Goal: Task Accomplishment & Management: Use online tool/utility

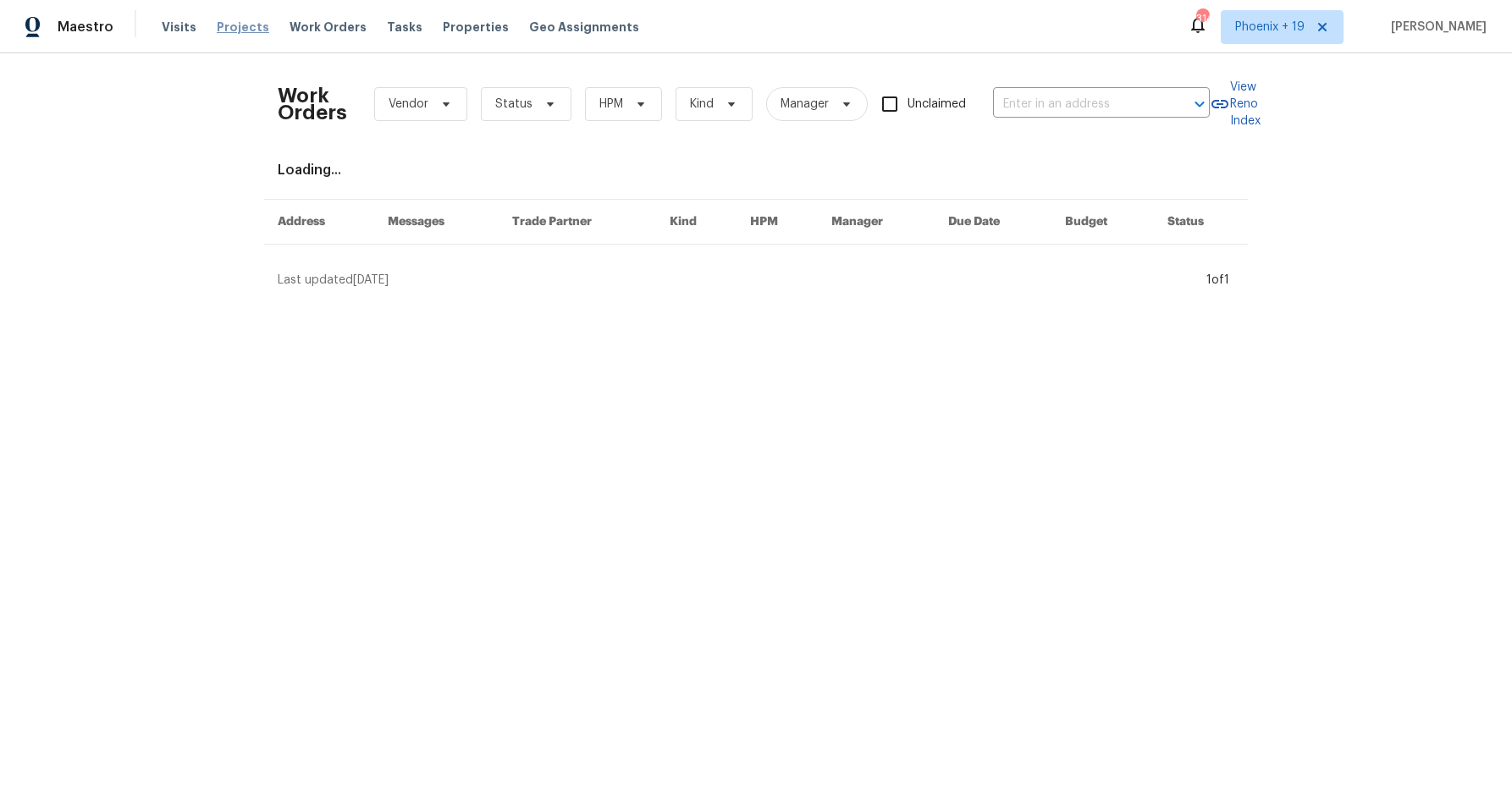
click at [249, 30] on span "Projects" at bounding box center [243, 26] width 52 height 17
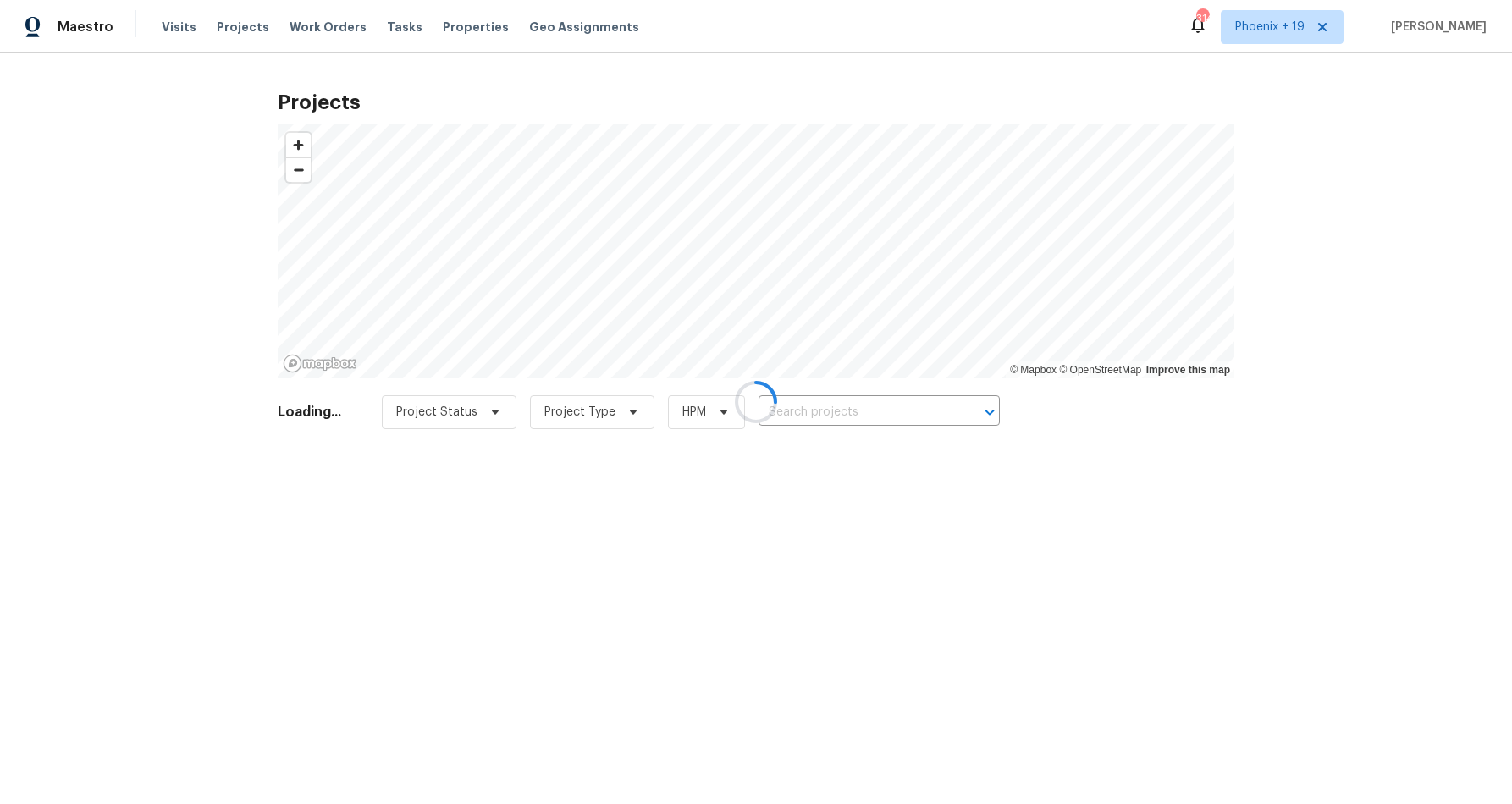
click at [865, 409] on div at bounding box center [756, 402] width 1512 height 804
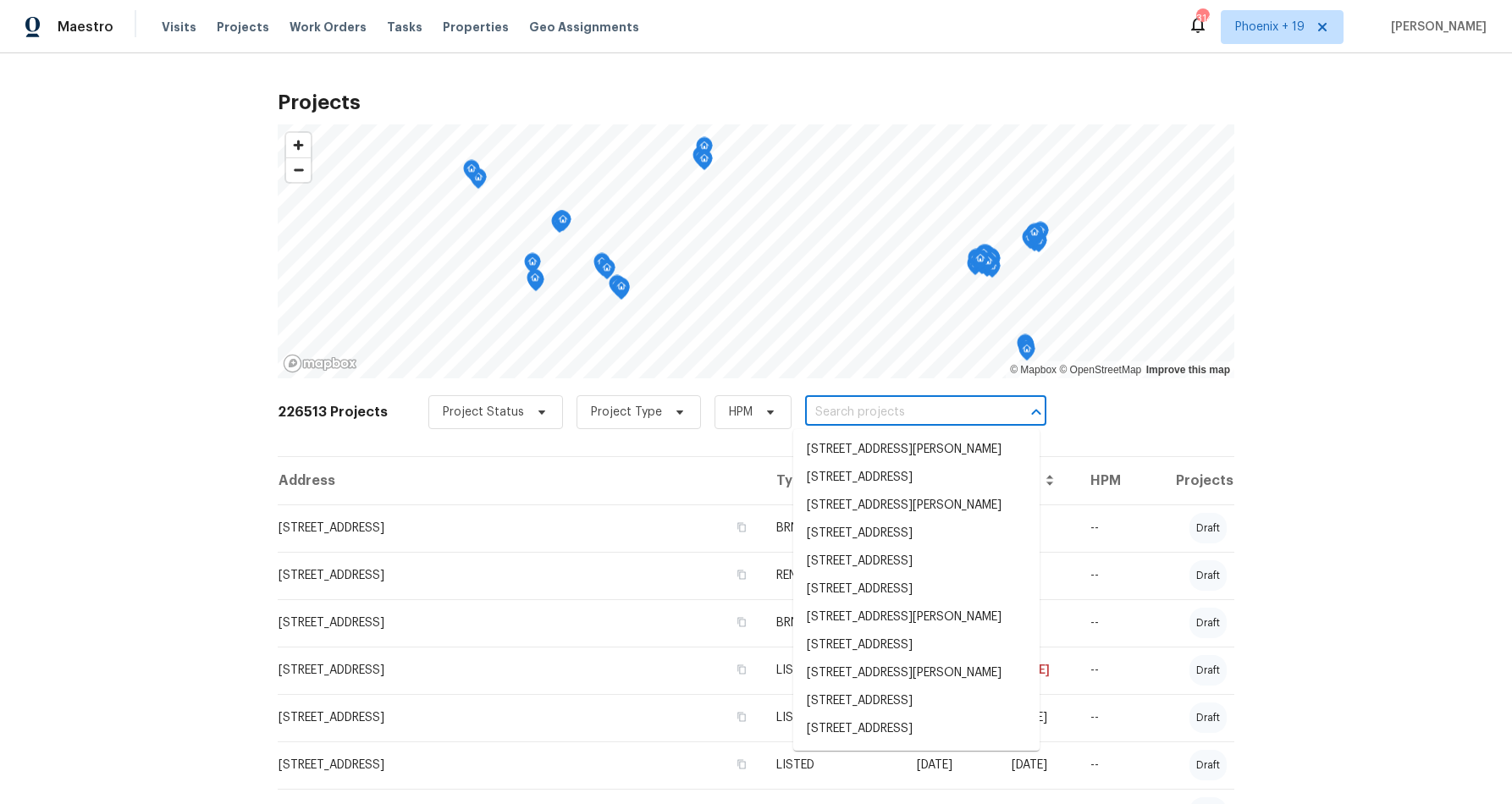
click at [867, 417] on input "text" at bounding box center [902, 413] width 194 height 26
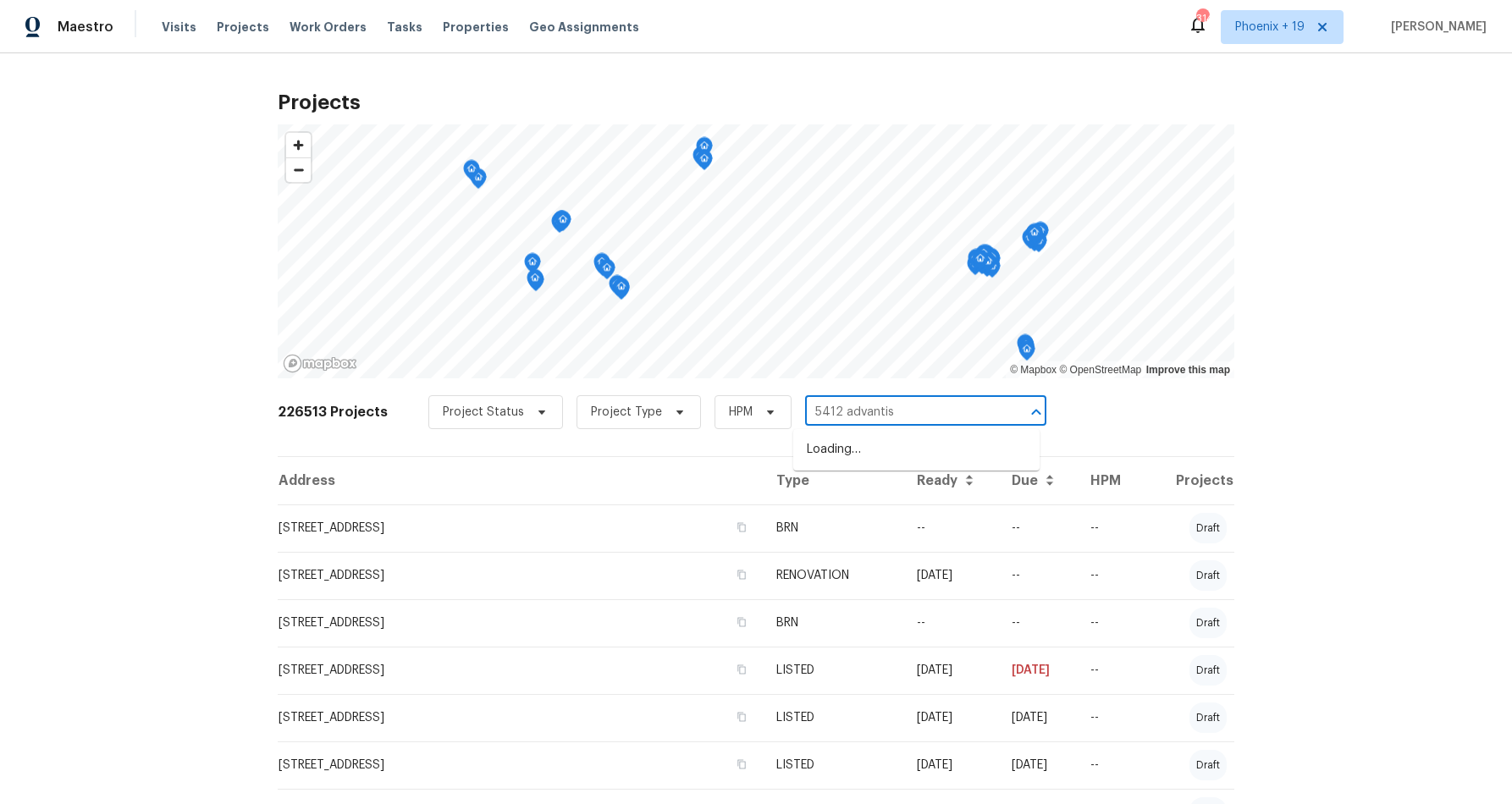
type input "5412 advantis"
click at [1281, 32] on span "Phoenix + 19" at bounding box center [1270, 26] width 70 height 17
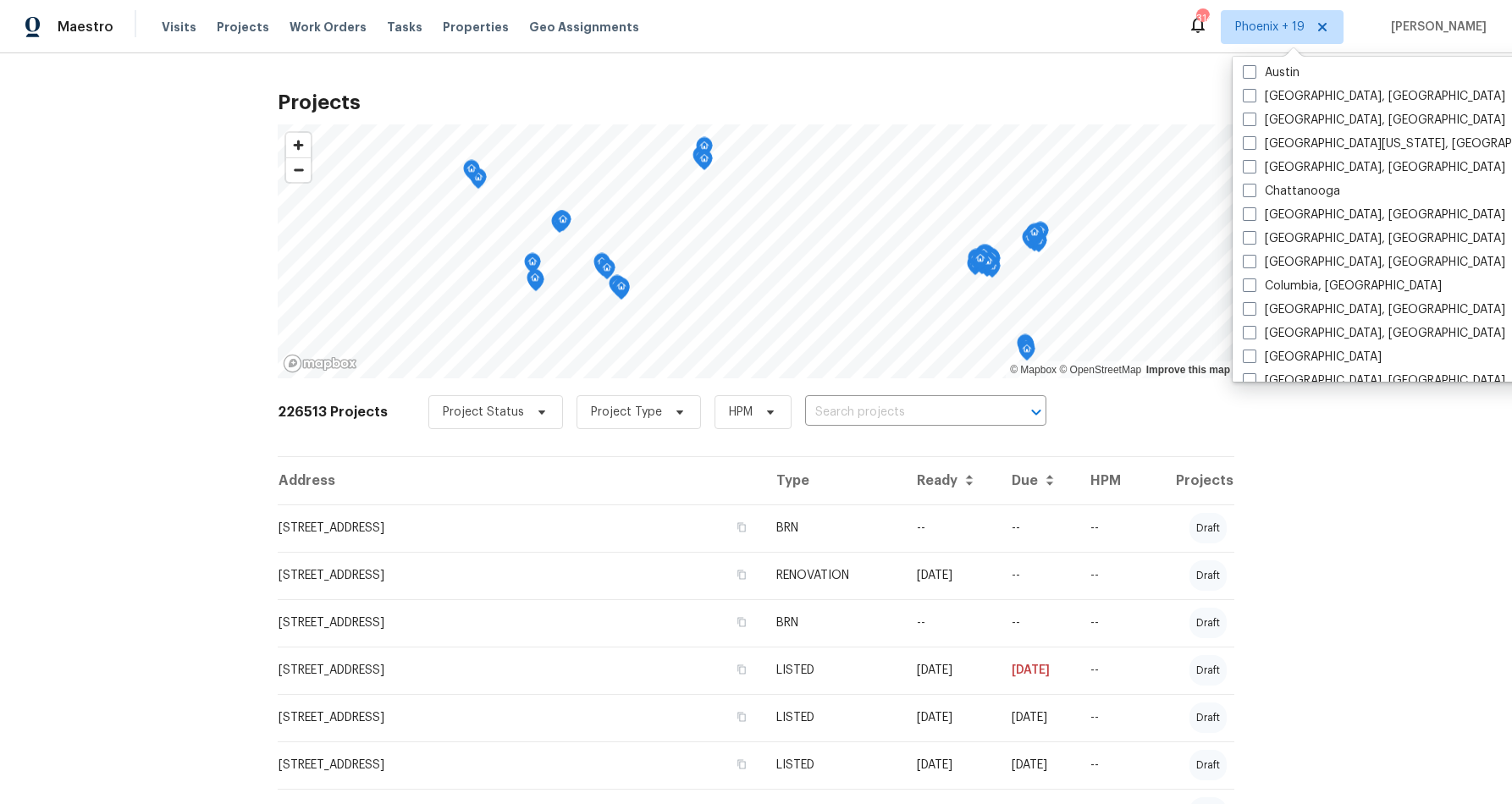
scroll to position [1135, 0]
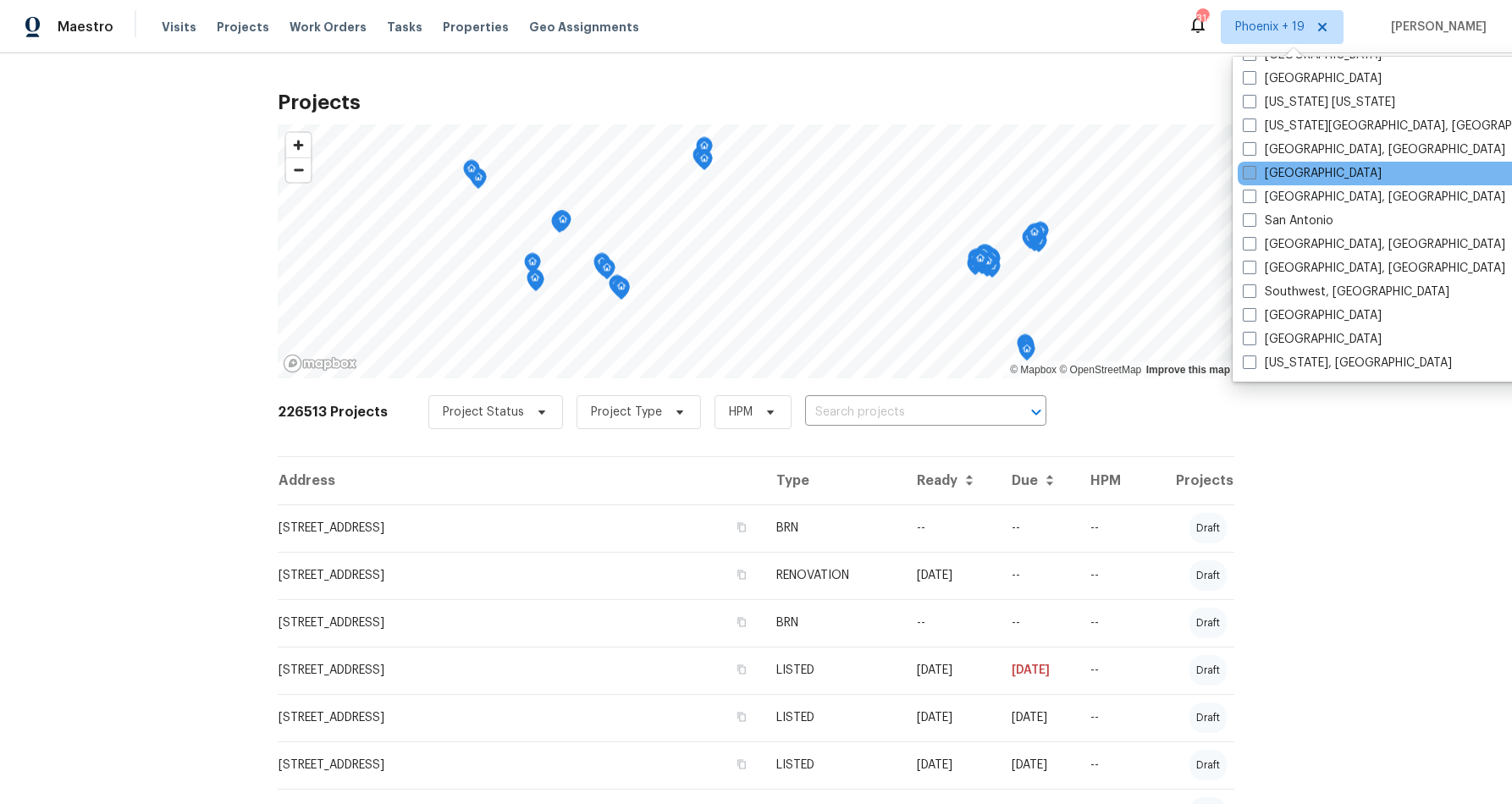
click at [1249, 172] on span at bounding box center [1250, 173] width 14 height 14
click at [1249, 172] on input "[GEOGRAPHIC_DATA]" at bounding box center [1248, 170] width 11 height 11
checkbox input "true"
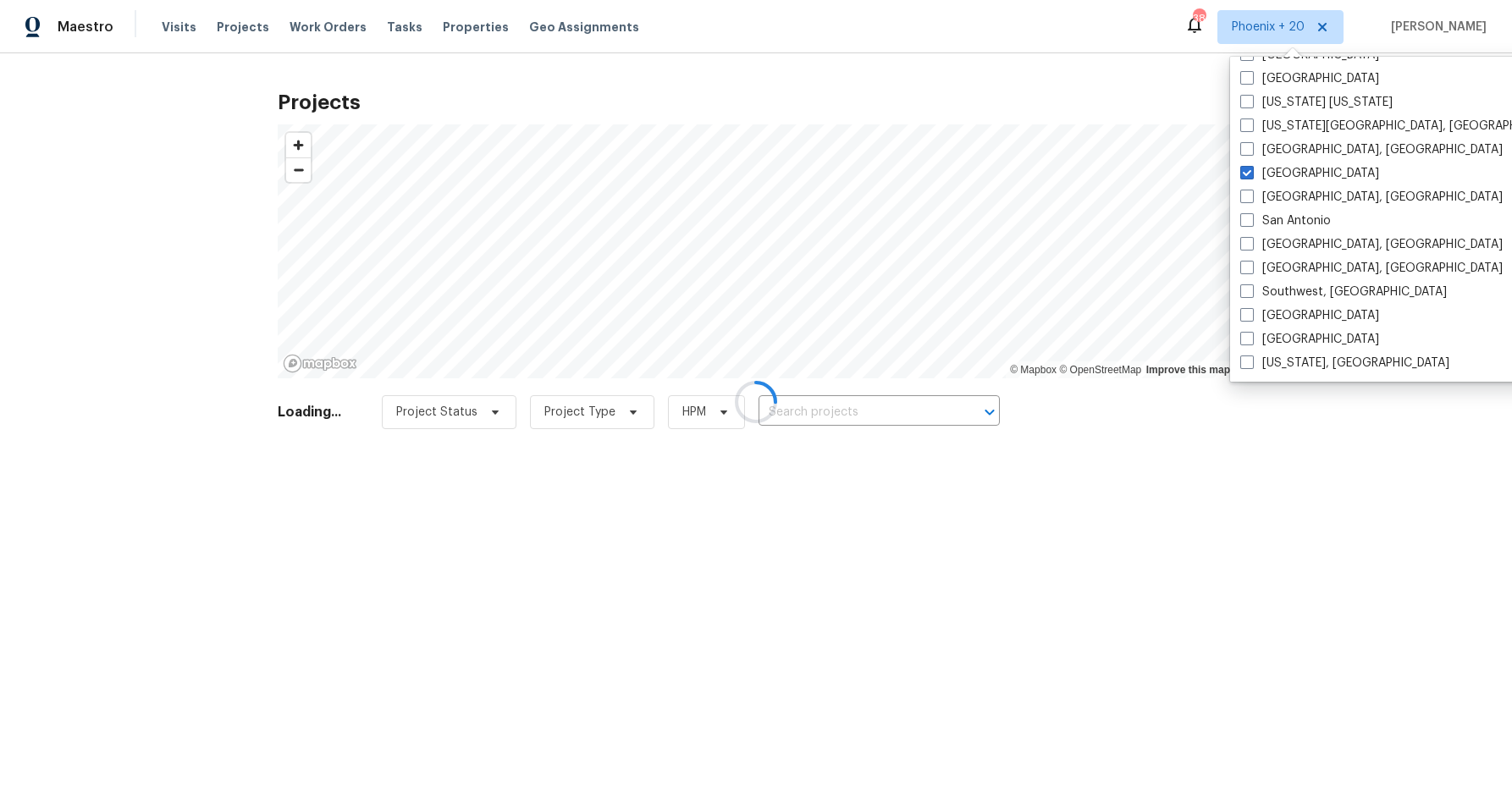
click at [822, 409] on div at bounding box center [756, 402] width 1512 height 804
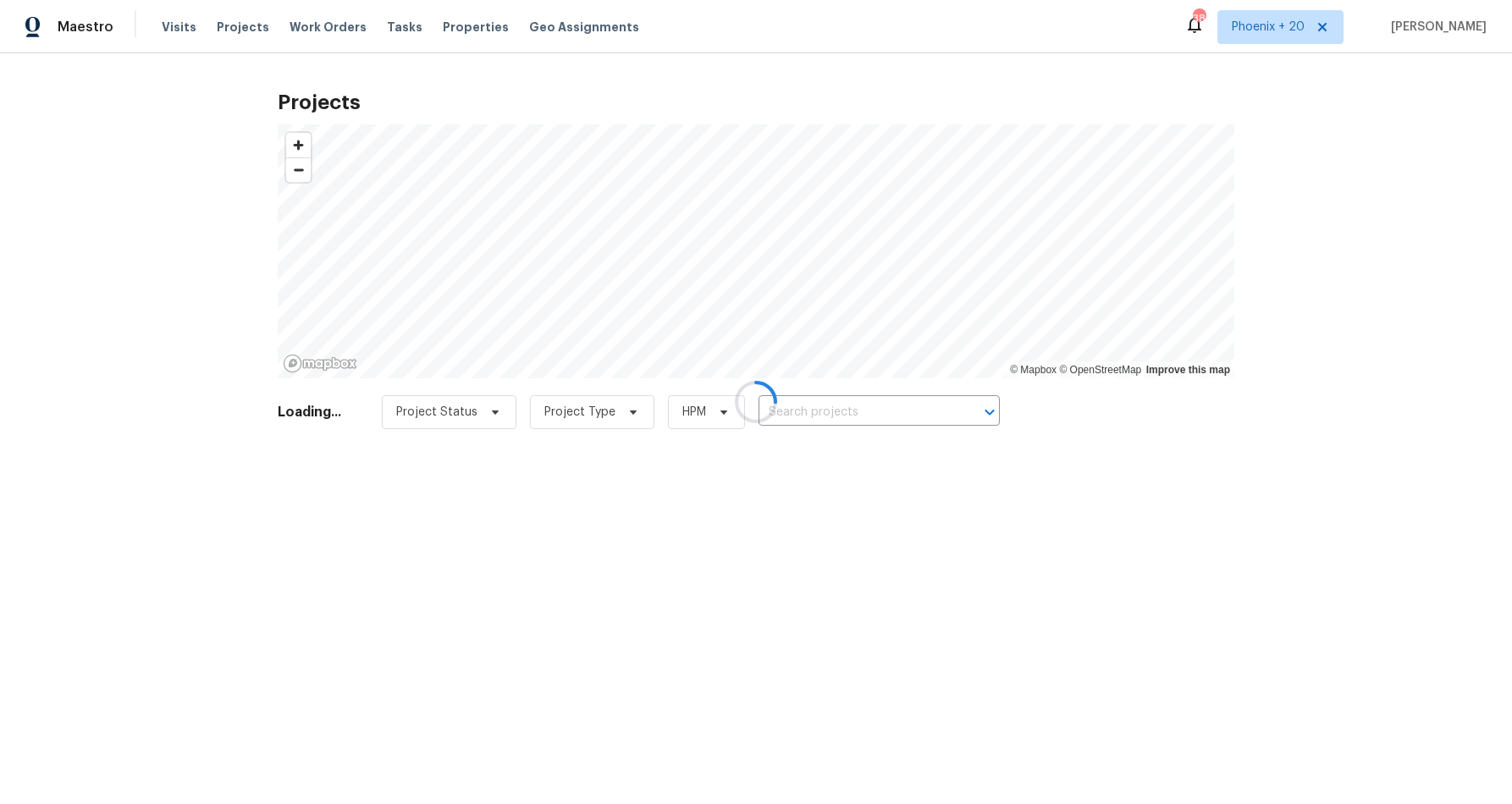
click at [822, 409] on div at bounding box center [756, 402] width 1512 height 804
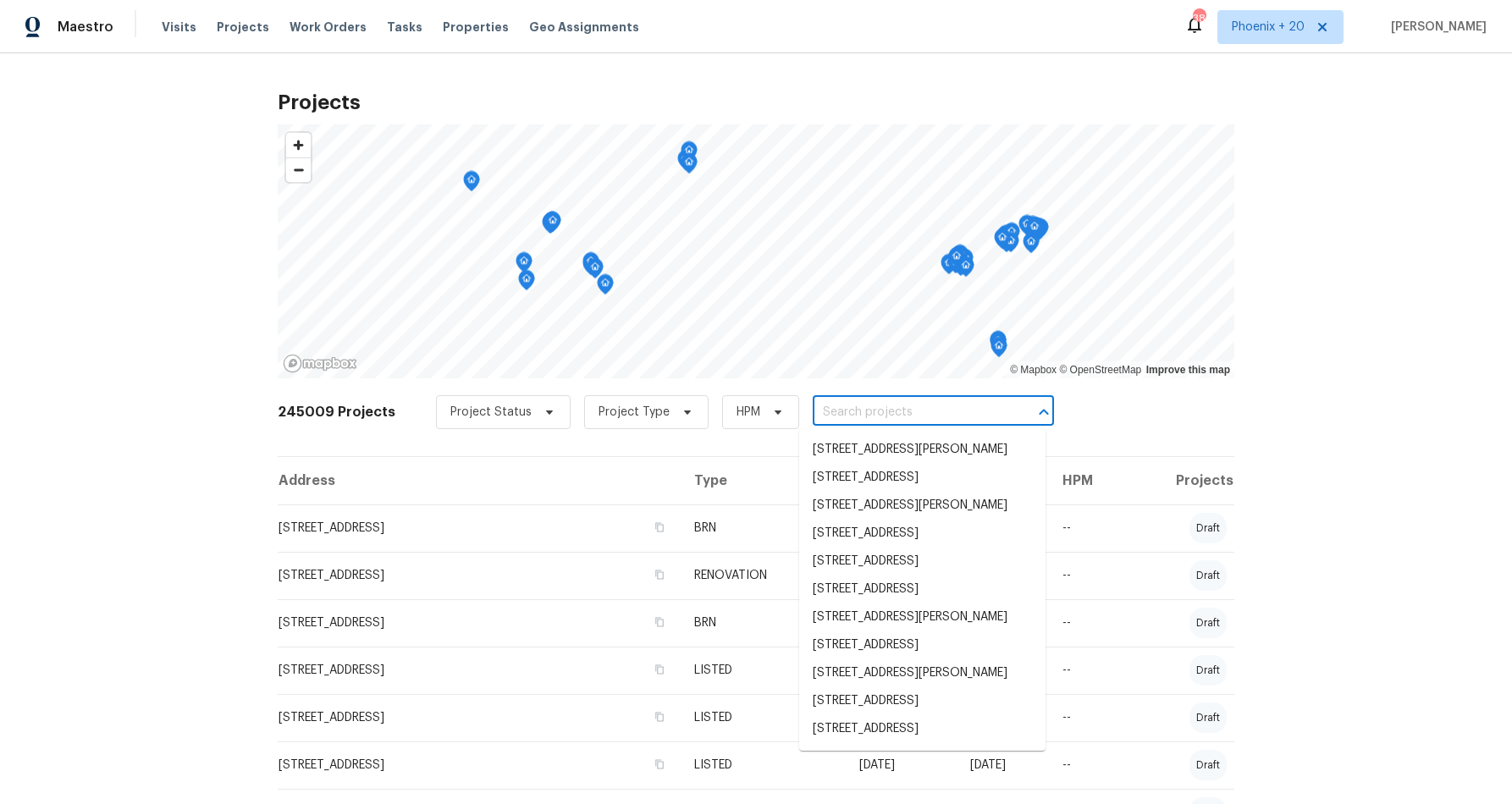
click at [840, 411] on input "text" at bounding box center [910, 413] width 194 height 26
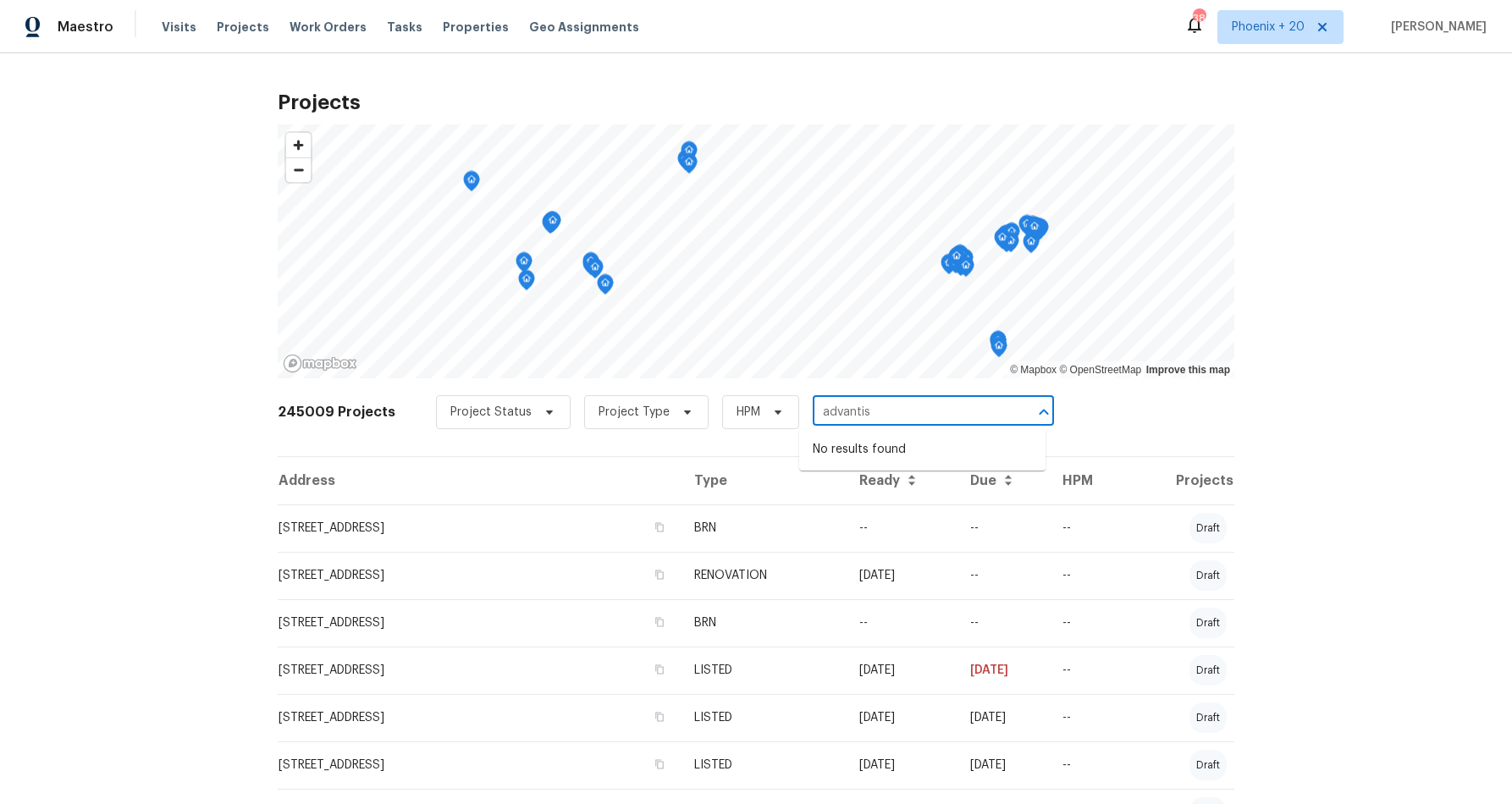
click at [813, 409] on input "advantis" at bounding box center [910, 413] width 194 height 26
type input "5412 advantis"
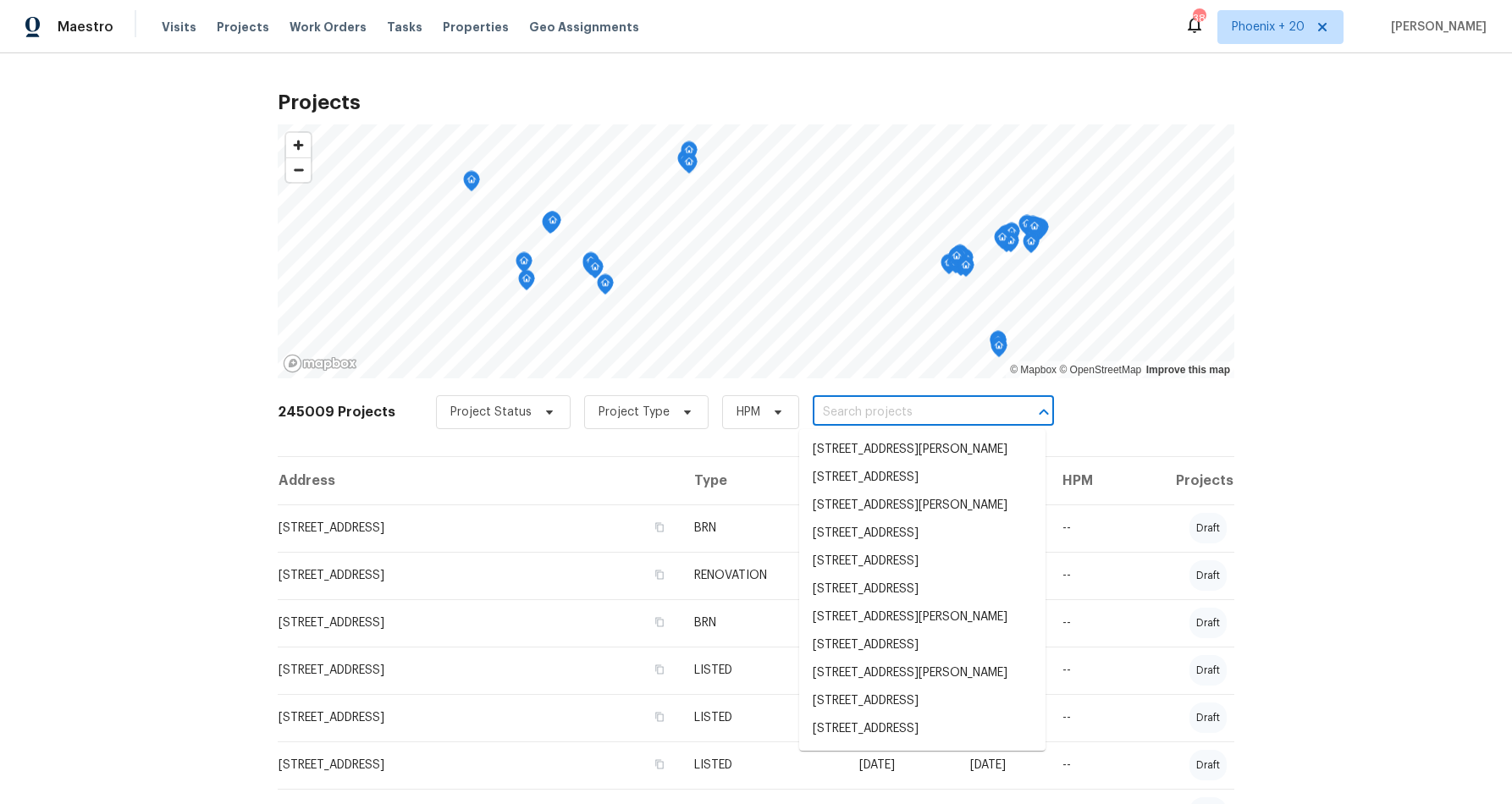
click at [844, 416] on input "text" at bounding box center [910, 413] width 194 height 26
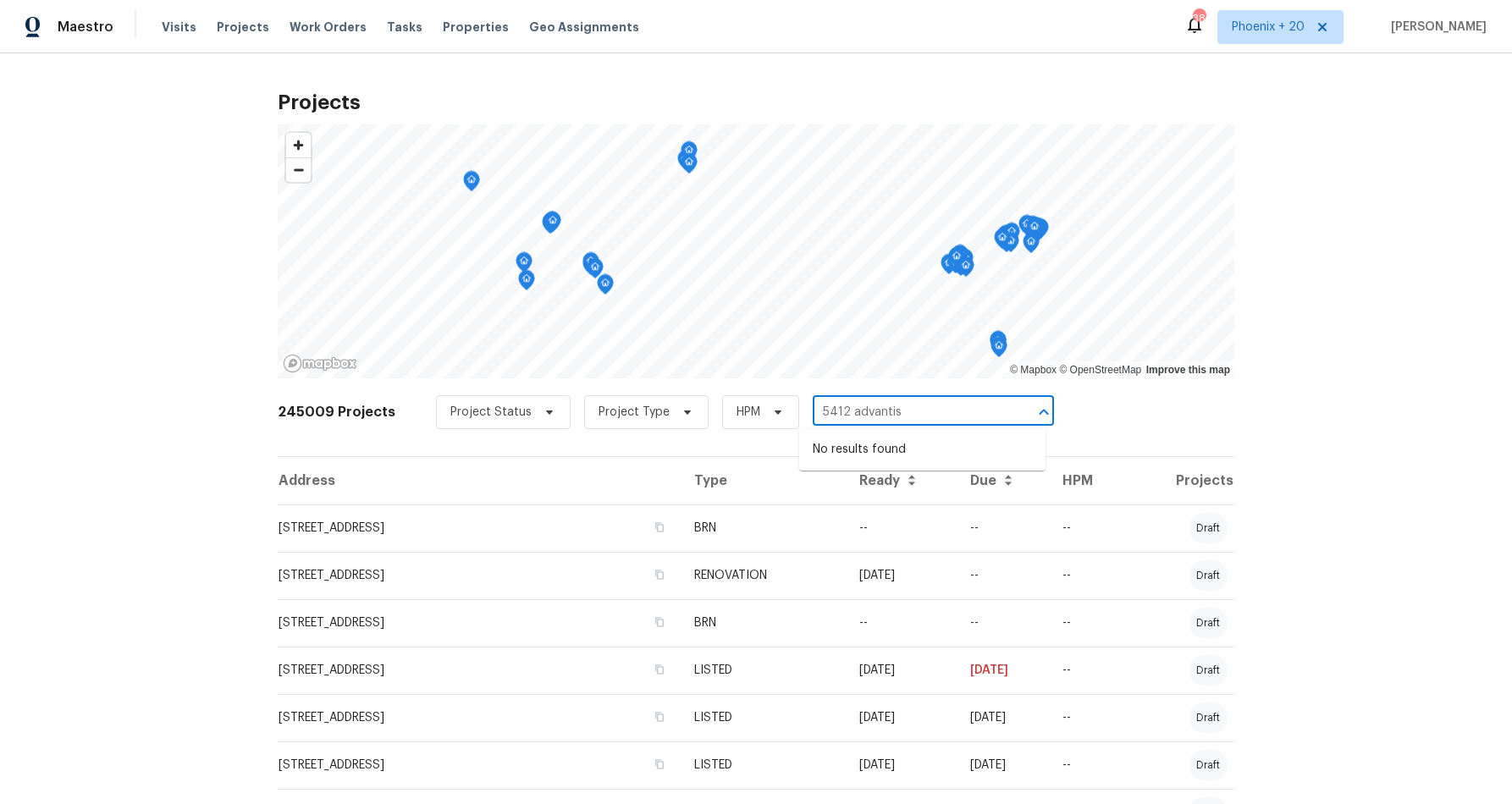
type input "5412 advantis"
click at [154, 116] on div "Projects © Mapbox © OpenStreetMap Improve this map 245009 Projects Project Stat…" at bounding box center [756, 429] width 1512 height 751
click at [343, 24] on span "Work Orders" at bounding box center [328, 26] width 77 height 17
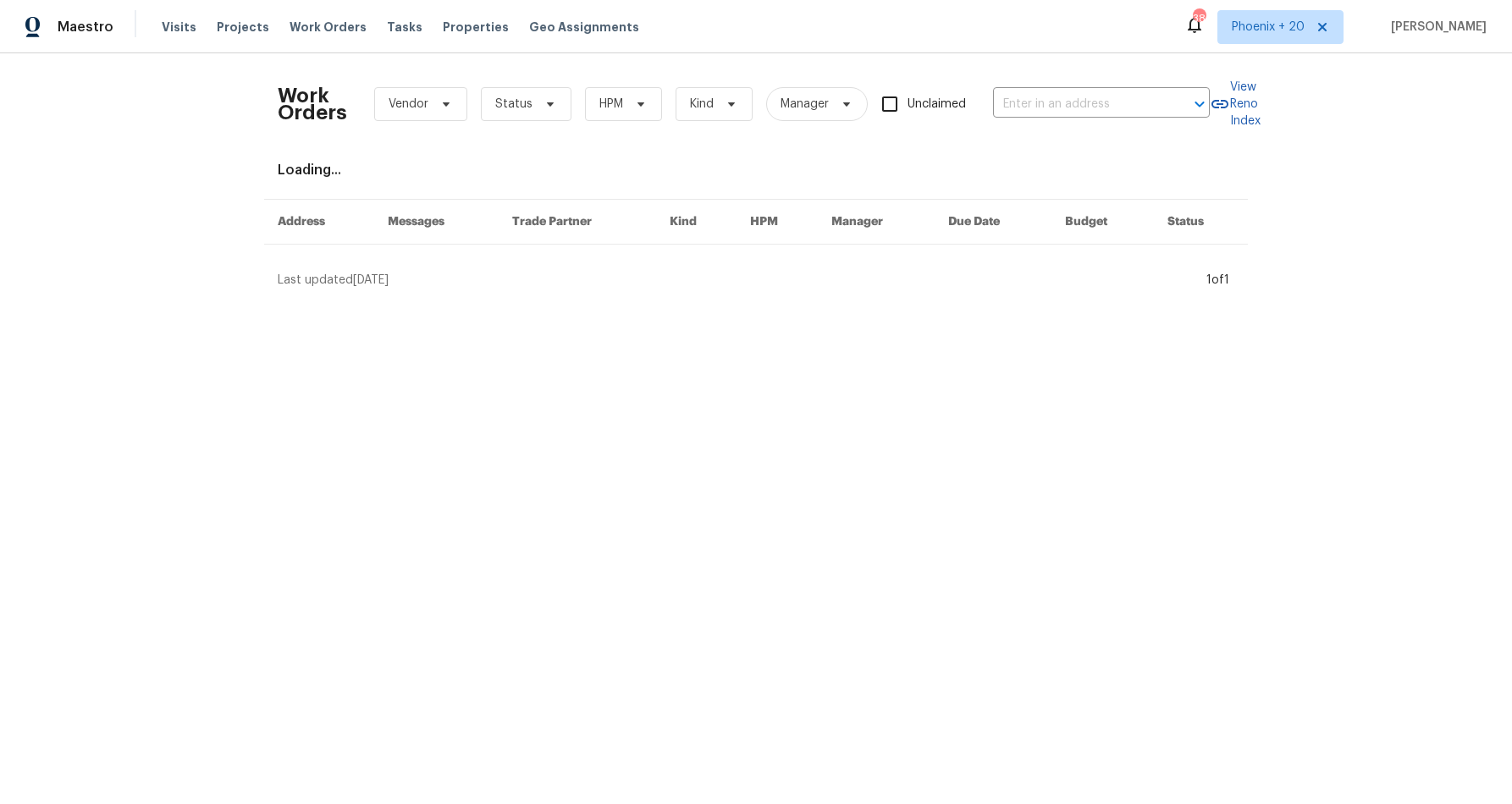
click at [1052, 117] on body "Maestro Visits Projects Work Orders Tasks Properties Geo Assignments 386 Phoeni…" at bounding box center [756, 151] width 1512 height 302
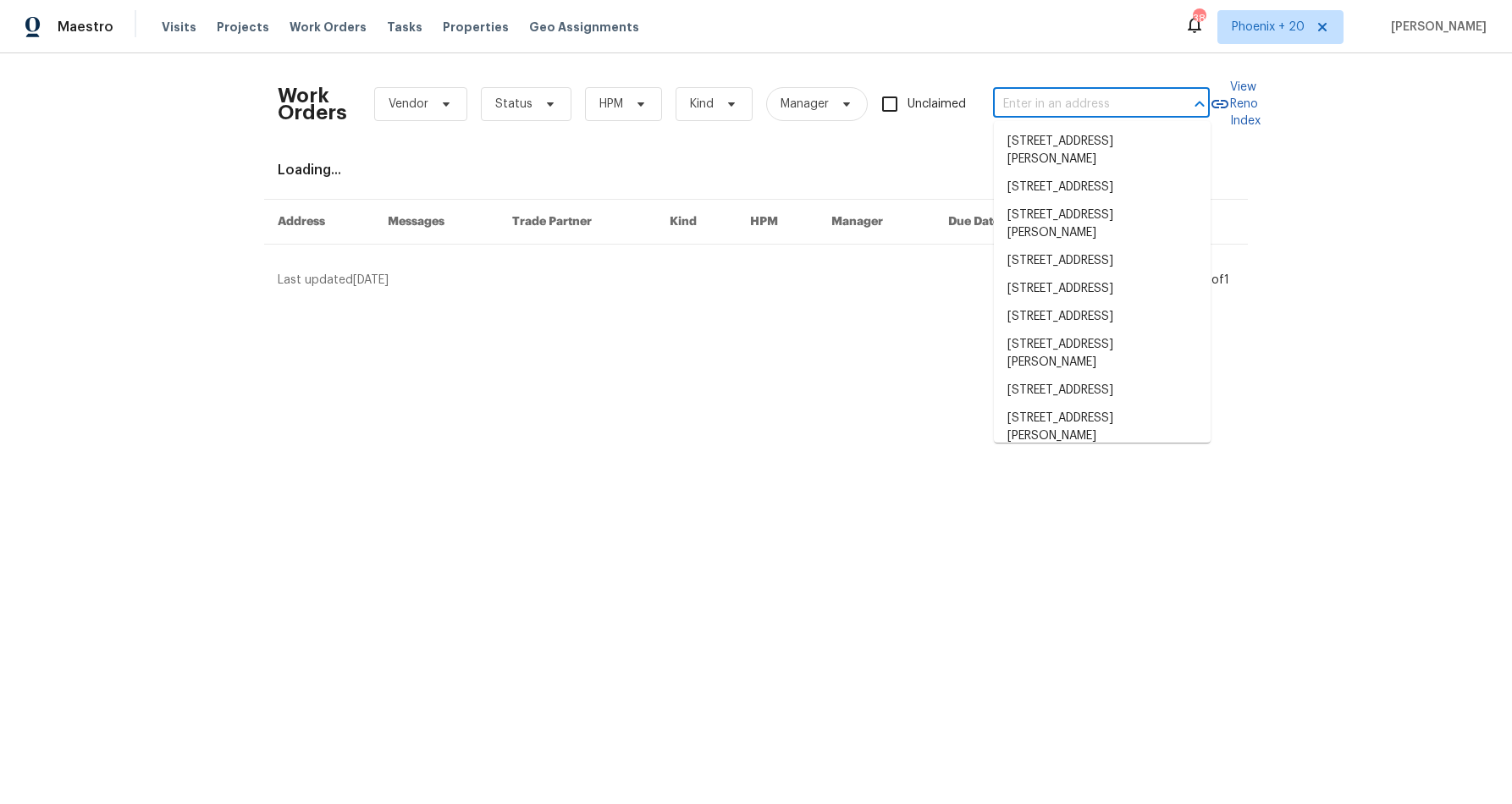
paste input "5412 Advantis Dr"
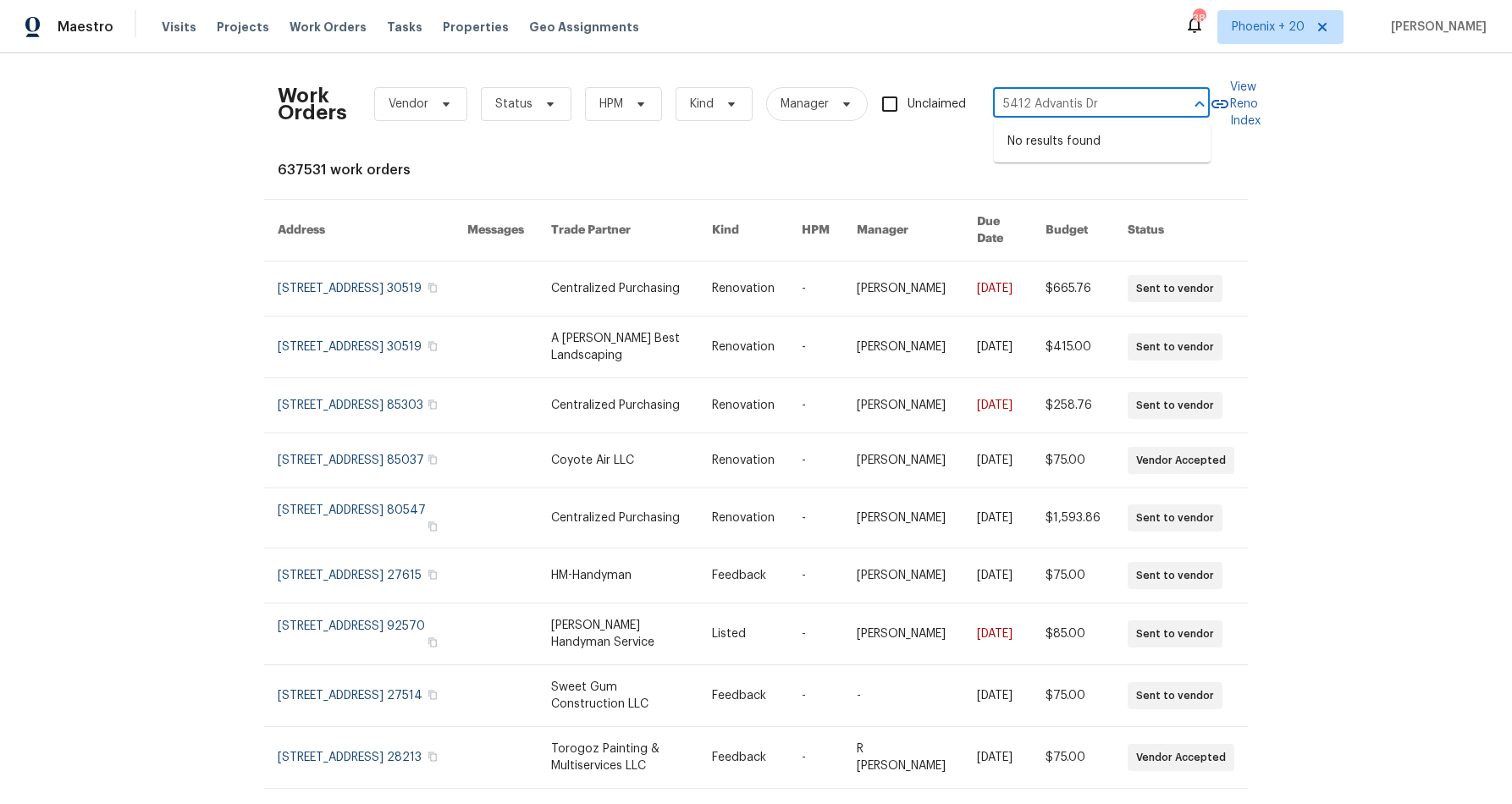
type input "5412 Advantis Dr"
click at [1247, 38] on span "Phoenix + 20" at bounding box center [1281, 27] width 127 height 34
click at [443, 28] on span "Properties" at bounding box center [476, 26] width 66 height 17
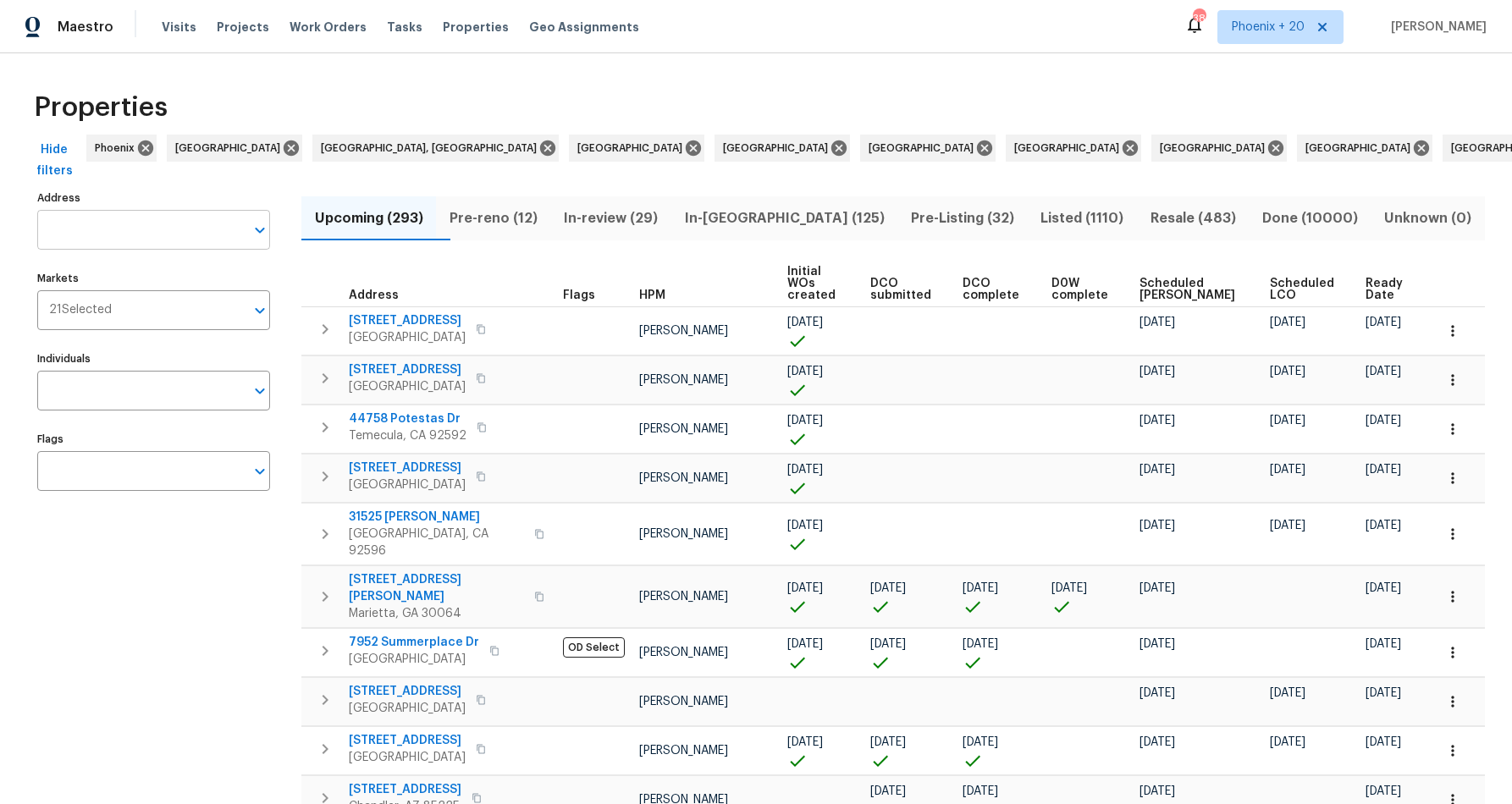
click at [127, 203] on label "Address" at bounding box center [154, 198] width 233 height 10
click at [127, 210] on input "Address" at bounding box center [141, 230] width 208 height 40
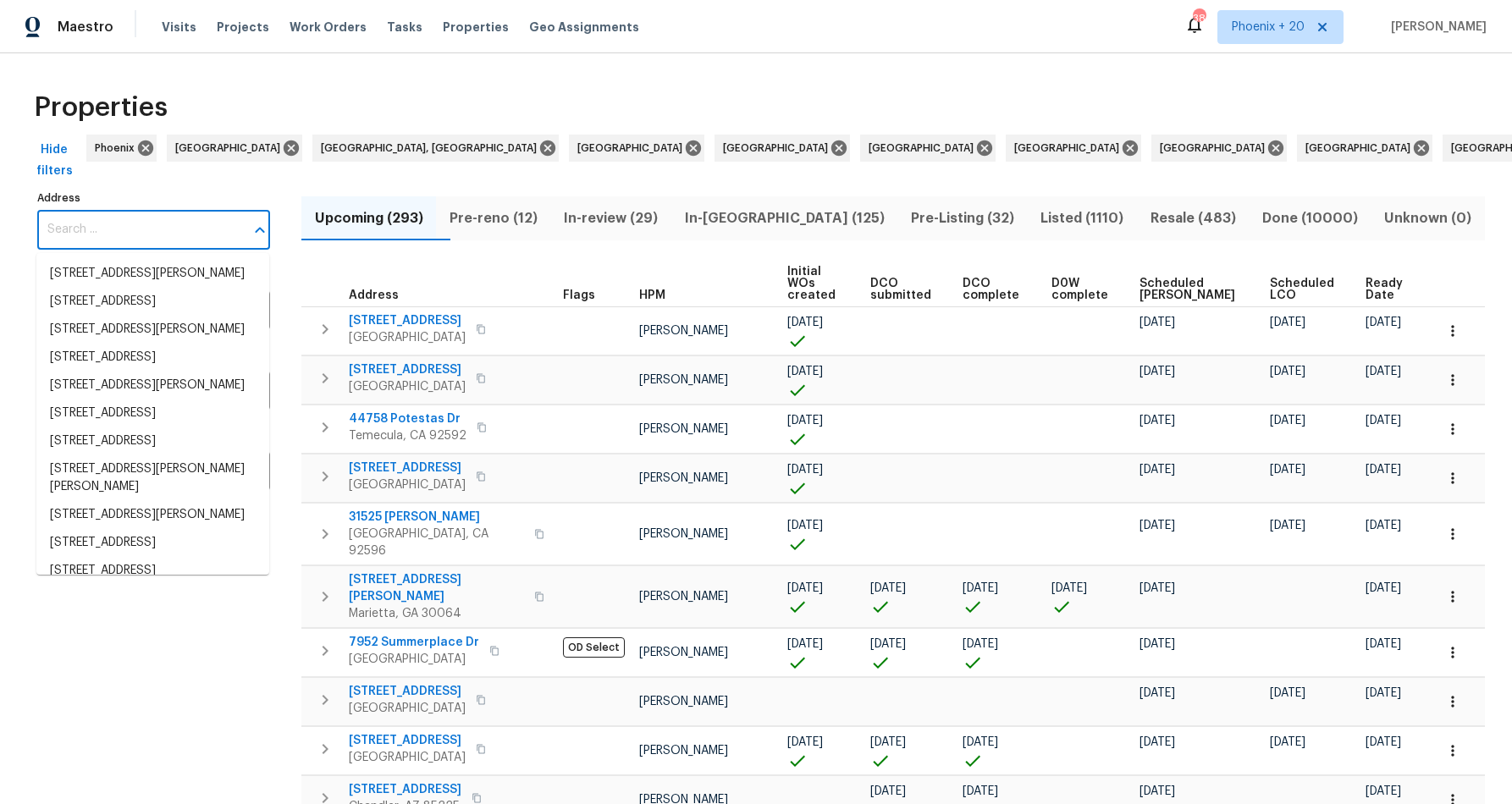
click at [130, 229] on input "Address" at bounding box center [141, 230] width 208 height 40
paste input "5412 Advantis Dr"
type input "5412 Advantis Dr"
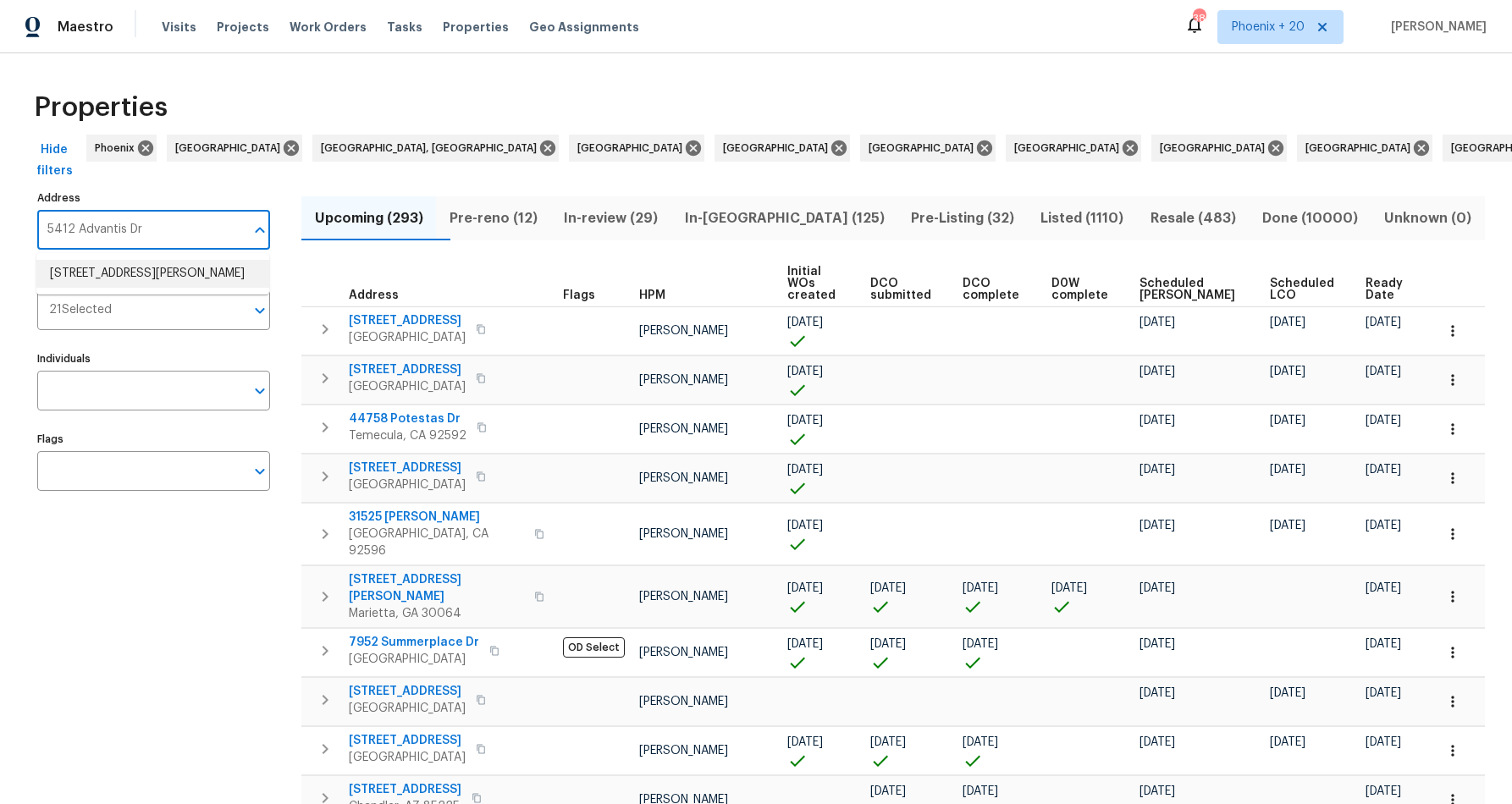
click at [173, 267] on li "5412 Advantis Dr Raleigh NC 27610" at bounding box center [153, 274] width 233 height 28
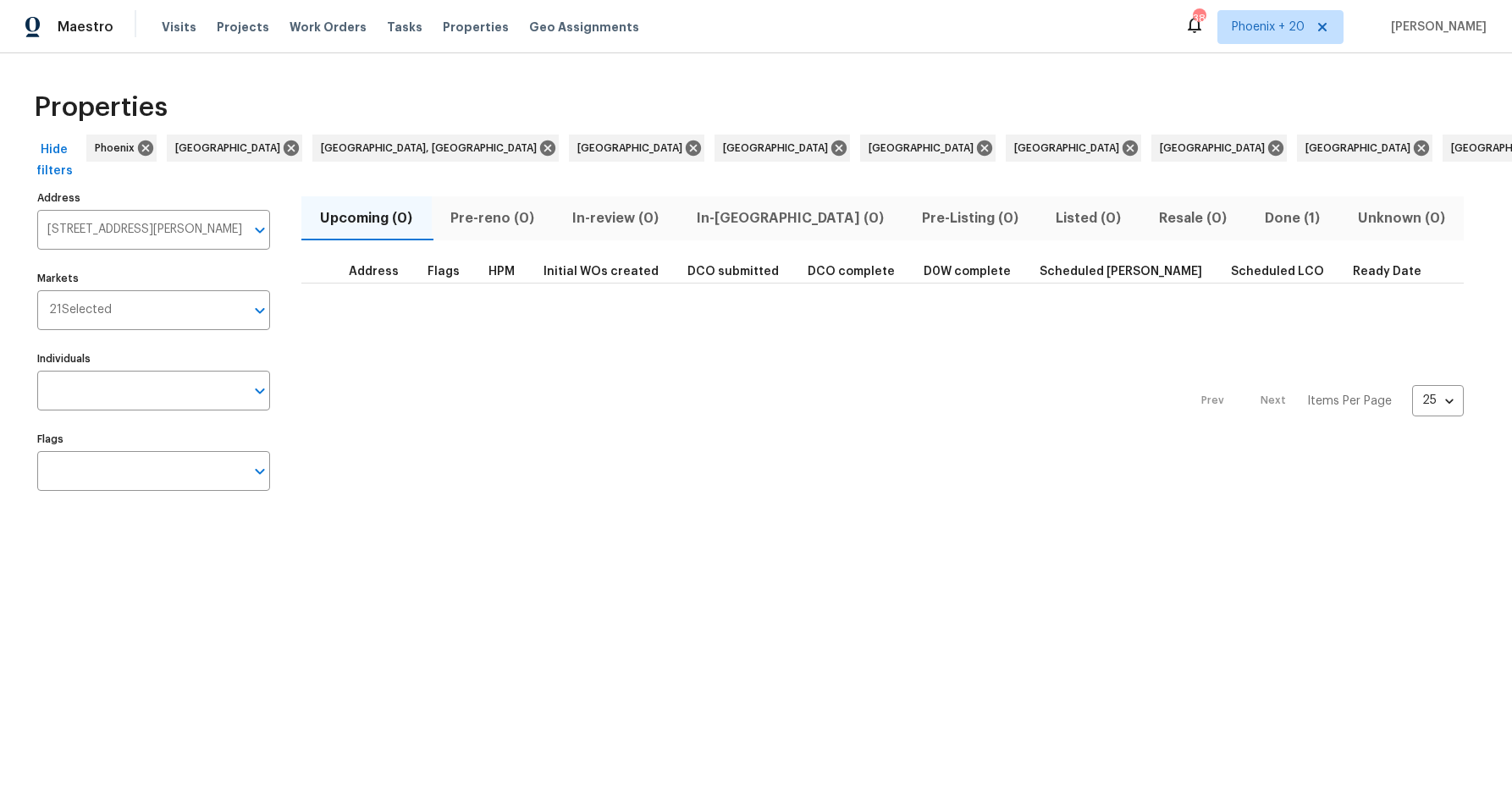
click at [1255, 218] on span "Done (1)" at bounding box center [1291, 218] width 72 height 24
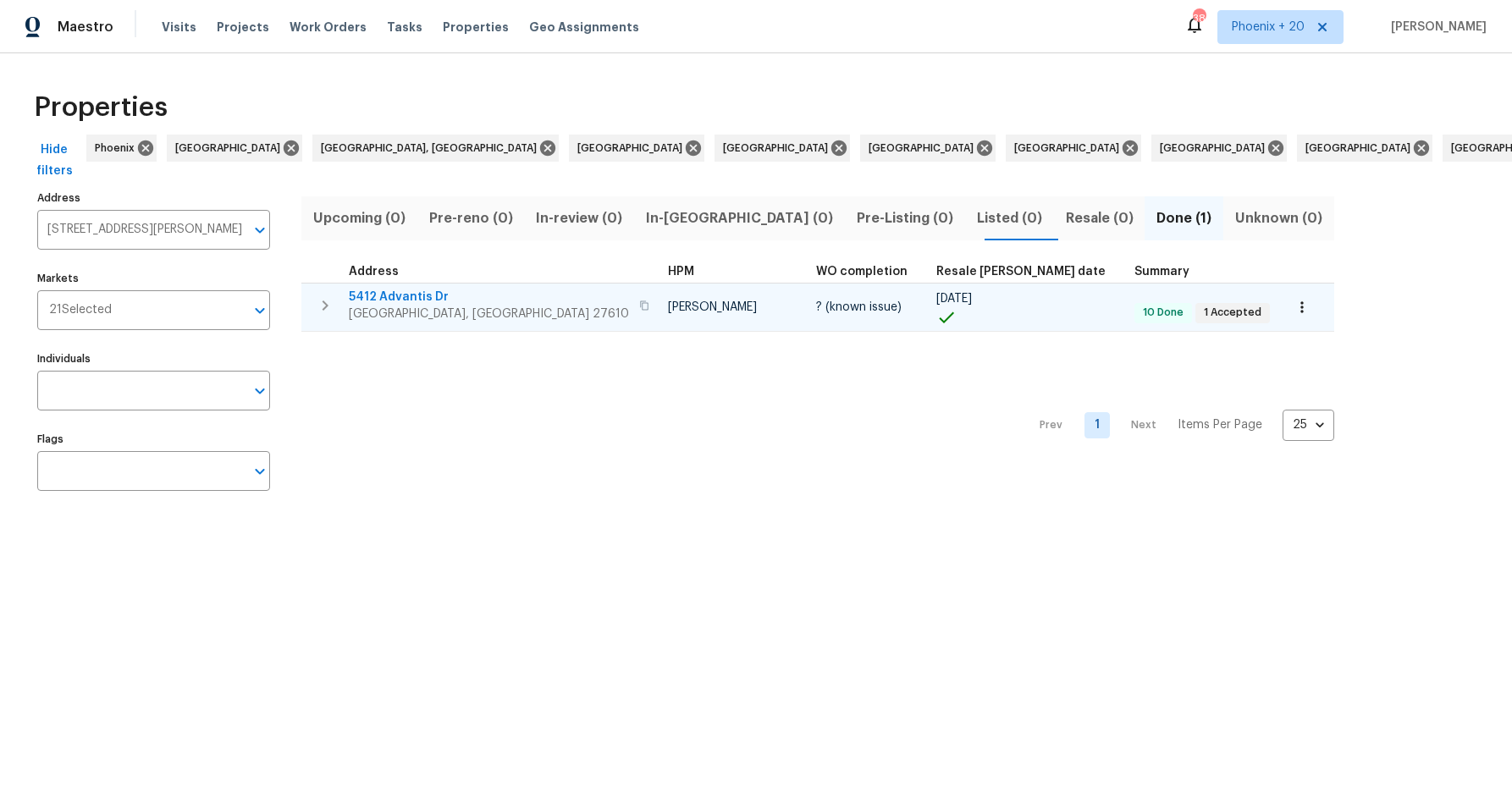
click at [397, 298] on span "5412 Advantis Dr" at bounding box center [489, 297] width 280 height 17
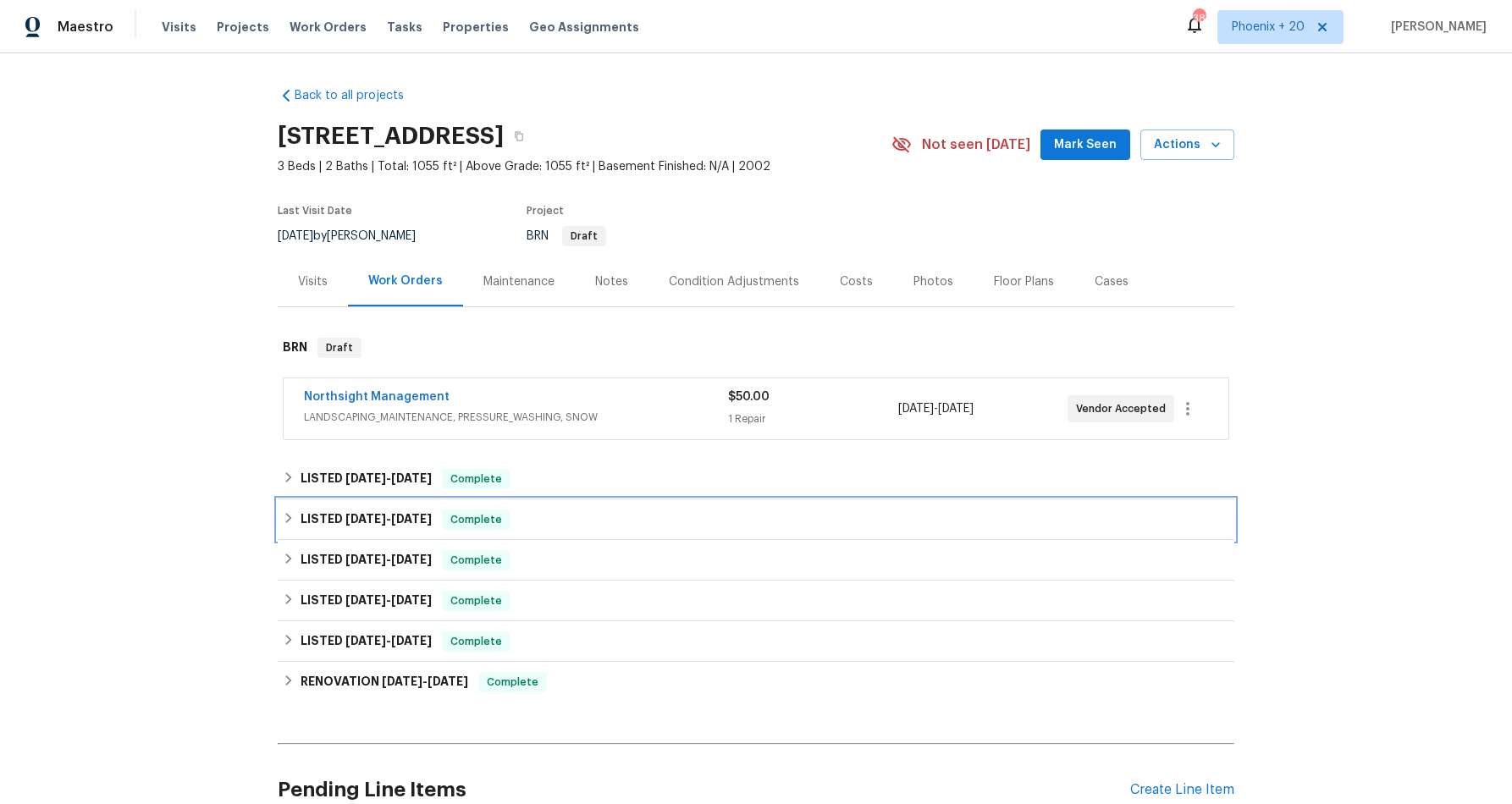
click at [361, 530] on div "LISTED 10/28/24 - 11/6/24 Complete" at bounding box center [756, 519] width 957 height 41
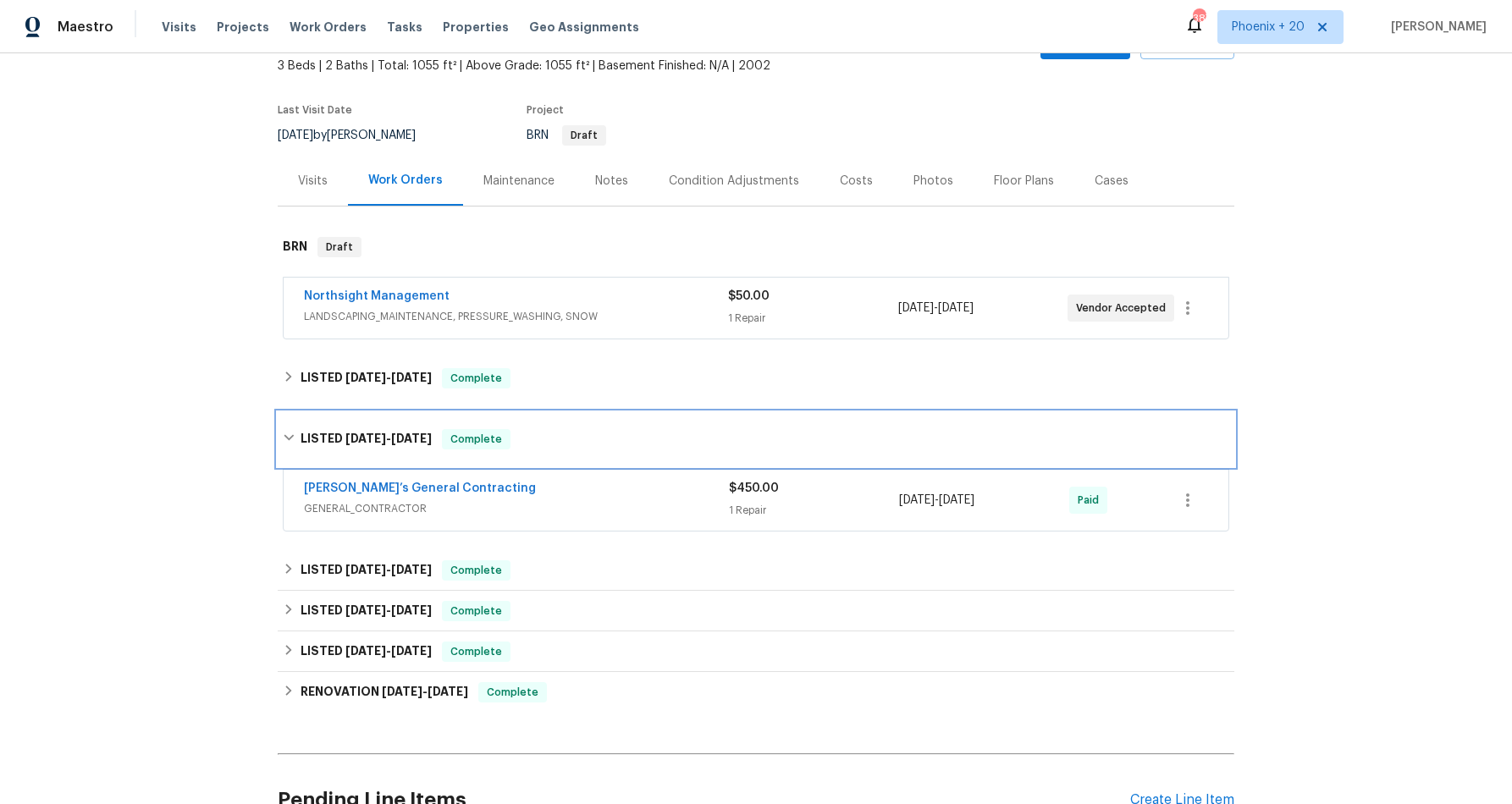
scroll to position [155, 0]
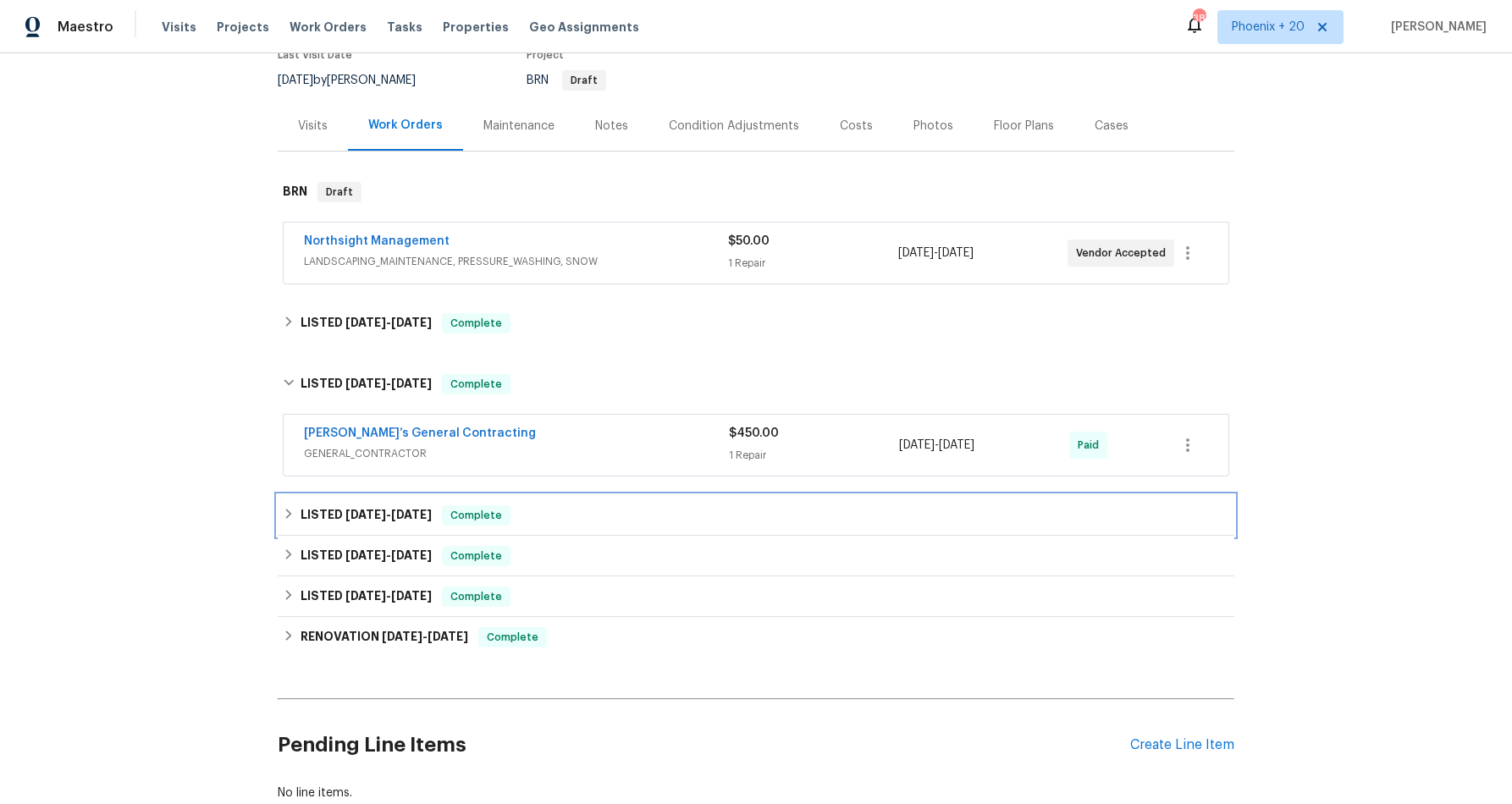
click at [391, 511] on span "9/30/24 - 10/9/24" at bounding box center [388, 515] width 86 height 12
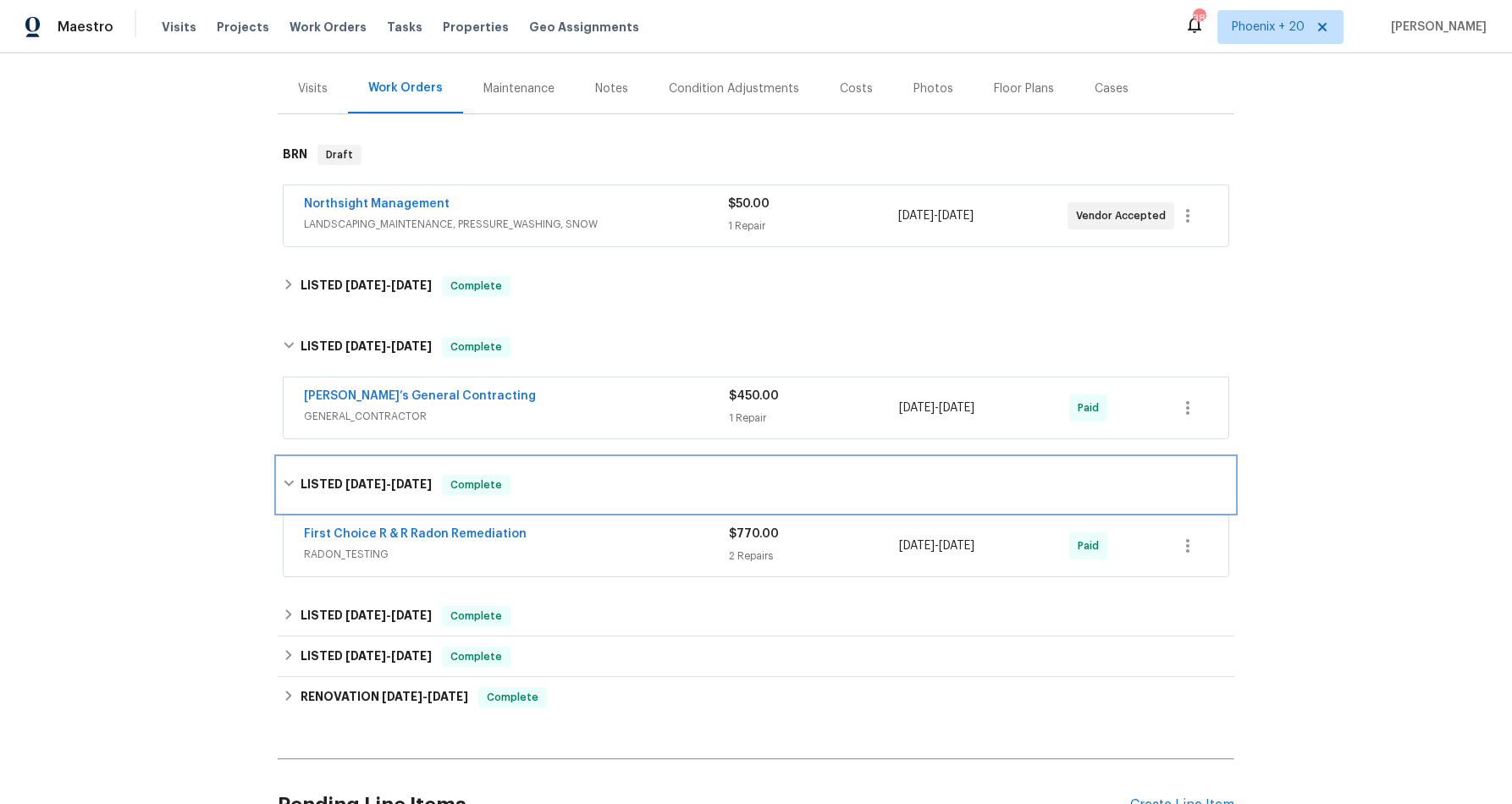
scroll to position [196, 0]
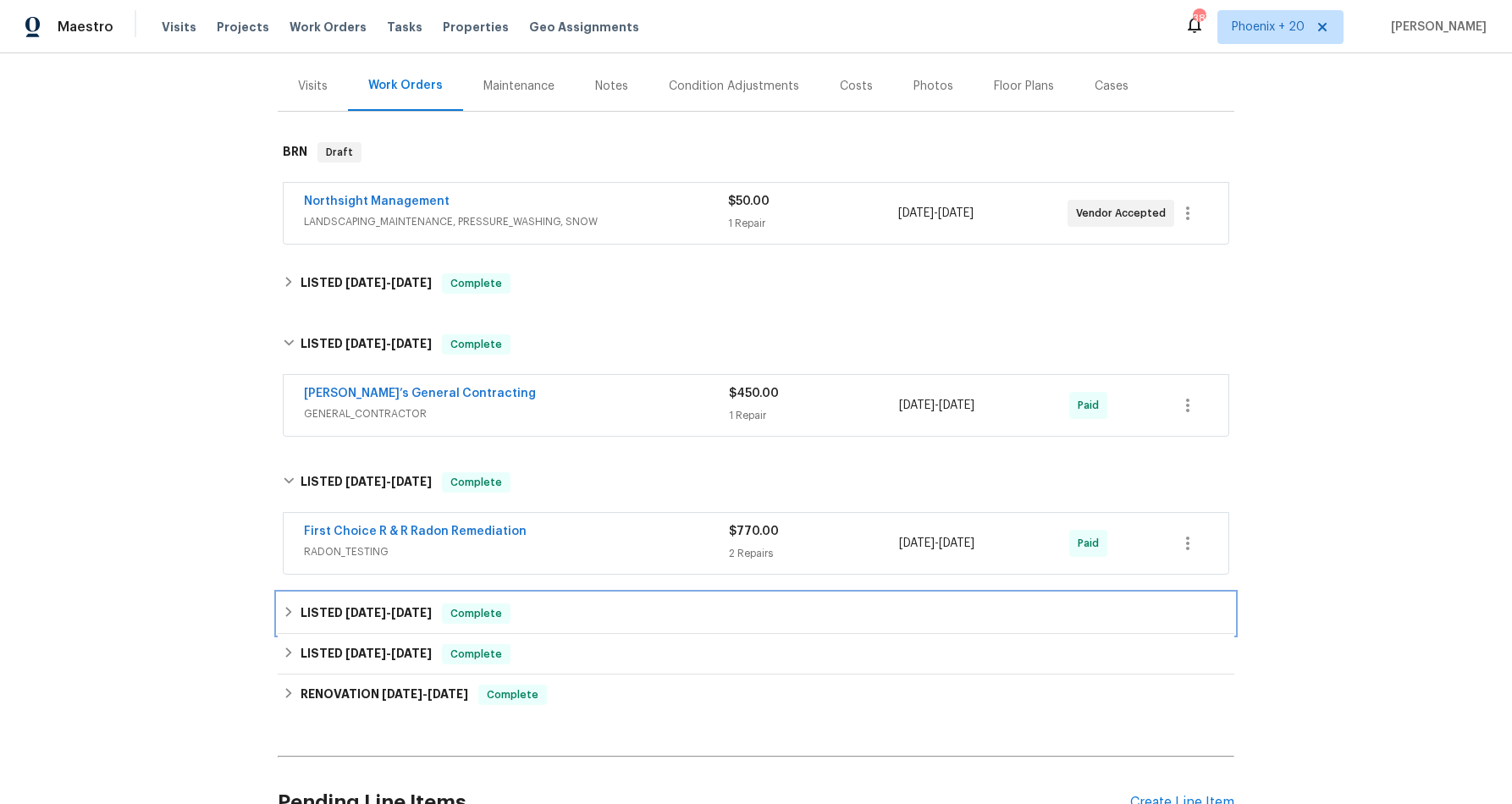
click at [390, 607] on span "8/20/24 - 9/6/24" at bounding box center [388, 613] width 86 height 12
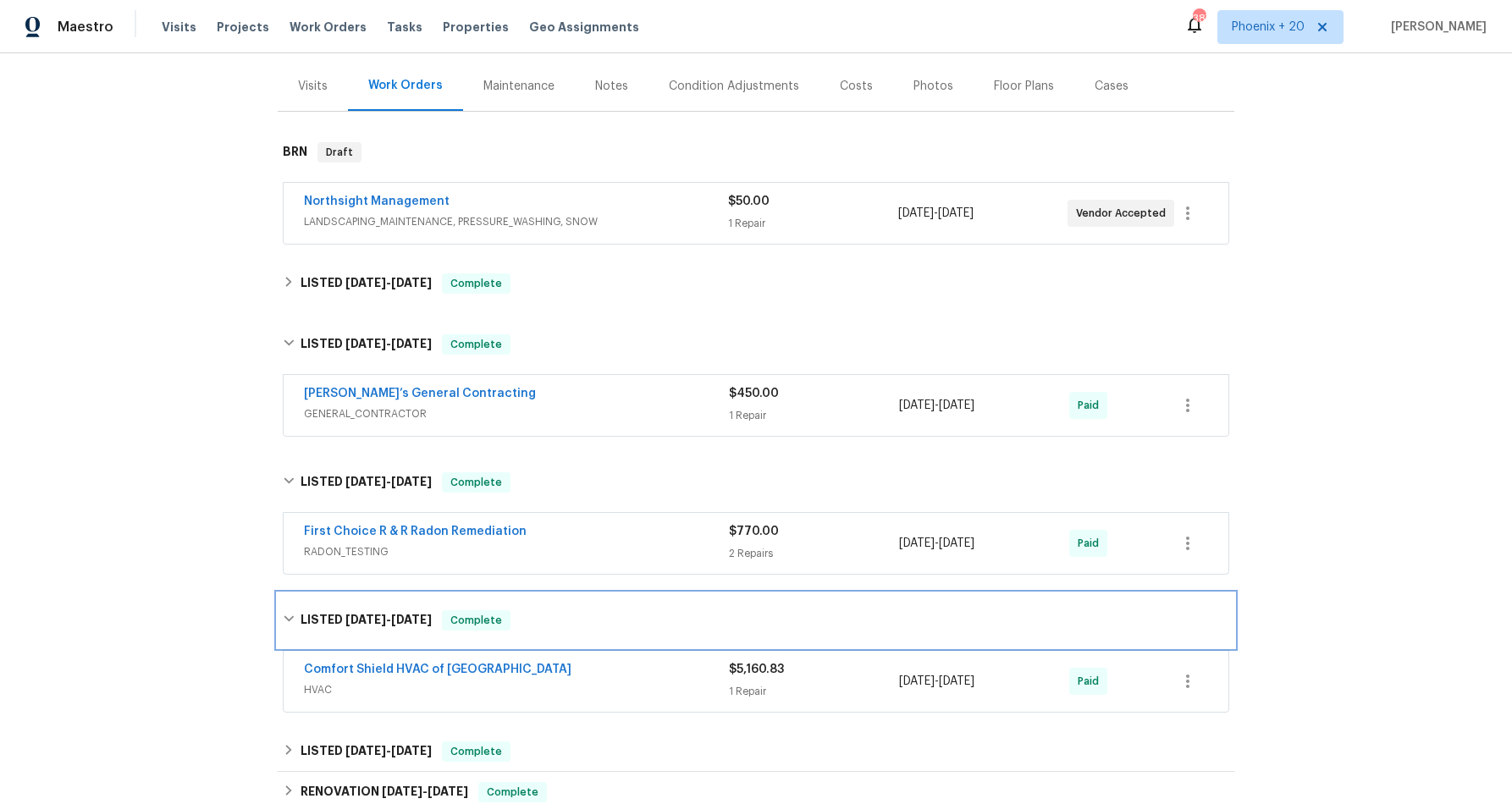
scroll to position [354, 0]
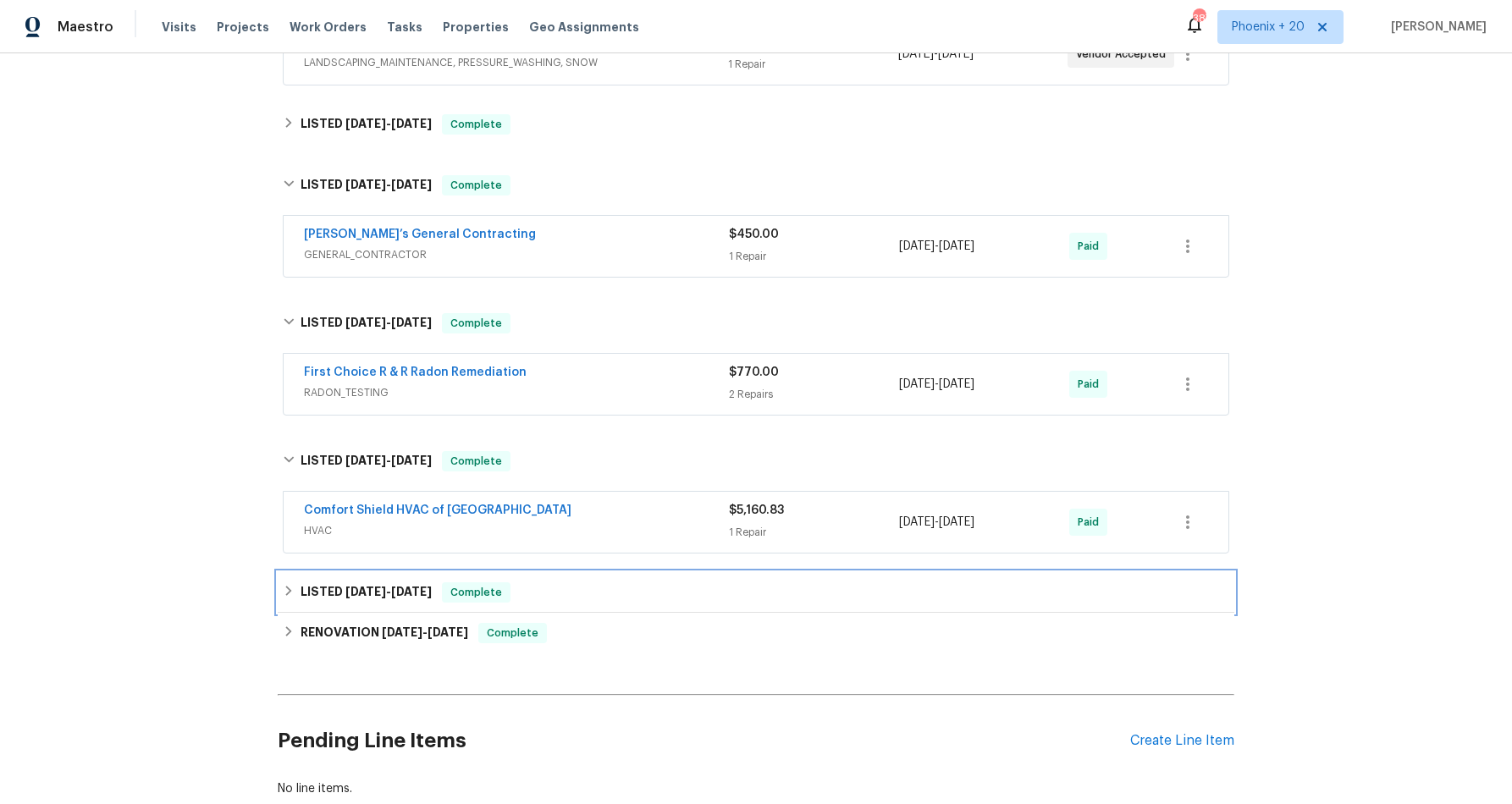
click at [388, 594] on span "7/11/24 - 7/18/24" at bounding box center [388, 592] width 86 height 12
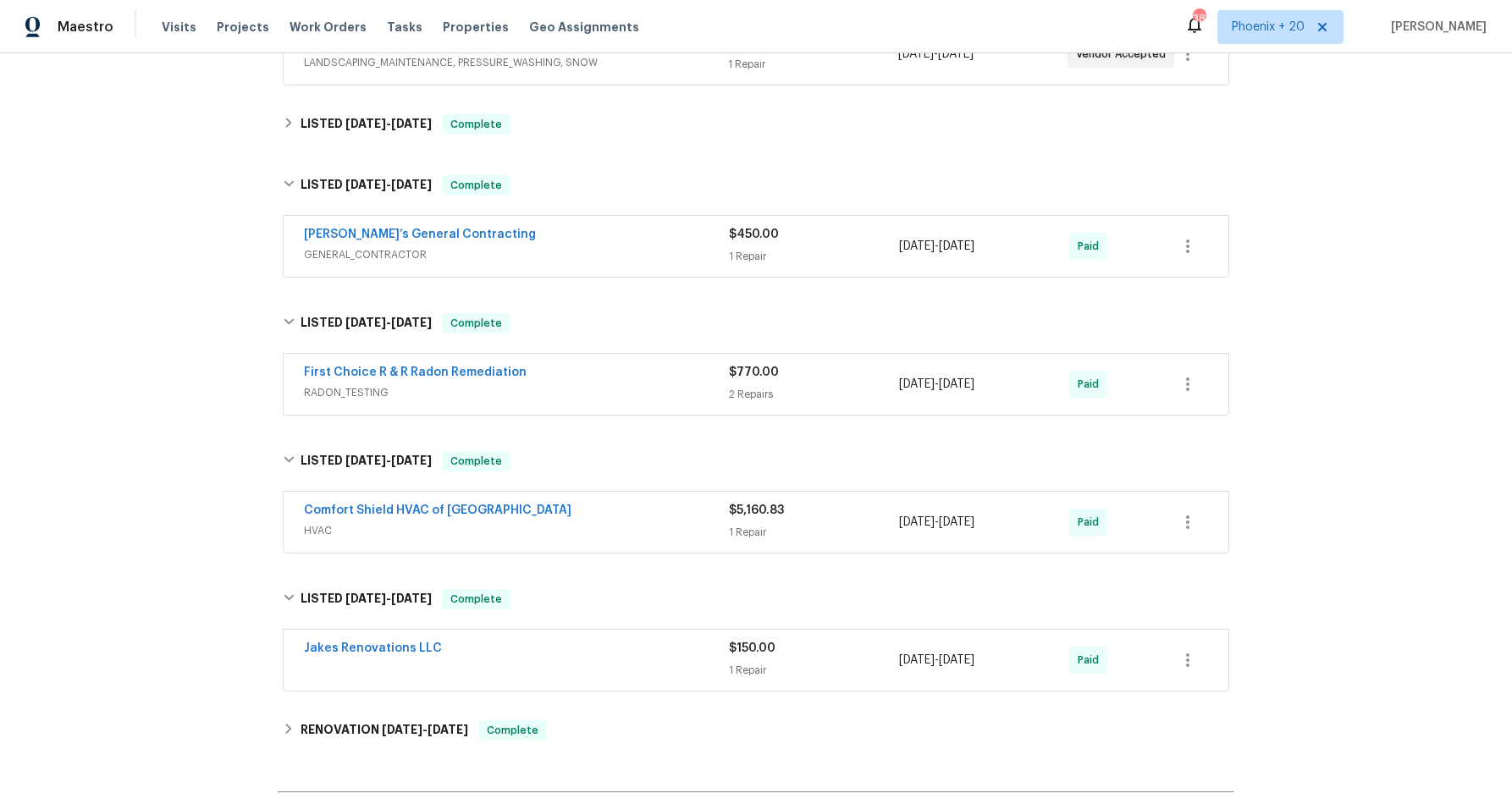
click at [400, 704] on div "Back to all projects 5412 Advantis Dr, Raleigh, NC 27610 3 Beds | 2 Baths | Tot…" at bounding box center [756, 313] width 957 height 1190
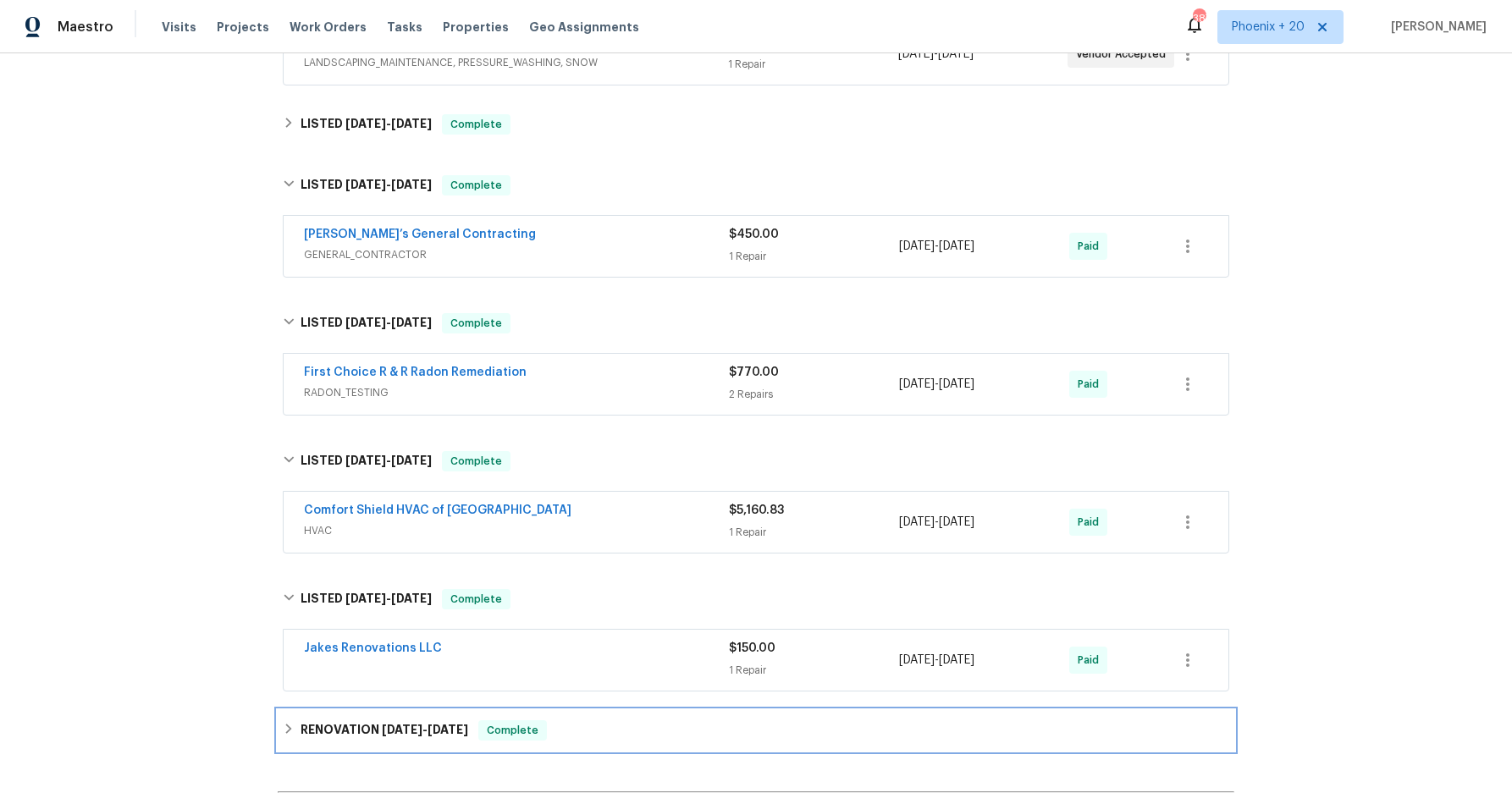
drag, startPoint x: 405, startPoint y: 721, endPoint x: 385, endPoint y: 702, distance: 27.6
click at [405, 721] on h6 "RENOVATION 6/26/24 - 7/12/24" at bounding box center [384, 730] width 168 height 20
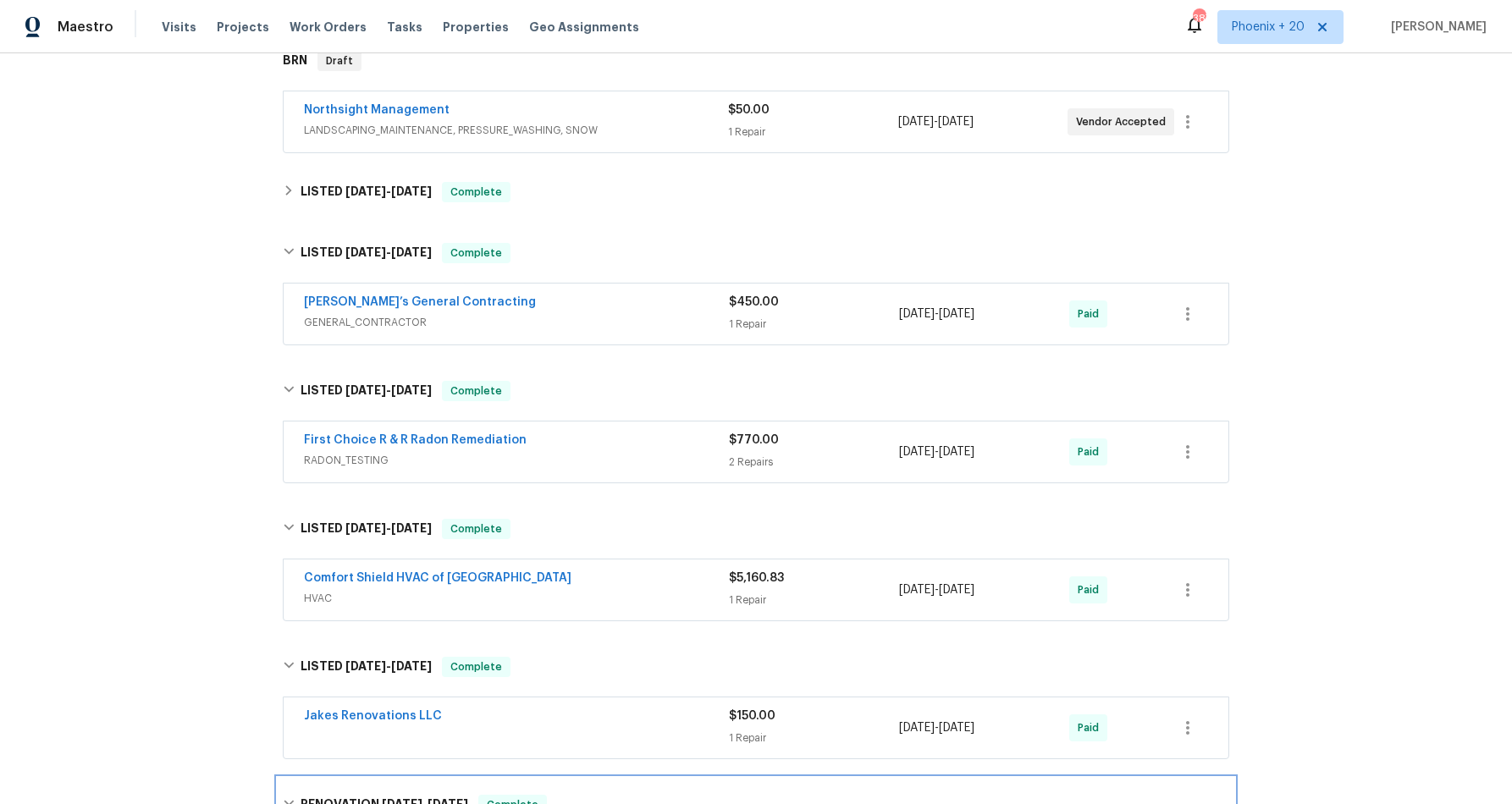
scroll to position [282, 0]
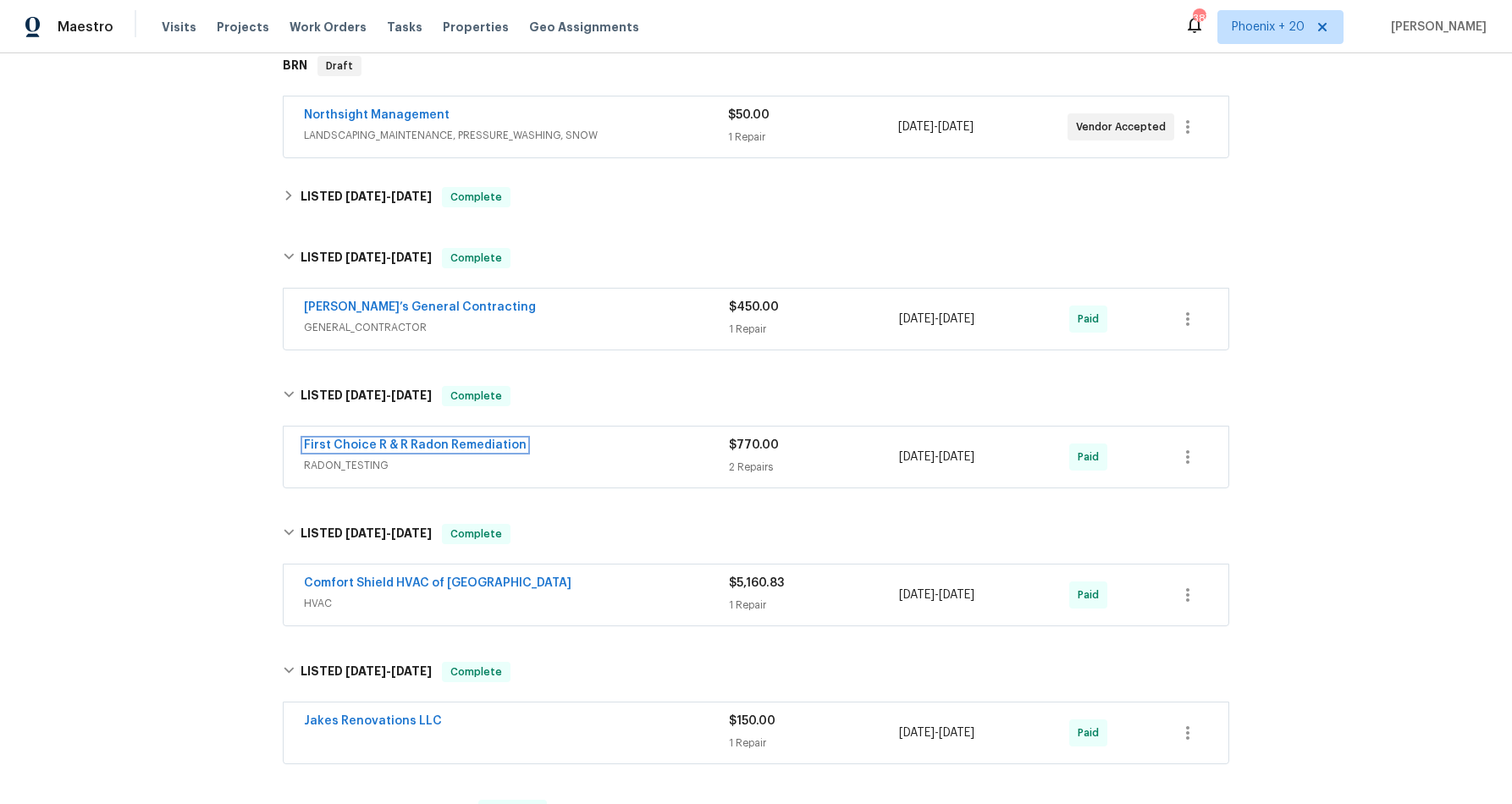
click at [433, 446] on link "First Choice R & R Radon Remediation" at bounding box center [415, 445] width 223 height 12
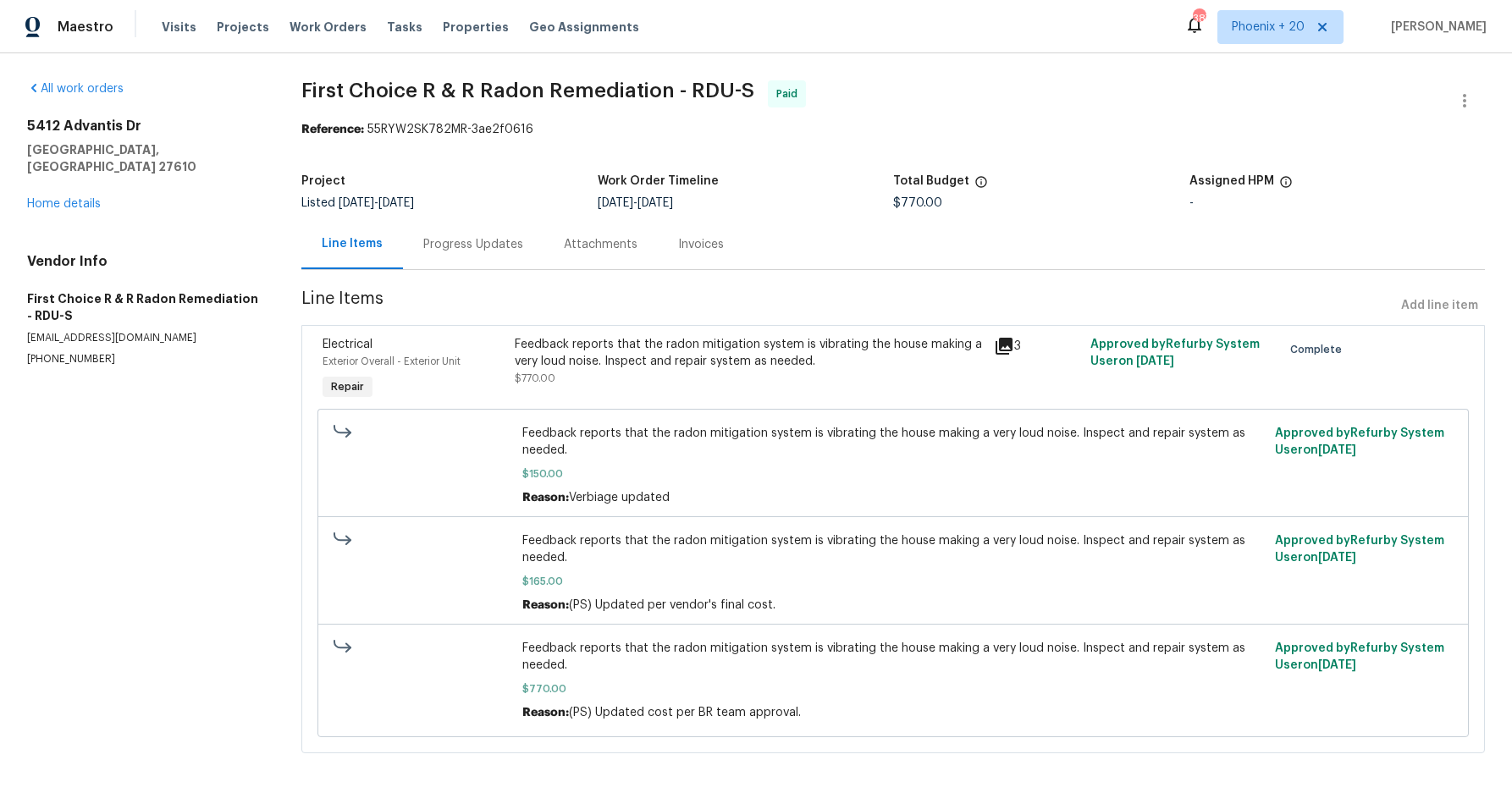
click at [462, 261] on div "Progress Updates" at bounding box center [473, 244] width 141 height 50
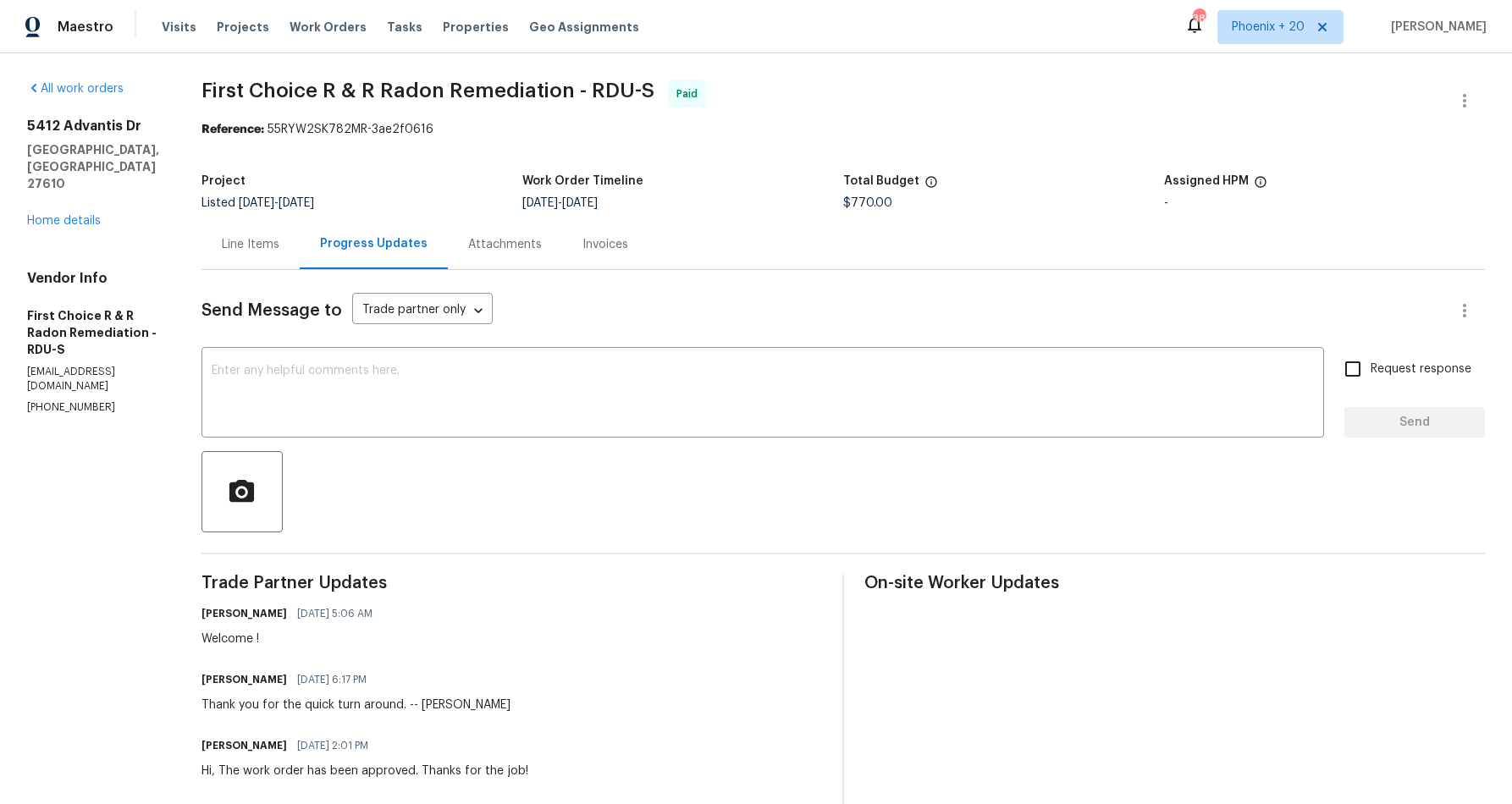
click at [73, 208] on div "All work orders 5412 Advantis Dr Raleigh, NC 27610 Home details Vendor Info Fir…" at bounding box center [93, 247] width 134 height 334
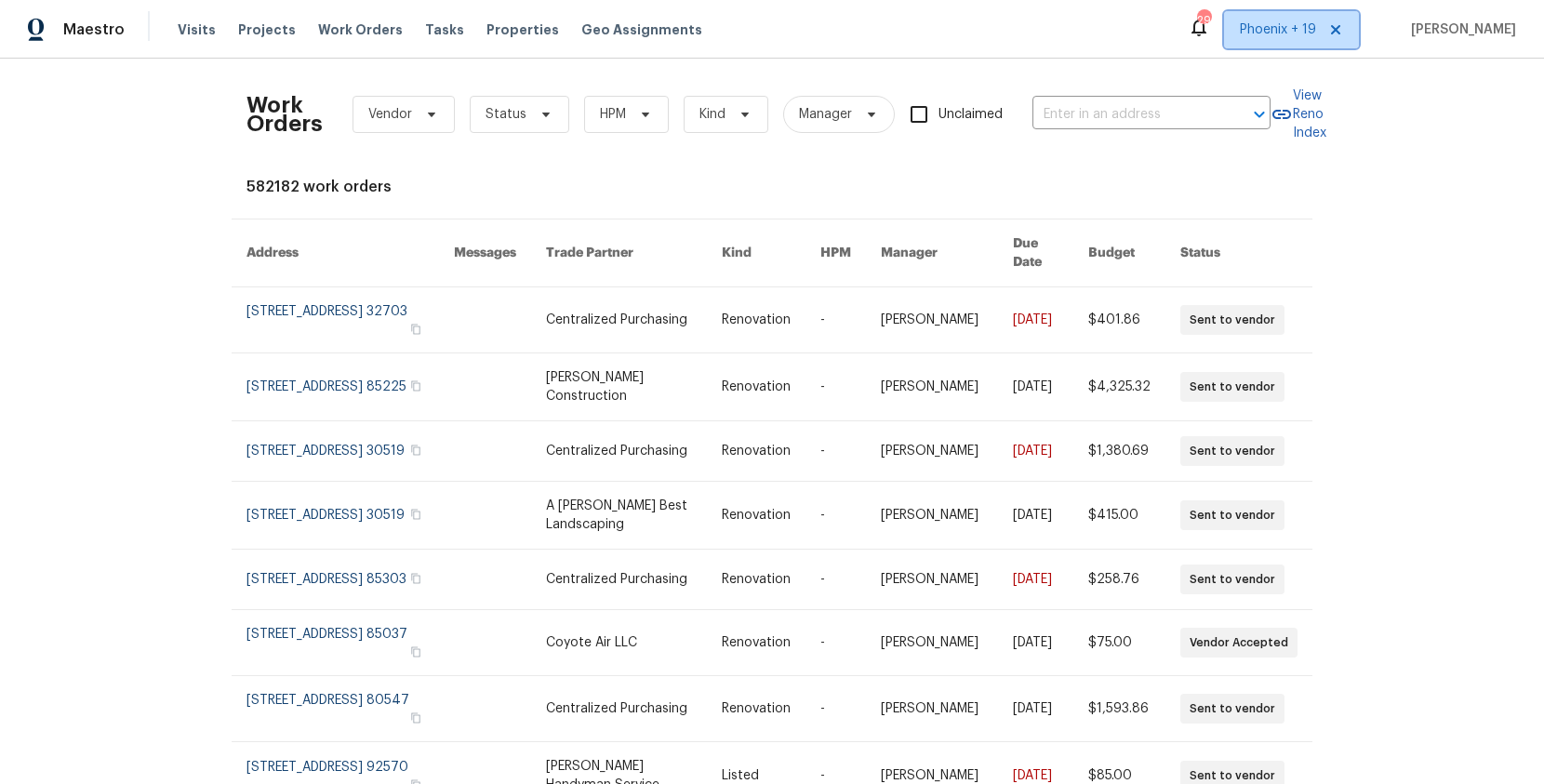
click at [1314, 26] on span "Phoenix + 19" at bounding box center [1278, 29] width 77 height 18
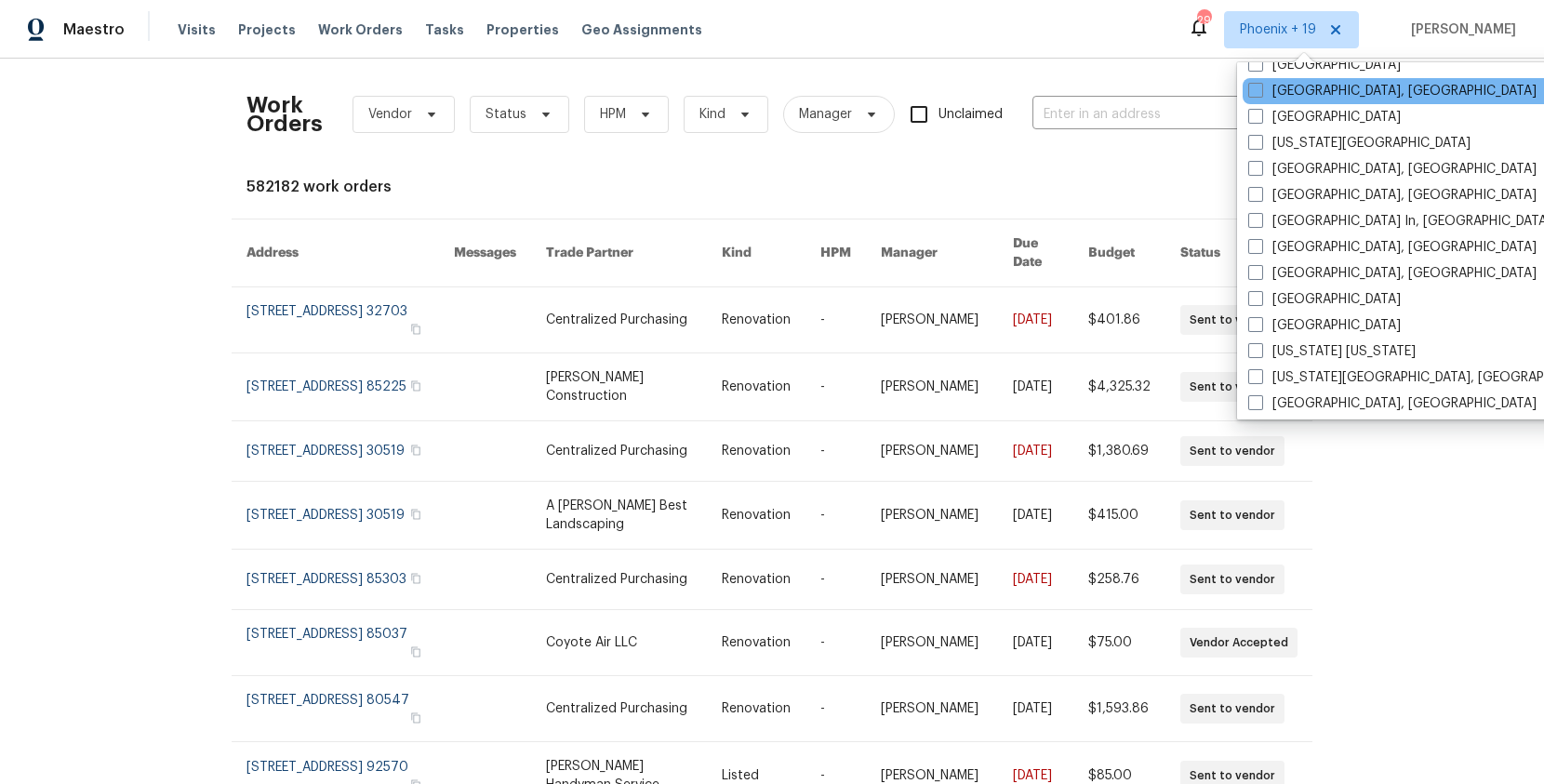
scroll to position [1015, 0]
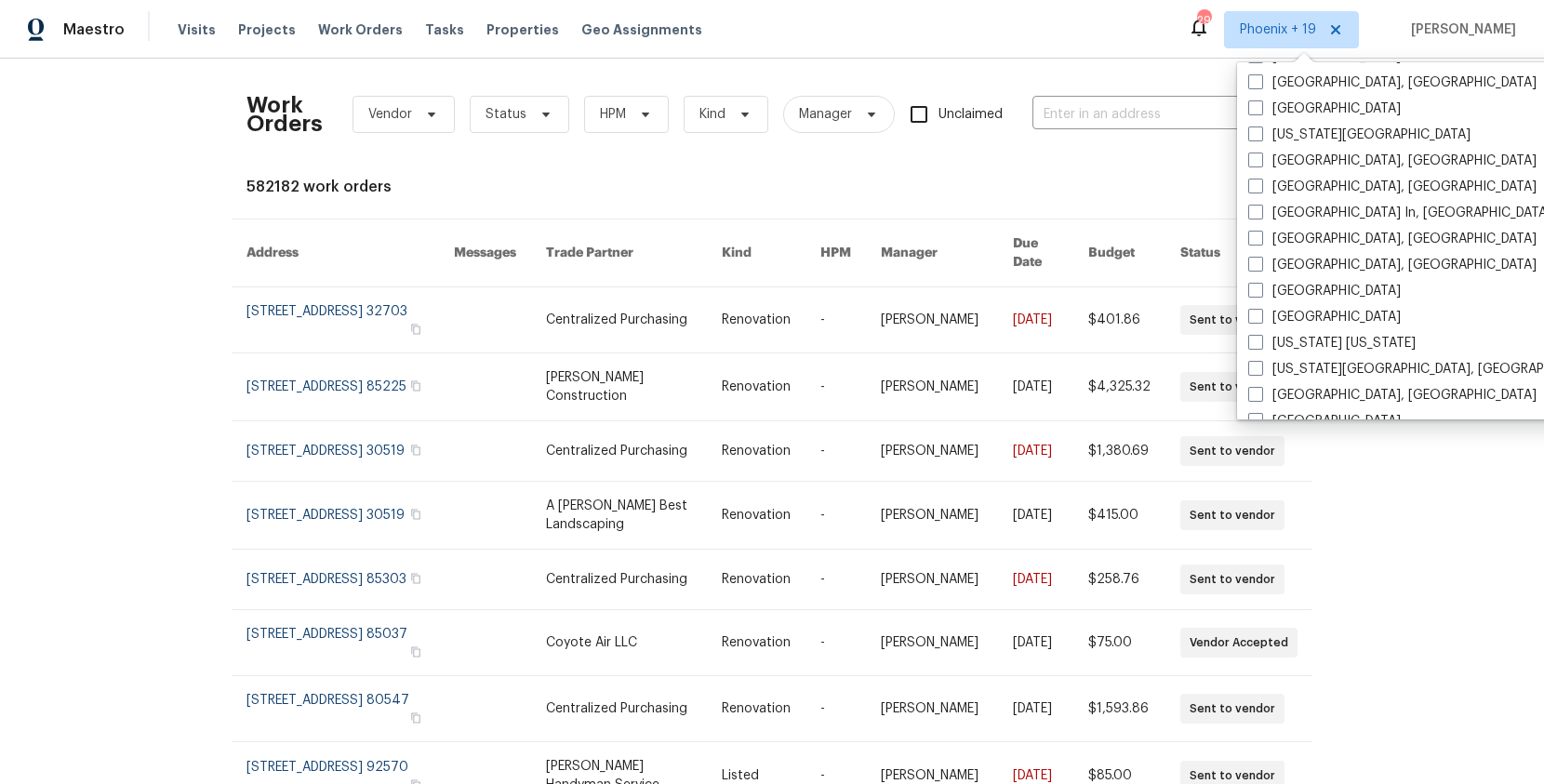
drag, startPoint x: 1265, startPoint y: 319, endPoint x: 1217, endPoint y: 207, distance: 121.9
click at [1265, 319] on label "[GEOGRAPHIC_DATA]" at bounding box center [1324, 316] width 152 height 18
click at [1260, 319] on input "[GEOGRAPHIC_DATA]" at bounding box center [1254, 313] width 12 height 12
checkbox input "true"
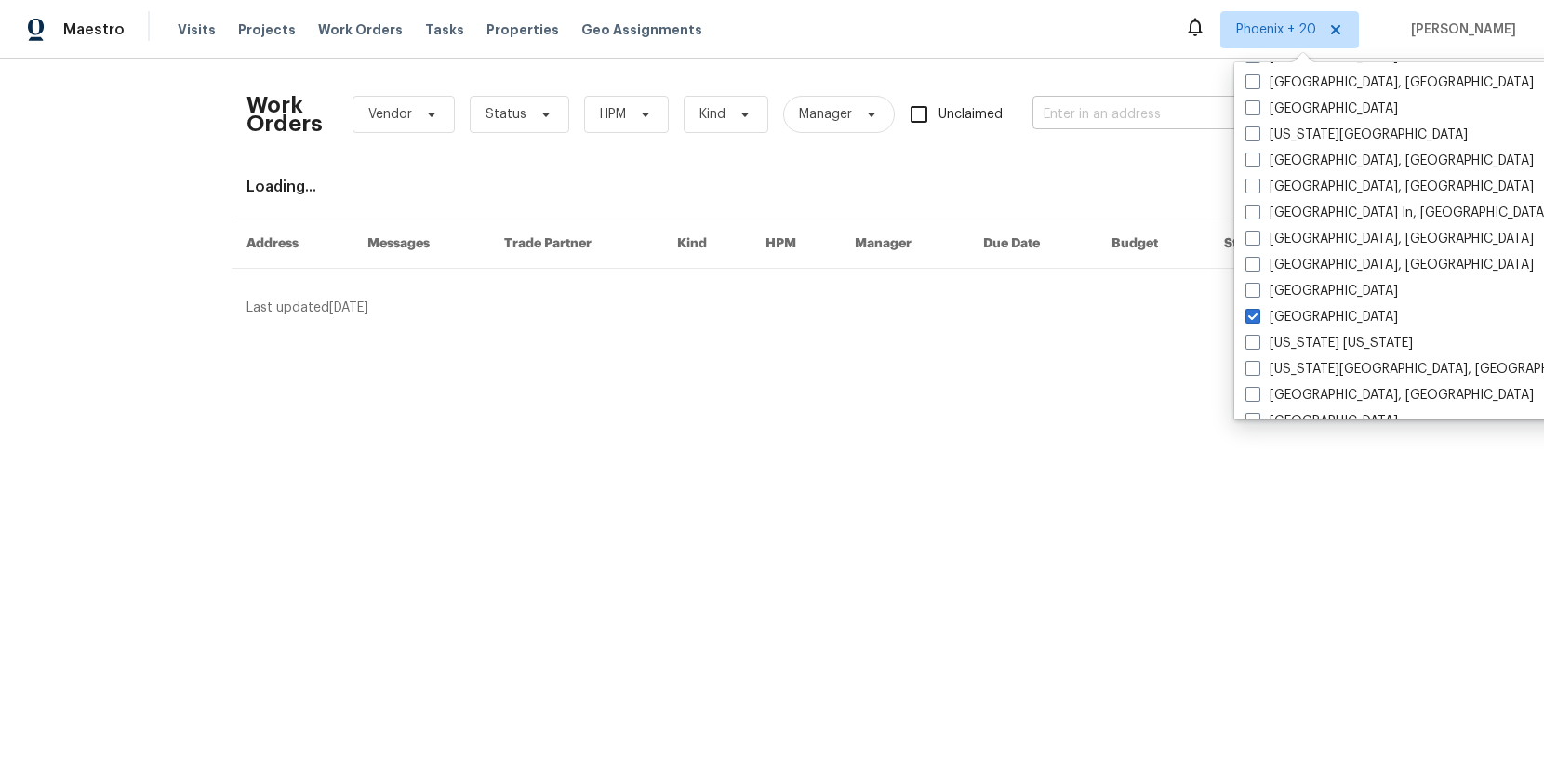
click at [1130, 112] on input "text" at bounding box center [1126, 115] width 186 height 29
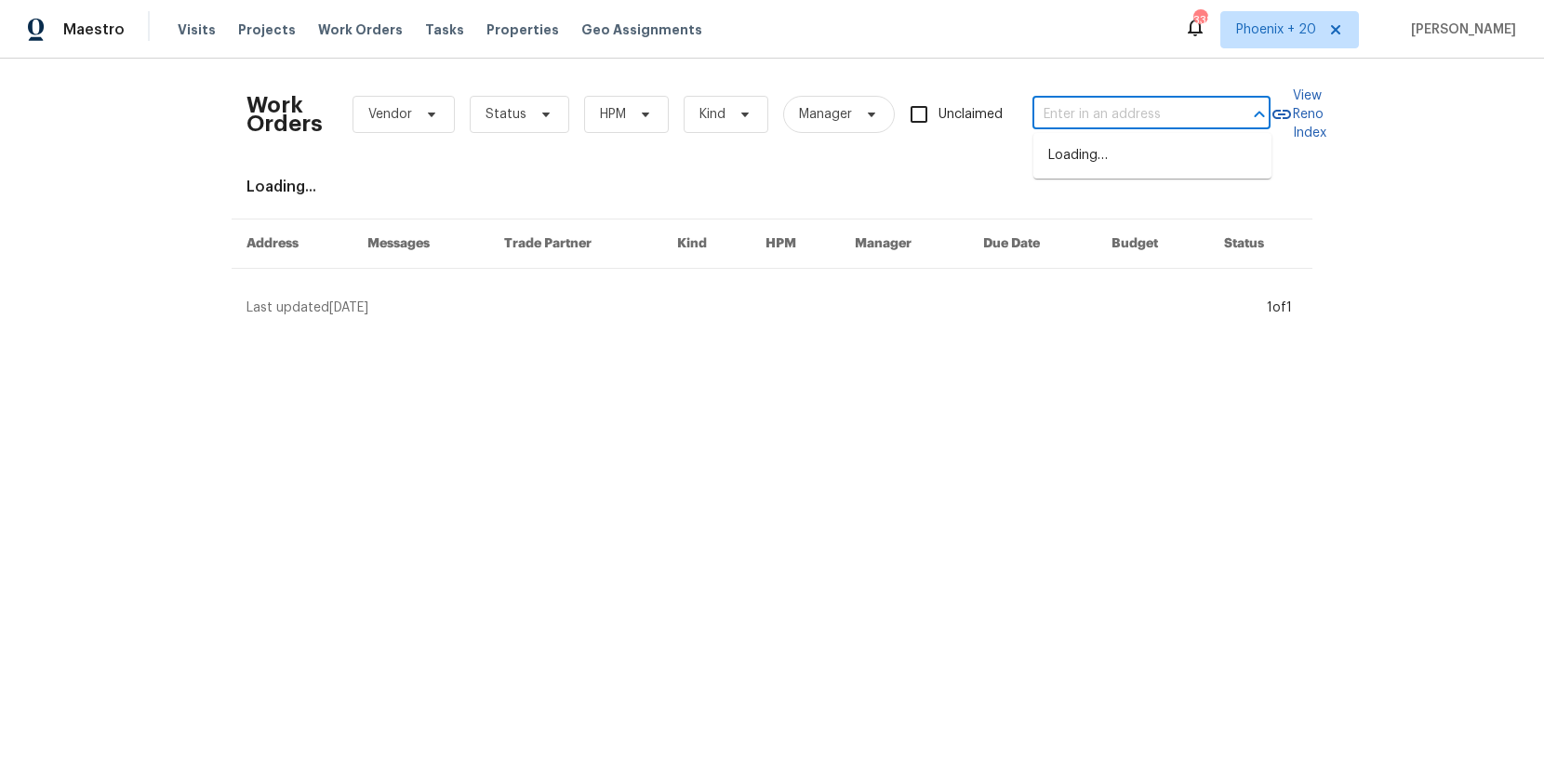
paste input "[STREET_ADDRESS]"
type input "[STREET_ADDRESS]"
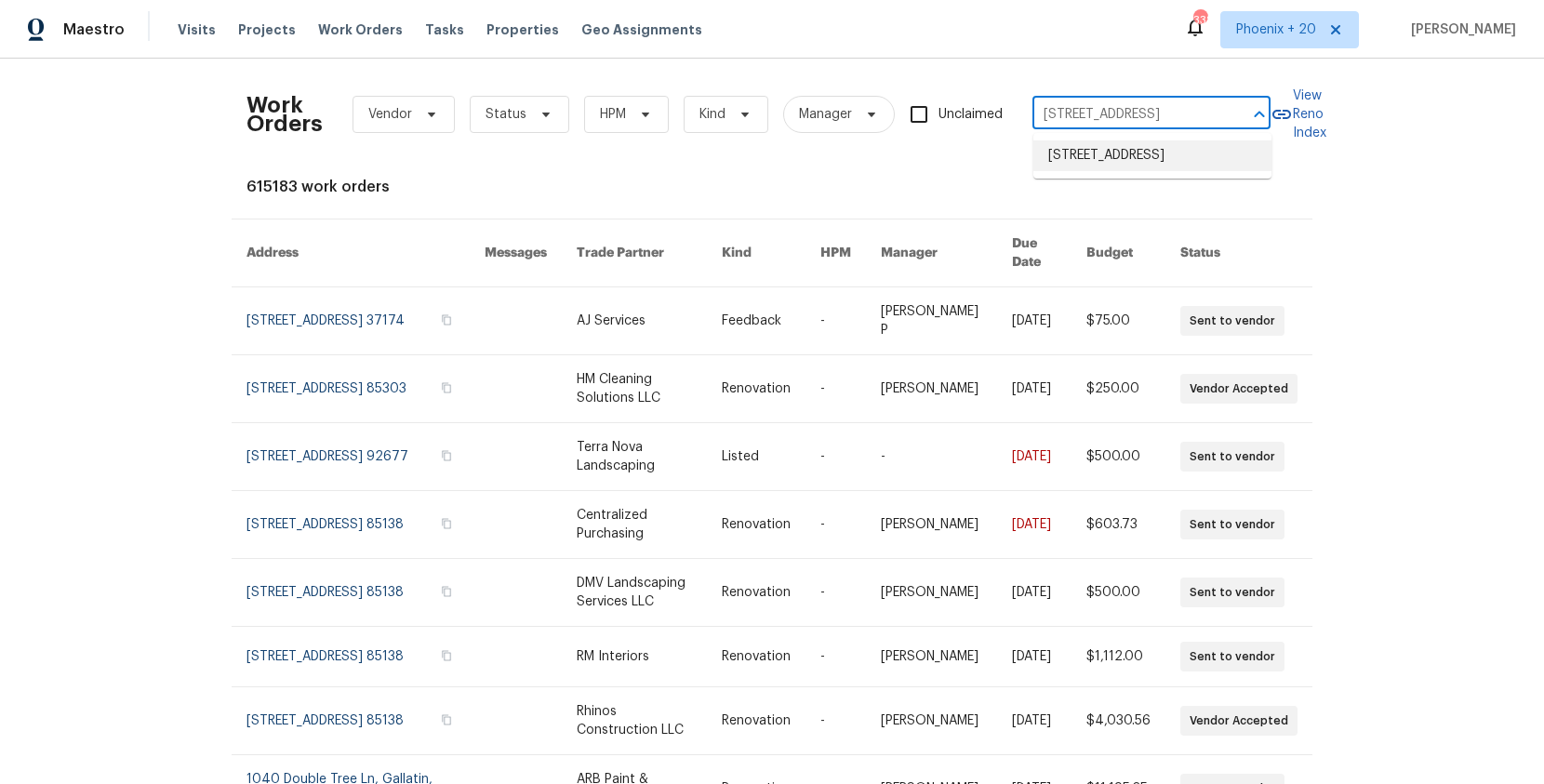
click at [1131, 155] on li "[STREET_ADDRESS]" at bounding box center [1153, 155] width 238 height 31
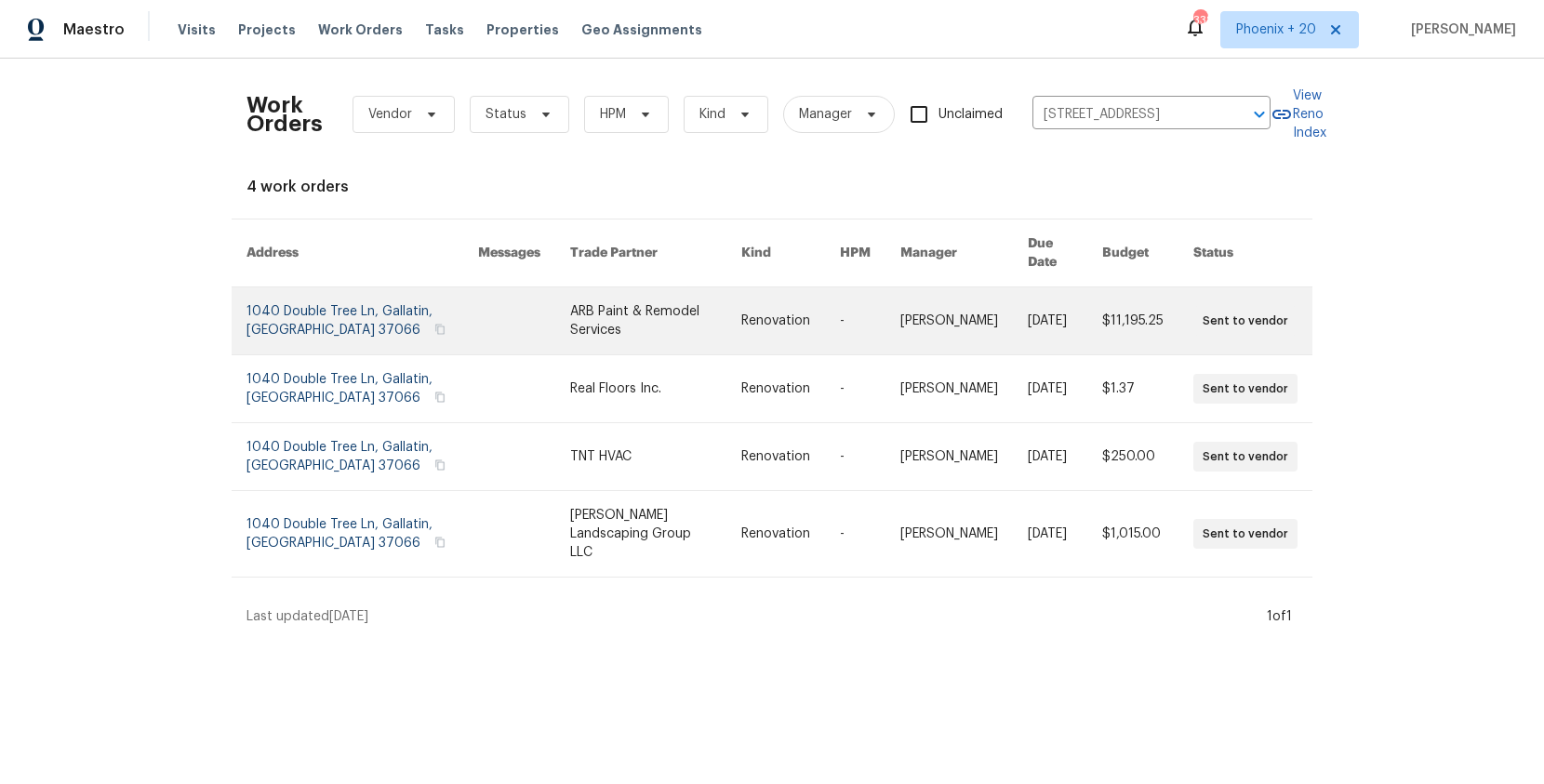
click at [591, 313] on link at bounding box center [656, 321] width 171 height 67
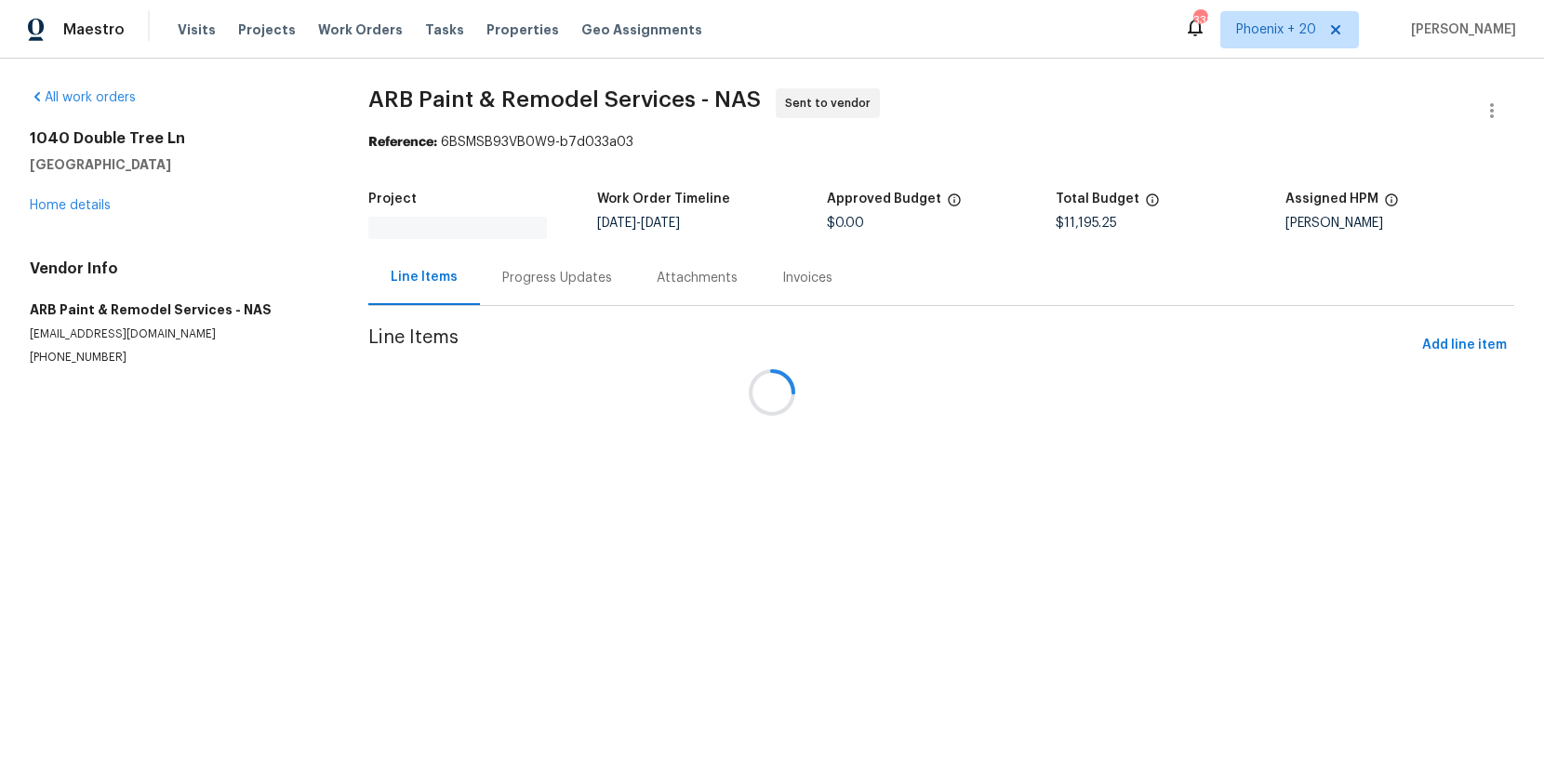
click at [81, 217] on div at bounding box center [772, 392] width 1544 height 784
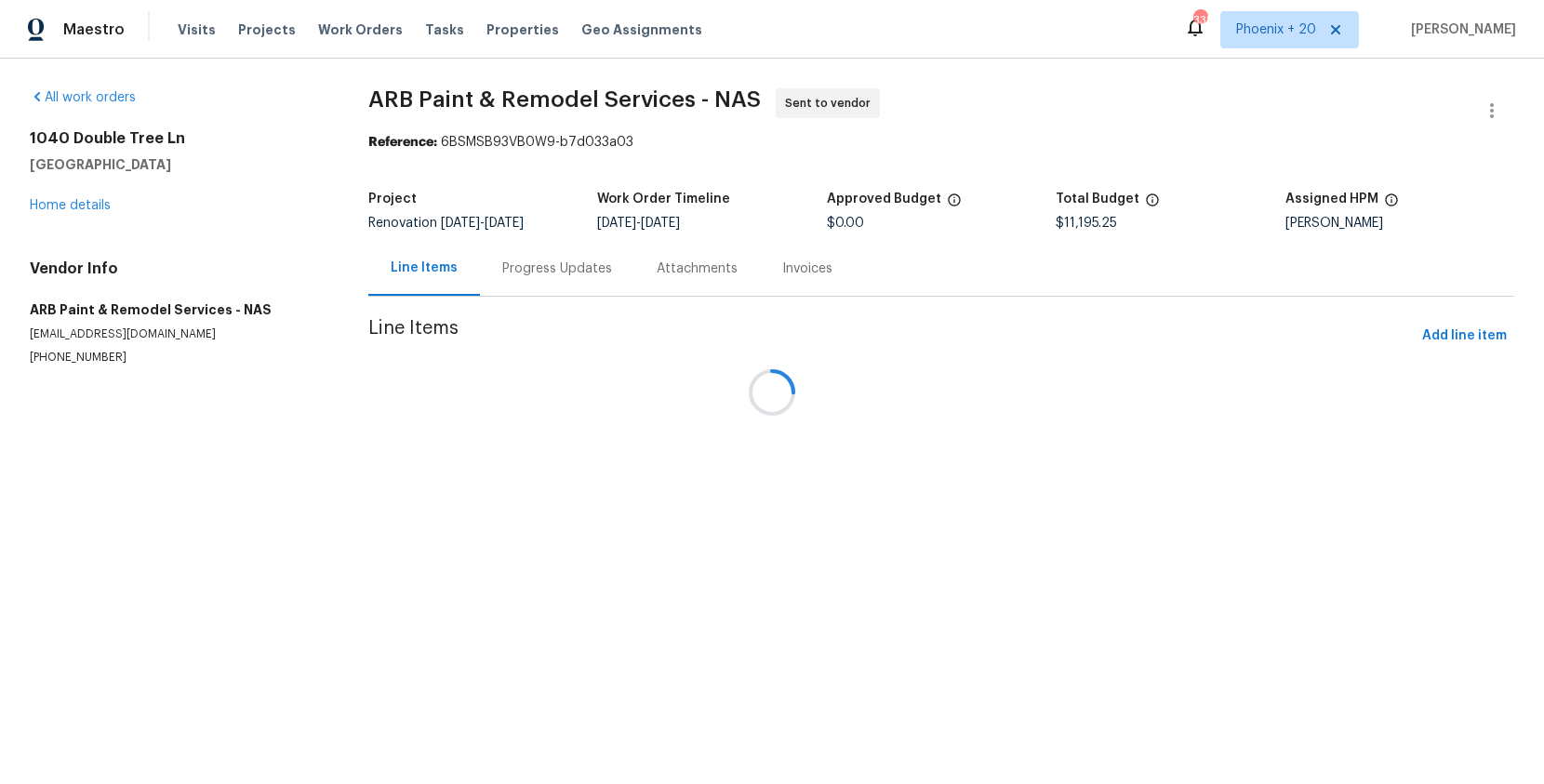
click at [77, 205] on div at bounding box center [772, 392] width 1544 height 784
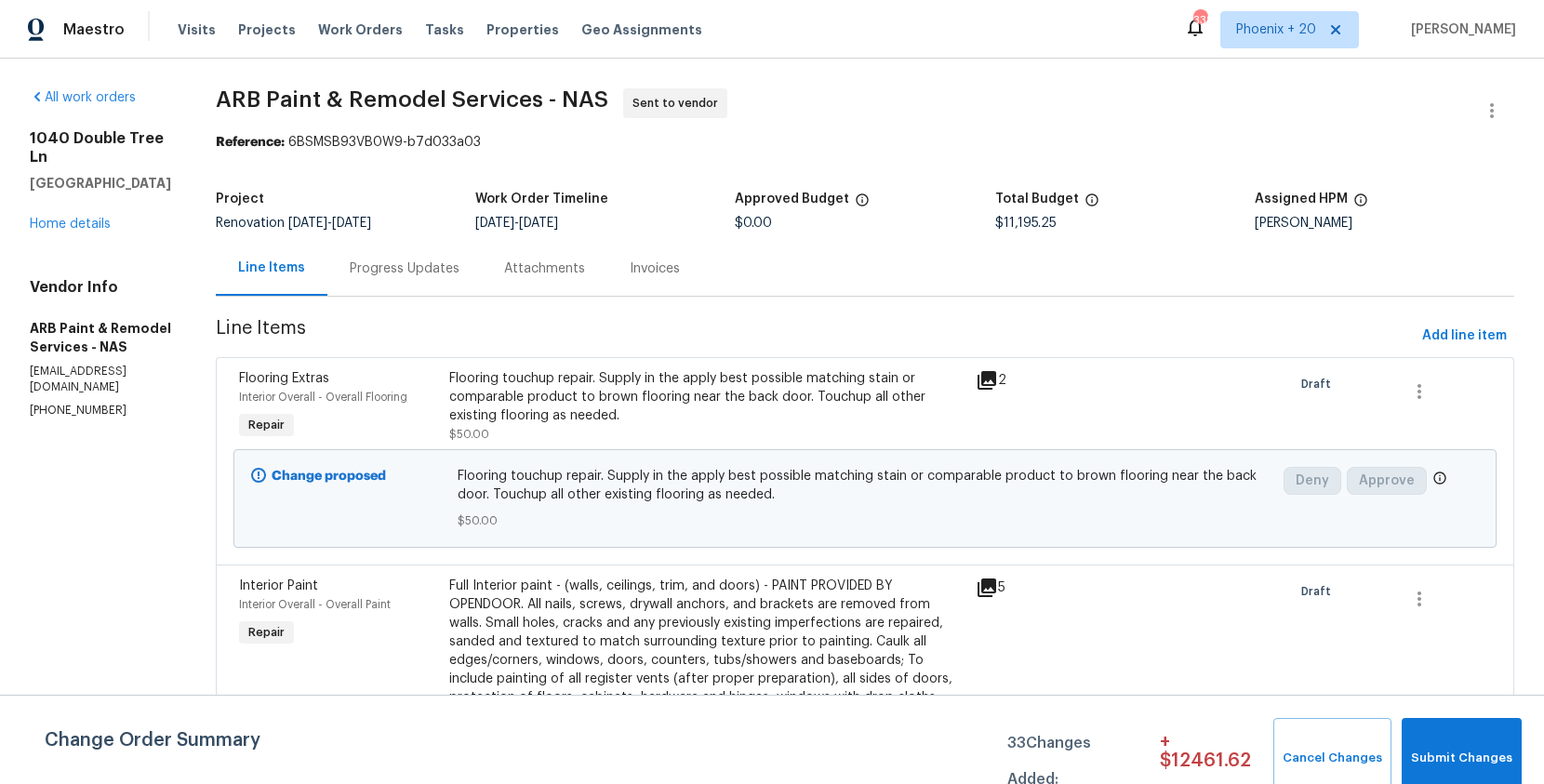
click at [80, 232] on div "[STREET_ADDRESS] Home details" at bounding box center [100, 181] width 141 height 104
click at [80, 224] on link "Home details" at bounding box center [70, 224] width 81 height 13
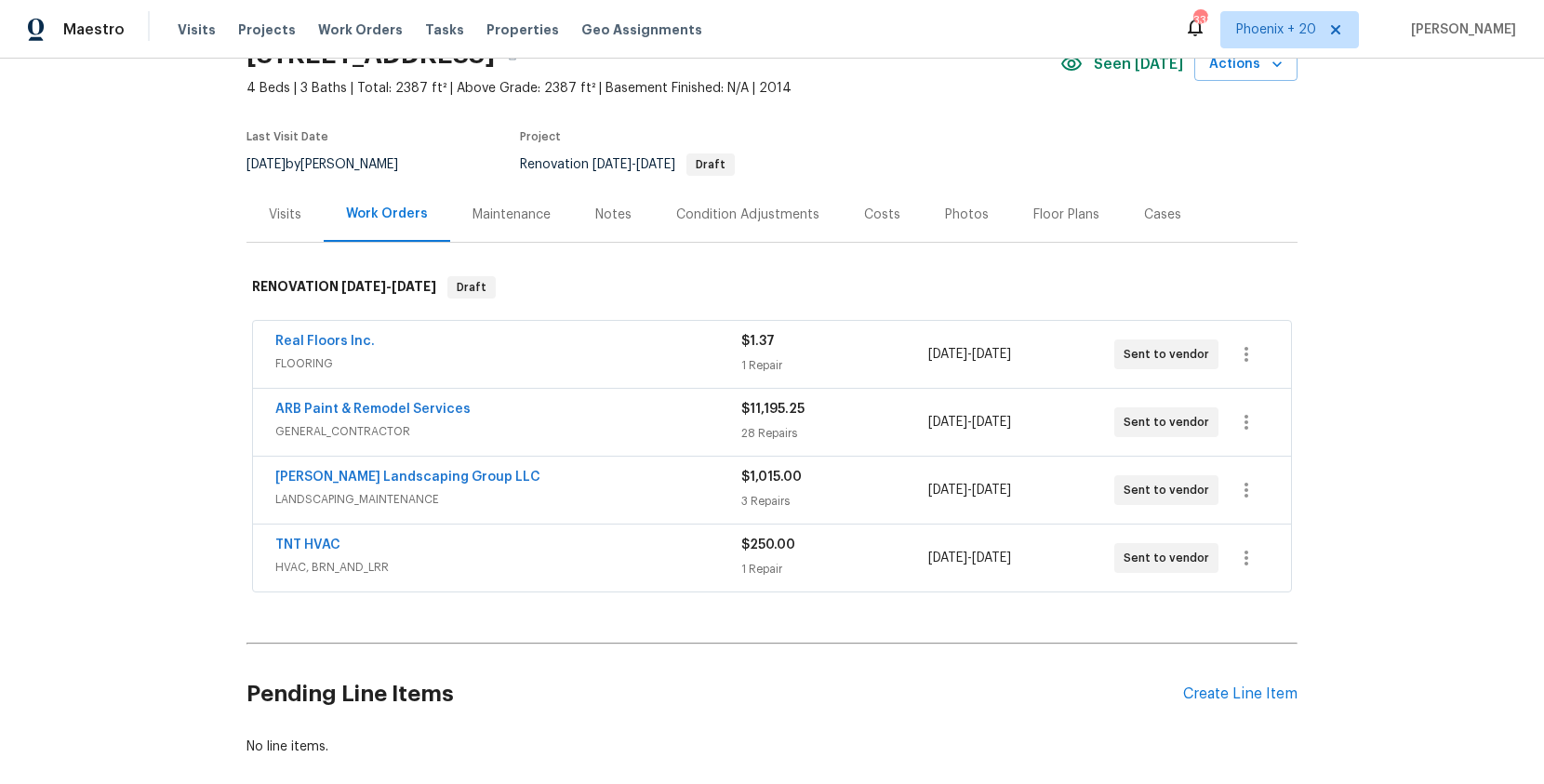
scroll to position [194, 0]
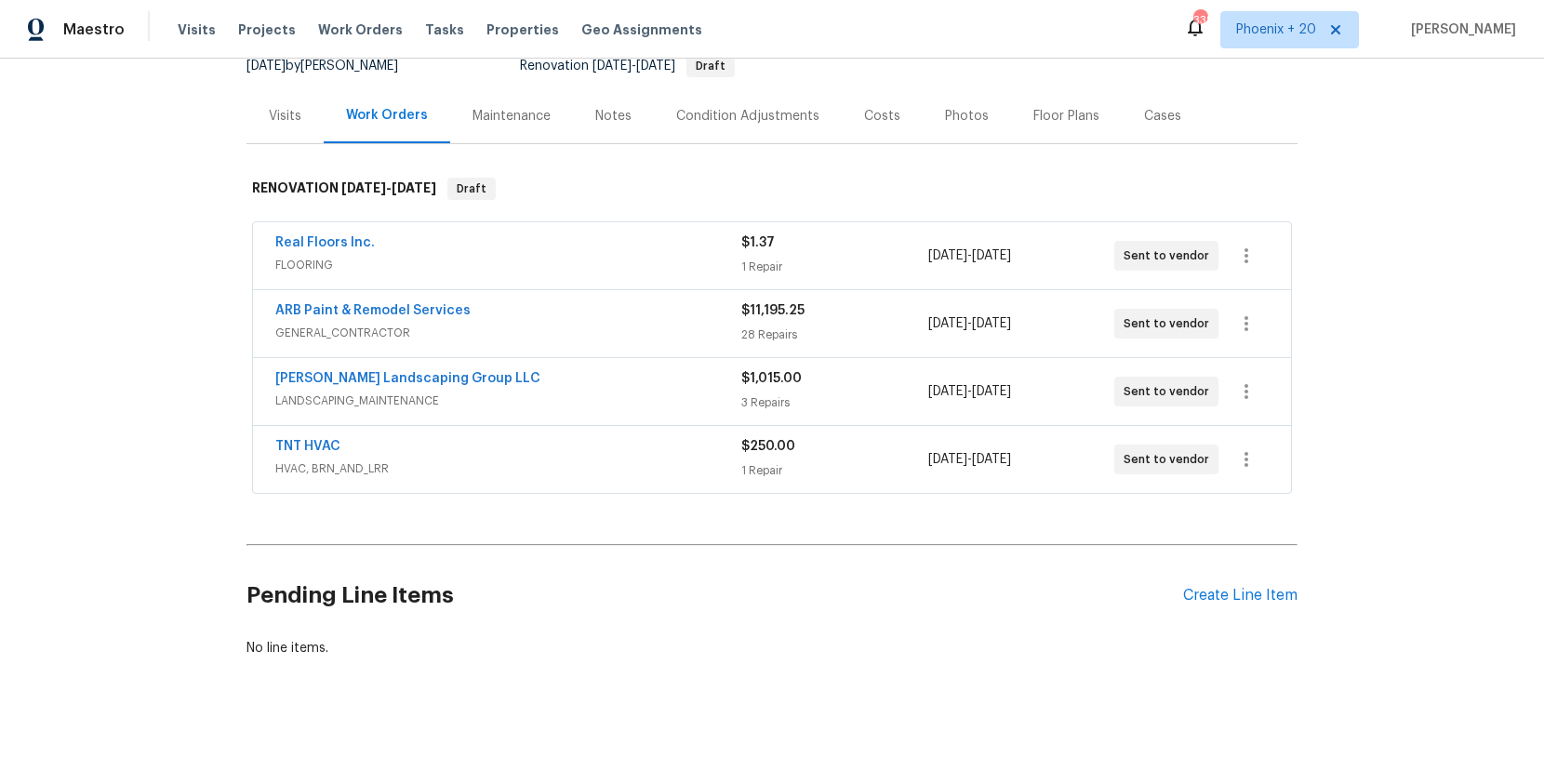
click at [1220, 576] on div "Pending Line Items Create Line Item" at bounding box center [772, 595] width 1051 height 86
click at [1218, 594] on div "Create Line Item" at bounding box center [1240, 595] width 114 height 17
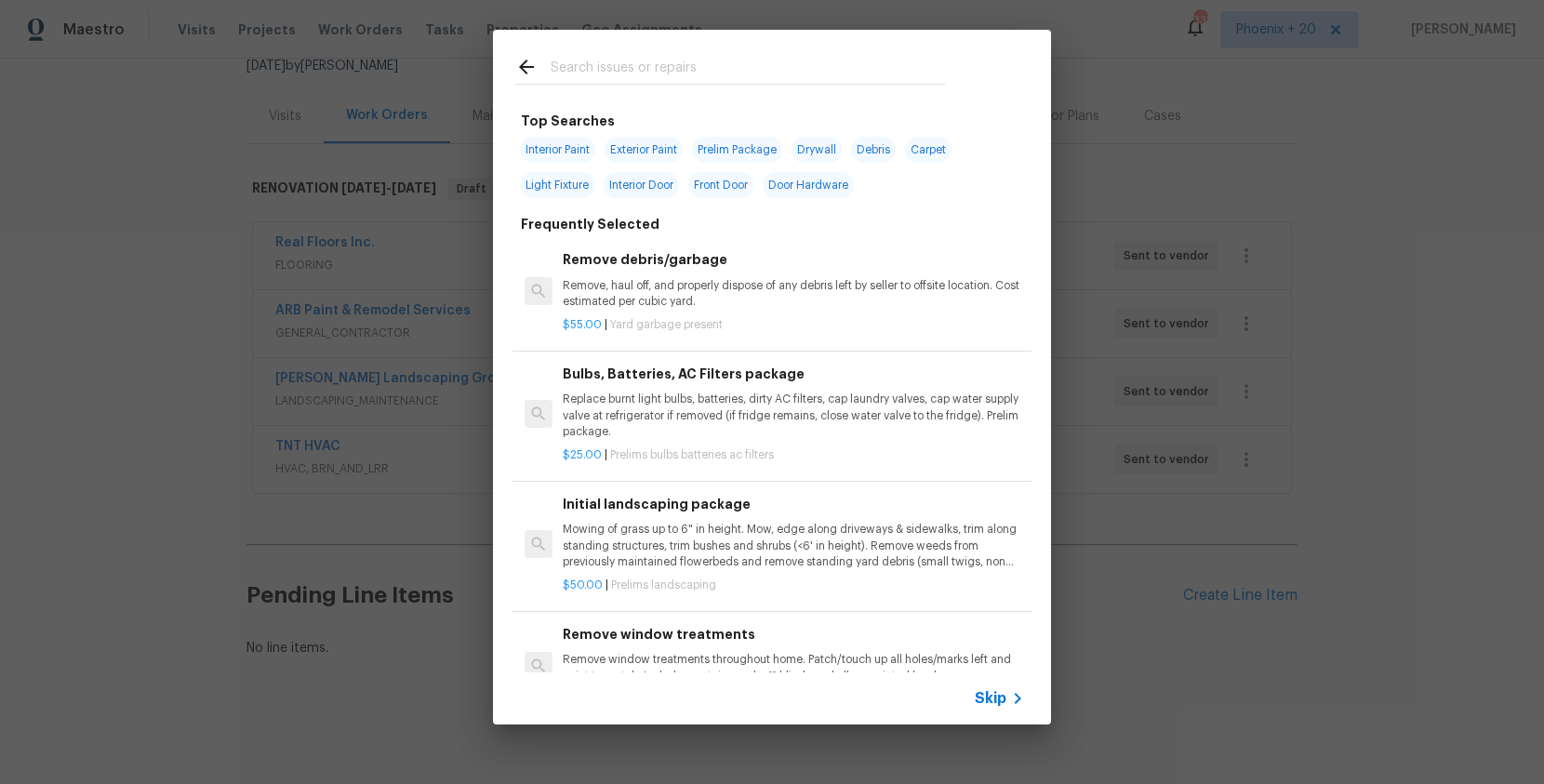
click at [687, 74] on input "text" at bounding box center [747, 69] width 394 height 28
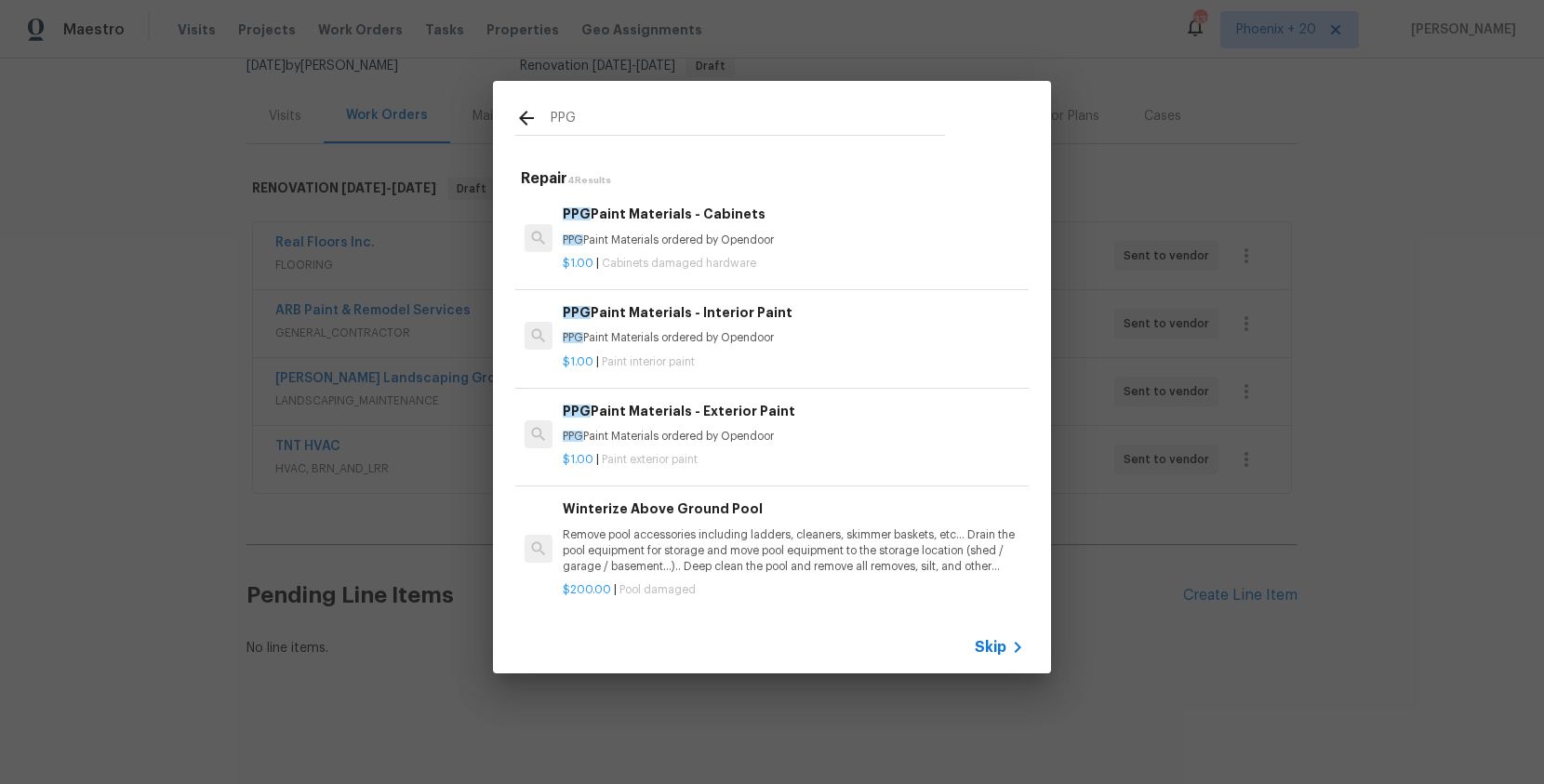
type input "PPG"
click at [835, 380] on div "PPG Paint Materials - Interior Paint PPG Paint Materials ordered by Opendoor $1…" at bounding box center [771, 336] width 519 height 104
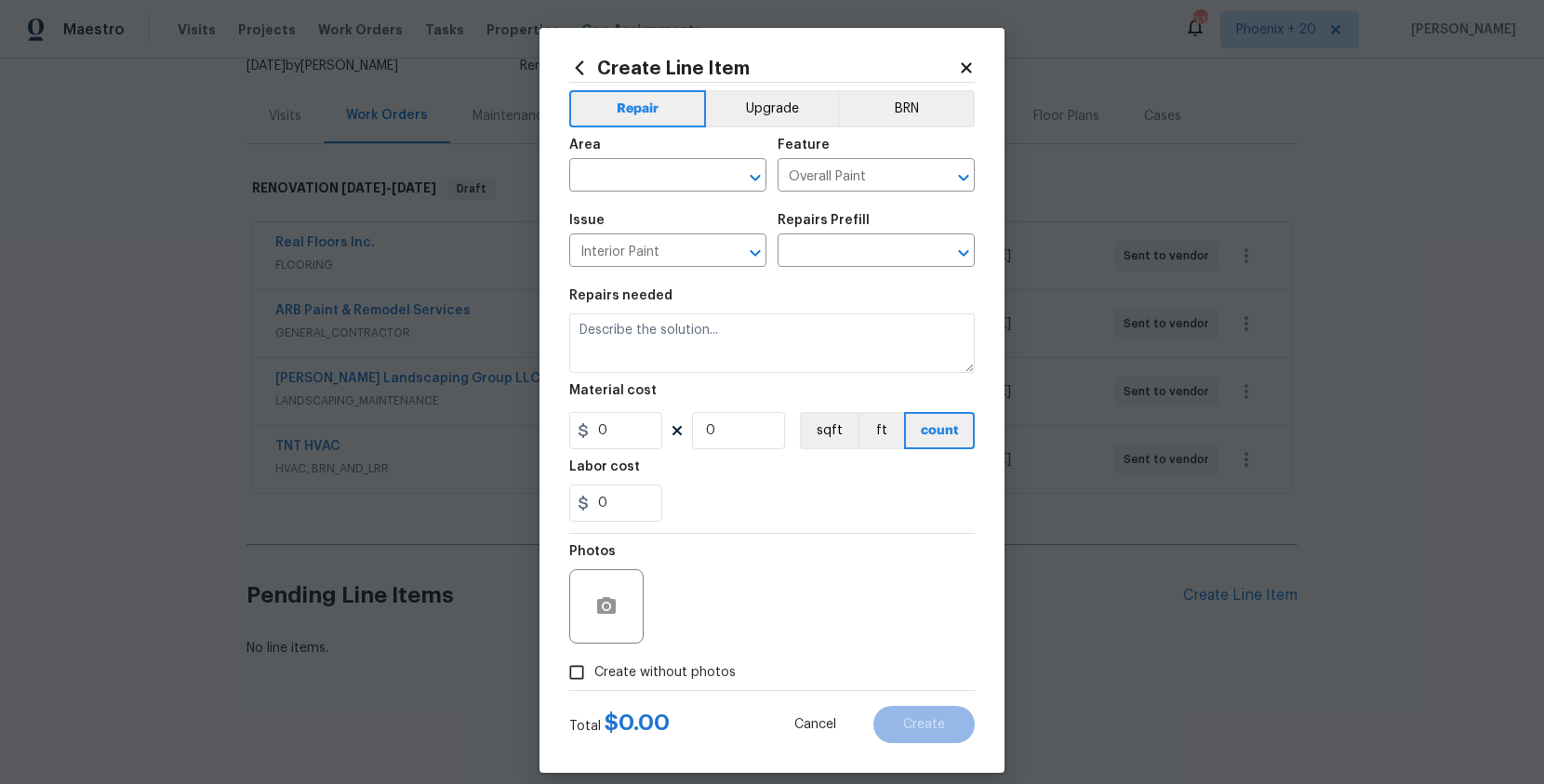
type input "PPG Paint Materials - Interior Paint $1.00"
type textarea "PPG Paint Materials ordered by Opendoor"
type input "1"
click at [645, 181] on input "text" at bounding box center [642, 177] width 145 height 29
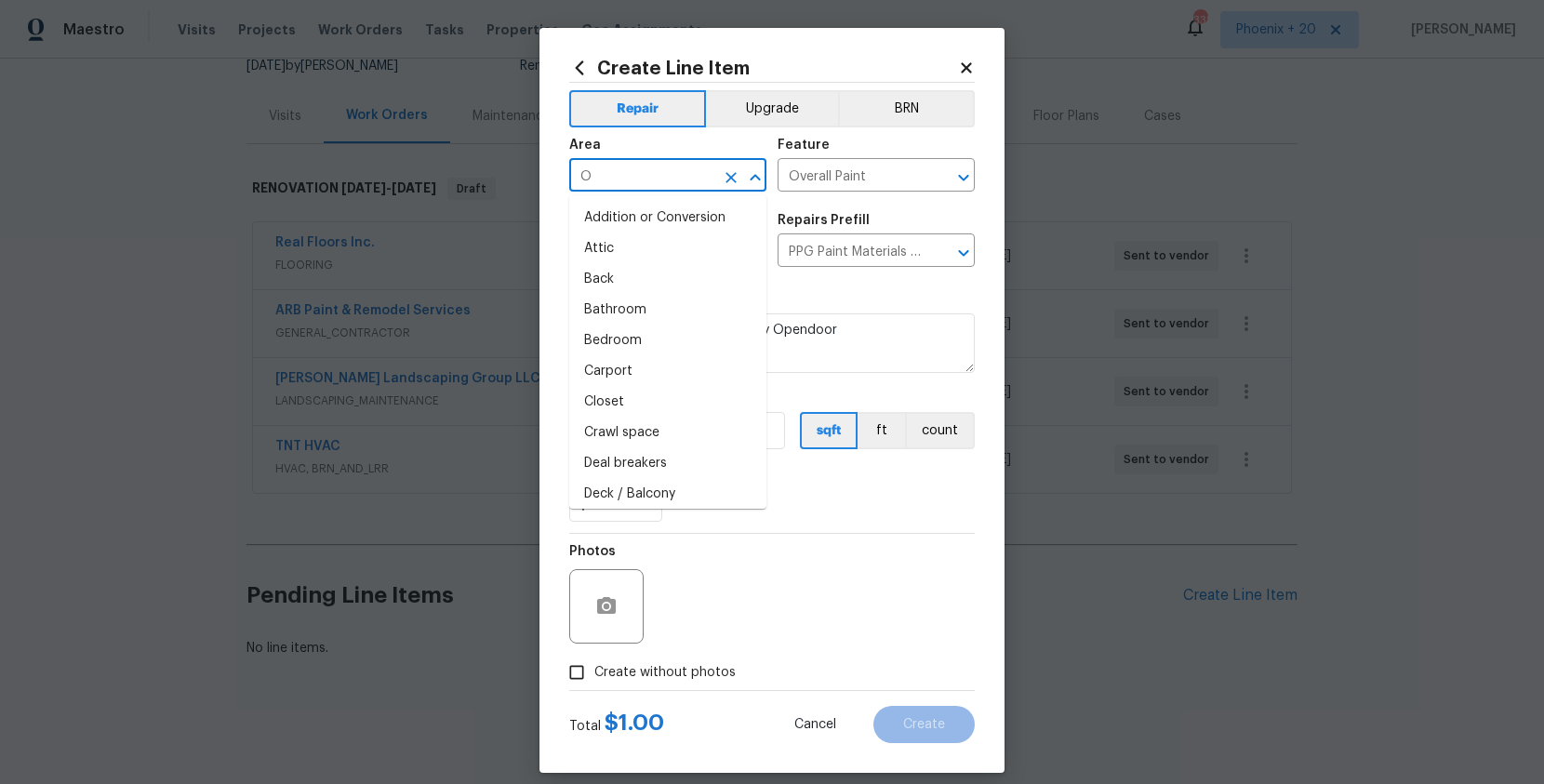
type input "OV"
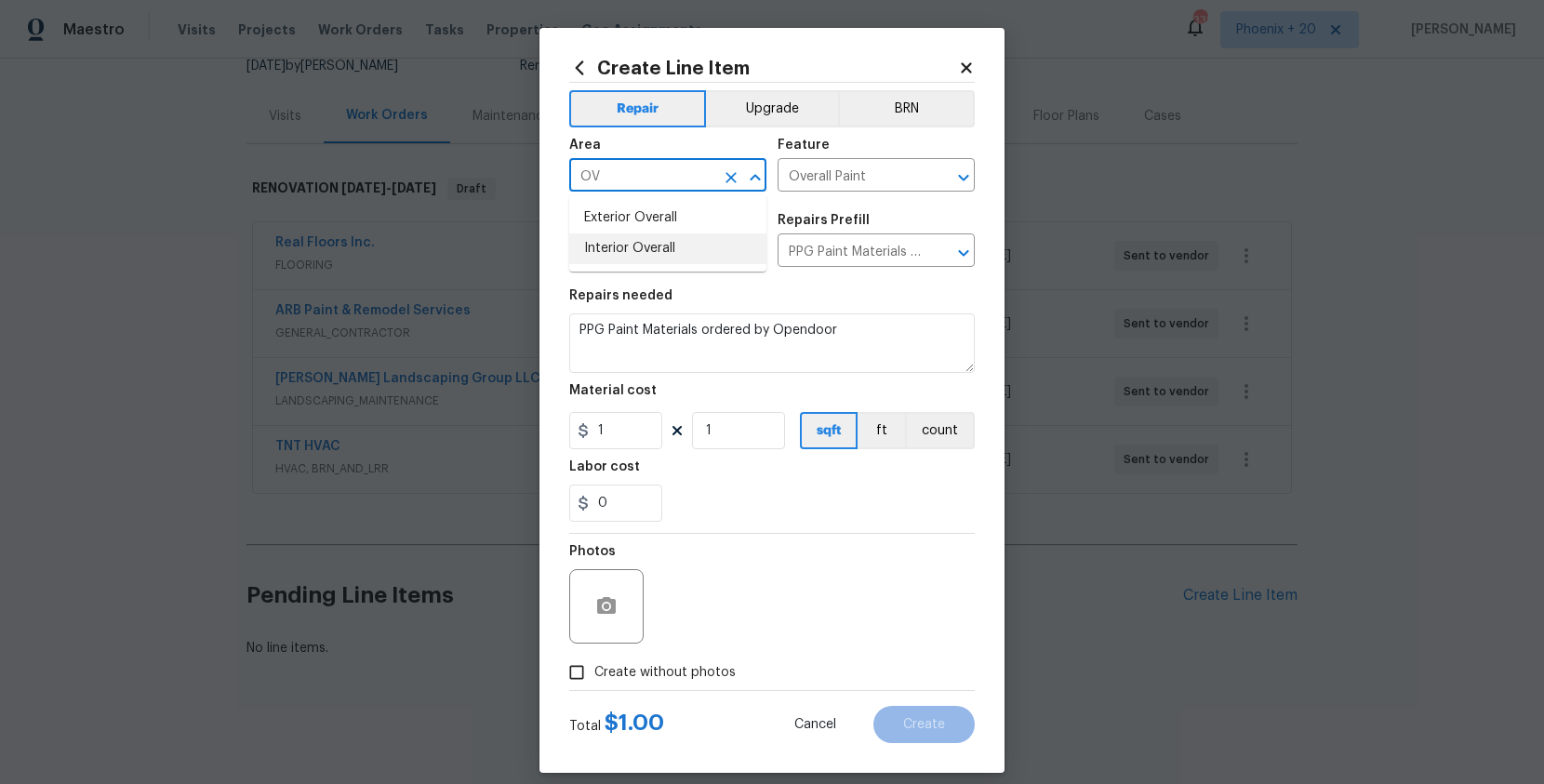
click at [645, 254] on li "Interior Overall" at bounding box center [668, 248] width 198 height 31
type input "Interior Overall"
click at [641, 430] on input "1" at bounding box center [616, 430] width 93 height 37
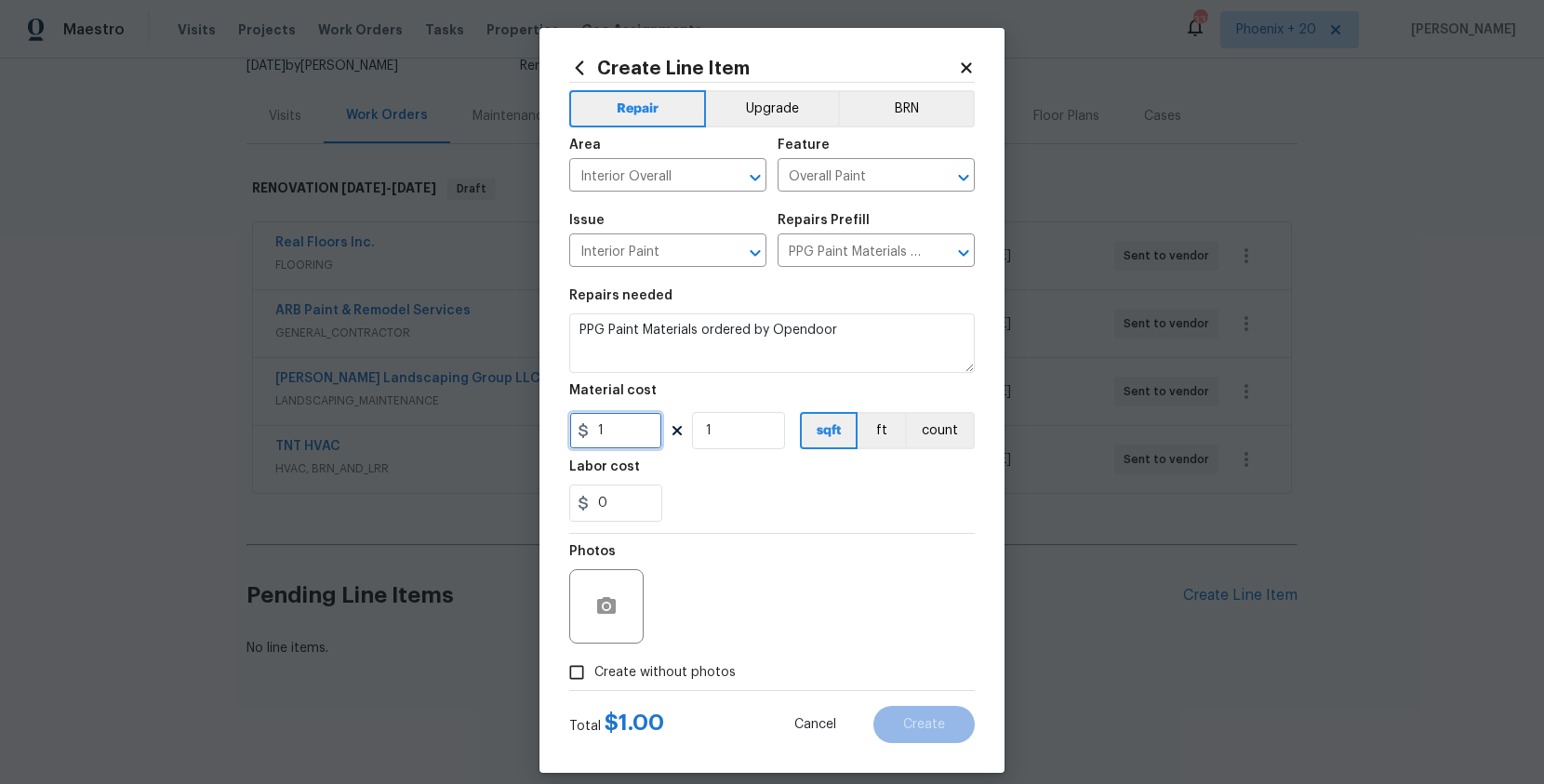
click at [544, 428] on div "Create Line Item Repair Upgrade BRN Area Interior Overall ​ Feature Overall Pai…" at bounding box center [772, 400] width 465 height 745
type input "738.44"
click at [667, 657] on label "Create without photos" at bounding box center [647, 672] width 176 height 35
click at [595, 657] on input "Create without photos" at bounding box center [576, 672] width 35 height 35
checkbox input "true"
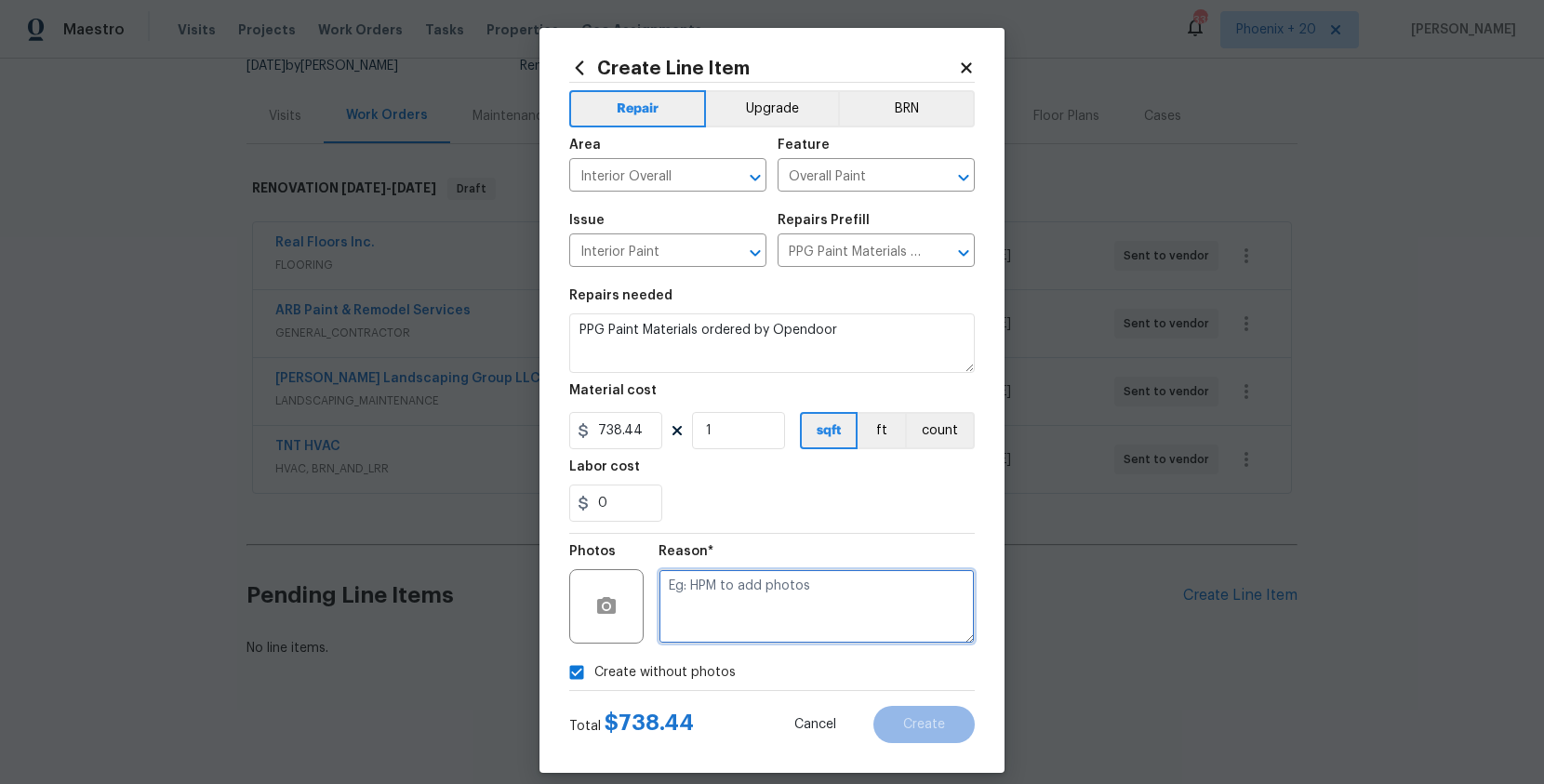
click at [706, 631] on textarea at bounding box center [817, 607] width 316 height 75
type textarea "n"
type textarea "NA"
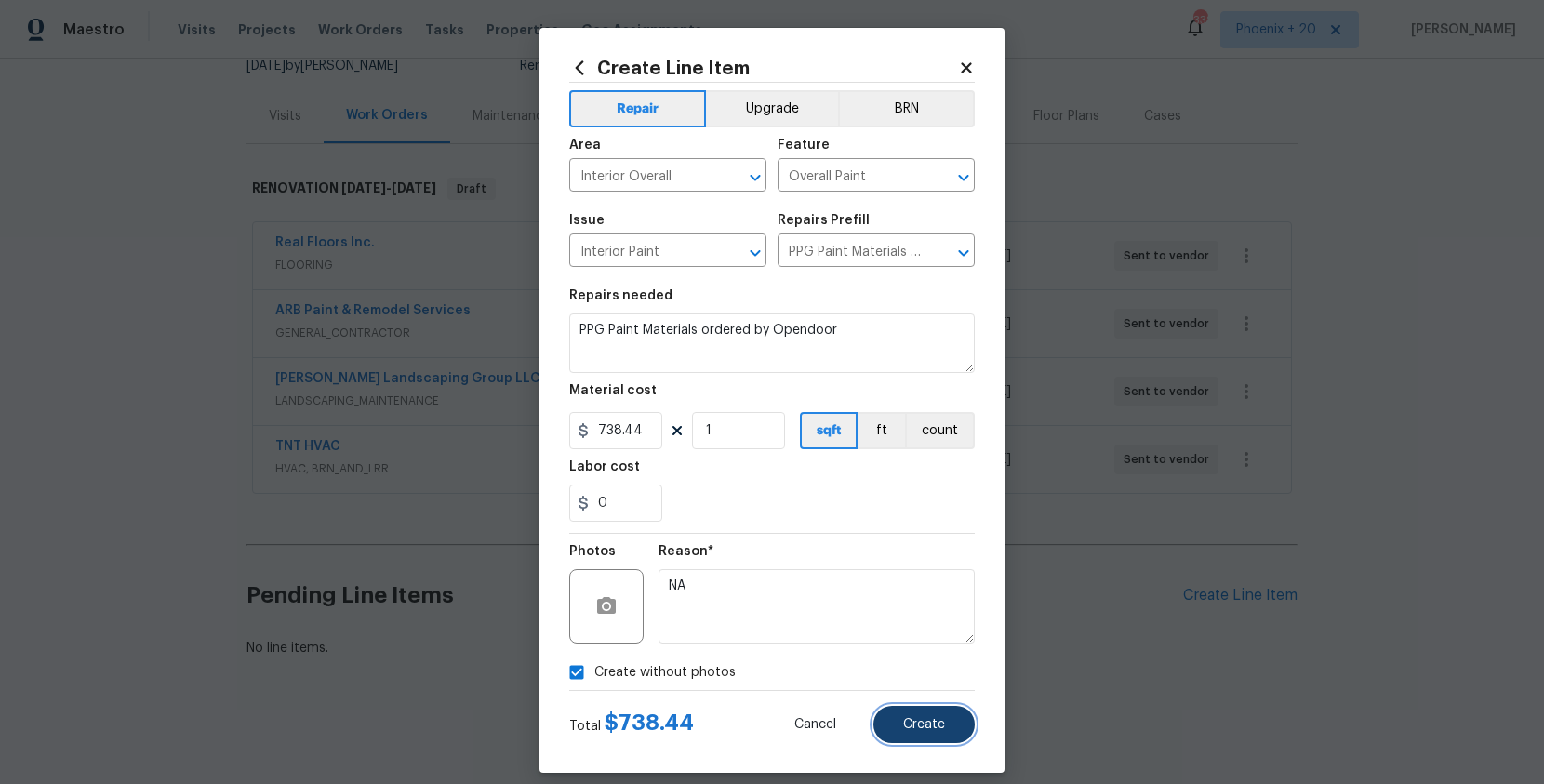
click at [942, 726] on span "Create" at bounding box center [924, 725] width 42 height 14
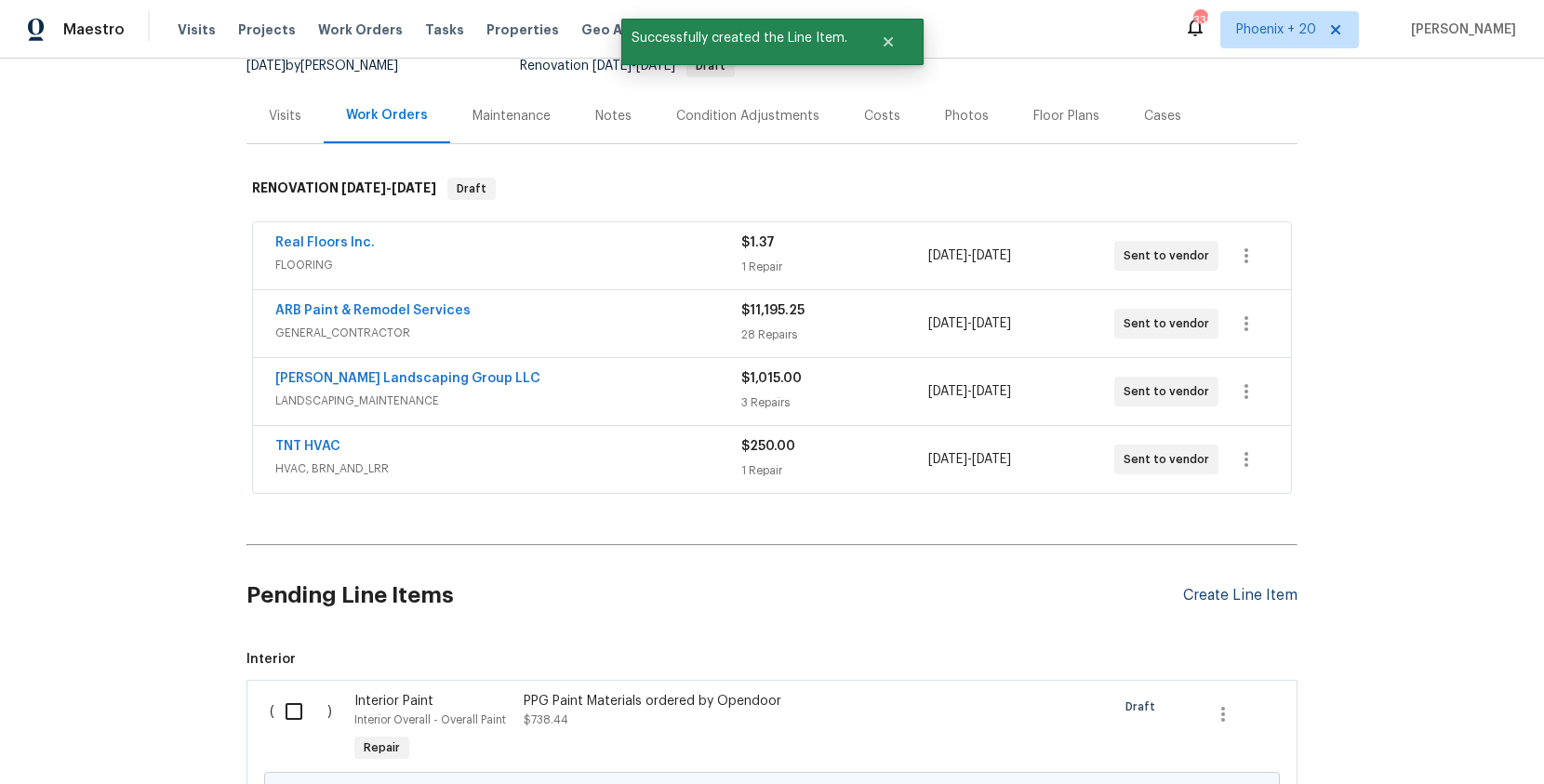
click at [1194, 597] on div "Create Line Item" at bounding box center [1240, 595] width 114 height 17
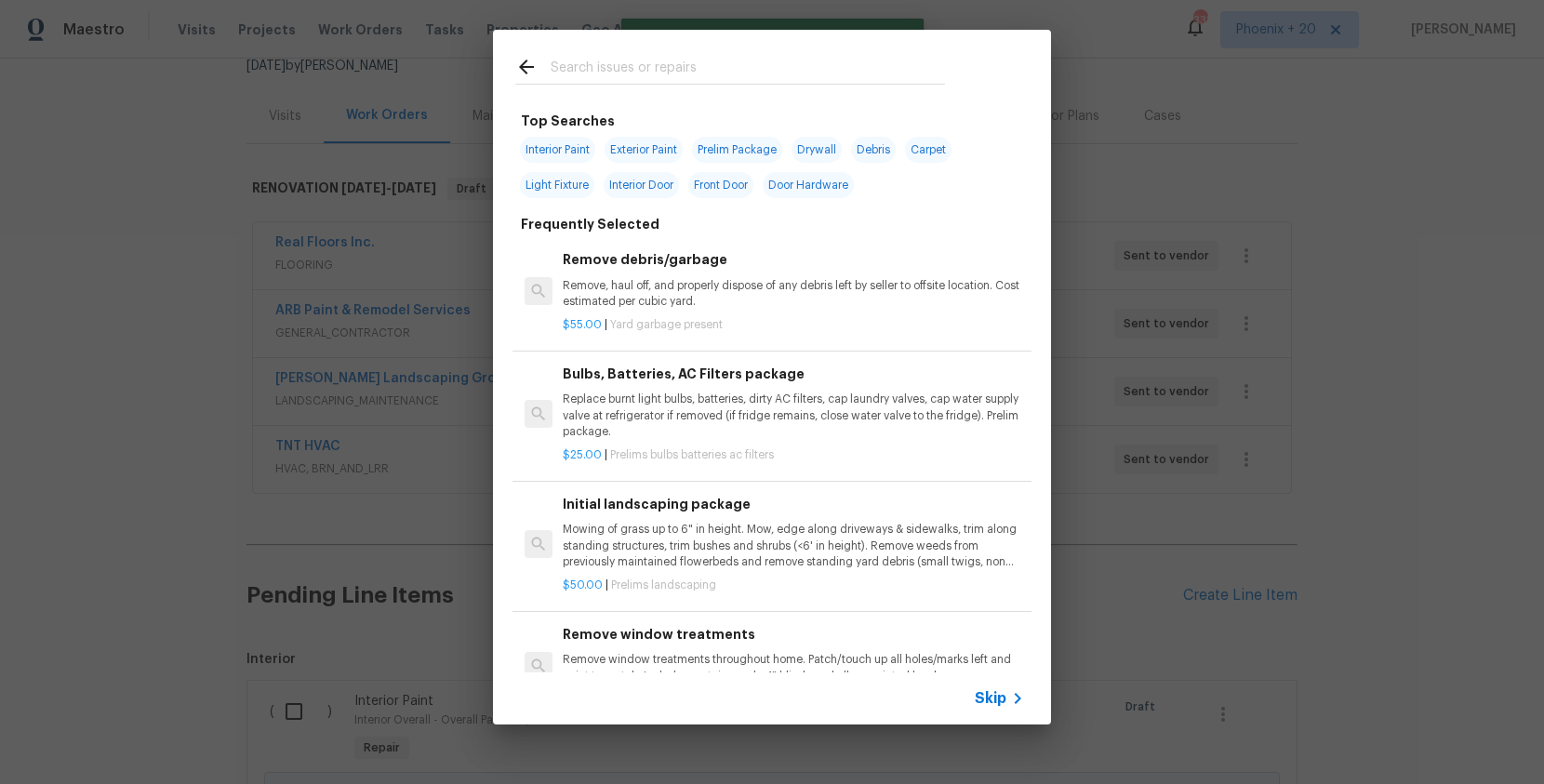
click at [754, 76] on input "text" at bounding box center [747, 69] width 394 height 28
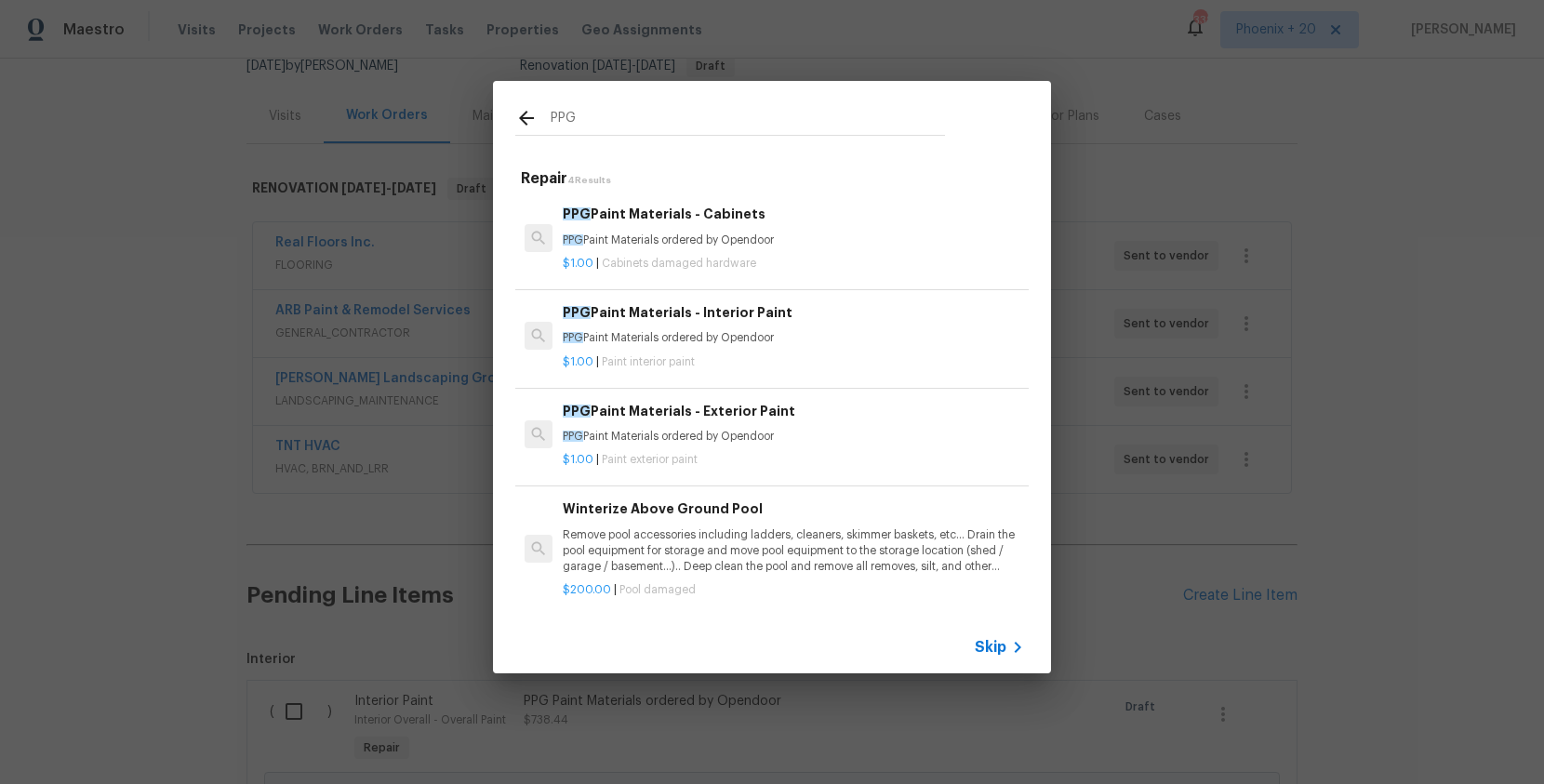
type input "PPG"
click at [805, 425] on div "PPG Paint Materials - Exterior Paint PPG Paint Materials ordered by Opendoor" at bounding box center [793, 423] width 461 height 45
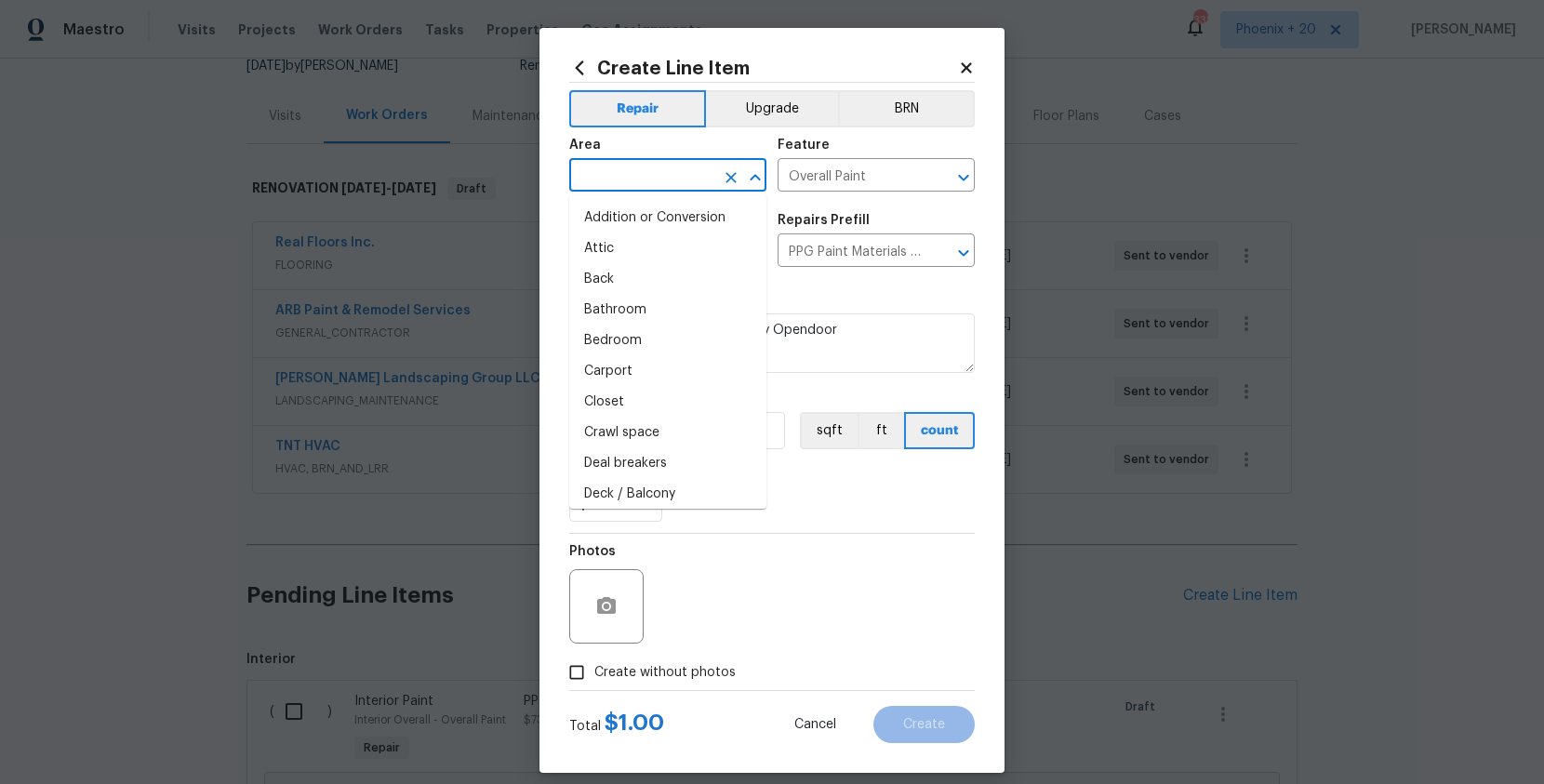
click at [633, 183] on input "text" at bounding box center [642, 177] width 145 height 29
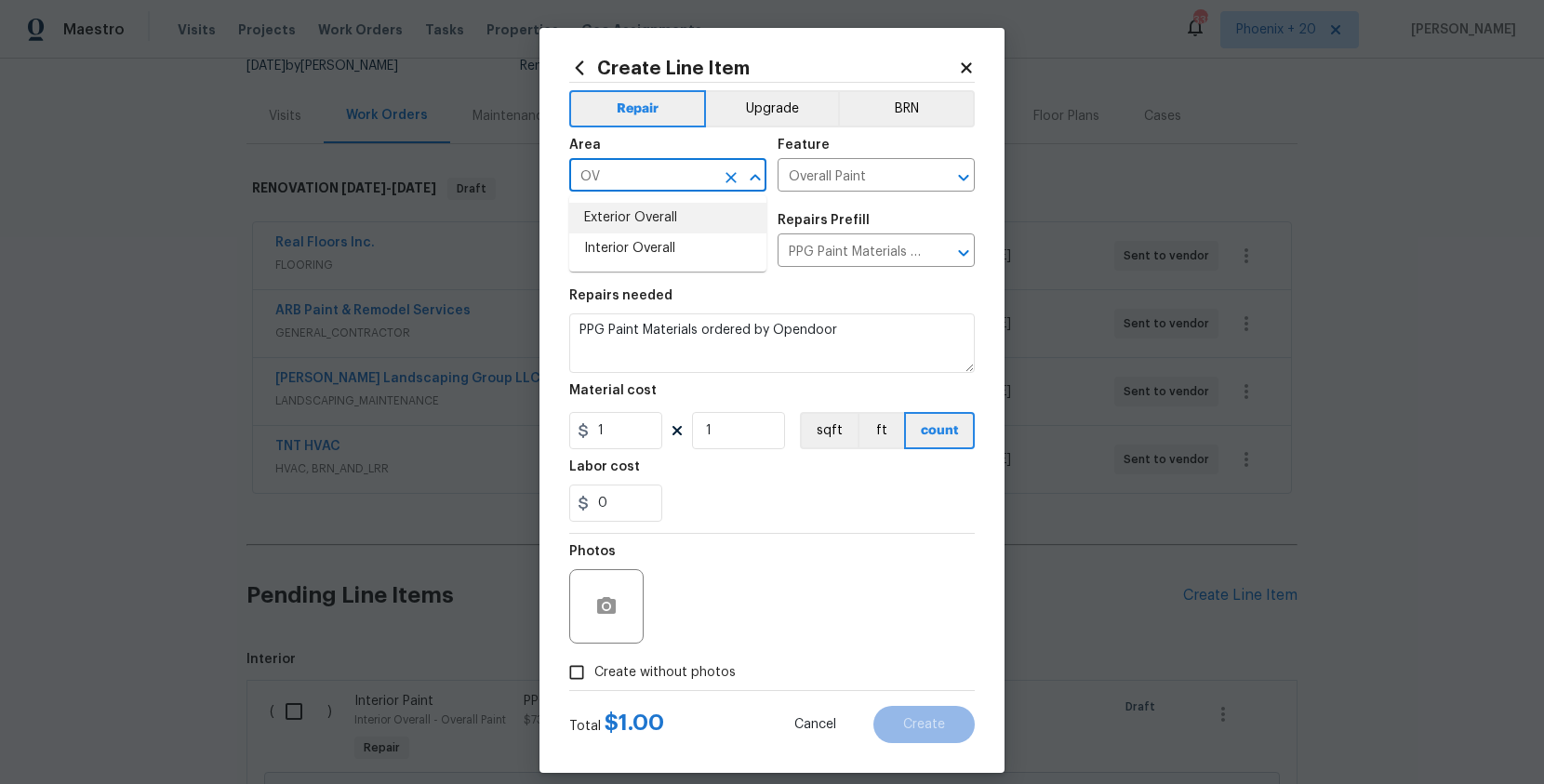
click at [609, 207] on li "Exterior Overall" at bounding box center [668, 218] width 198 height 31
type input "Exterior Overall"
click at [616, 446] on input "1" at bounding box center [616, 430] width 93 height 37
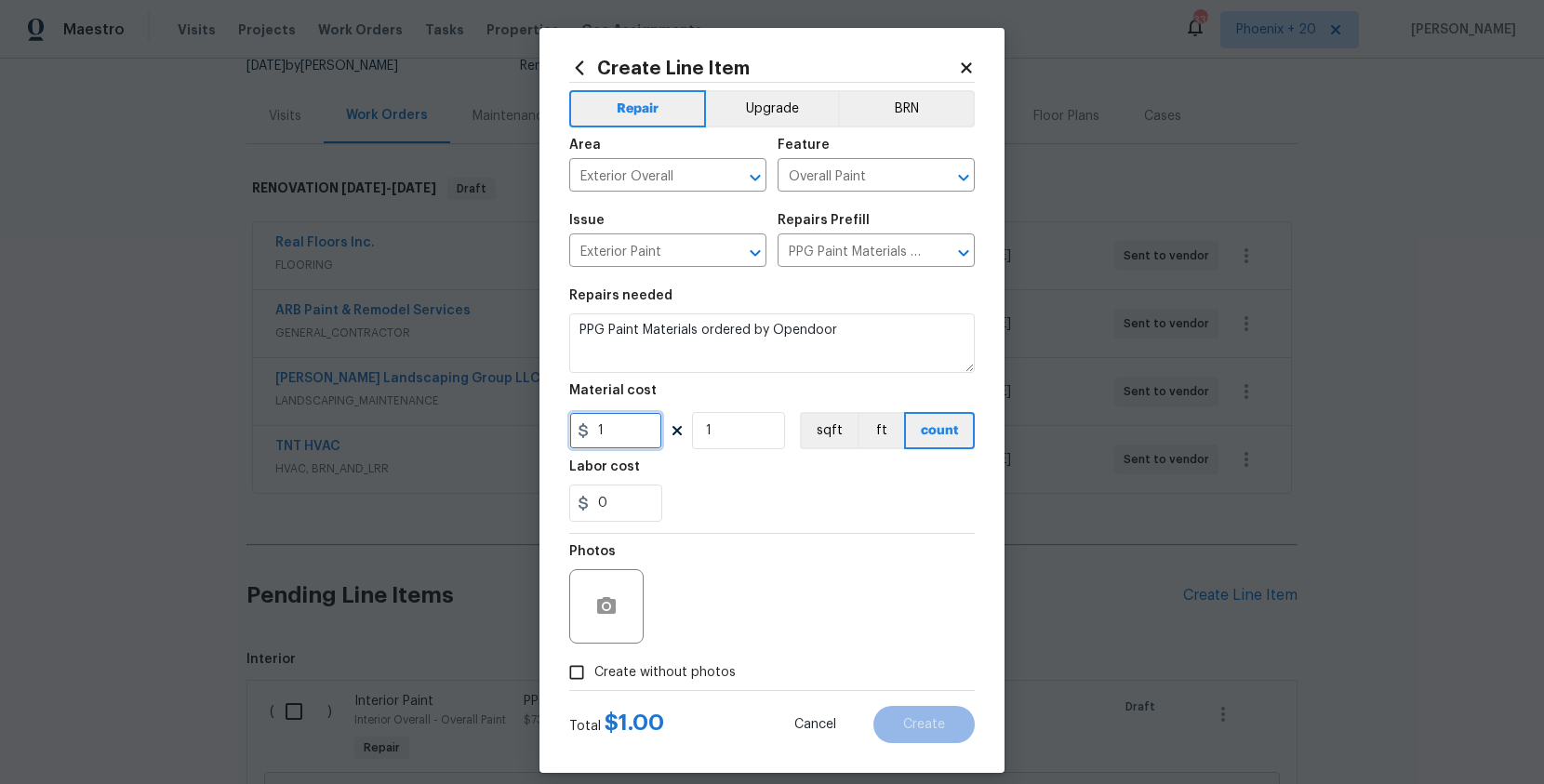
drag, startPoint x: 619, startPoint y: 440, endPoint x: 579, endPoint y: 436, distance: 40.2
click at [582, 437] on div "1" at bounding box center [616, 430] width 93 height 37
type input "76.39"
click at [679, 655] on label "Create without photos" at bounding box center [647, 672] width 176 height 35
click at [595, 655] on input "Create without photos" at bounding box center [576, 672] width 35 height 35
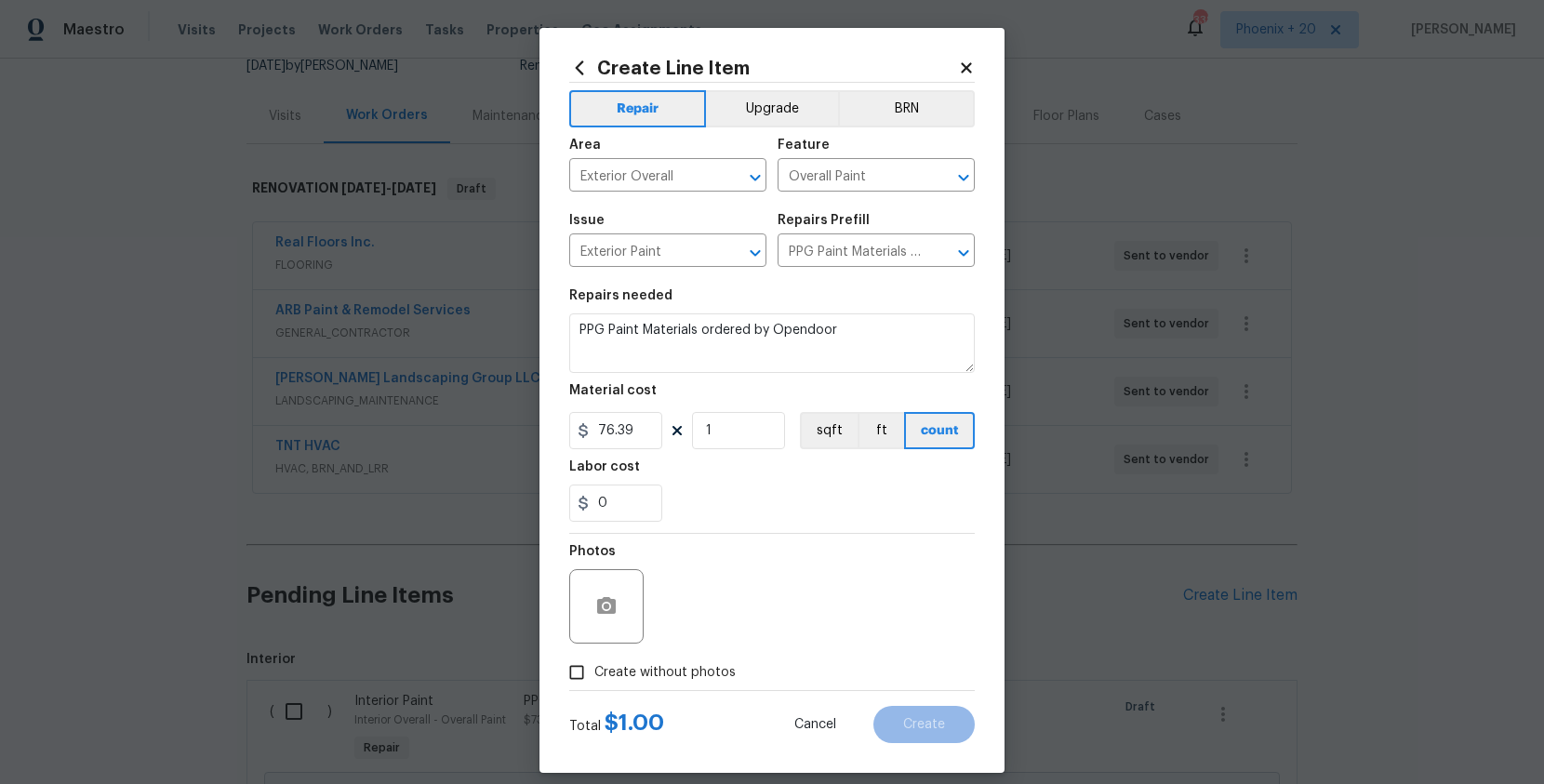
checkbox input "true"
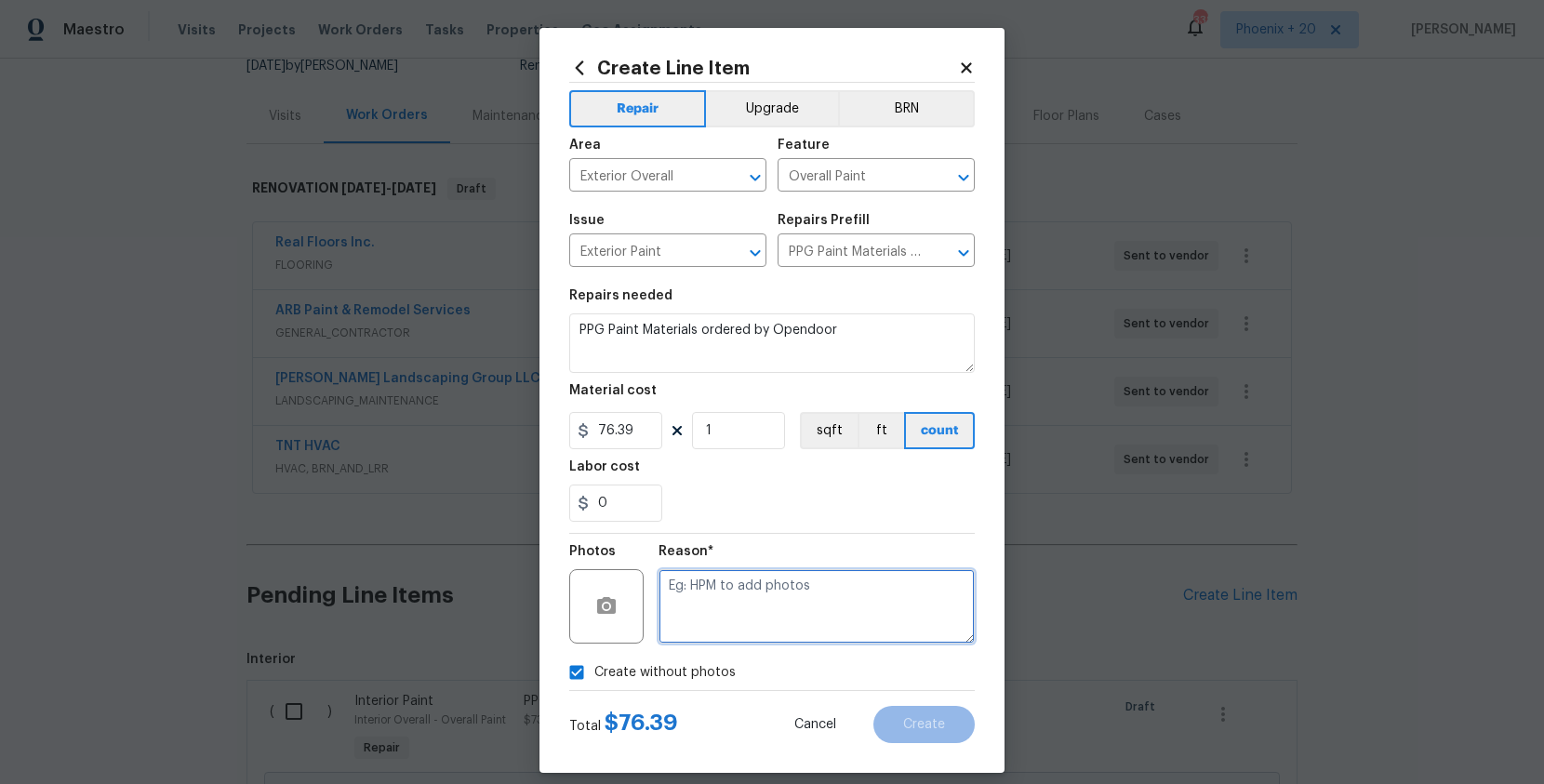
click at [686, 634] on textarea at bounding box center [817, 607] width 316 height 75
type textarea "NA"
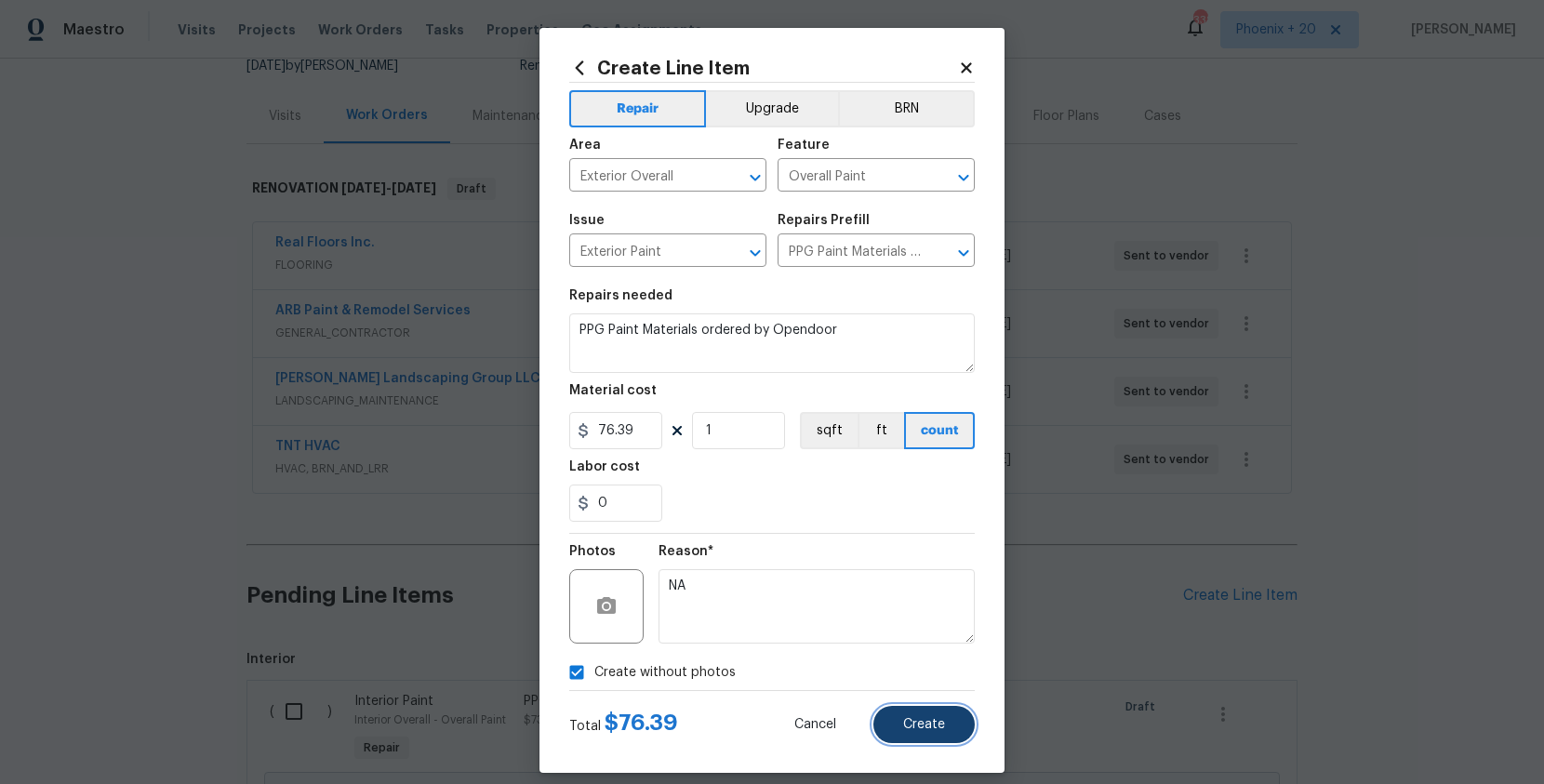
click at [909, 735] on button "Create" at bounding box center [924, 724] width 102 height 37
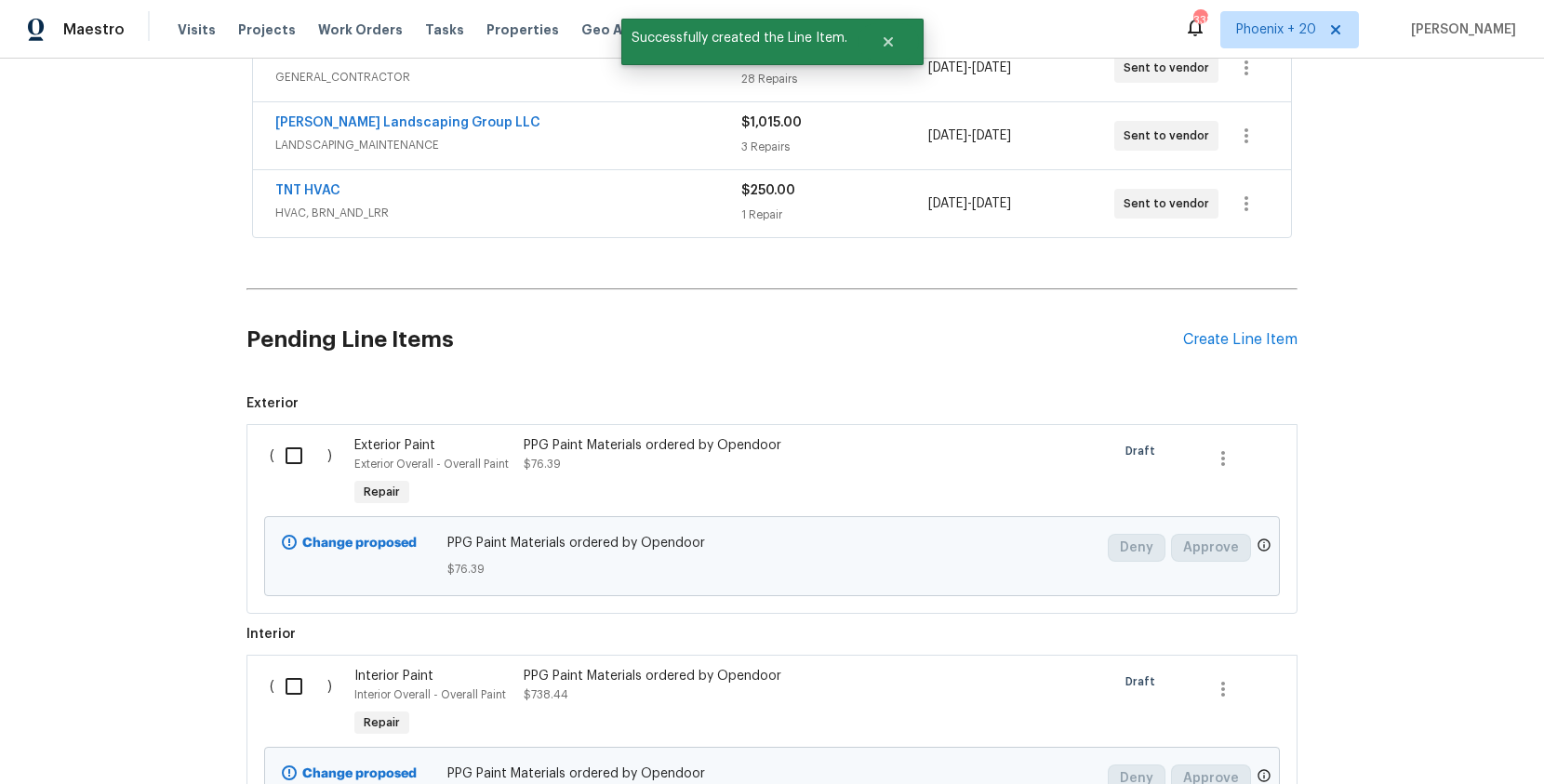
scroll to position [635, 0]
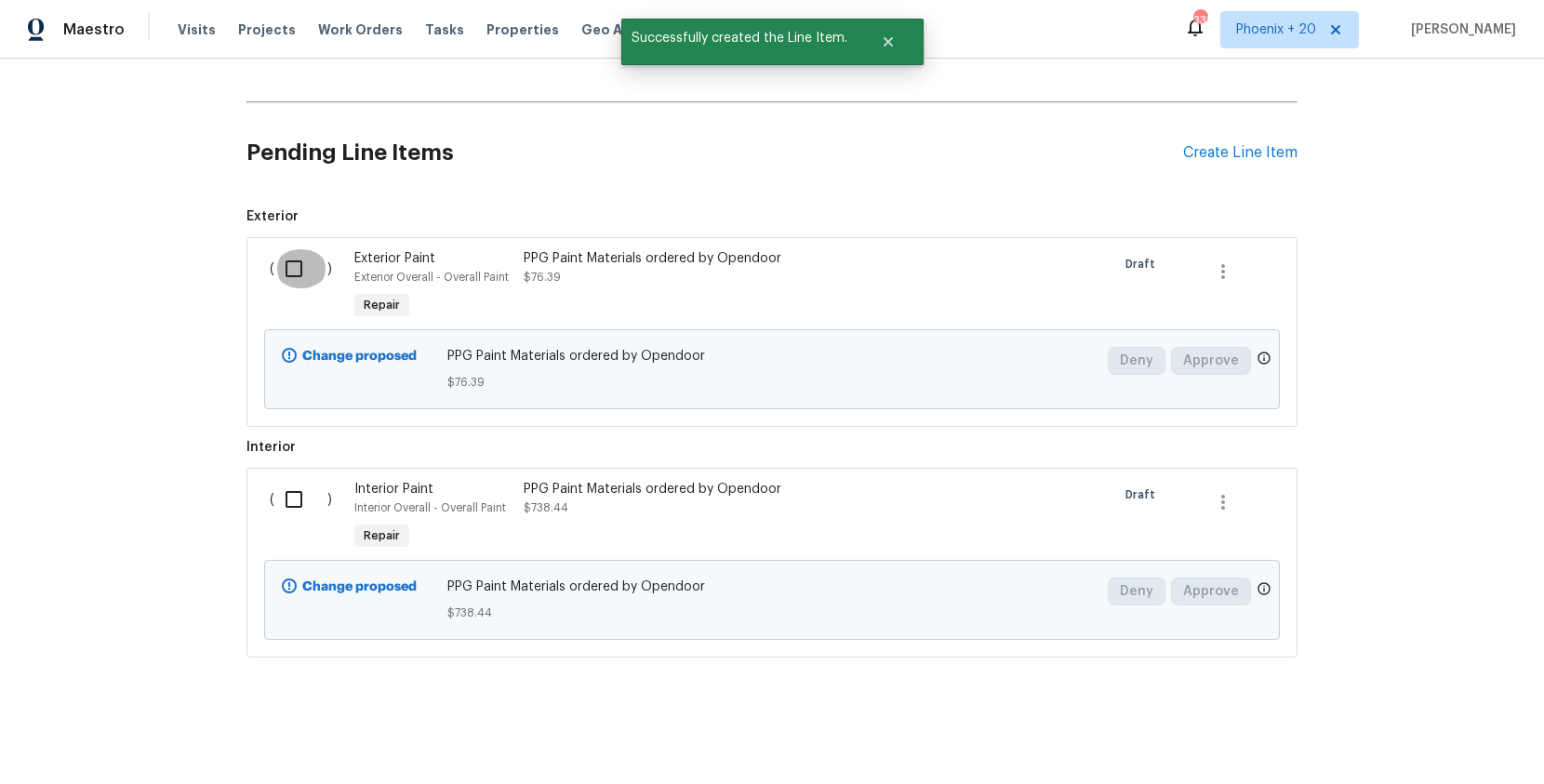
click at [300, 283] on input "checkbox" at bounding box center [300, 268] width 53 height 39
checkbox input "true"
drag, startPoint x: 298, startPoint y: 474, endPoint x: 298, endPoint y: 486, distance: 12.0
click at [298, 476] on div "( )" at bounding box center [306, 517] width 84 height 85
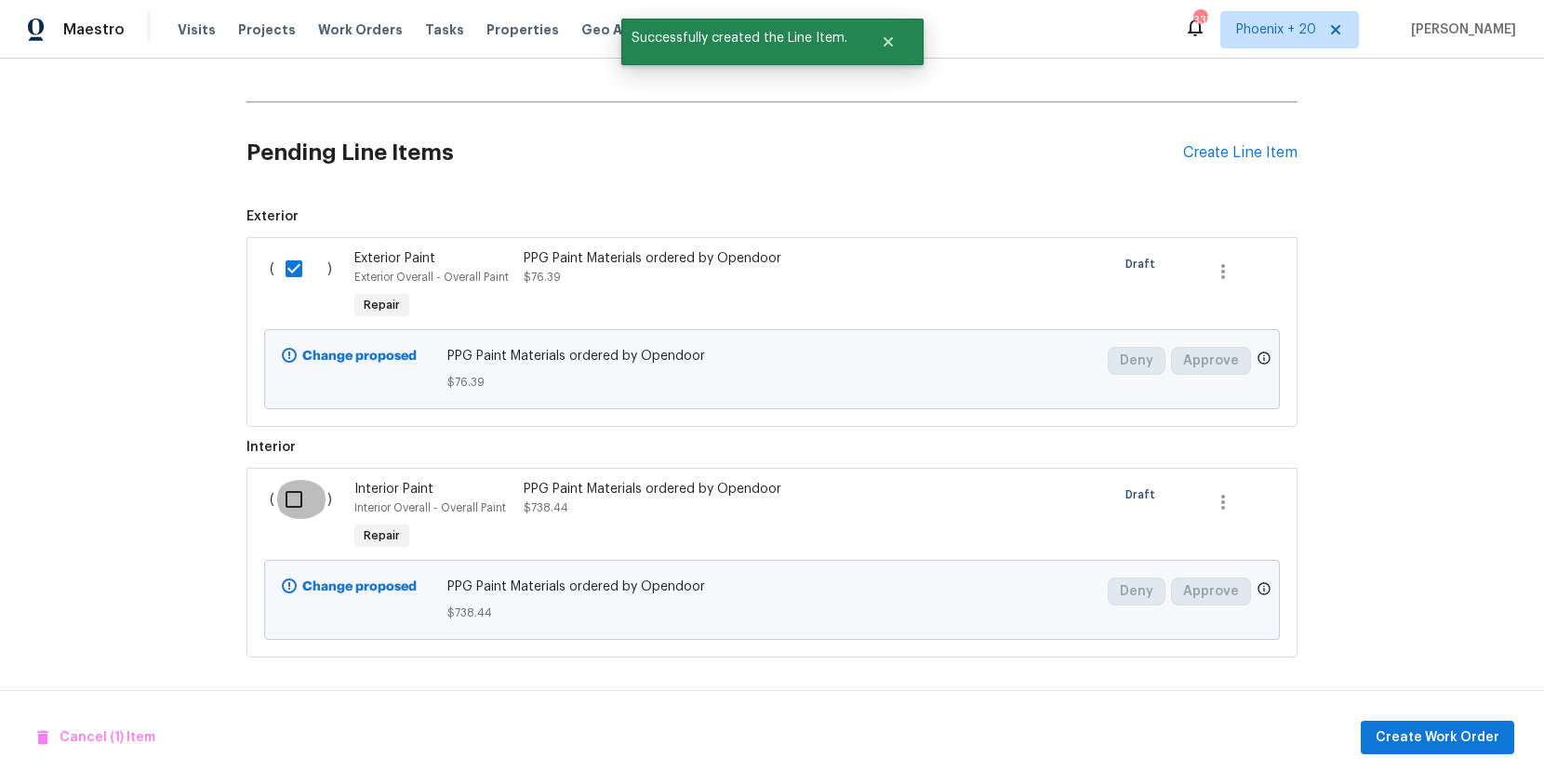
drag, startPoint x: 298, startPoint y: 491, endPoint x: 1005, endPoint y: 602, distance: 715.7
click at [298, 491] on input "checkbox" at bounding box center [300, 498] width 53 height 39
checkbox input "true"
click at [1423, 727] on span "Create Work Order" at bounding box center [1437, 737] width 124 height 23
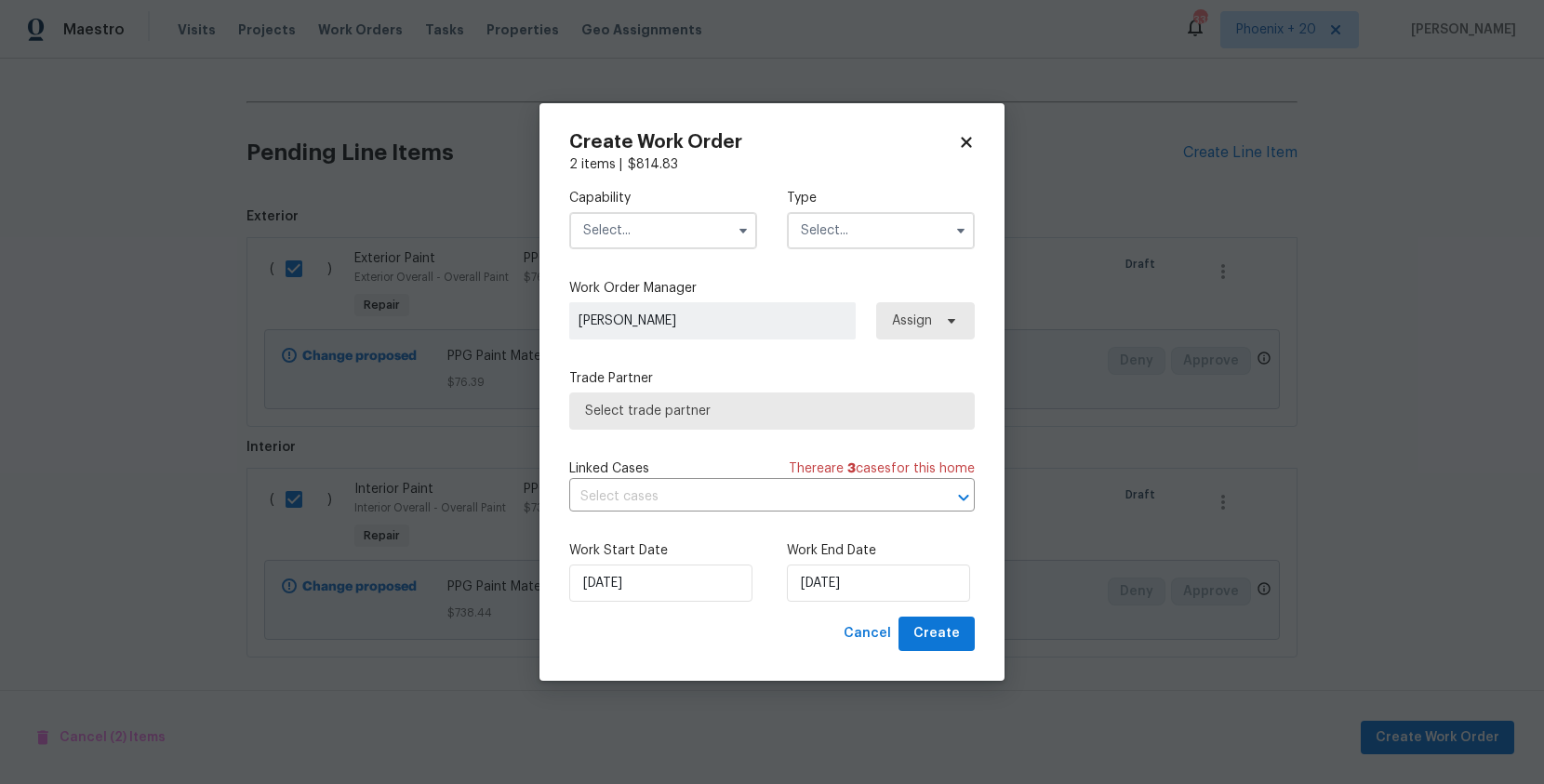
click at [698, 222] on input "text" at bounding box center [664, 230] width 188 height 37
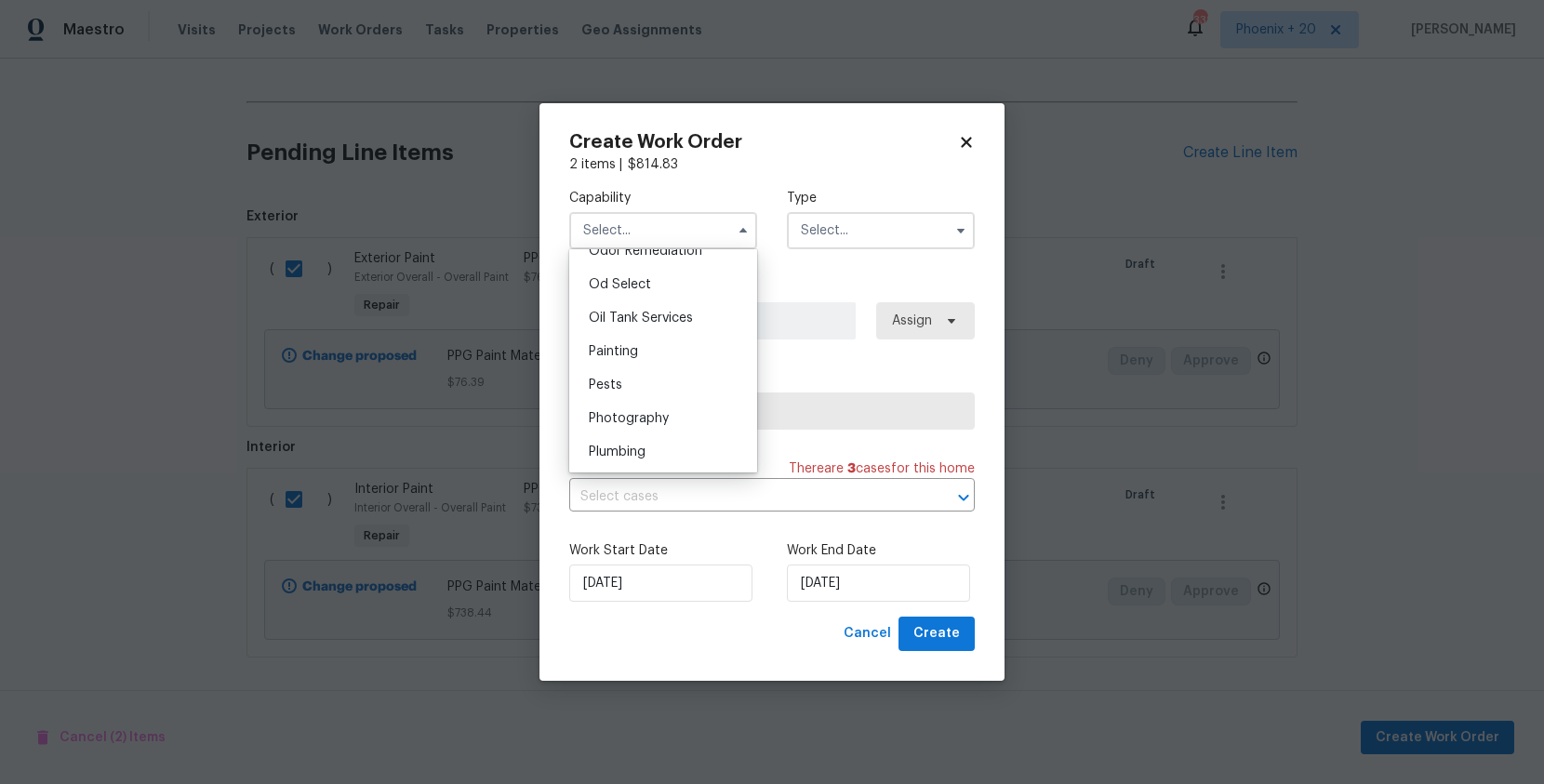
scroll to position [1510, 0]
click at [642, 329] on div "Painting" at bounding box center [663, 321] width 178 height 34
type input "Painting"
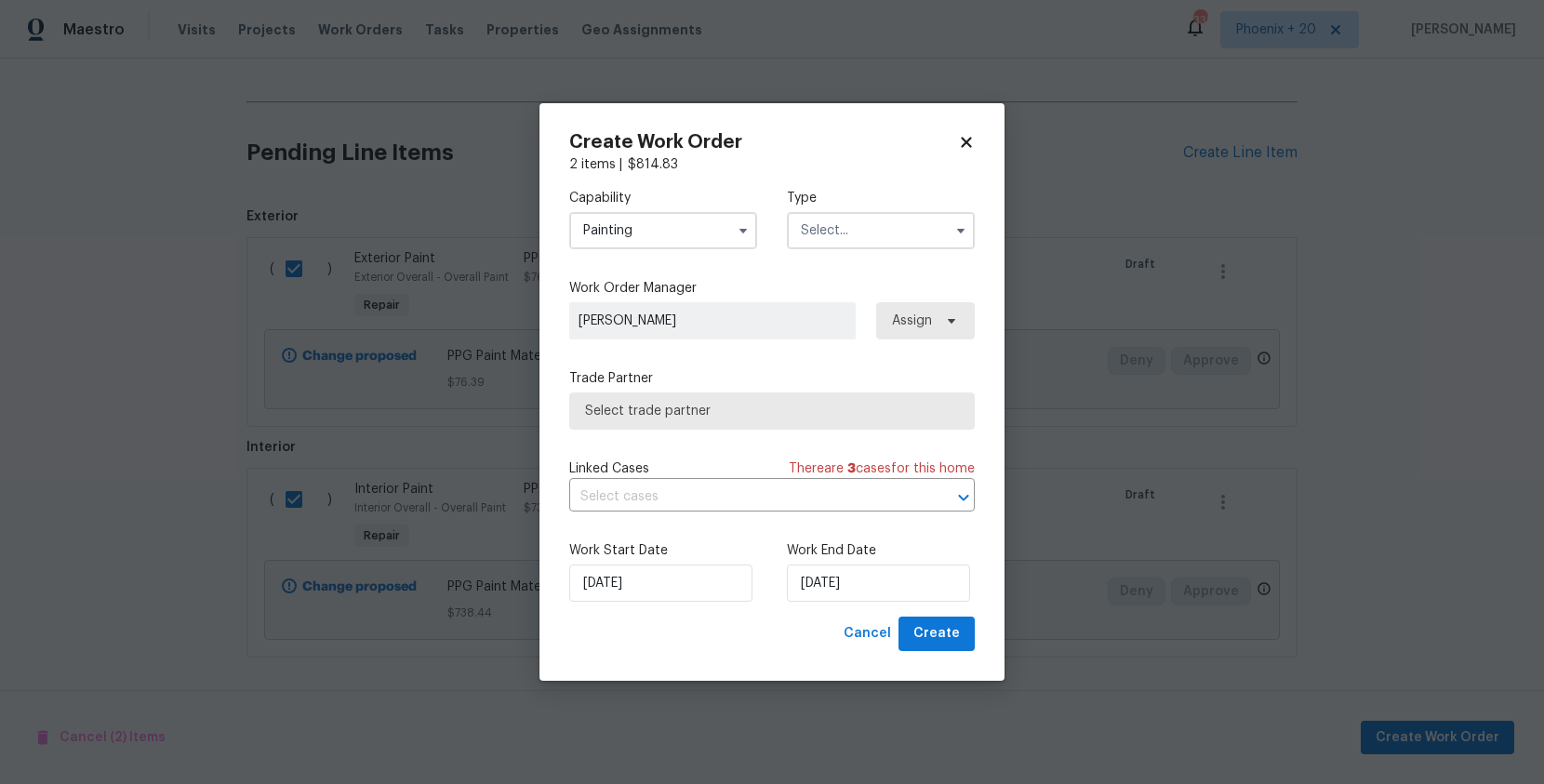
click at [887, 249] on div "Capability Painting Agent Appliance Bathtub Resurfacing BRN And Lrr Broker Cabi…" at bounding box center [772, 219] width 406 height 90
click at [870, 236] on input "text" at bounding box center [881, 230] width 188 height 37
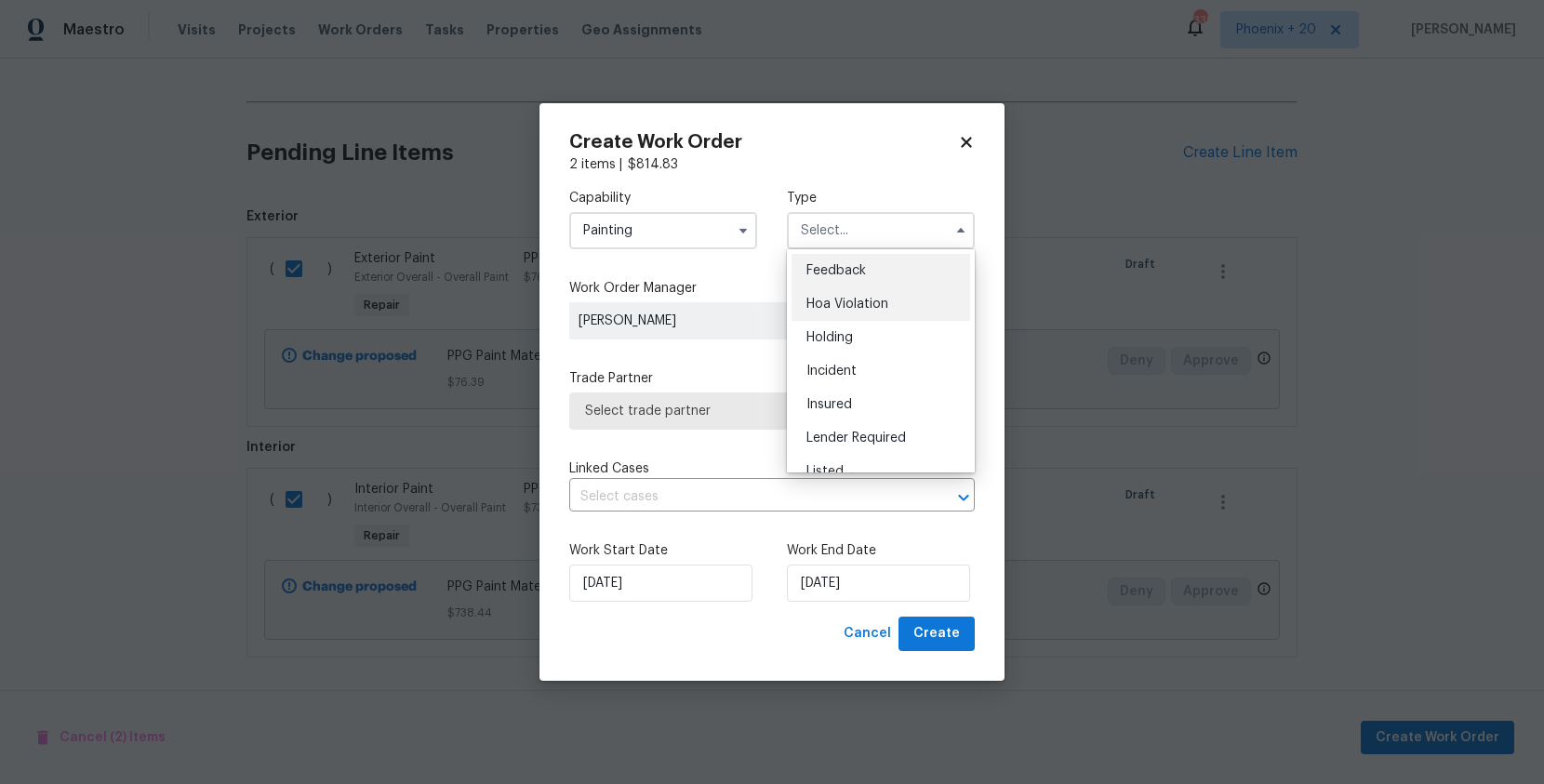
scroll to position [422, 0]
click at [874, 321] on span "Renovation" at bounding box center [841, 317] width 69 height 13
type input "Renovation"
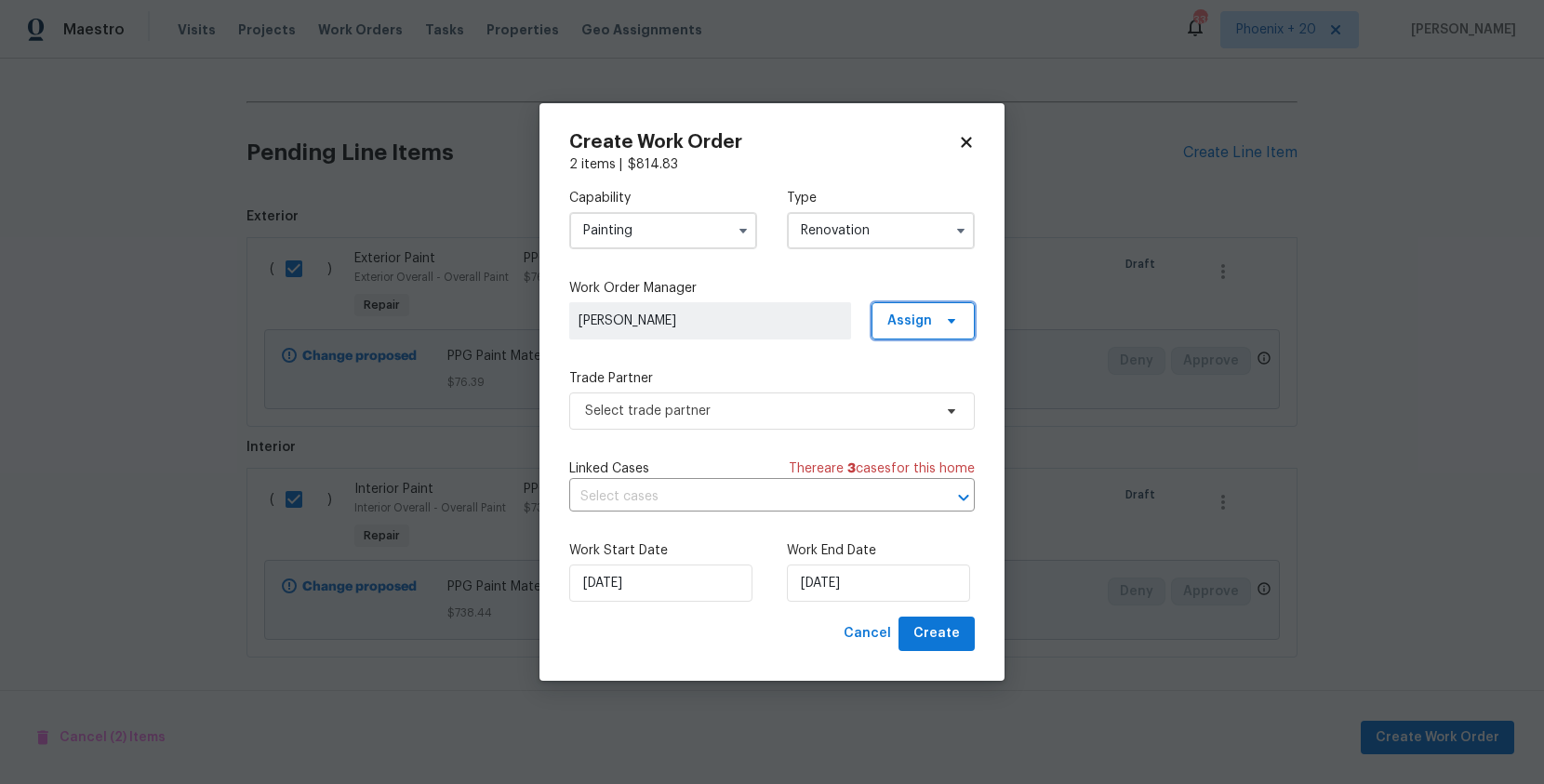
click at [918, 330] on span "Assign" at bounding box center [924, 320] width 104 height 37
click at [902, 394] on div "Assign to me" at bounding box center [925, 399] width 81 height 18
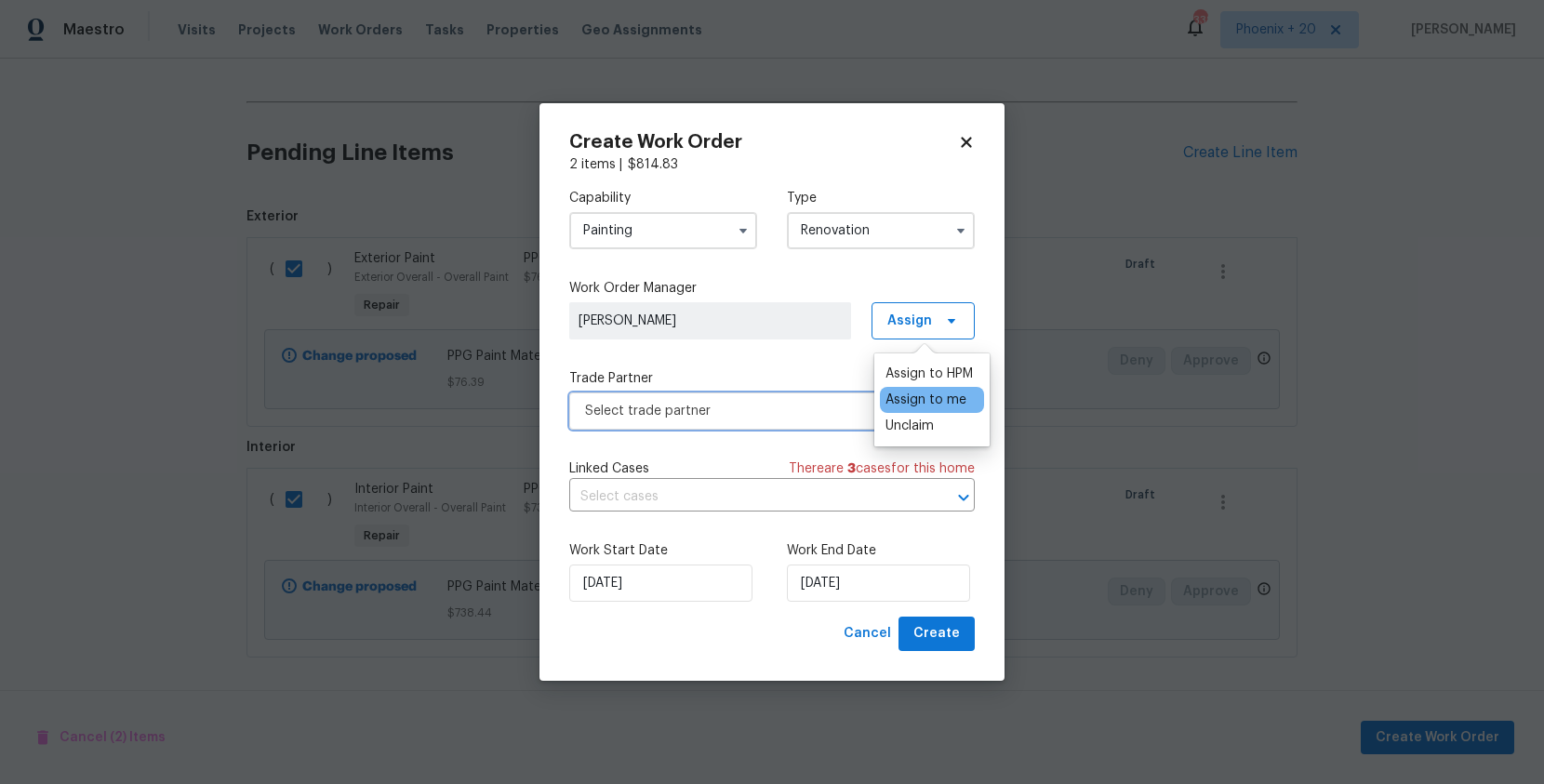
click at [802, 412] on span "Select trade partner" at bounding box center [759, 410] width 347 height 18
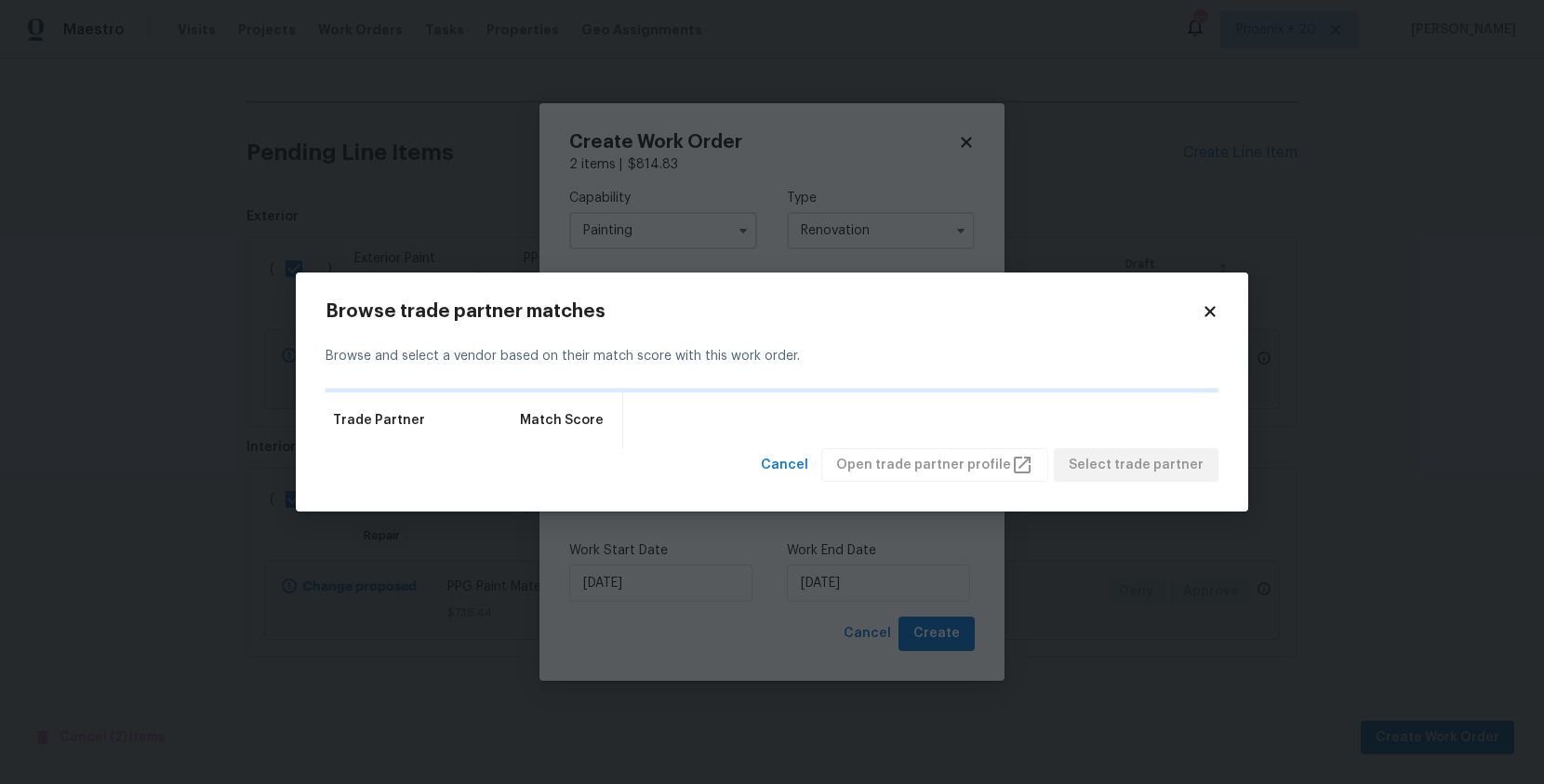
click at [1202, 308] on icon at bounding box center [1209, 311] width 16 height 16
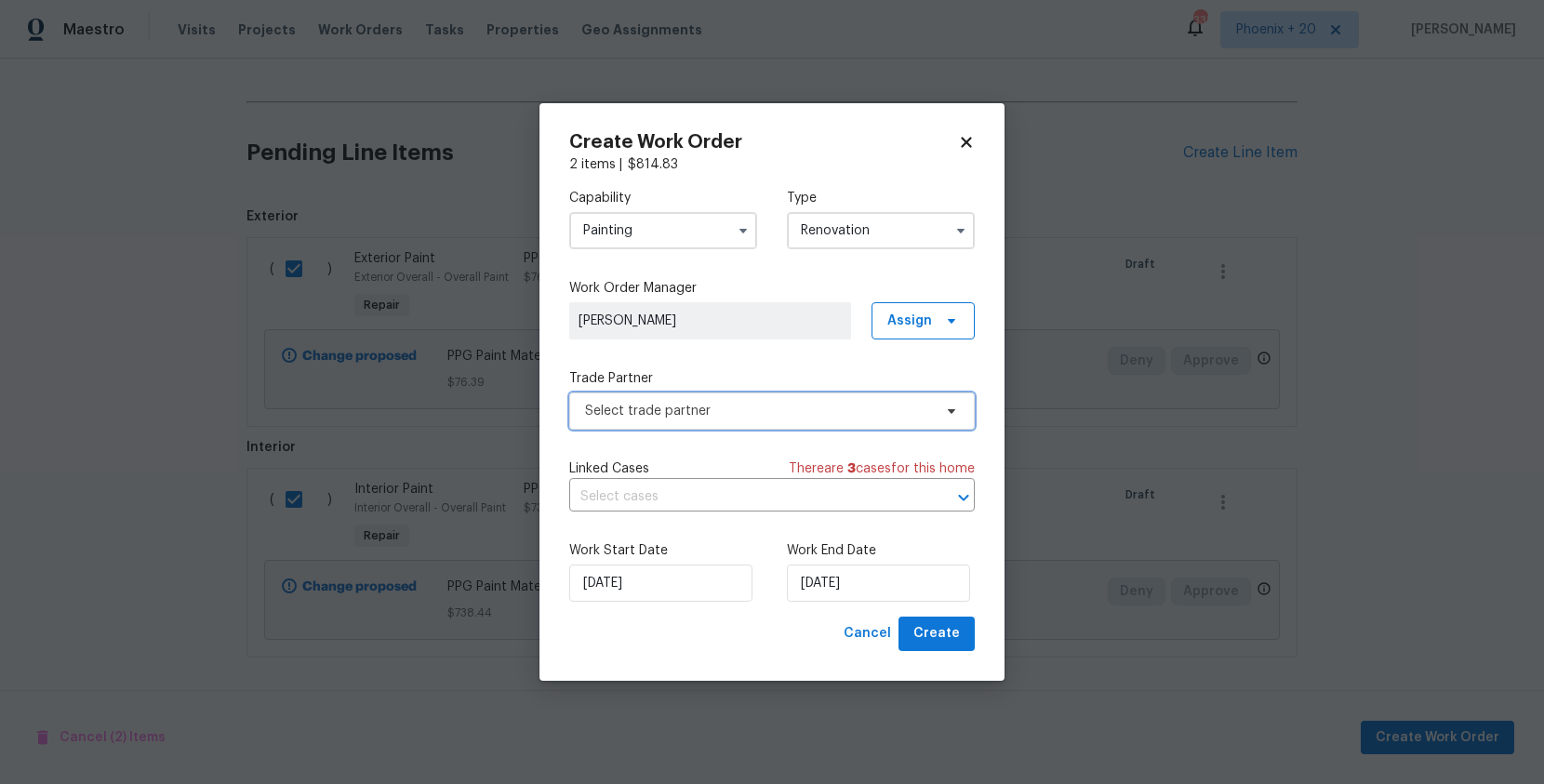
click at [822, 409] on span "Select trade partner" at bounding box center [759, 410] width 347 height 18
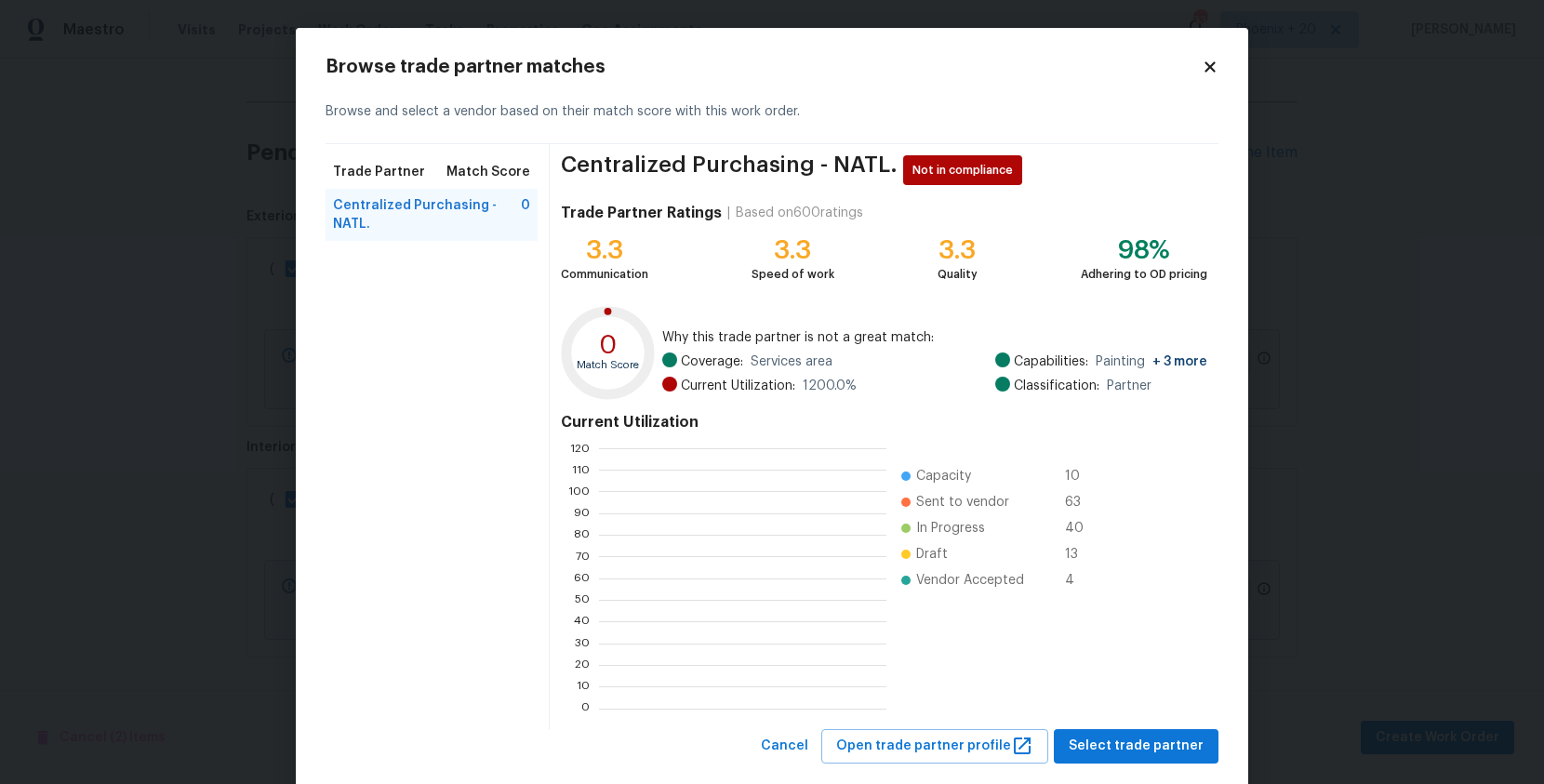
scroll to position [2, 2]
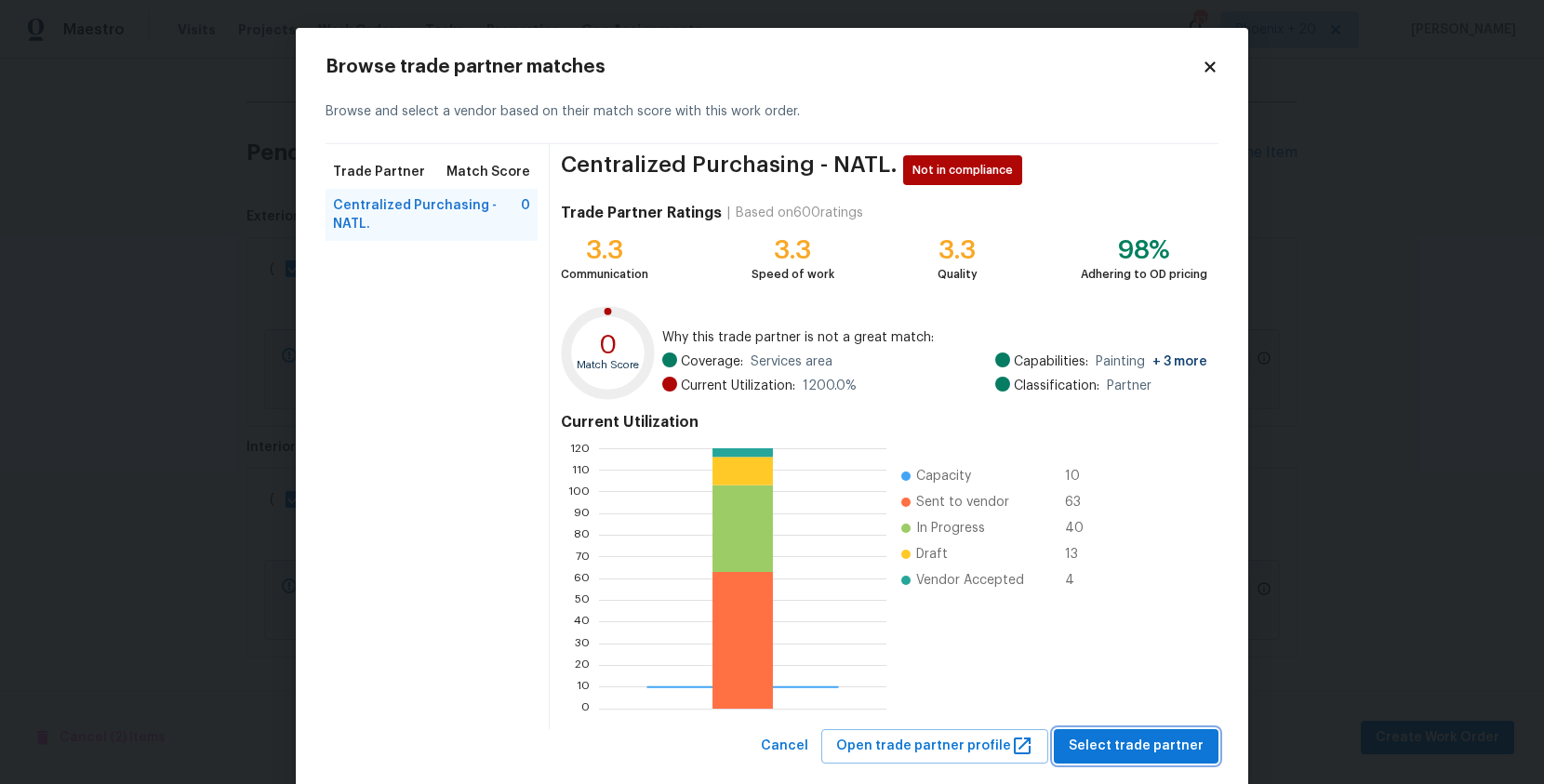
click at [1100, 749] on span "Select trade partner" at bounding box center [1135, 746] width 135 height 23
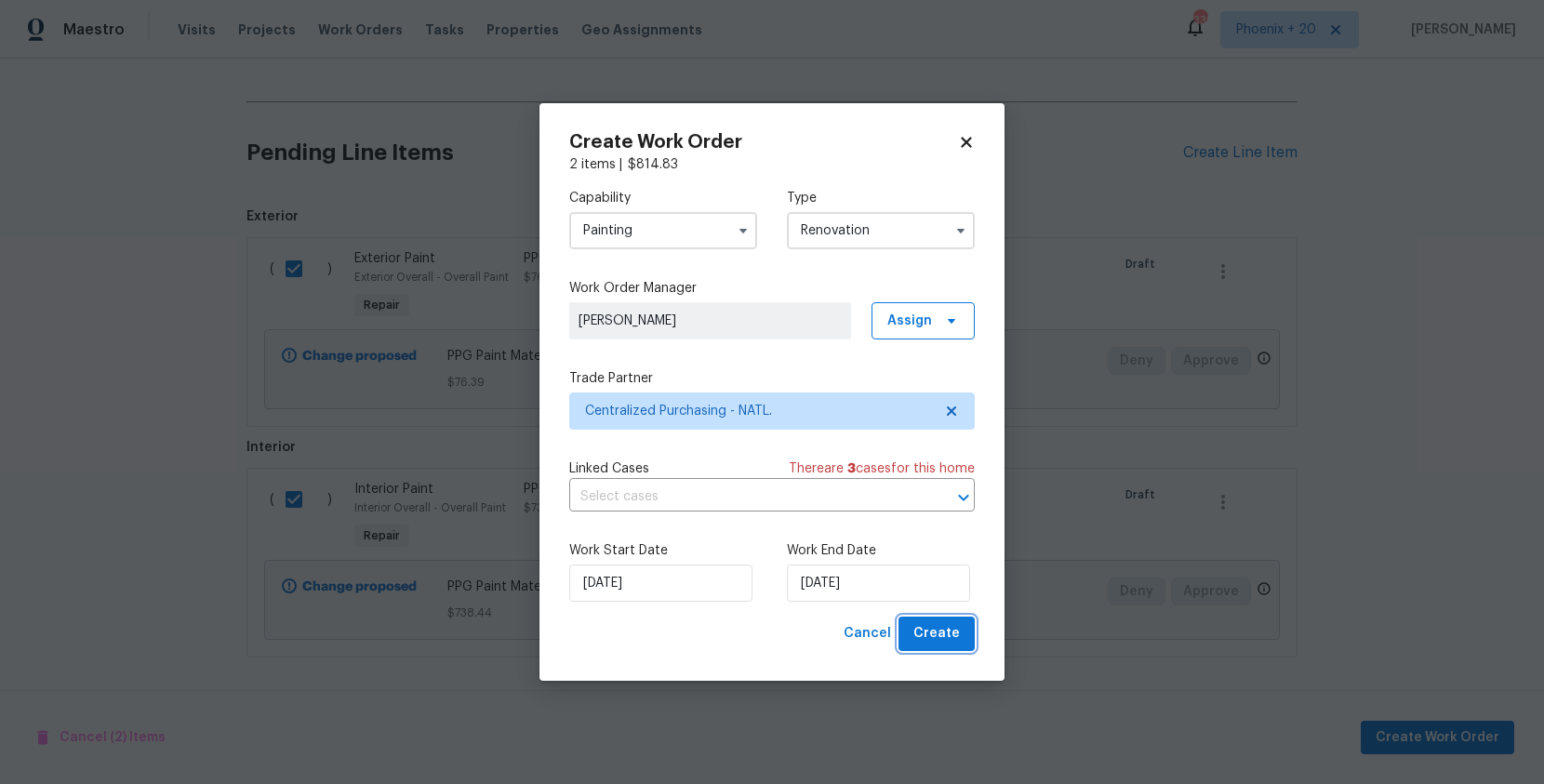
click at [970, 625] on button "Create" at bounding box center [937, 634] width 77 height 35
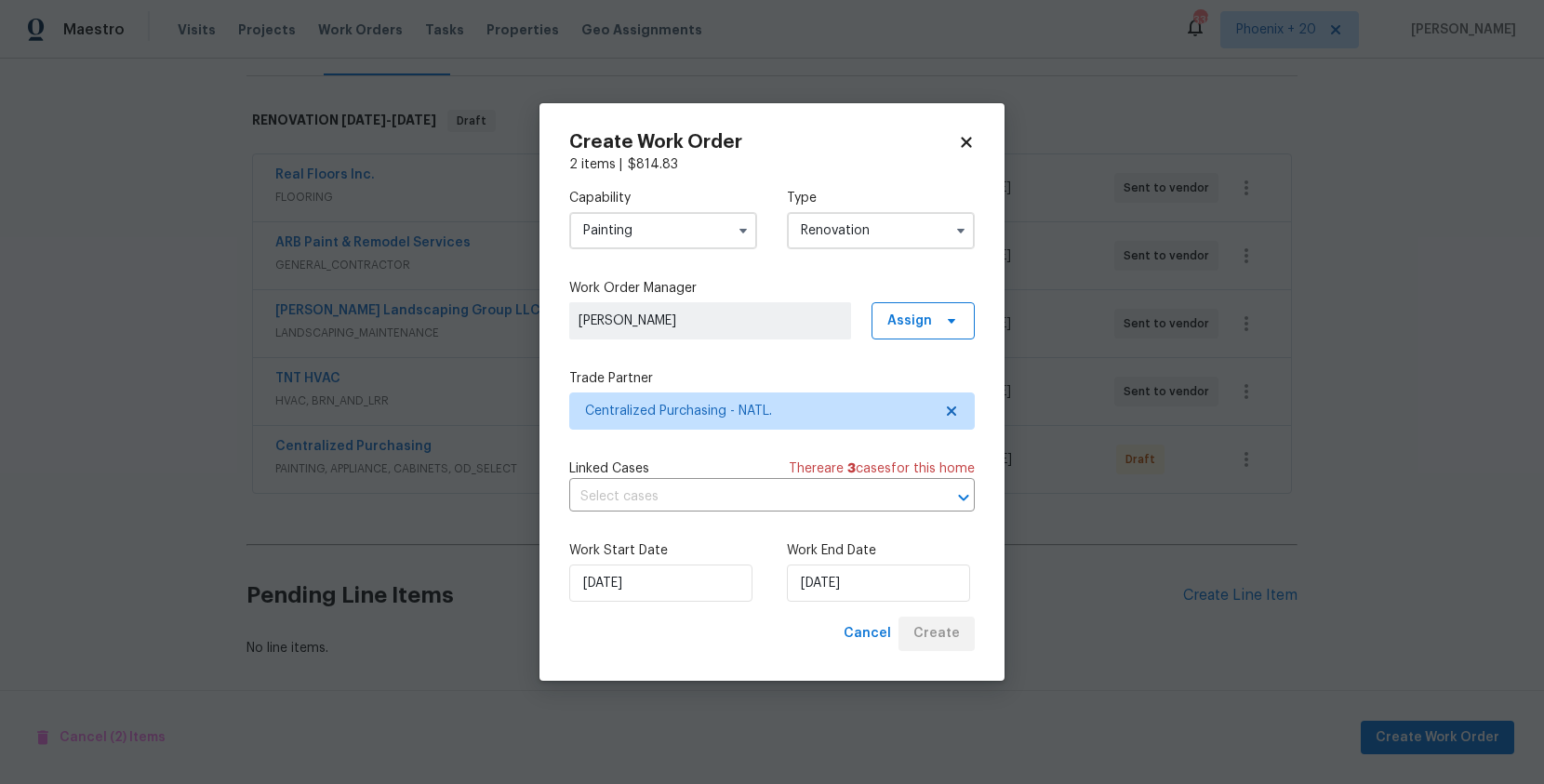
scroll to position [262, 0]
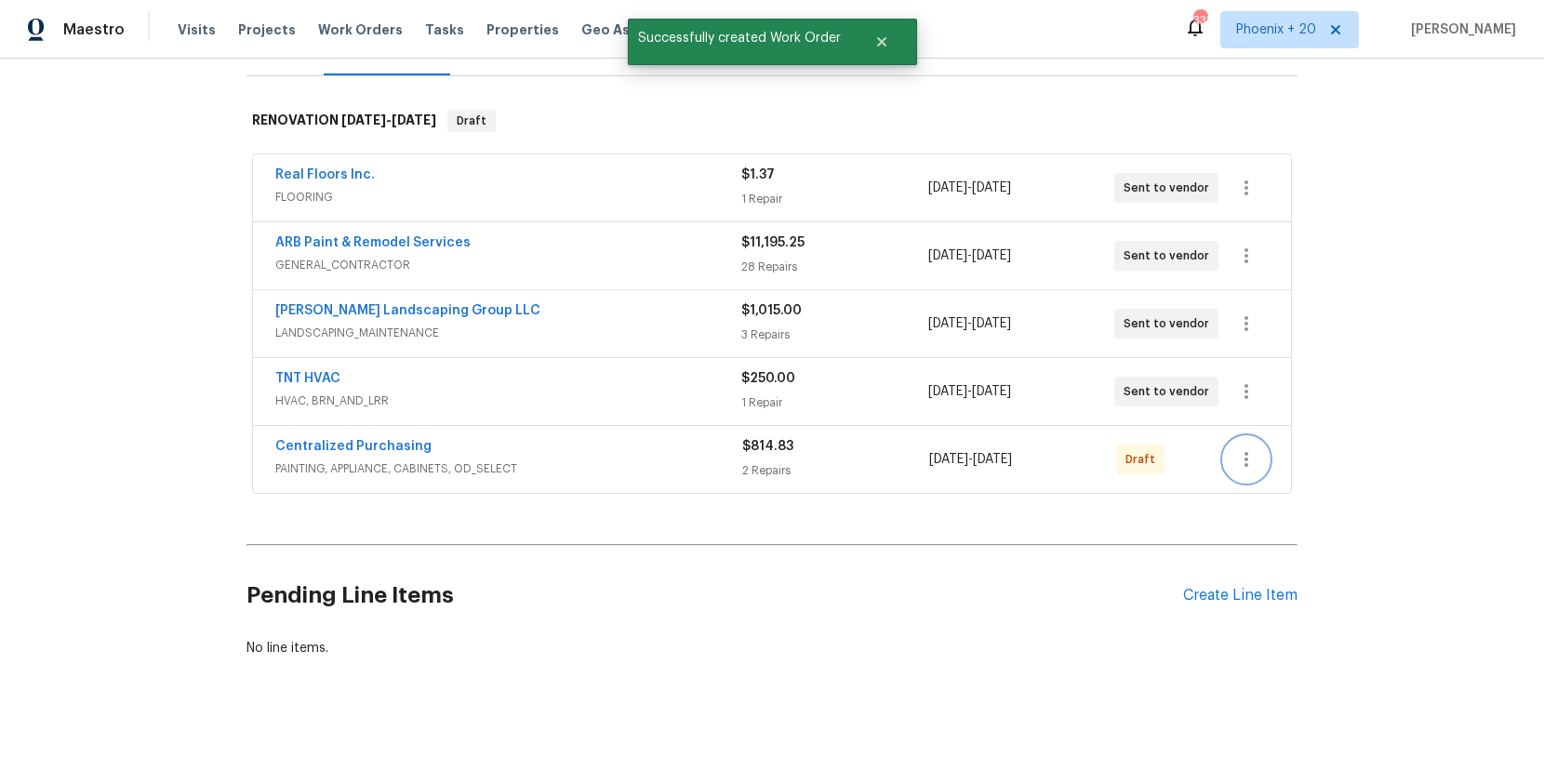
click at [1247, 460] on icon "button" at bounding box center [1247, 459] width 4 height 15
click at [1246, 456] on li "Send to Vendor" at bounding box center [1323, 460] width 200 height 31
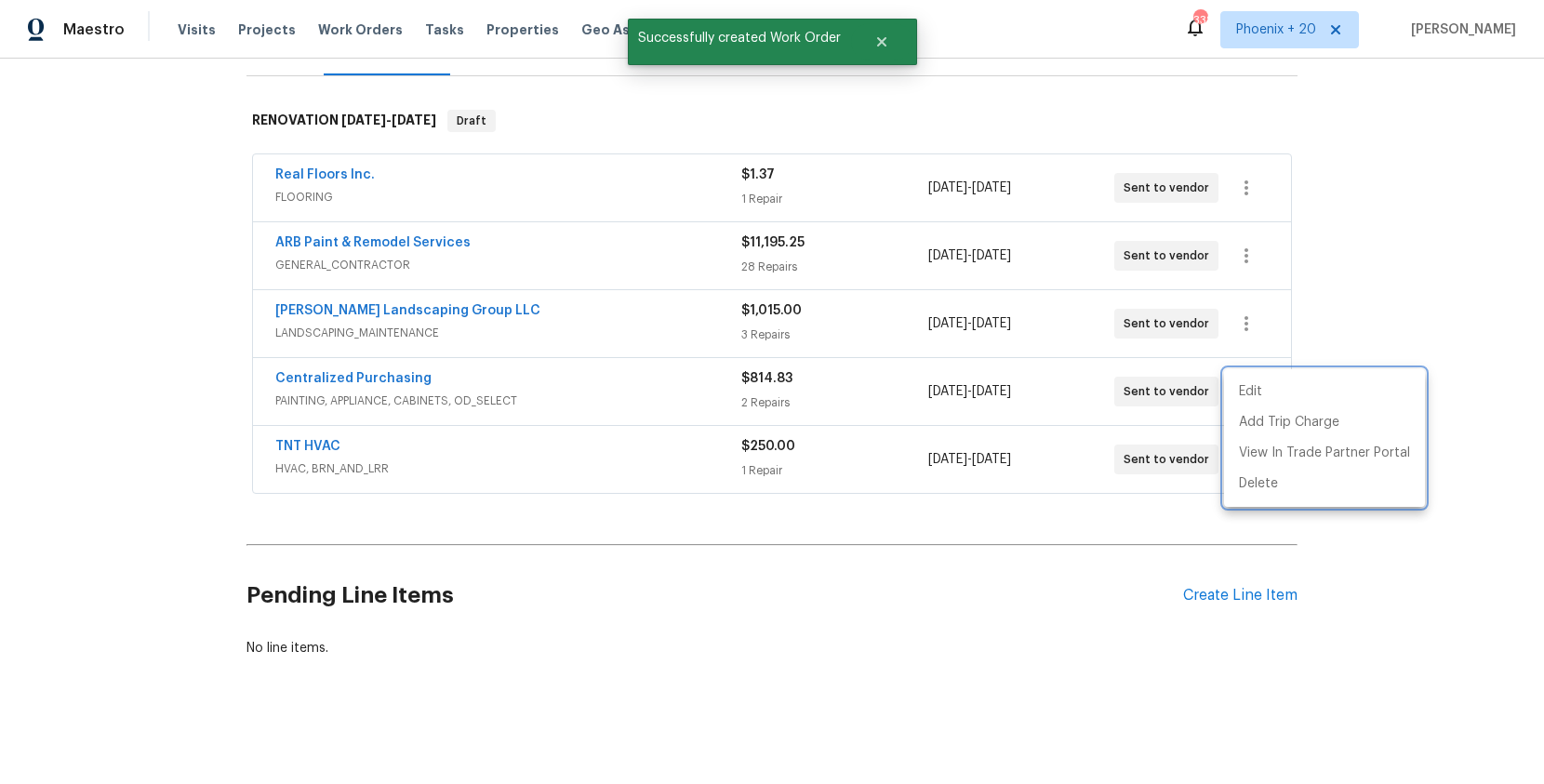
drag, startPoint x: 446, startPoint y: 394, endPoint x: 393, endPoint y: 383, distance: 54.1
click at [429, 392] on div at bounding box center [772, 392] width 1544 height 784
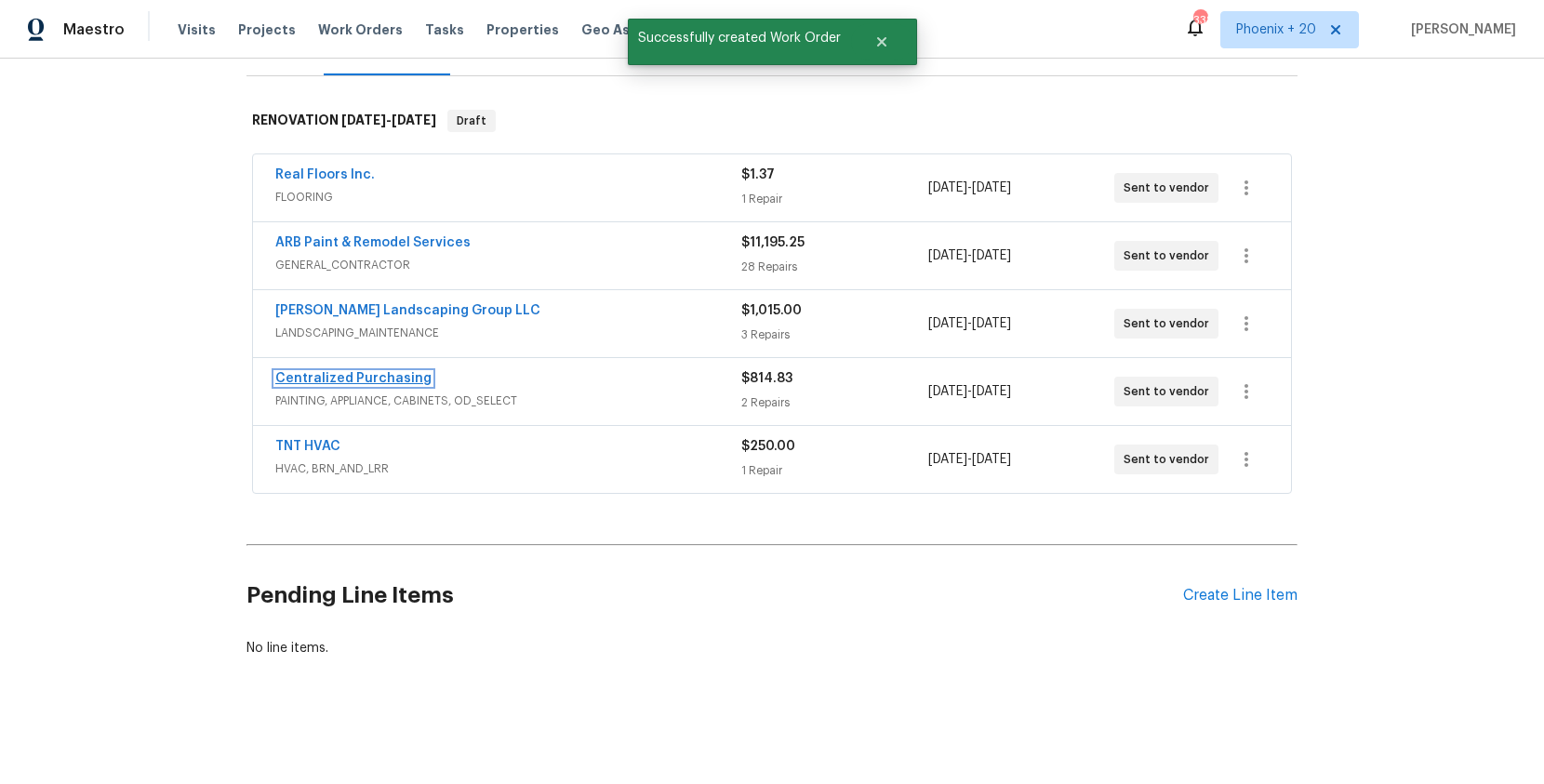
click at [392, 383] on link "Centralized Purchasing" at bounding box center [353, 379] width 156 height 13
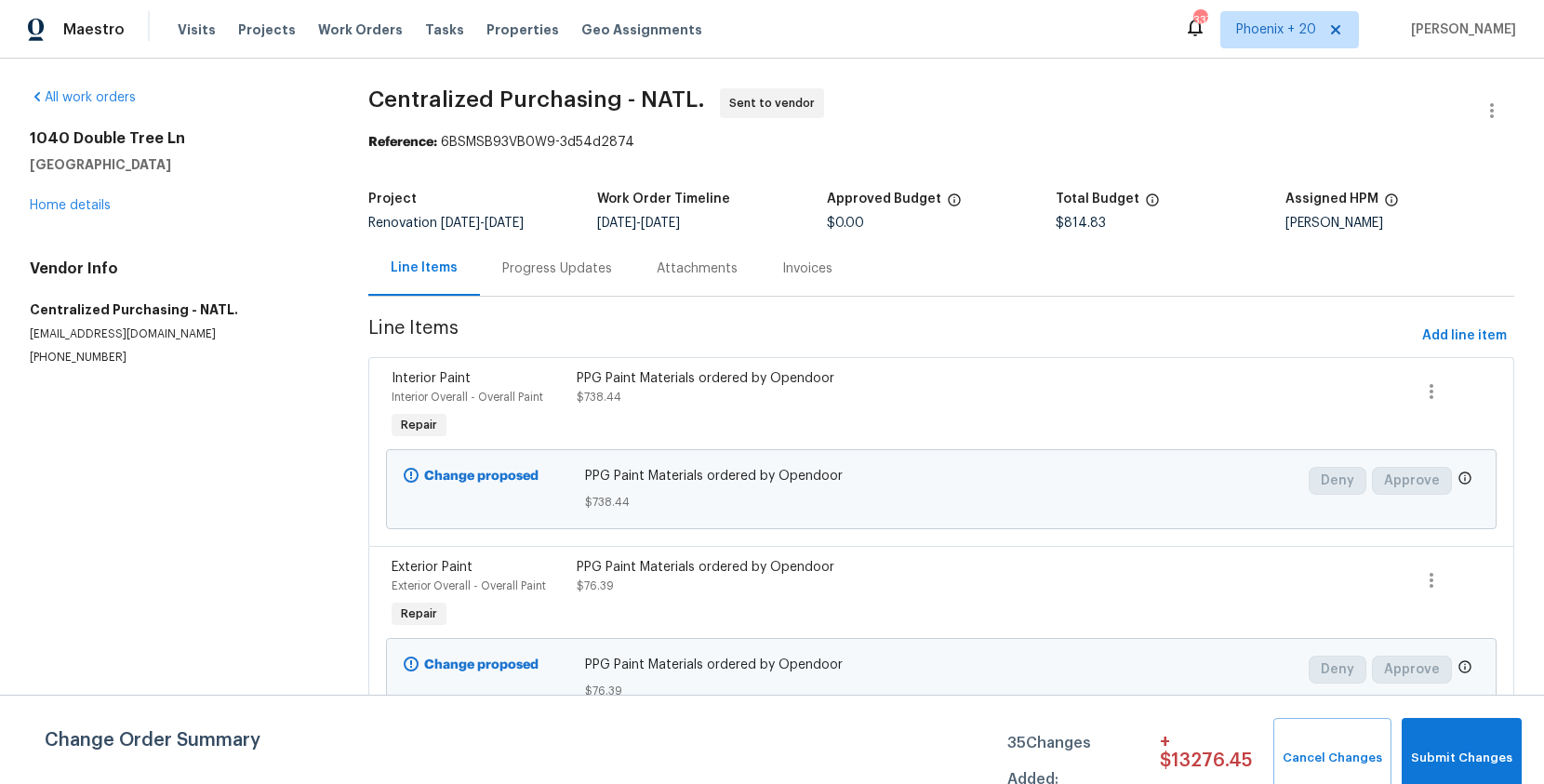
click at [500, 330] on span "Line Items" at bounding box center [891, 336] width 1046 height 35
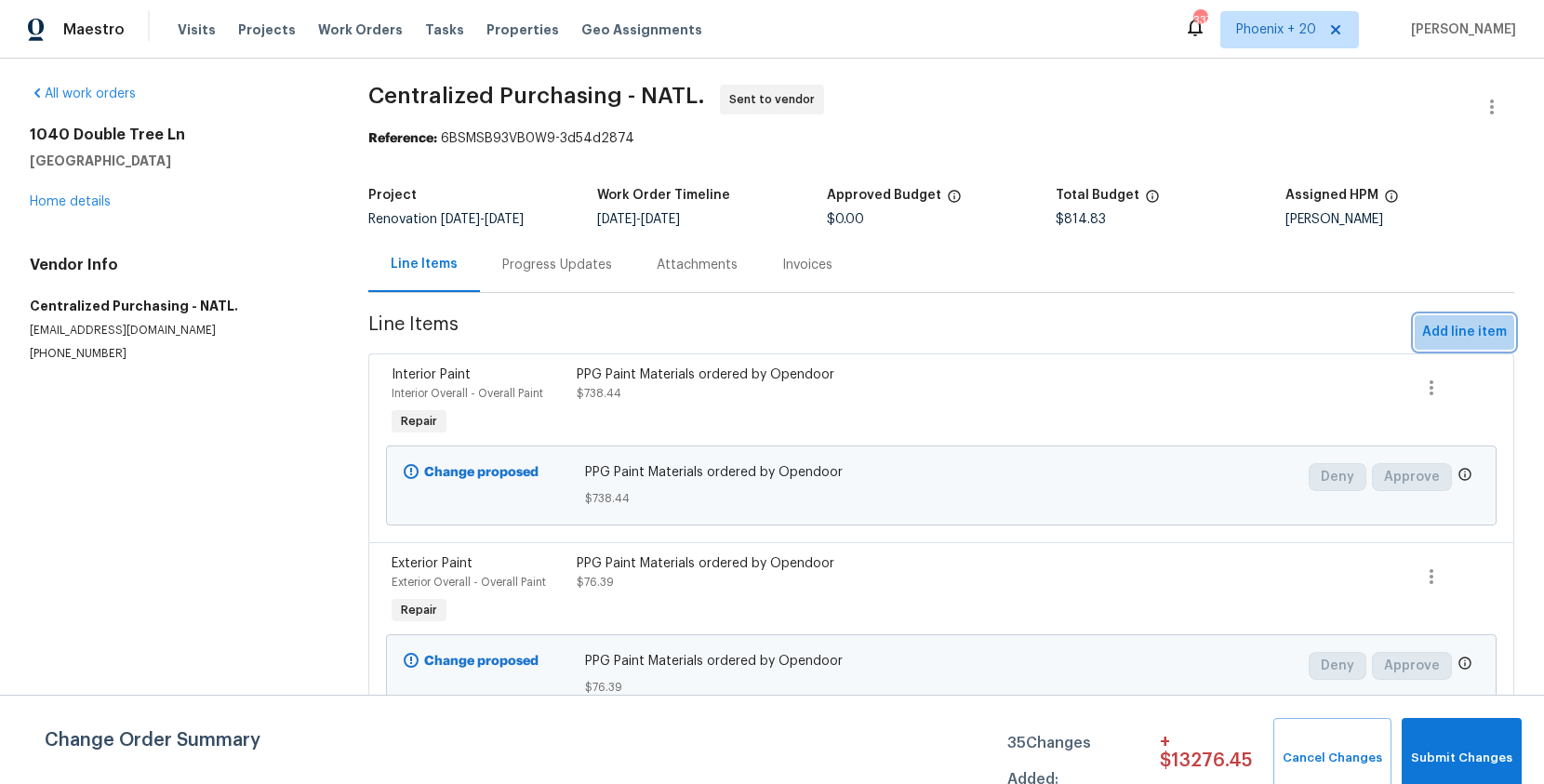
click at [1447, 336] on span "Add line item" at bounding box center [1464, 333] width 84 height 23
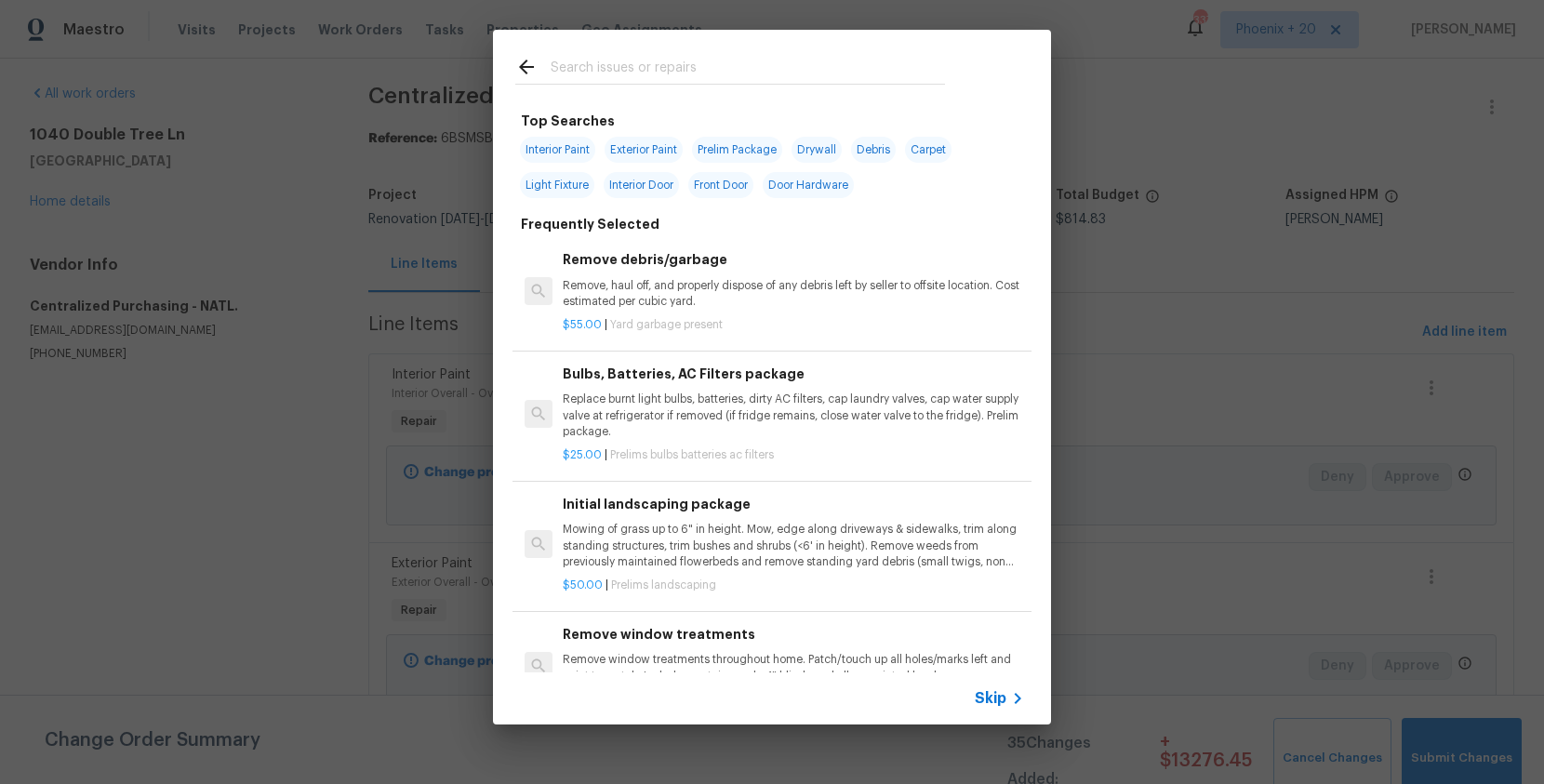
click at [752, 78] on input "text" at bounding box center [747, 69] width 394 height 28
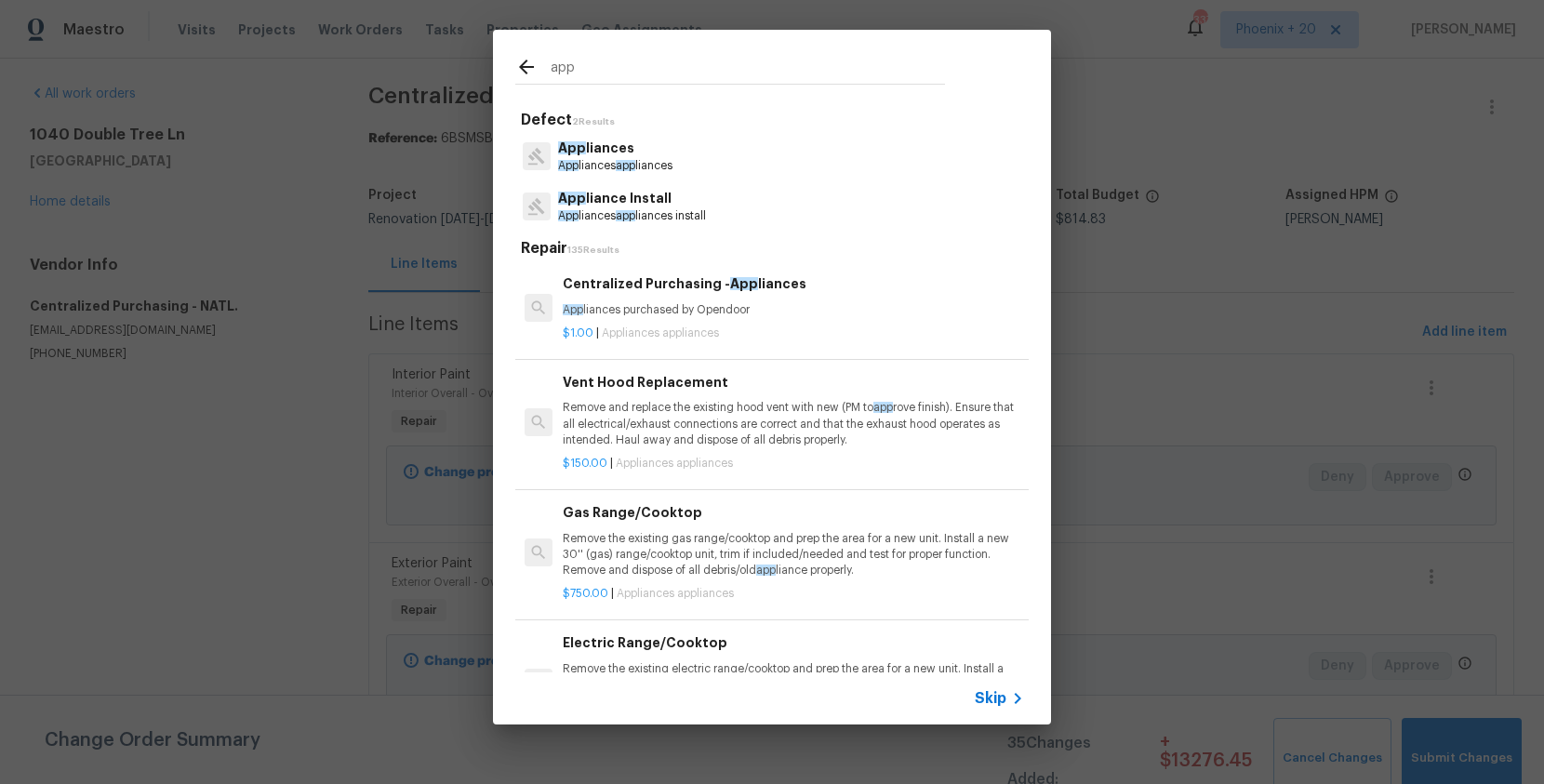
type input "app"
click at [802, 305] on p "App liances purchased by Opendoor" at bounding box center [793, 310] width 461 height 15
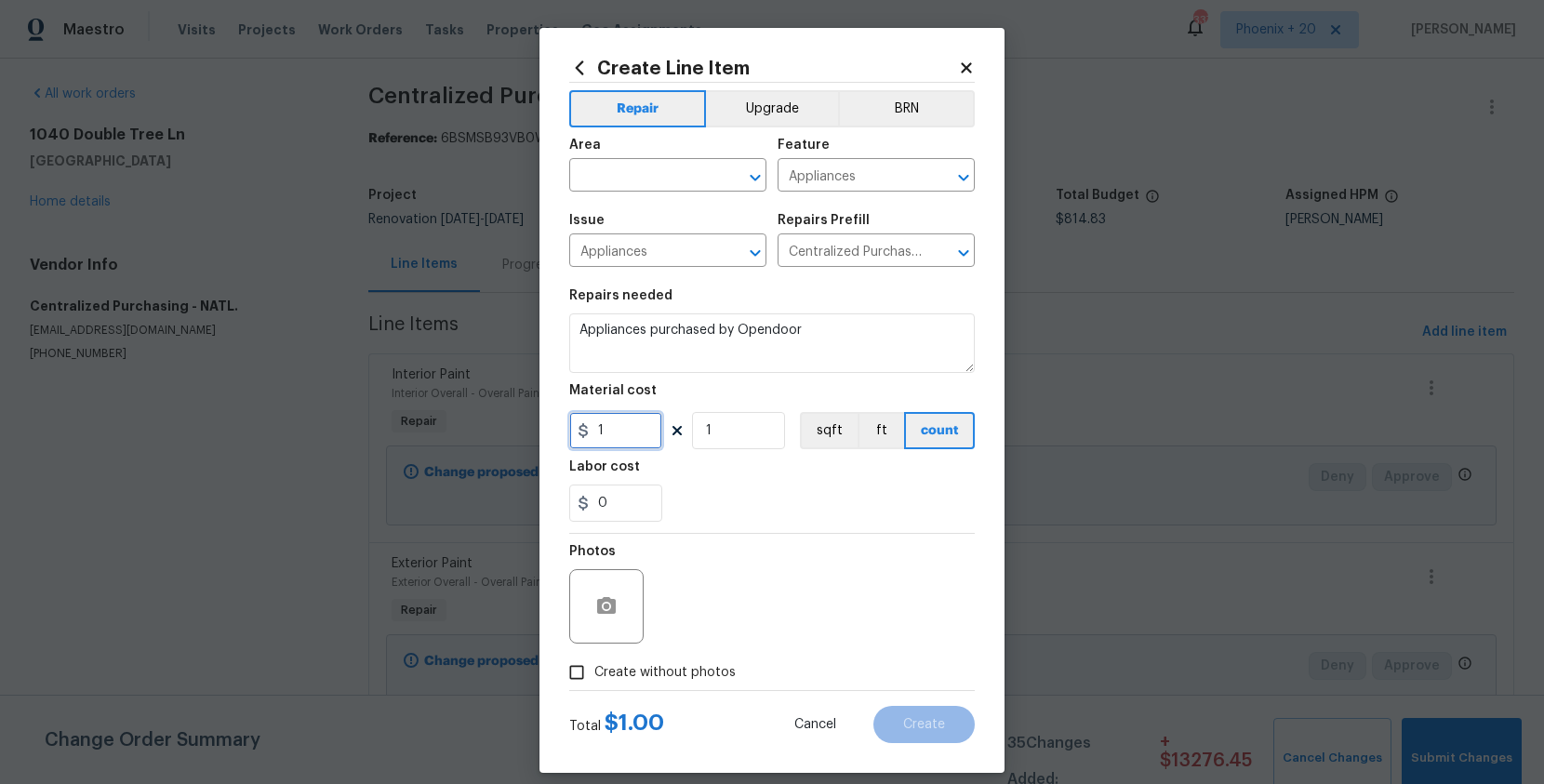
click at [632, 435] on input "1" at bounding box center [616, 430] width 93 height 37
drag, startPoint x: 618, startPoint y: 435, endPoint x: 558, endPoint y: 435, distance: 60.0
click at [558, 435] on div "Create Line Item Repair Upgrade BRN Area ​ Feature Appliances ​ Issue Appliance…" at bounding box center [772, 400] width 465 height 745
type input "652.78"
click at [670, 158] on div "Area" at bounding box center [668, 150] width 198 height 24
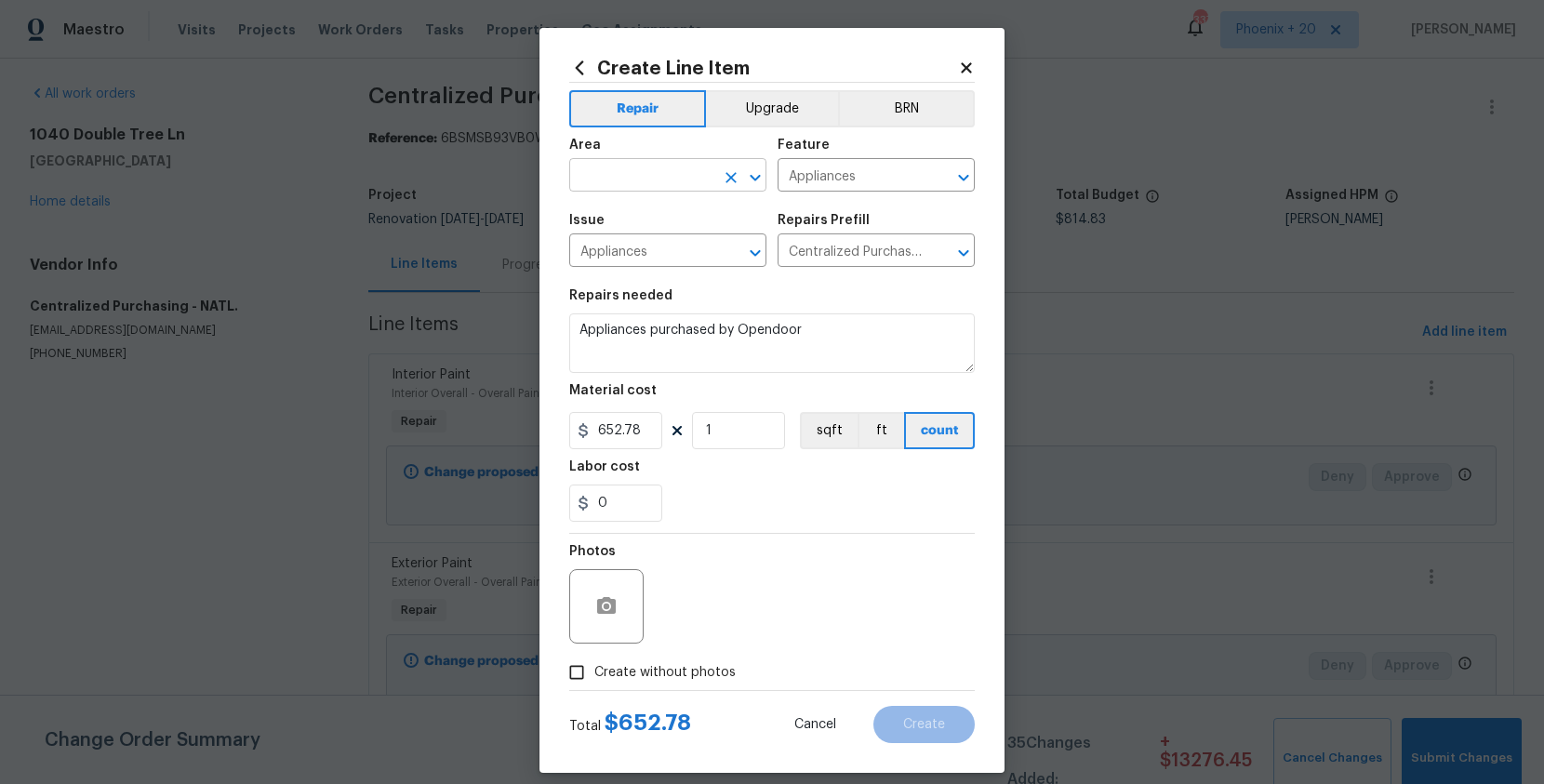
drag, startPoint x: 670, startPoint y: 158, endPoint x: 662, endPoint y: 170, distance: 14.4
click at [669, 158] on div "Area" at bounding box center [668, 150] width 198 height 24
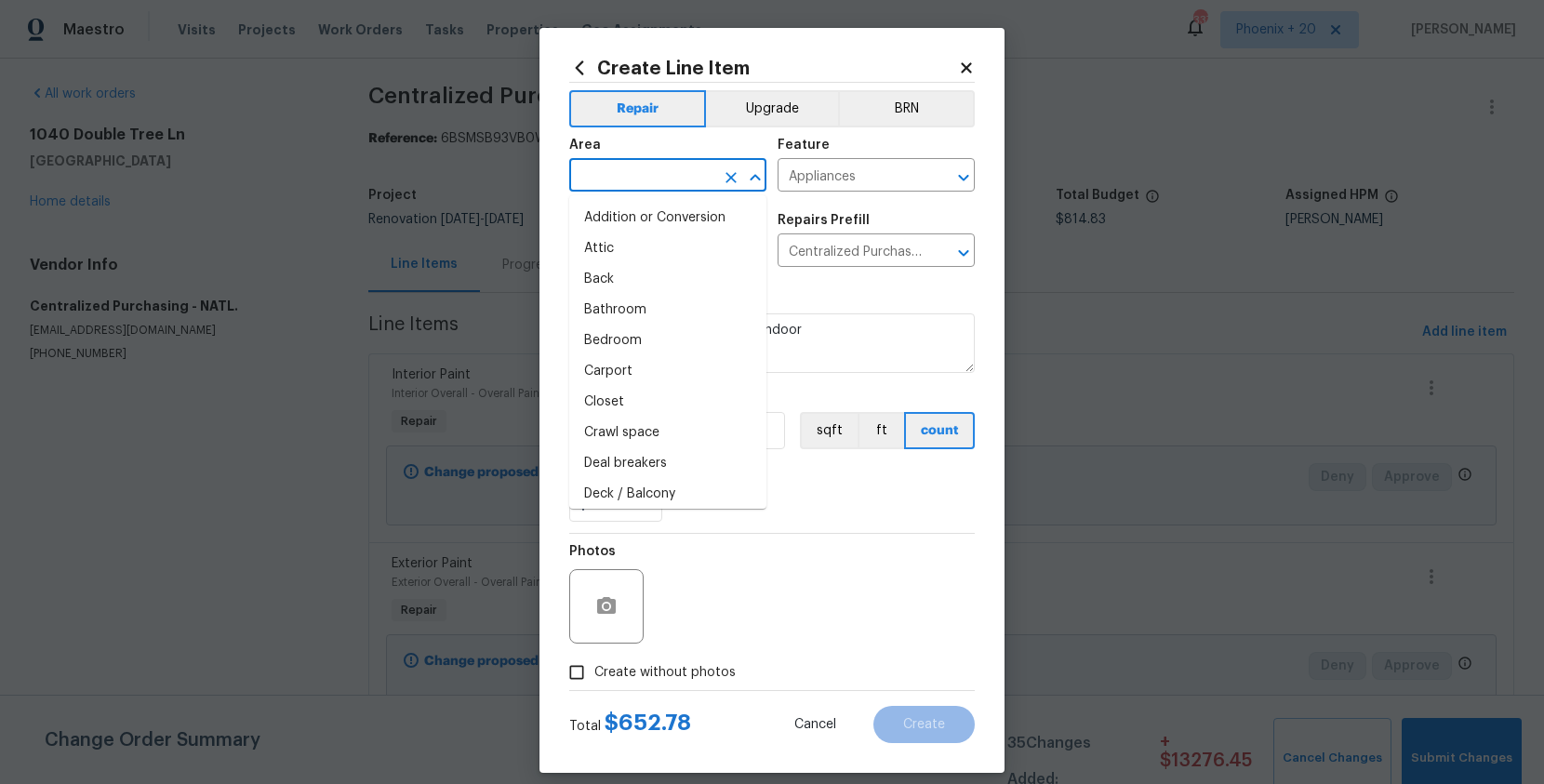
click at [663, 176] on input "text" at bounding box center [642, 177] width 145 height 29
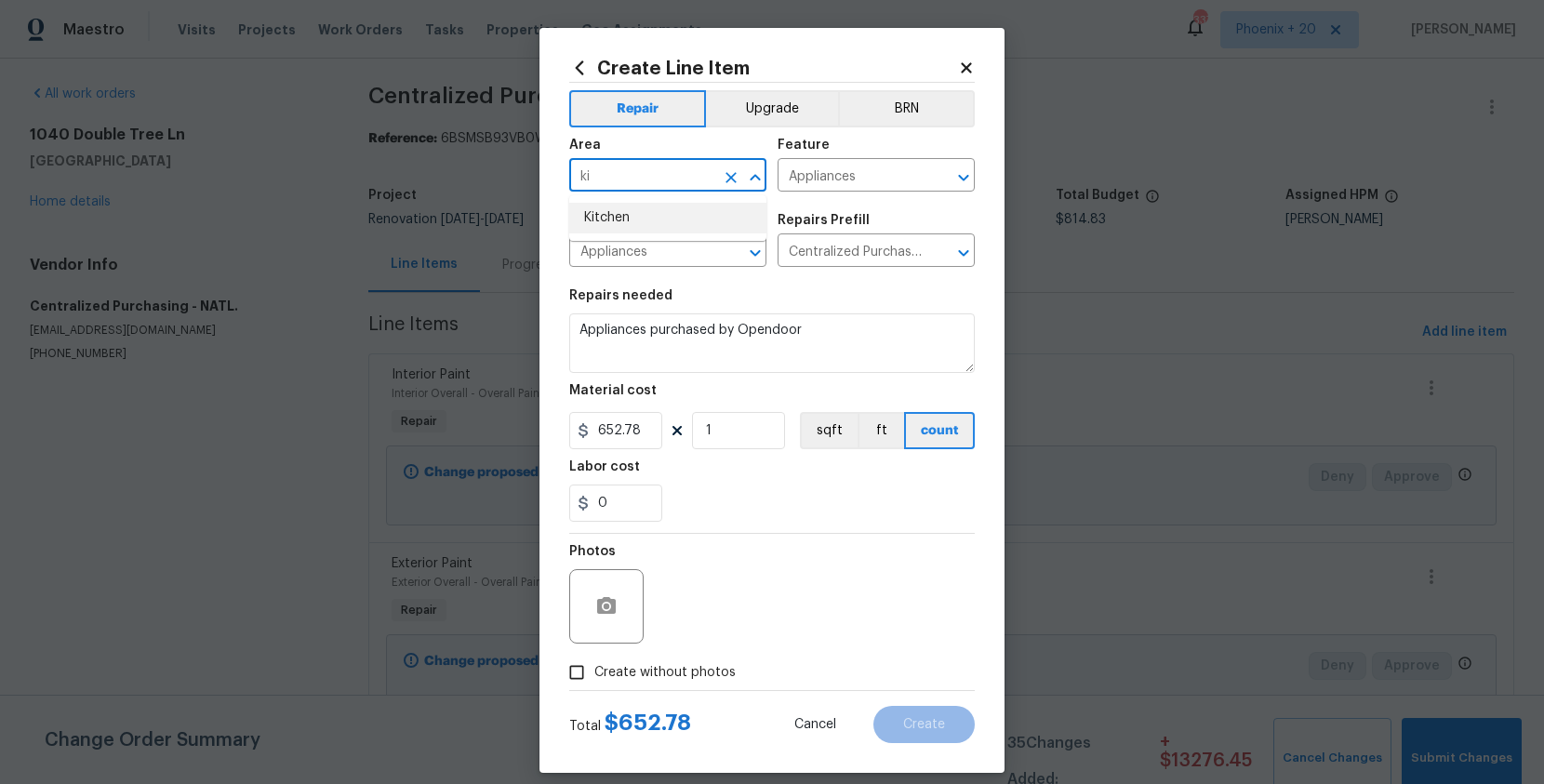
click at [667, 217] on li "Kitchen" at bounding box center [668, 218] width 198 height 31
type input "Kitchen"
drag, startPoint x: 682, startPoint y: 676, endPoint x: 685, endPoint y: 657, distance: 19.2
click at [682, 676] on span "Create without photos" at bounding box center [665, 673] width 141 height 19
click at [595, 676] on input "Create without photos" at bounding box center [576, 672] width 35 height 35
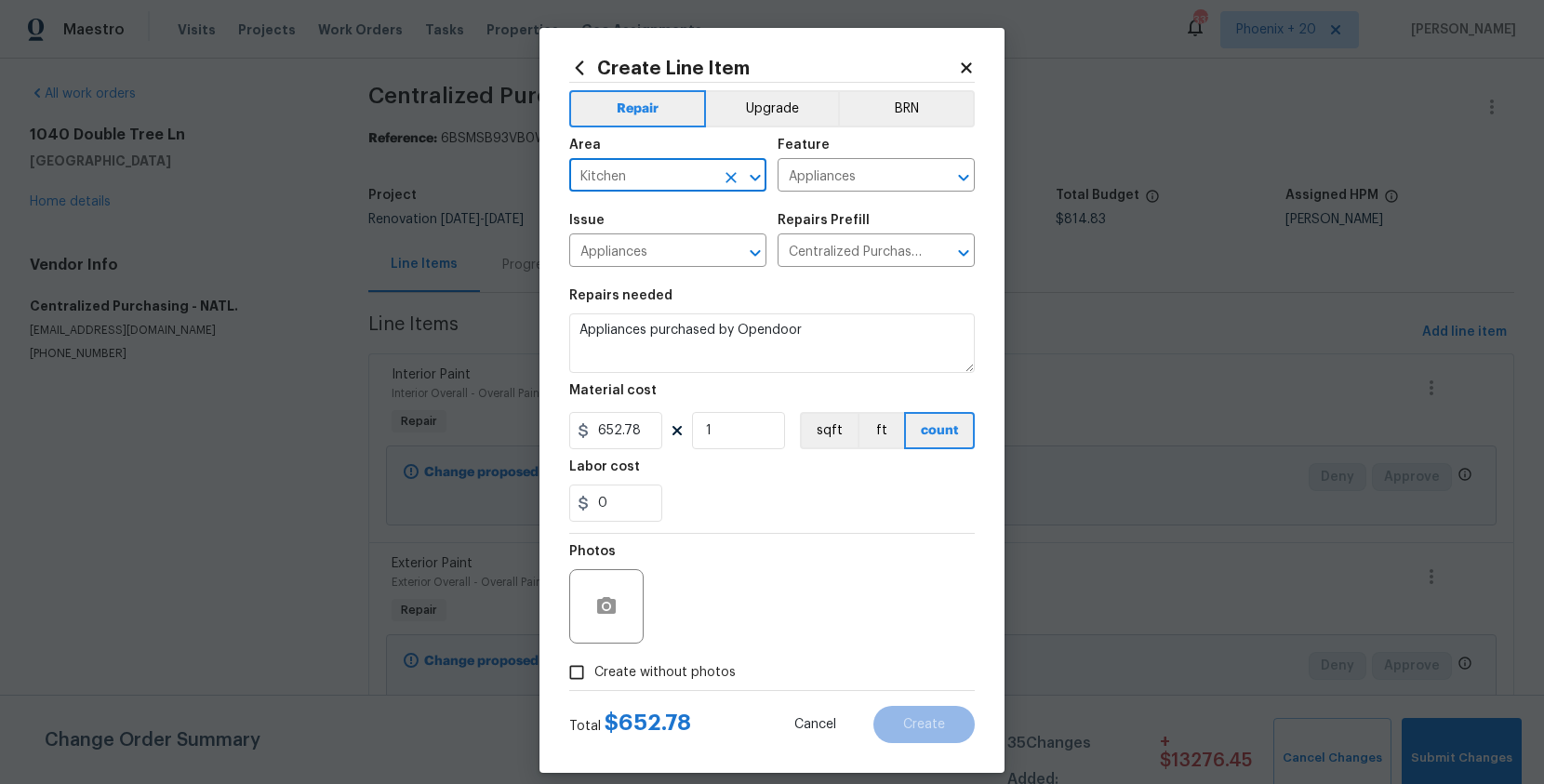
checkbox input "true"
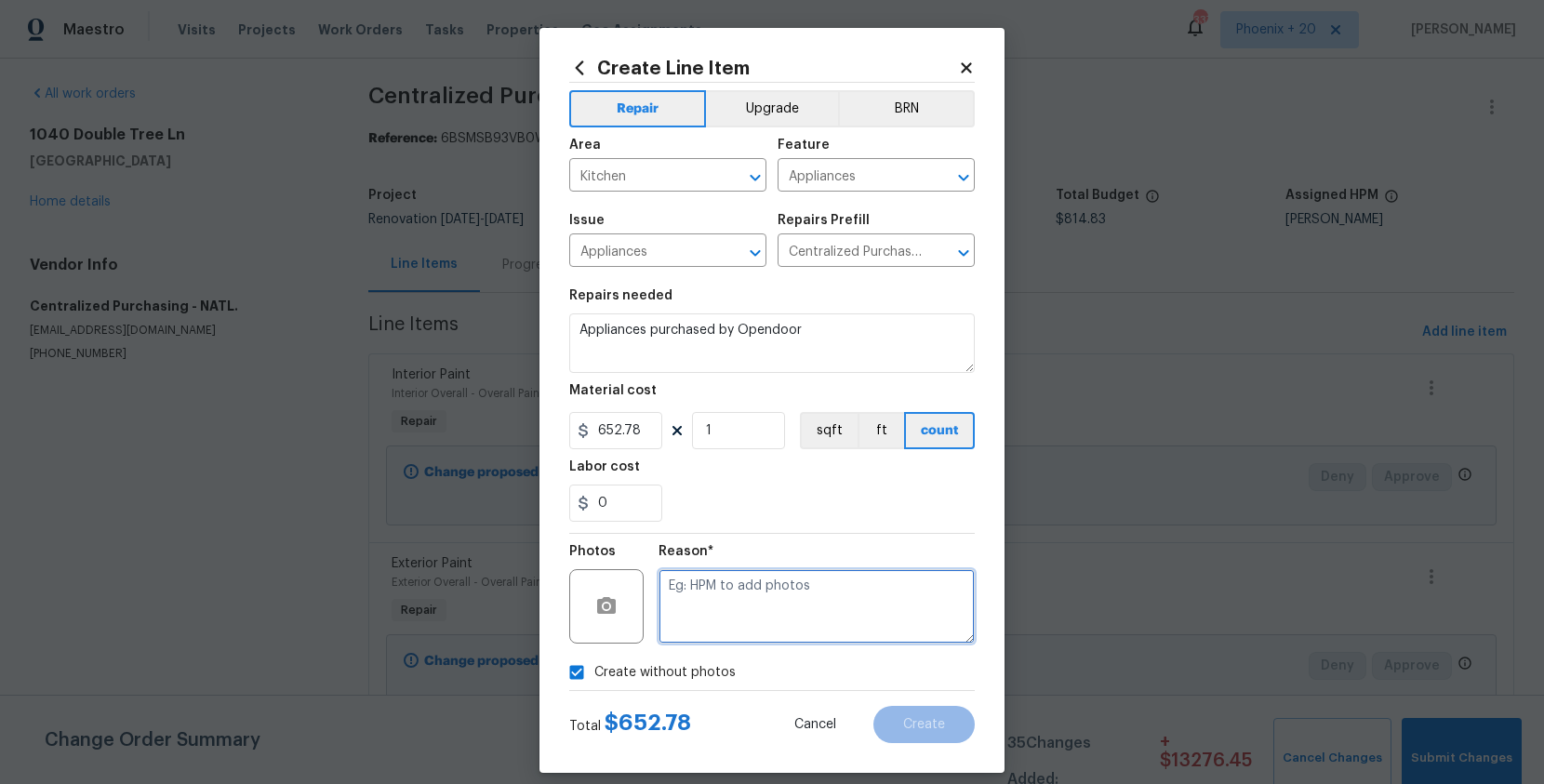
click at [687, 631] on textarea at bounding box center [817, 607] width 316 height 75
type textarea "NA"
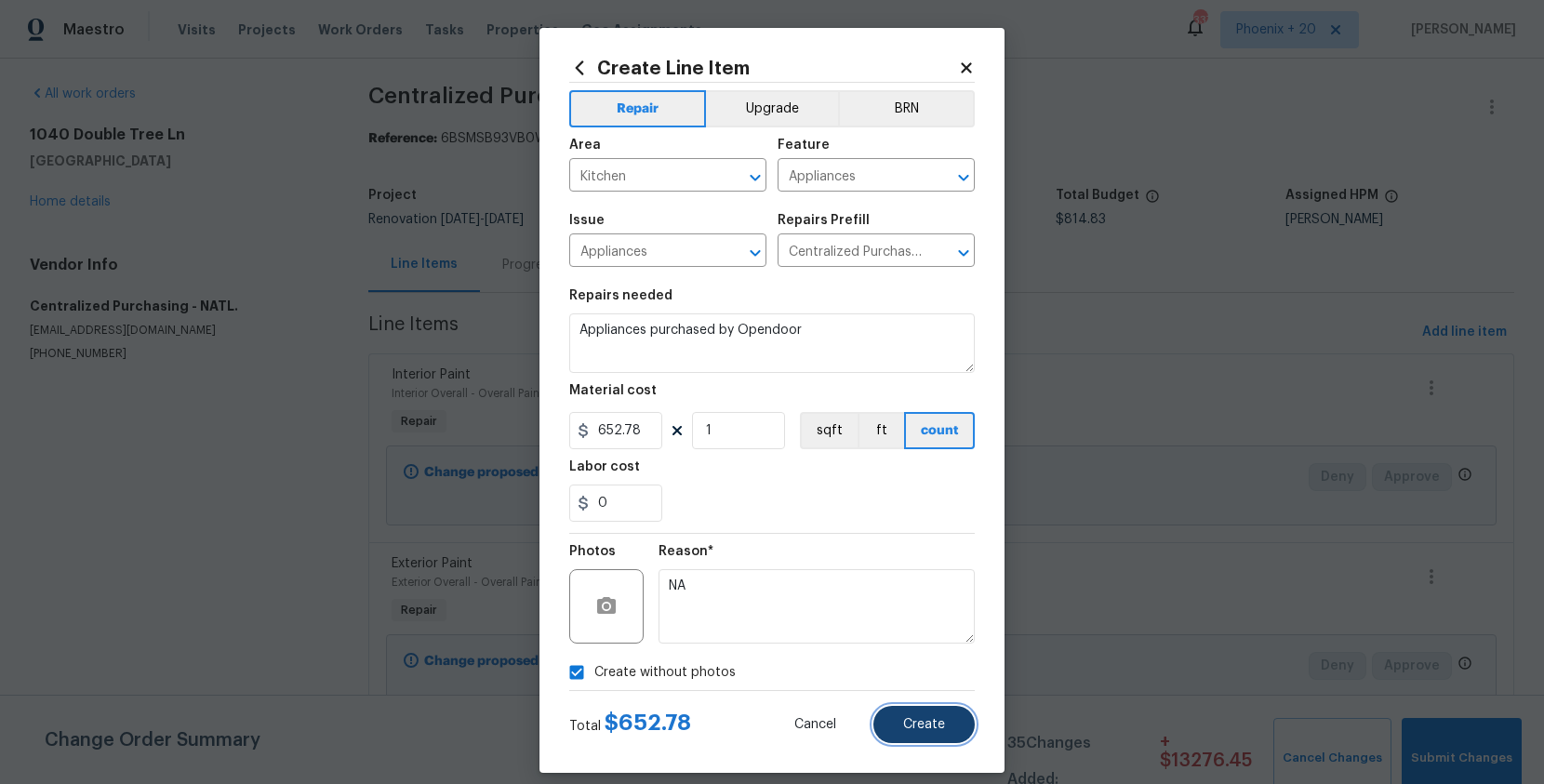
click at [931, 721] on span "Create" at bounding box center [924, 725] width 42 height 14
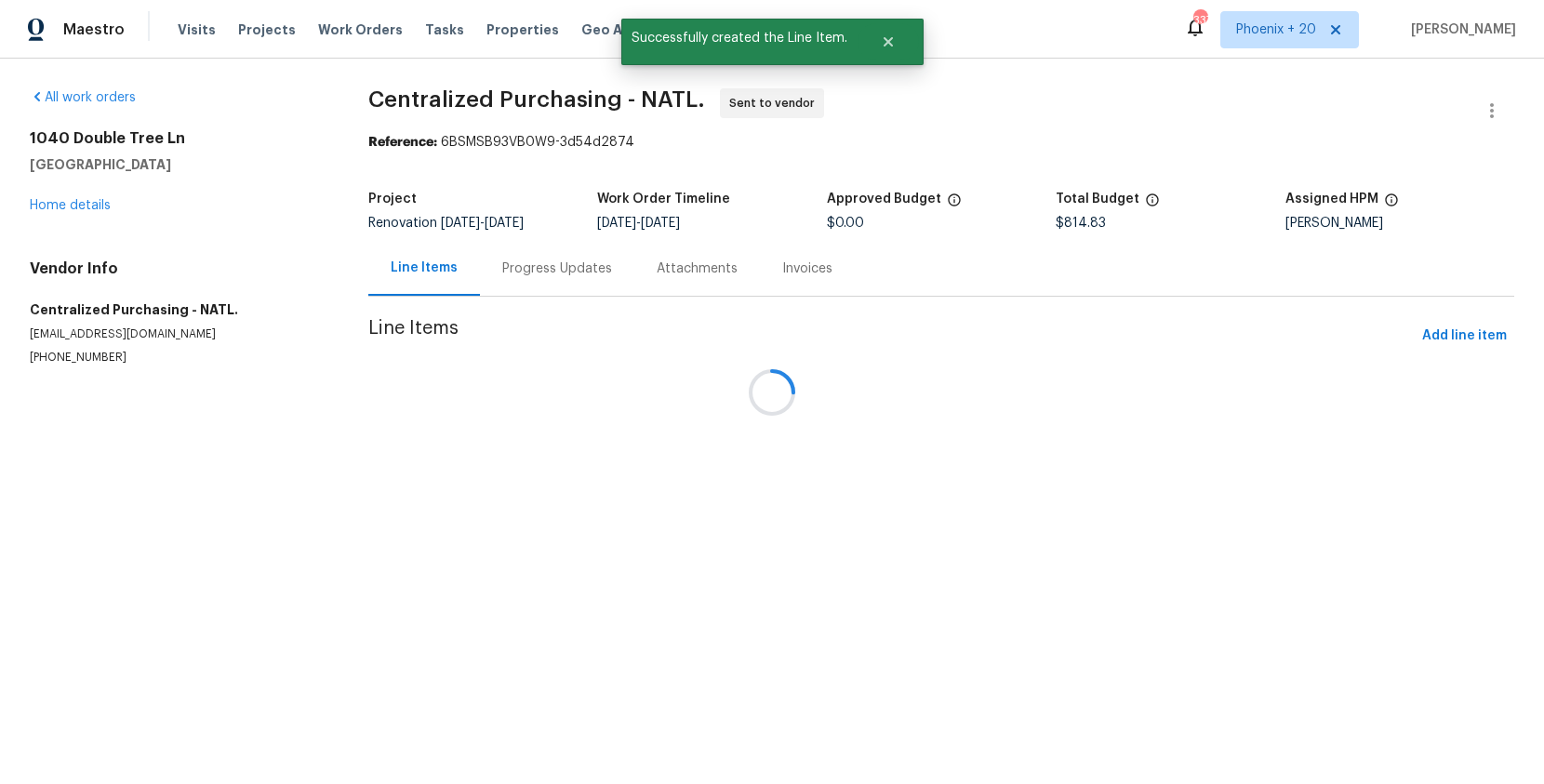
scroll to position [0, 0]
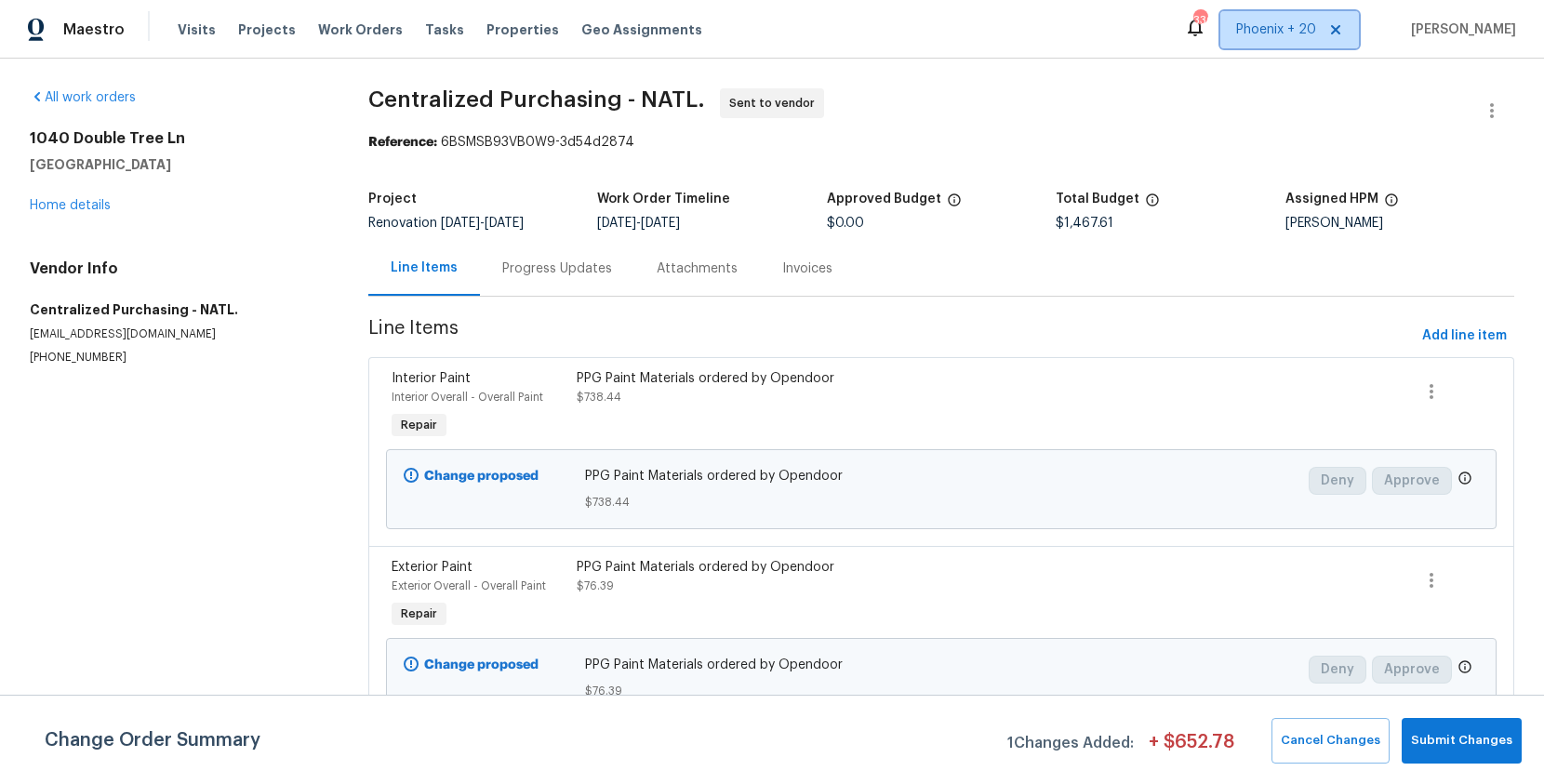
click at [1298, 35] on span "Phoenix + 20" at bounding box center [1275, 29] width 80 height 18
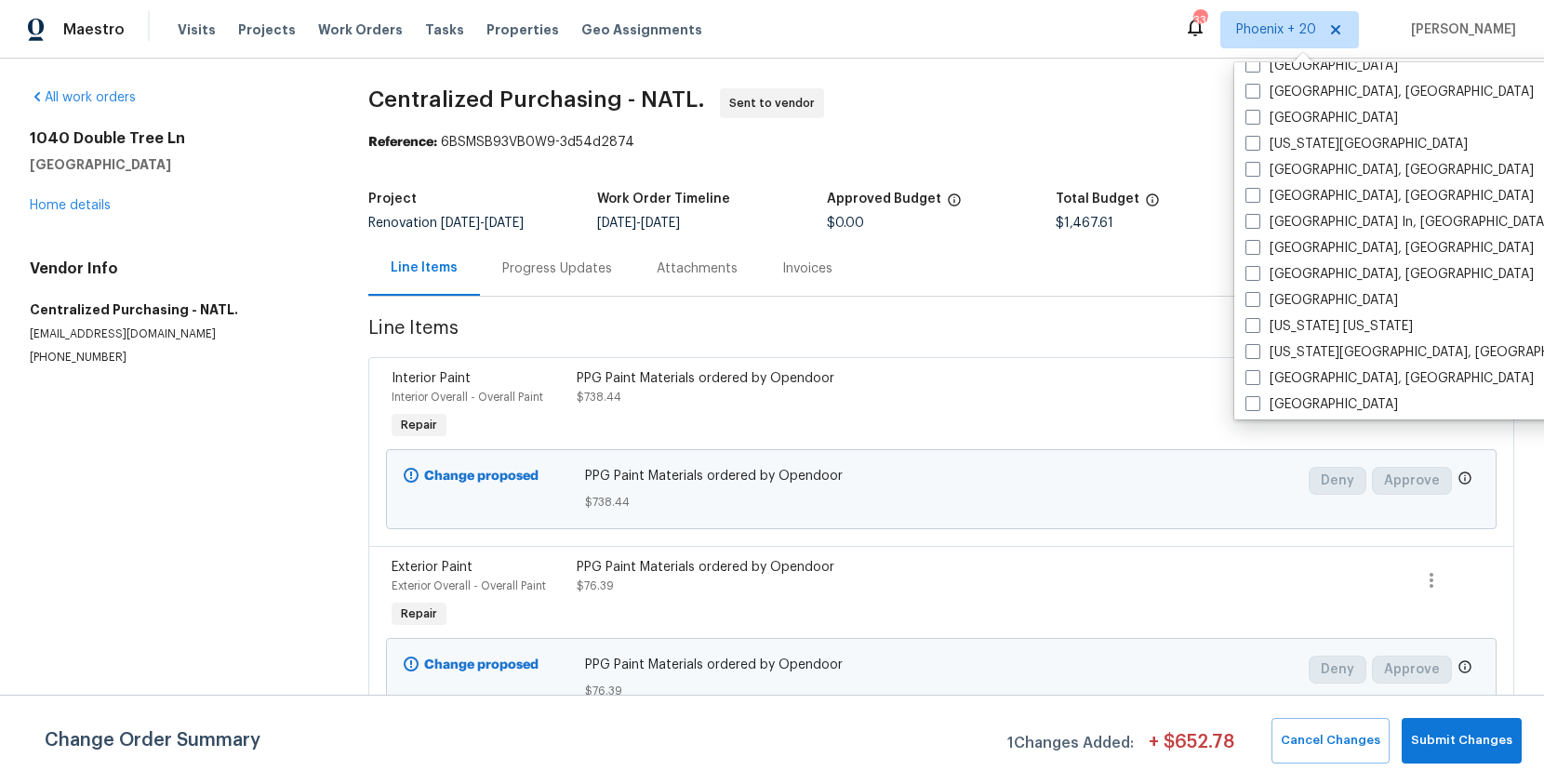
scroll to position [1059, 0]
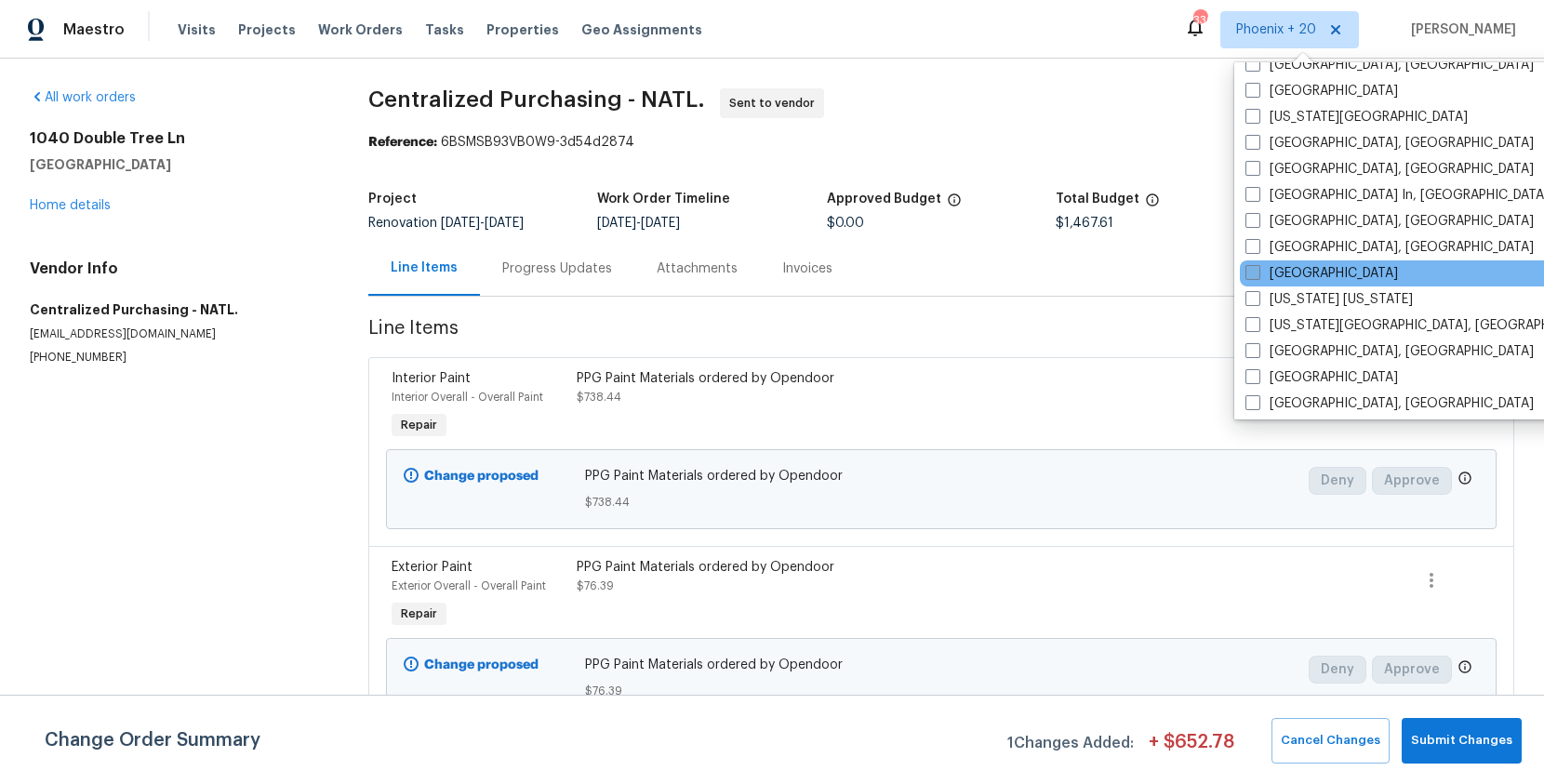
click at [1280, 278] on label "[GEOGRAPHIC_DATA]" at bounding box center [1322, 272] width 152 height 18
click at [1257, 276] on input "[GEOGRAPHIC_DATA]" at bounding box center [1252, 269] width 12 height 12
checkbox input "true"
drag, startPoint x: 391, startPoint y: 12, endPoint x: 364, endPoint y: 26, distance: 30.4
click at [390, 13] on div "Visits Projects Work Orders Tasks Properties Geo Assignments" at bounding box center [451, 30] width 547 height 37
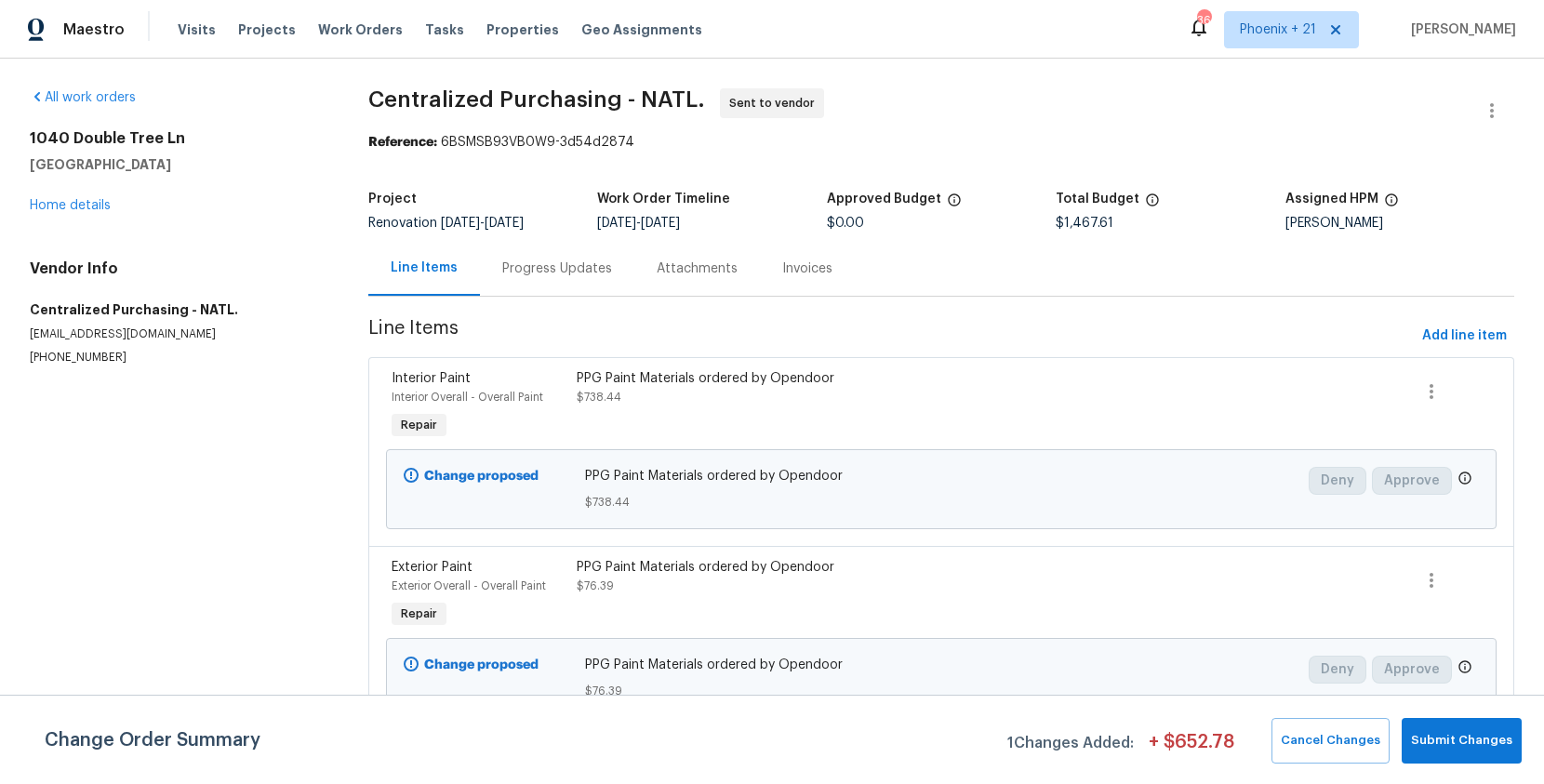
drag, startPoint x: 364, startPoint y: 26, endPoint x: 510, endPoint y: 49, distance: 147.8
click at [366, 27] on span "Work Orders" at bounding box center [361, 29] width 84 height 18
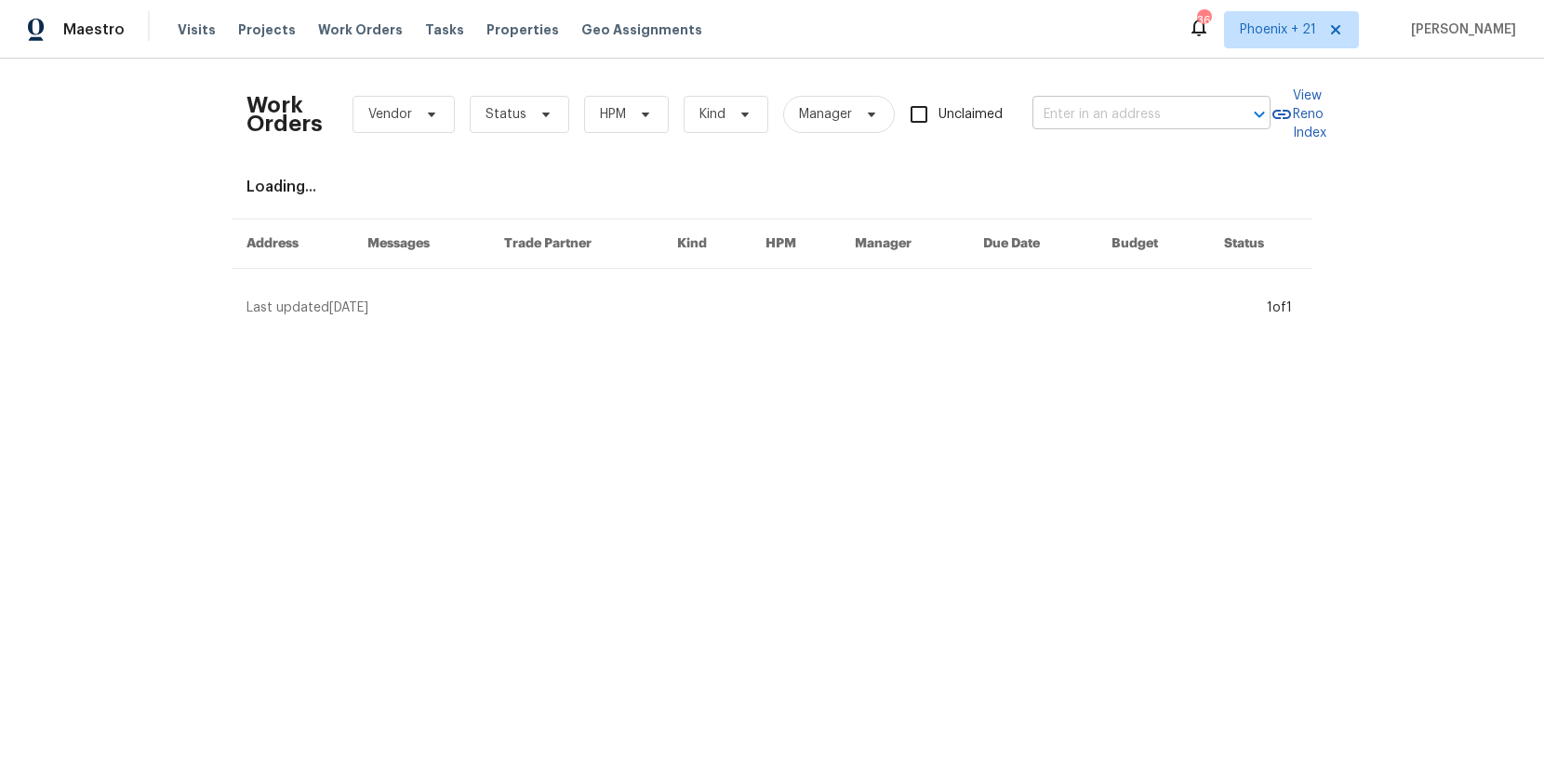
click at [1066, 101] on input "text" at bounding box center [1126, 115] width 186 height 29
paste input "[STREET_ADDRESS][PERSON_NAME][PERSON_NAME]"
type input "[STREET_ADDRESS][PERSON_NAME][PERSON_NAME]"
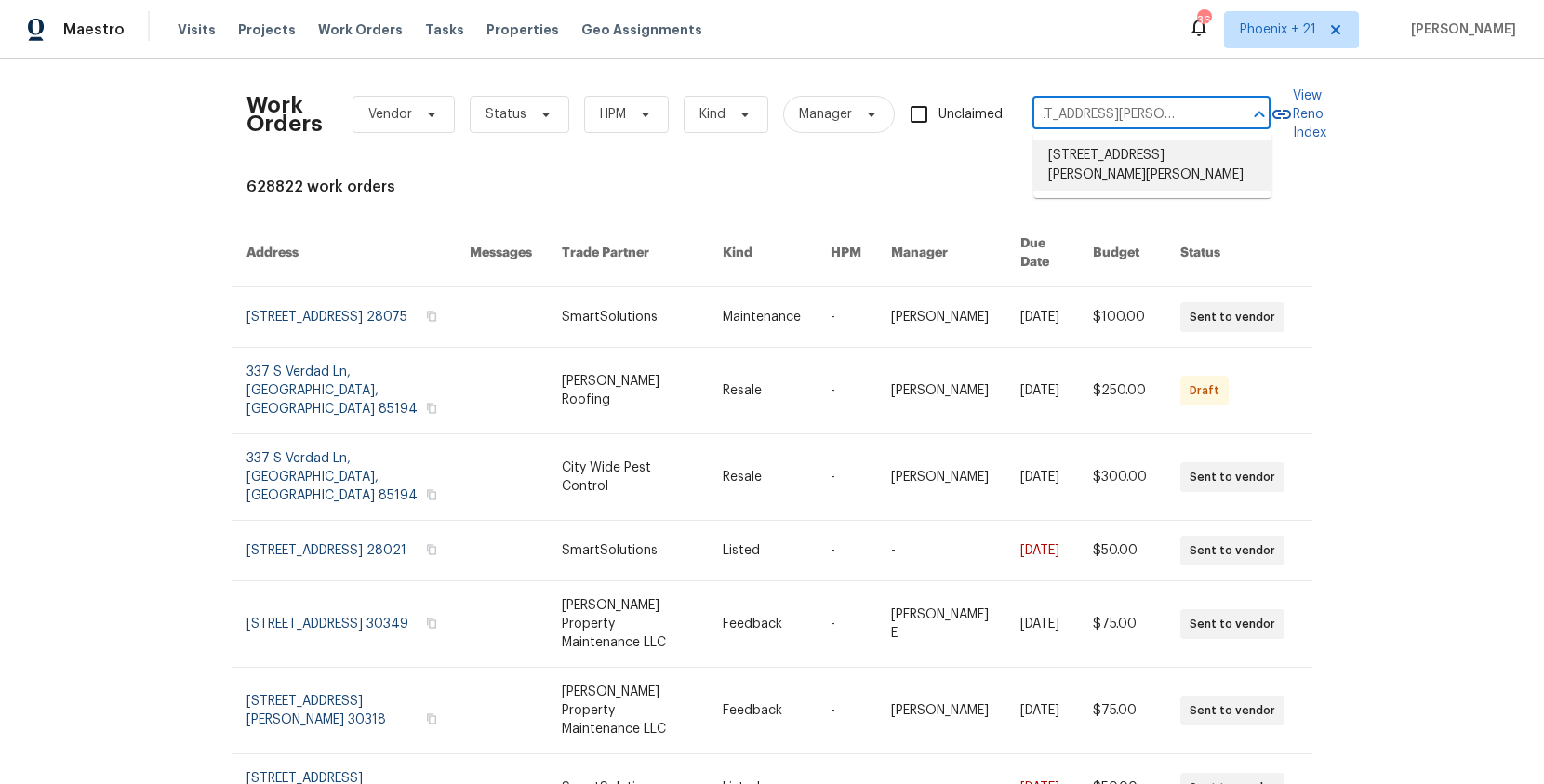
click at [1104, 144] on li "[STREET_ADDRESS][PERSON_NAME][PERSON_NAME]" at bounding box center [1153, 165] width 238 height 50
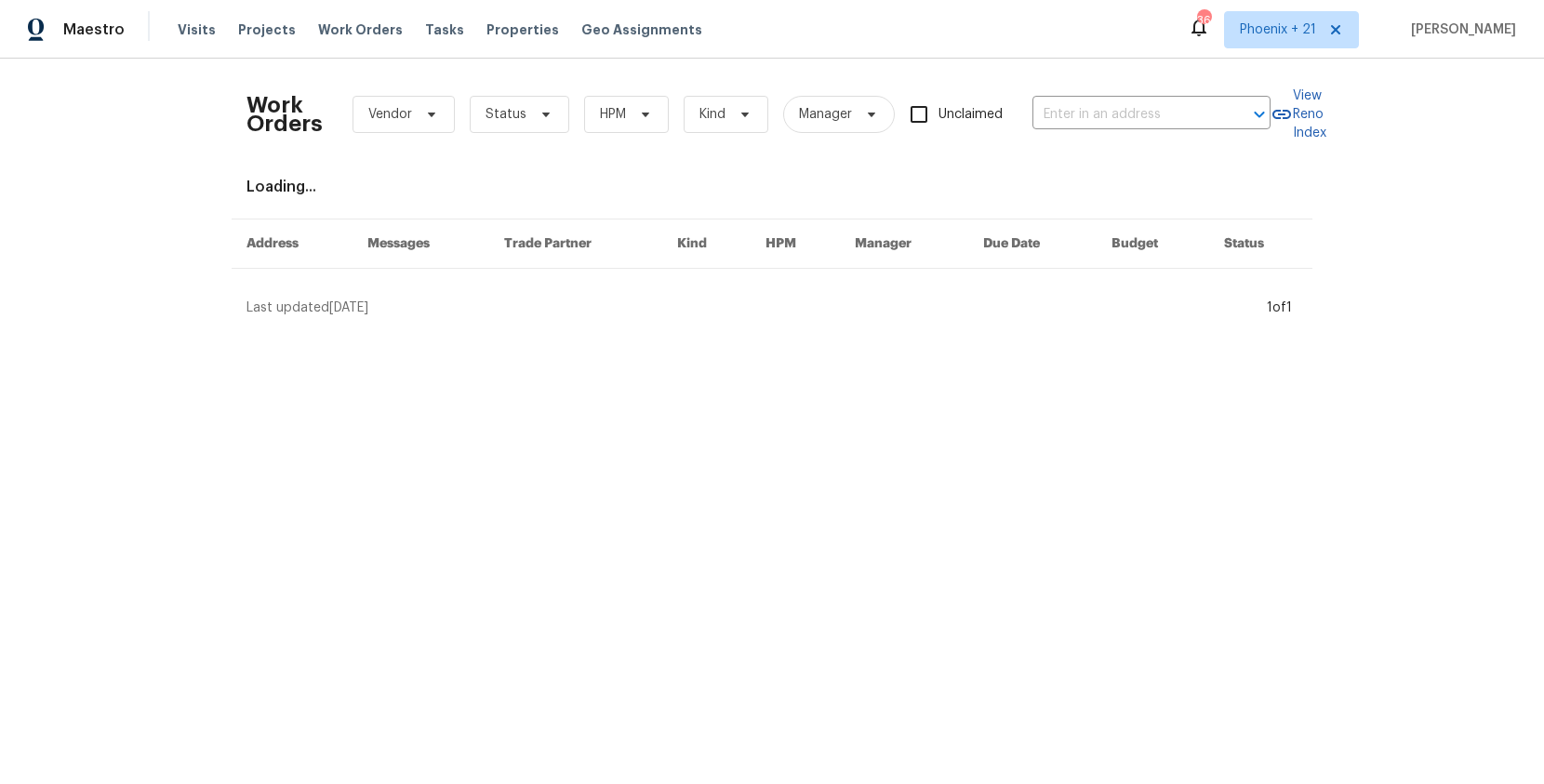
type input "[STREET_ADDRESS][PERSON_NAME][PERSON_NAME]"
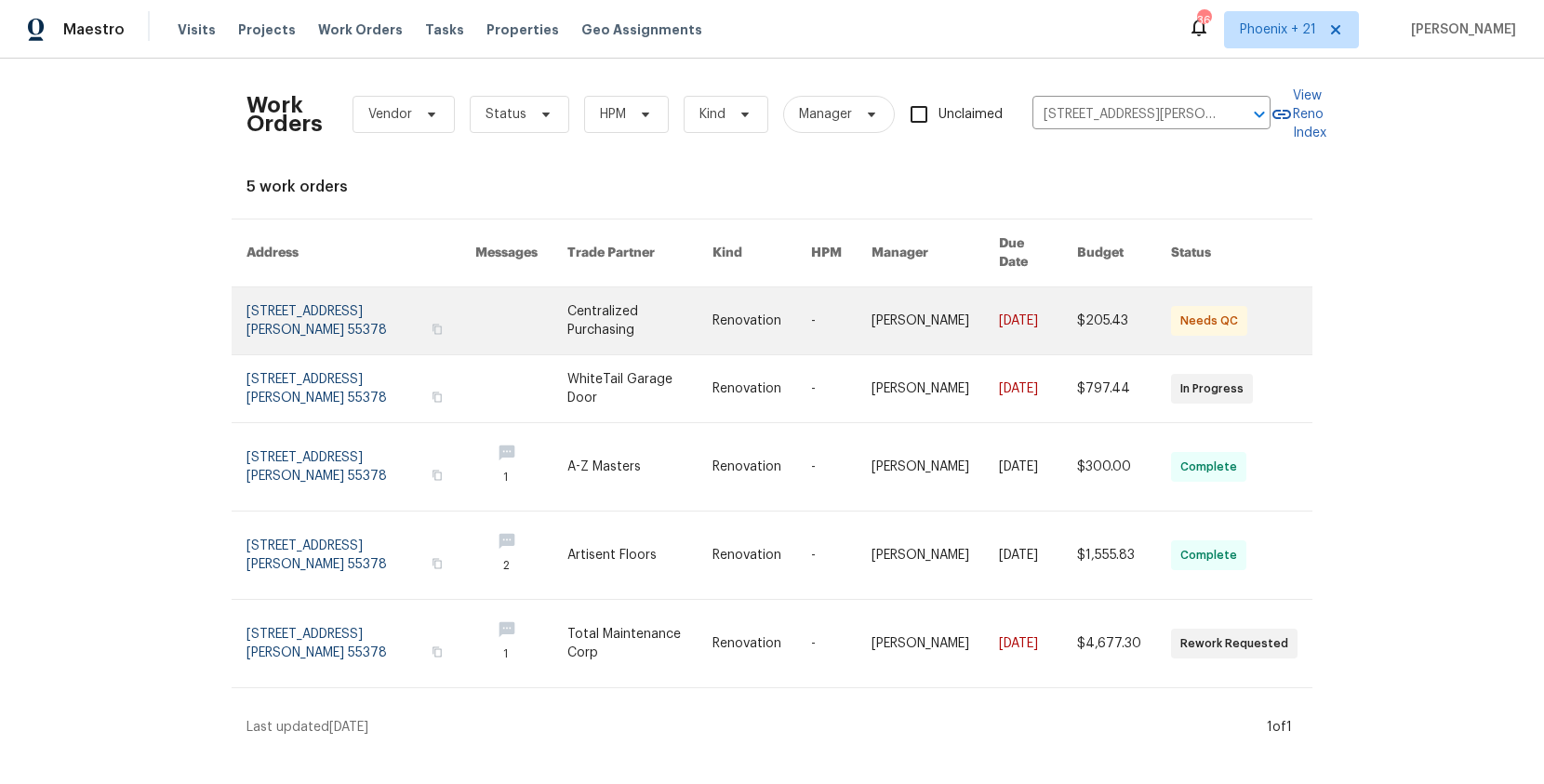
click at [602, 333] on link at bounding box center [640, 321] width 145 height 67
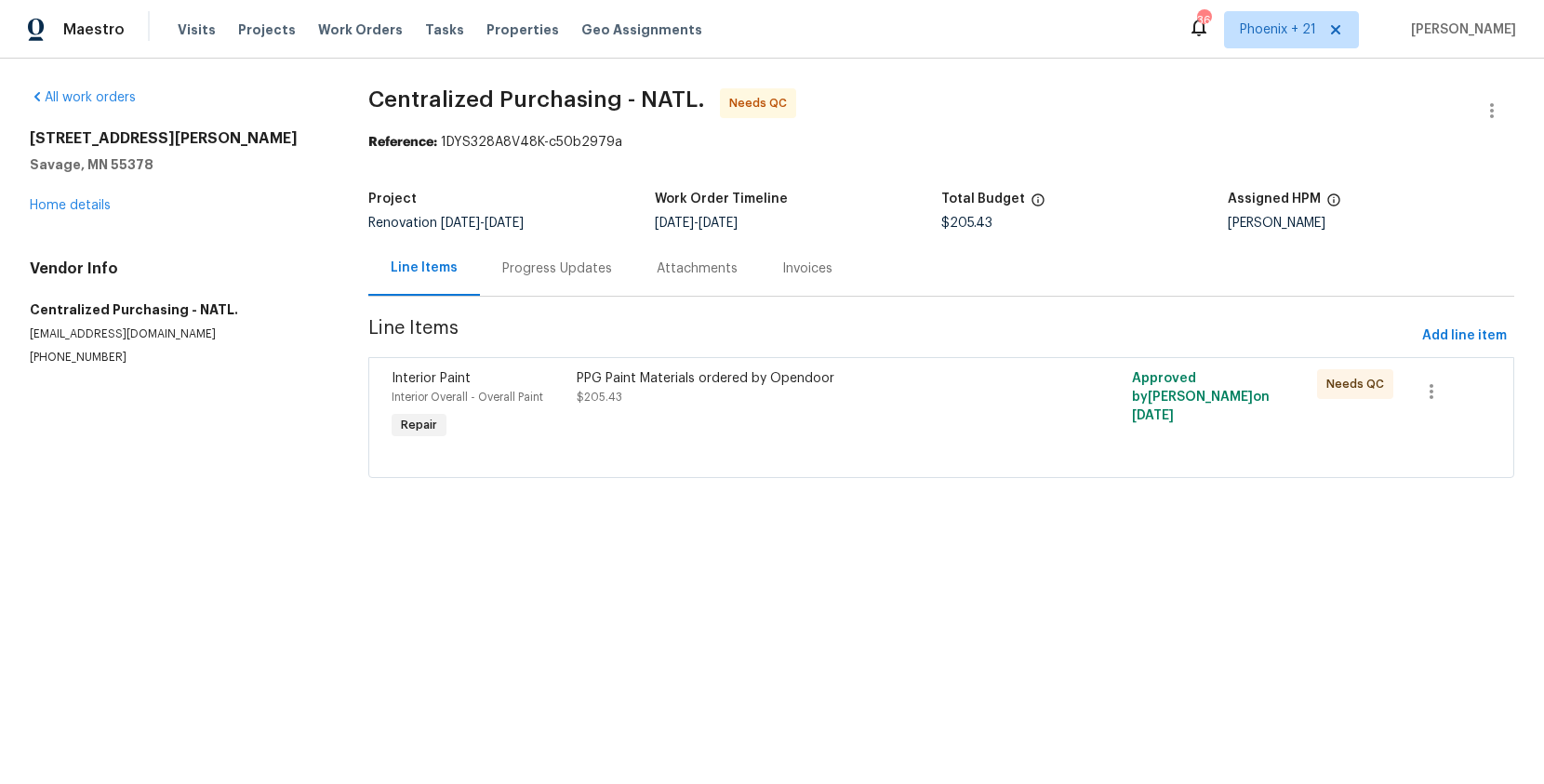
drag, startPoint x: 1460, startPoint y: 313, endPoint x: 1463, endPoint y: 327, distance: 14.3
click at [1460, 315] on section "Centralized Purchasing - NATL. Needs QC Reference: 1DYS328A8V48K-c50b2979a Proj…" at bounding box center [941, 294] width 1146 height 412
click at [1463, 327] on span "Add line item" at bounding box center [1464, 335] width 84 height 23
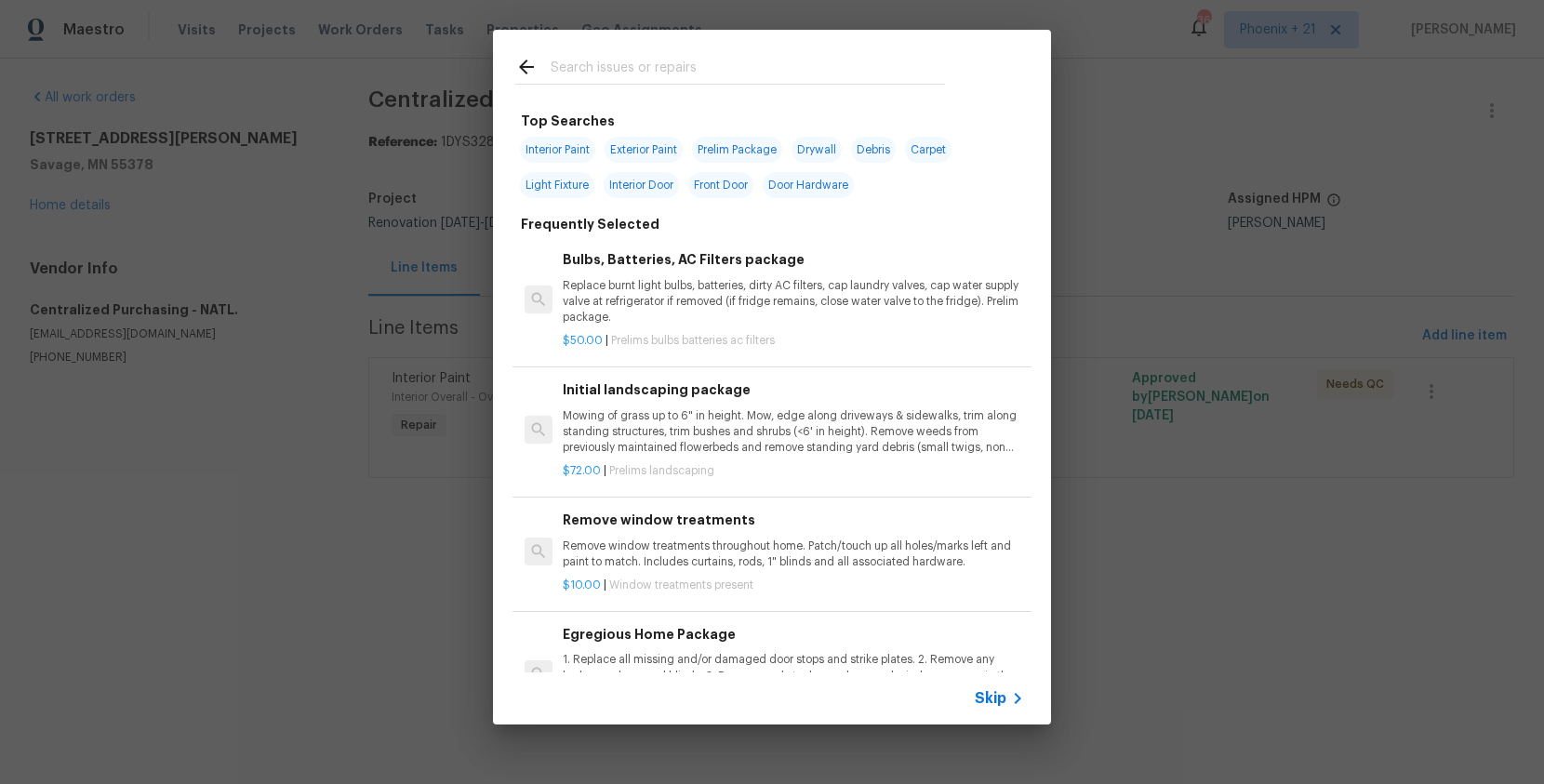
click at [634, 47] on div at bounding box center [730, 66] width 475 height 74
click at [635, 65] on input "text" at bounding box center [747, 69] width 394 height 28
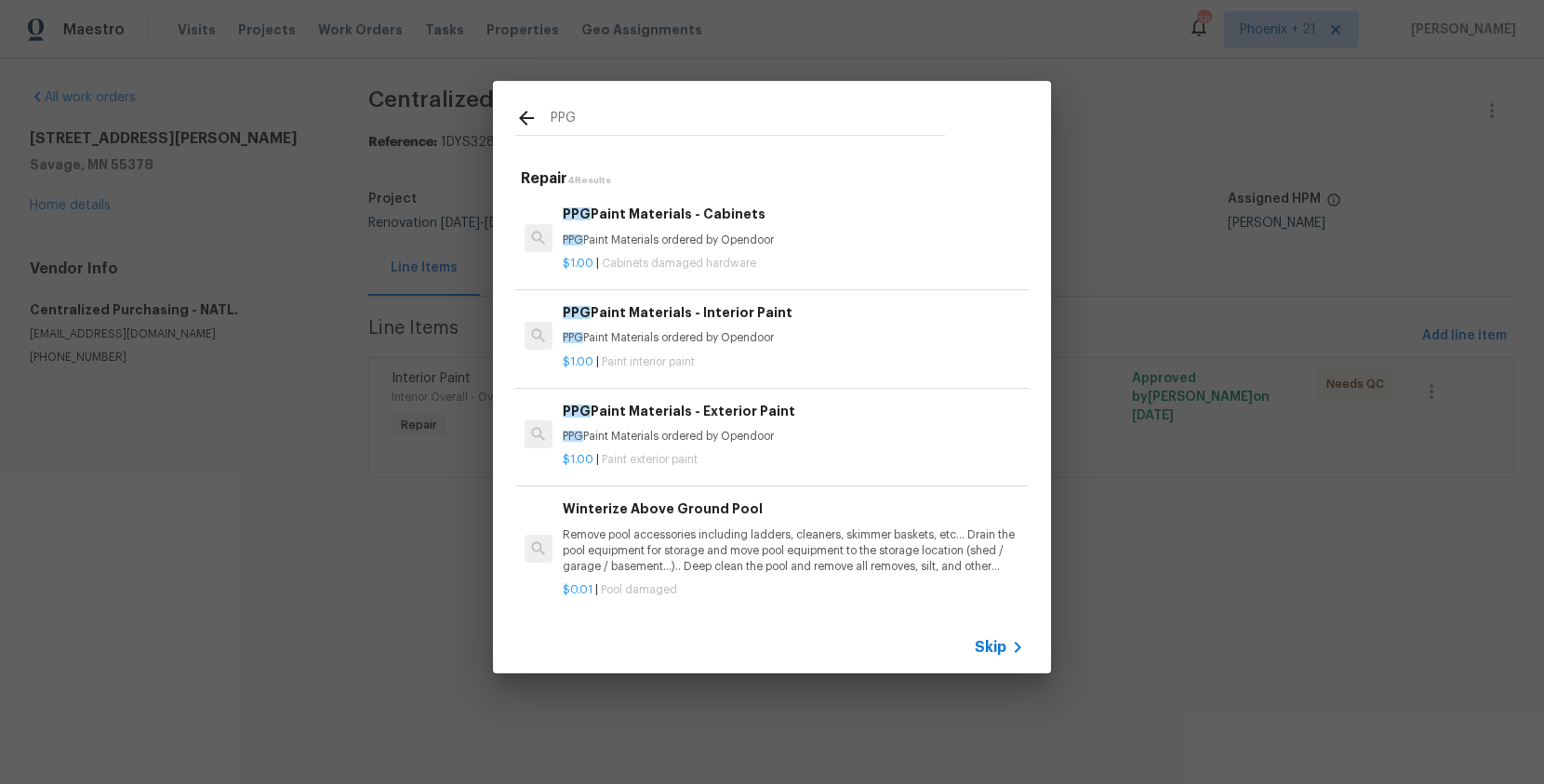
type input "PPG"
click at [773, 252] on div "$1.00 | Cabinets damaged hardware" at bounding box center [793, 260] width 461 height 23
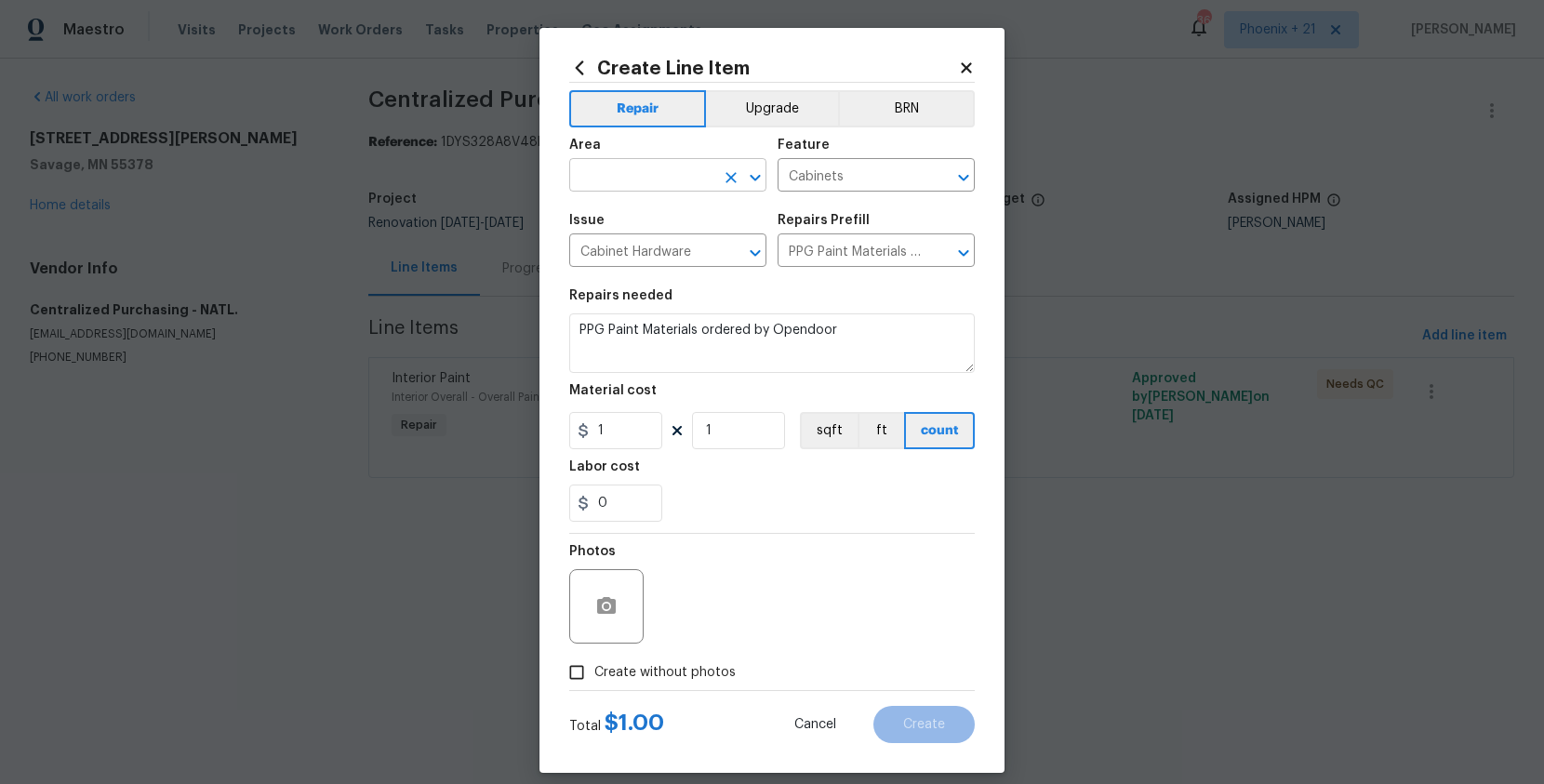
click at [629, 166] on input "text" at bounding box center [642, 177] width 145 height 29
click at [667, 252] on li "Interior Overall" at bounding box center [668, 248] width 198 height 31
type input "Interior Overall"
drag, startPoint x: 878, startPoint y: 509, endPoint x: 868, endPoint y: 507, distance: 10.2
click at [877, 509] on div "0" at bounding box center [772, 502] width 406 height 37
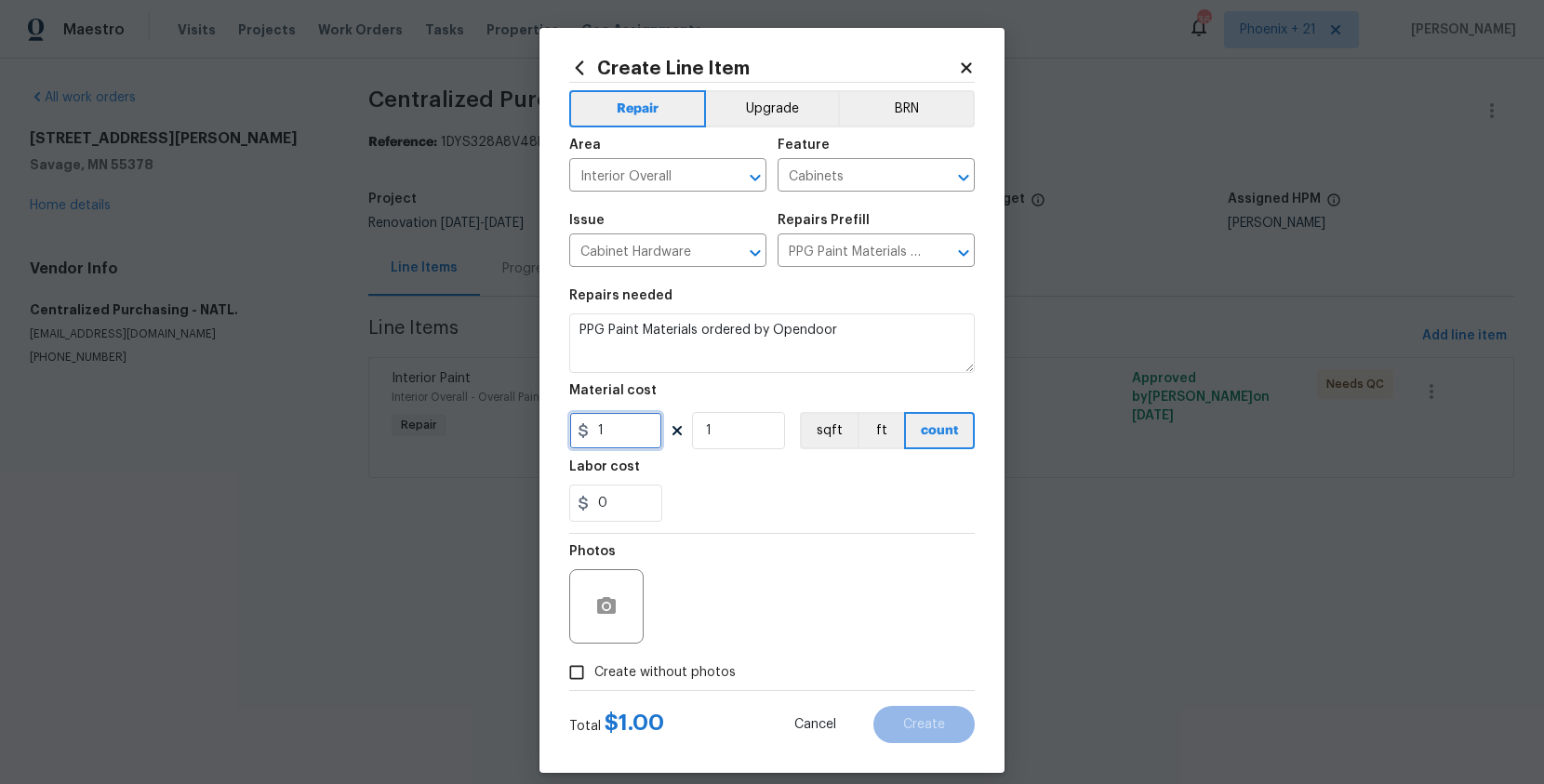
drag, startPoint x: 641, startPoint y: 423, endPoint x: 550, endPoint y: 428, distance: 91.1
click at [550, 428] on div "Create Line Item Repair Upgrade BRN Area Interior Overall ​ Feature Cabinets ​ …" at bounding box center [772, 400] width 465 height 745
type input "315.84"
drag, startPoint x: 622, startPoint y: 668, endPoint x: 694, endPoint y: 624, distance: 84.4
click at [630, 663] on span "Create without photos" at bounding box center [665, 673] width 141 height 19
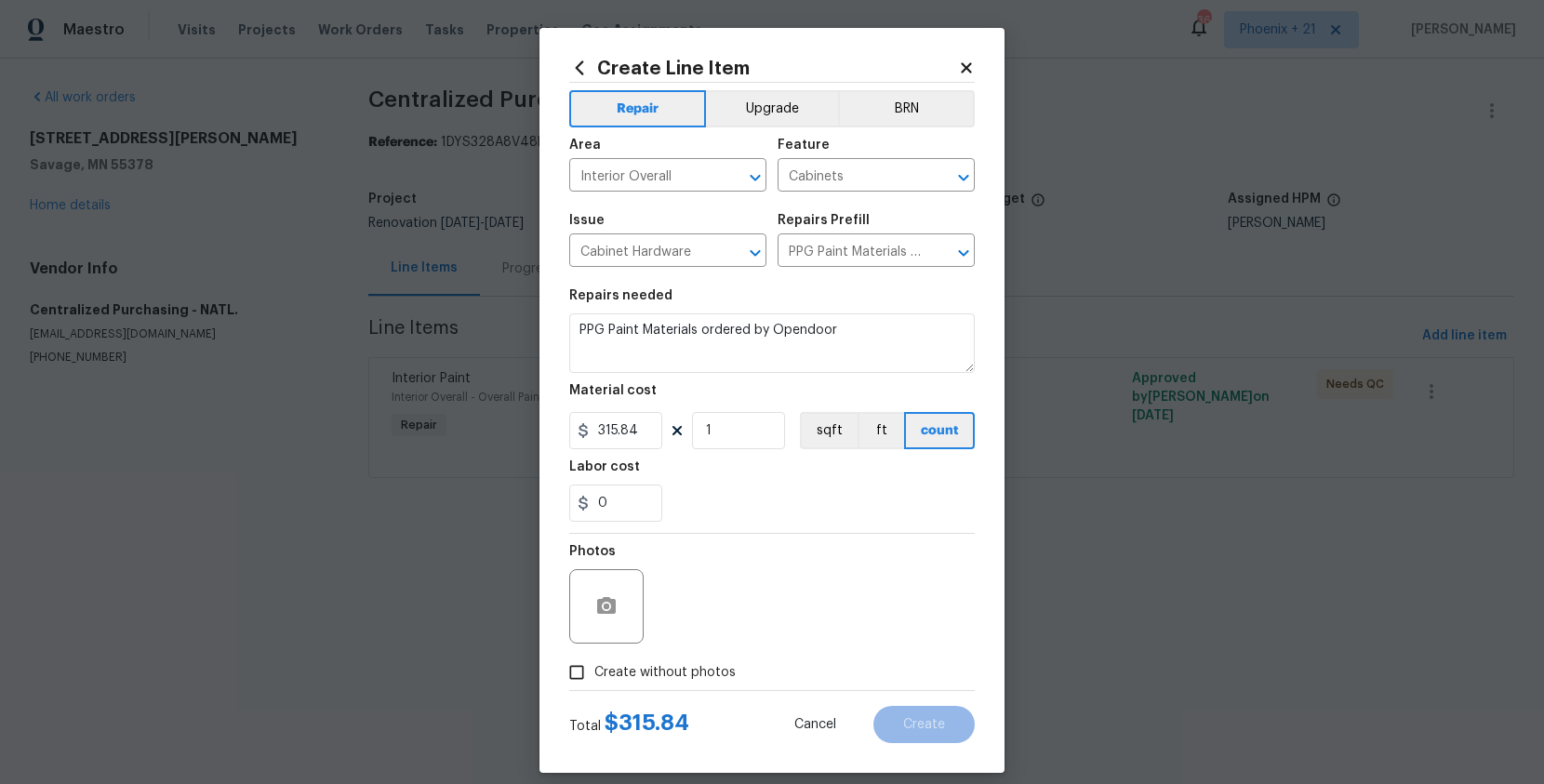
click at [696, 622] on div "Photos" at bounding box center [772, 594] width 406 height 121
click at [694, 680] on span "Create without photos" at bounding box center [665, 673] width 141 height 19
click at [595, 680] on input "Create without photos" at bounding box center [576, 672] width 35 height 35
checkbox input "true"
click at [700, 624] on textarea at bounding box center [817, 607] width 316 height 75
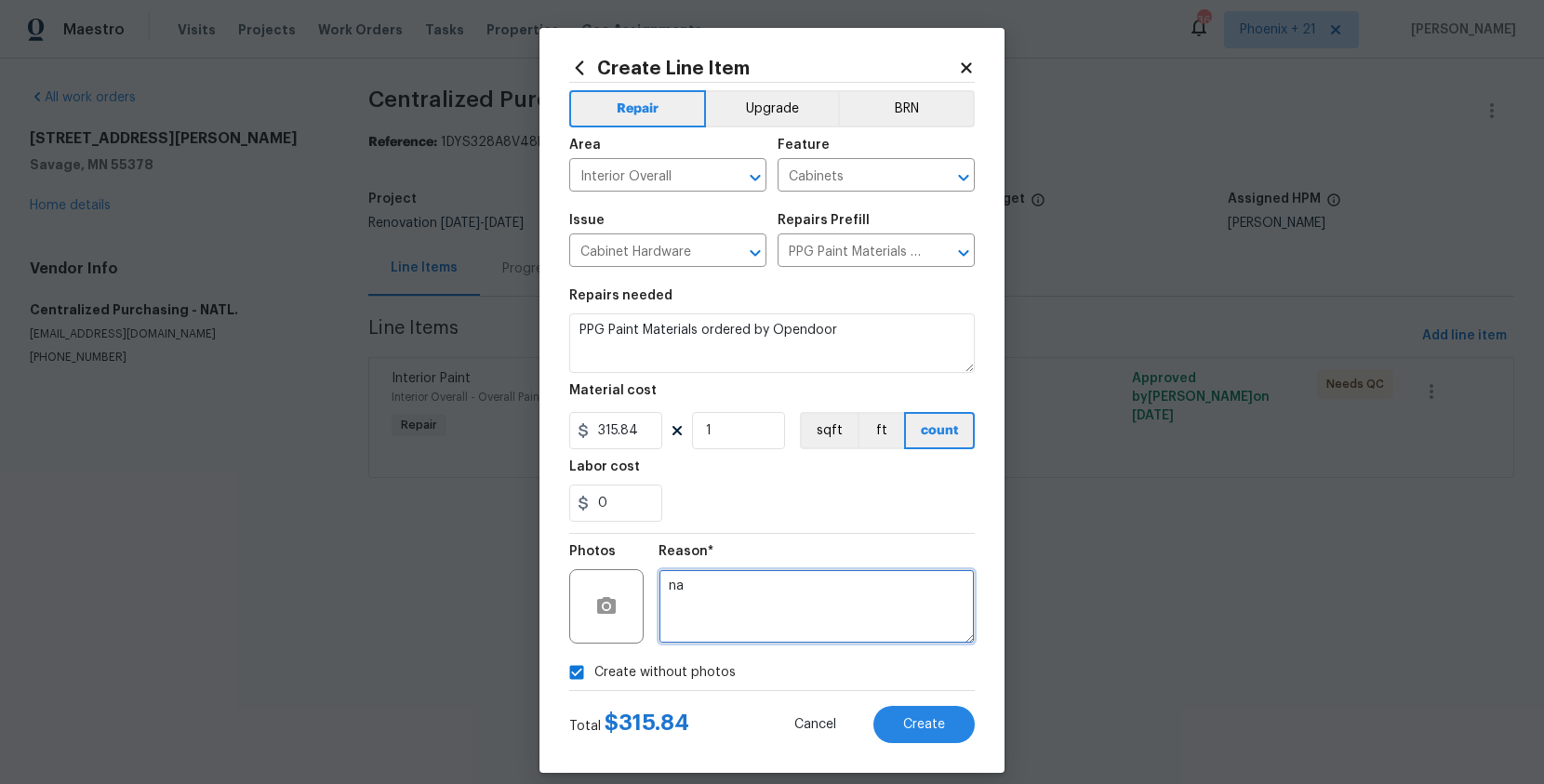
type textarea "n"
type textarea "NA"
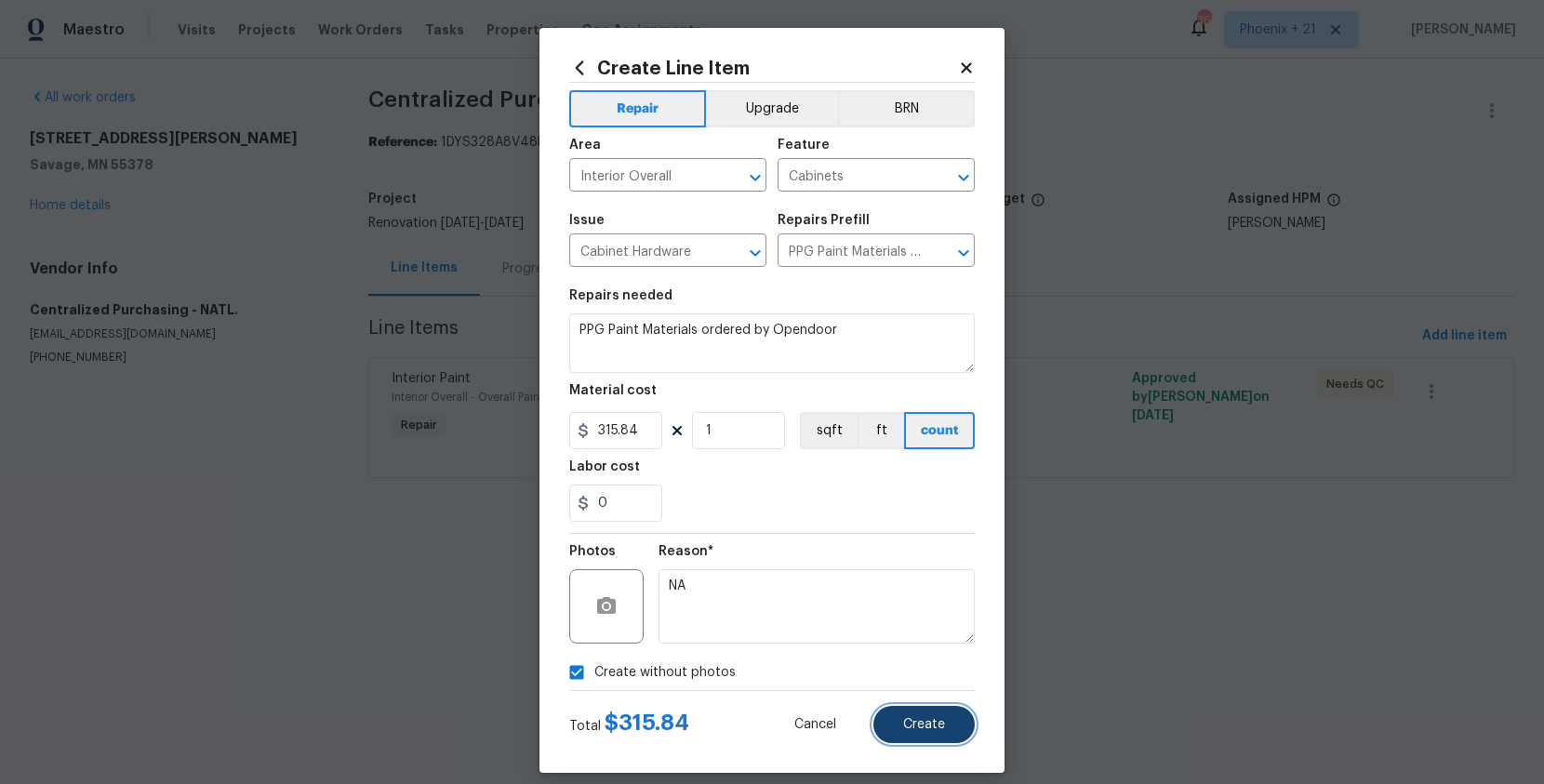
click at [912, 719] on span "Create" at bounding box center [924, 725] width 42 height 14
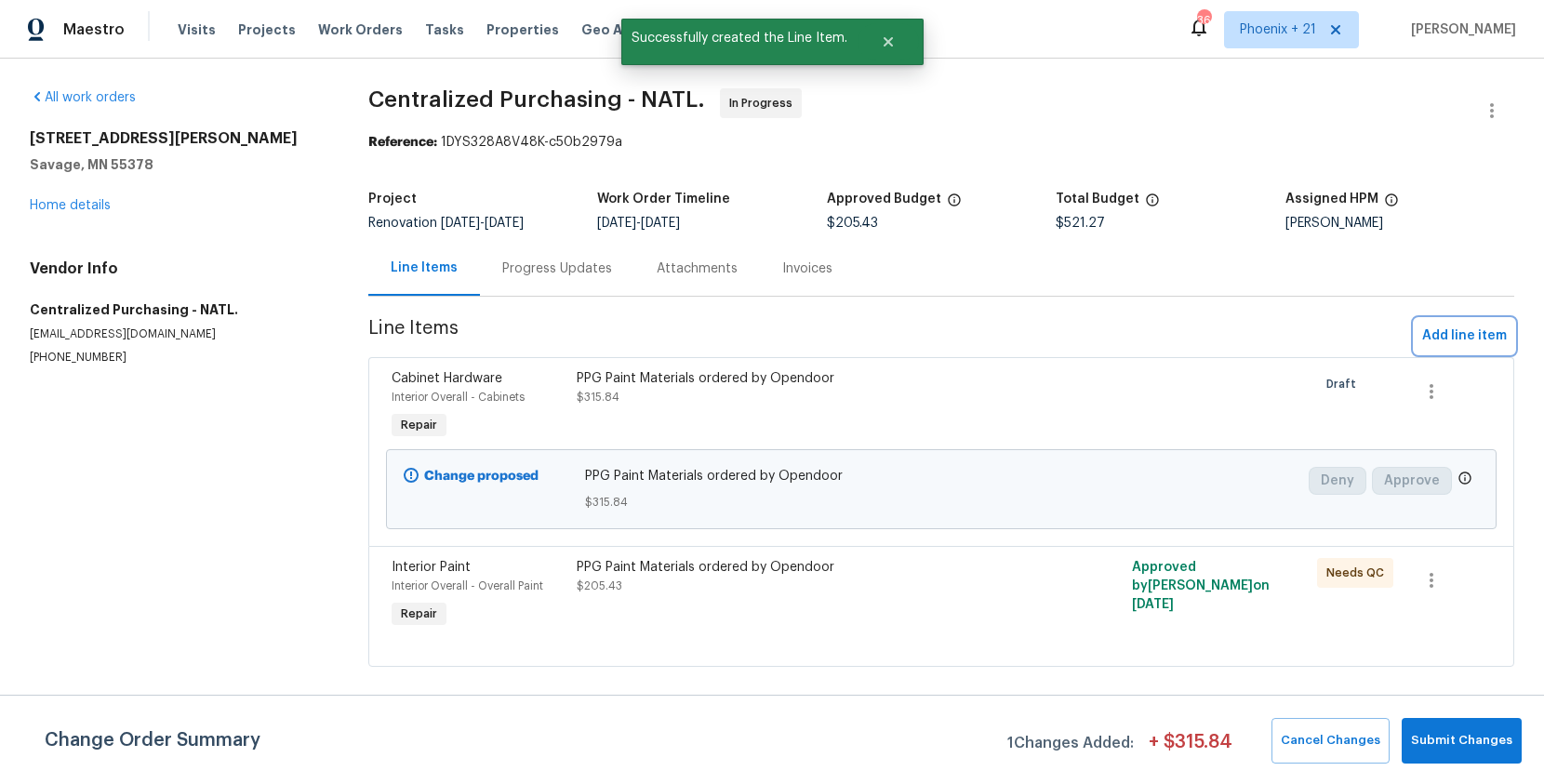
click at [1438, 339] on span "Add line item" at bounding box center [1464, 335] width 84 height 23
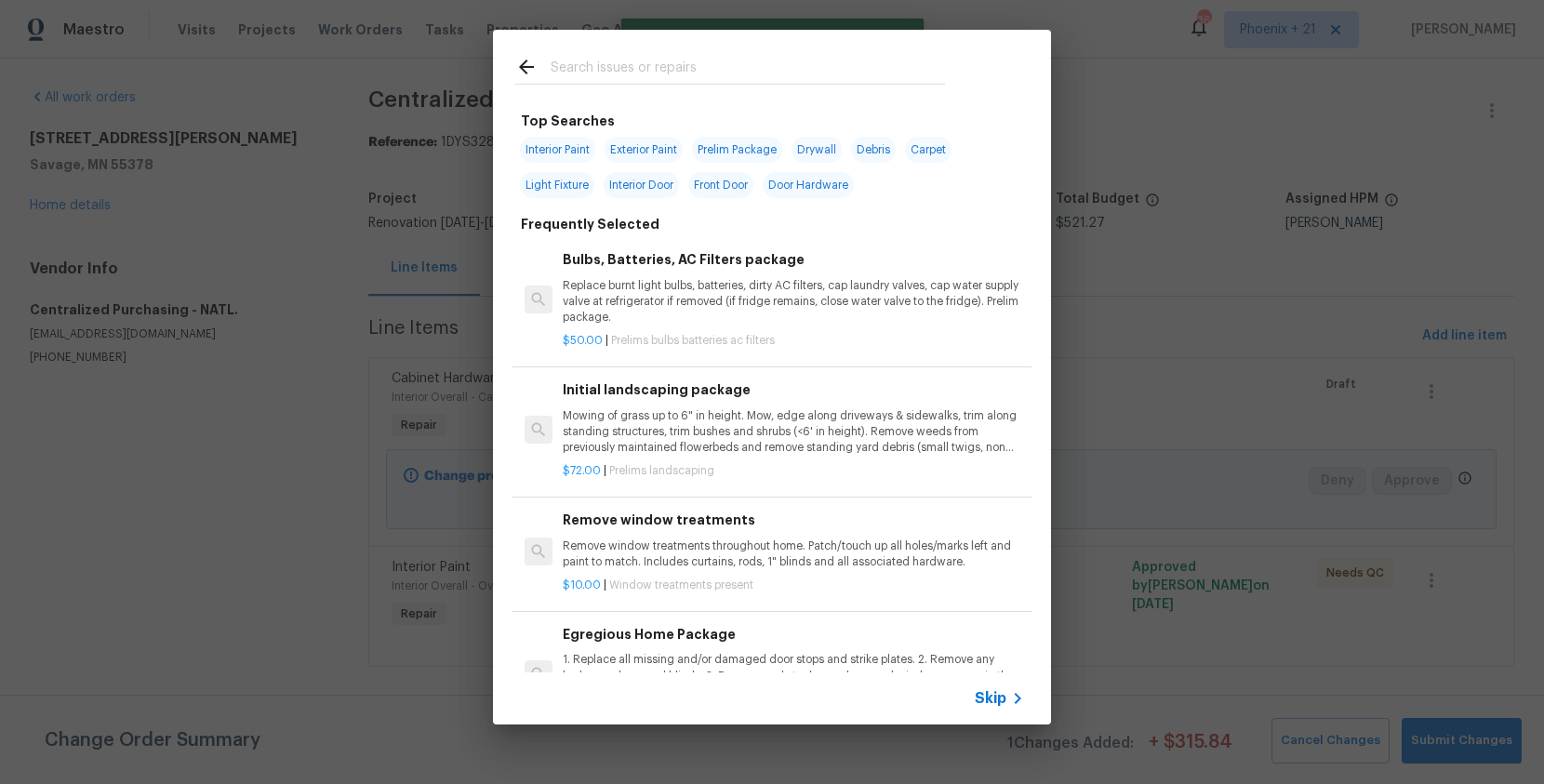
click at [714, 60] on input "text" at bounding box center [747, 69] width 394 height 28
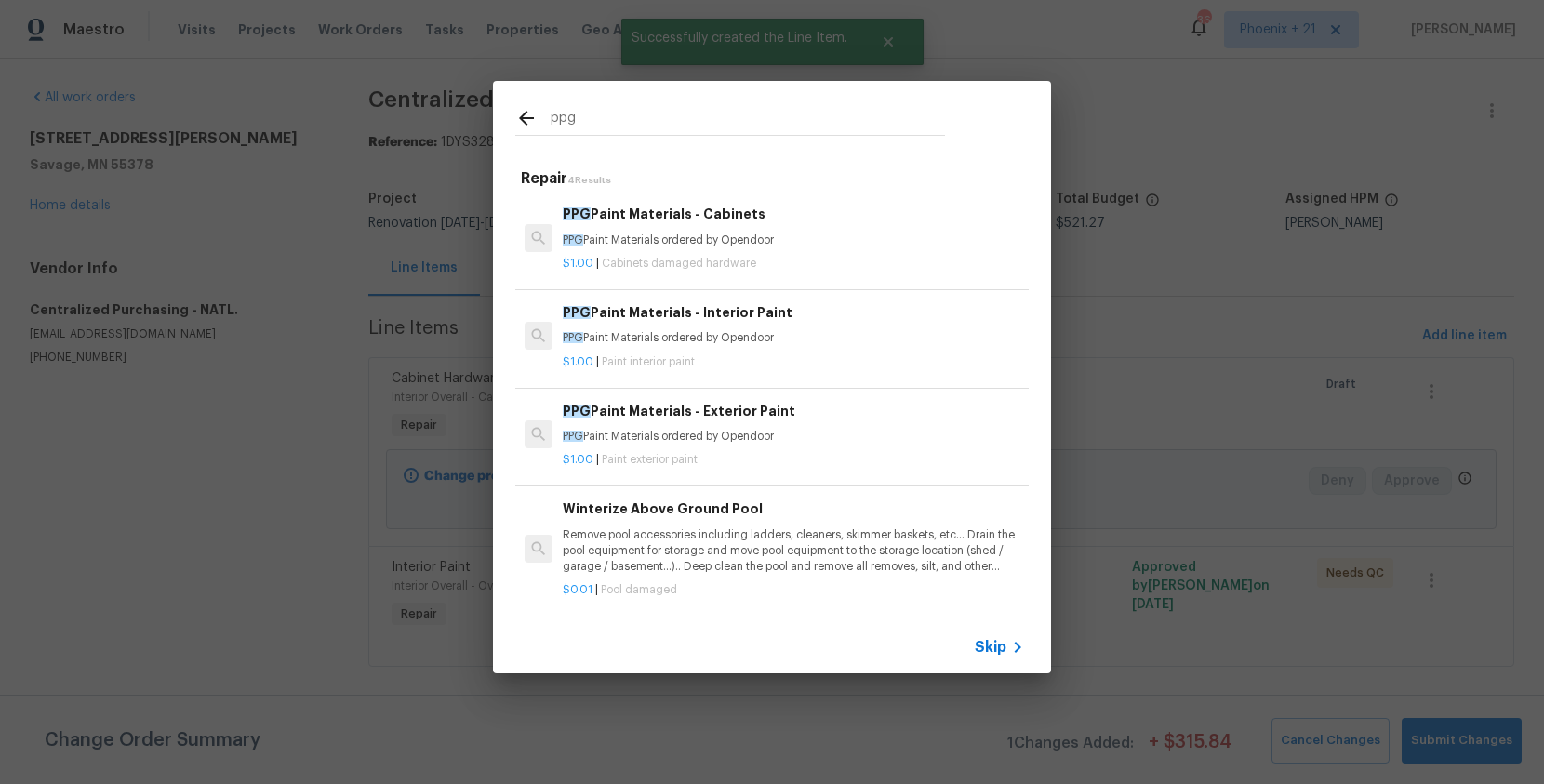
type input "ppg"
click at [844, 364] on p "$1.00 | Paint interior paint" at bounding box center [793, 362] width 461 height 15
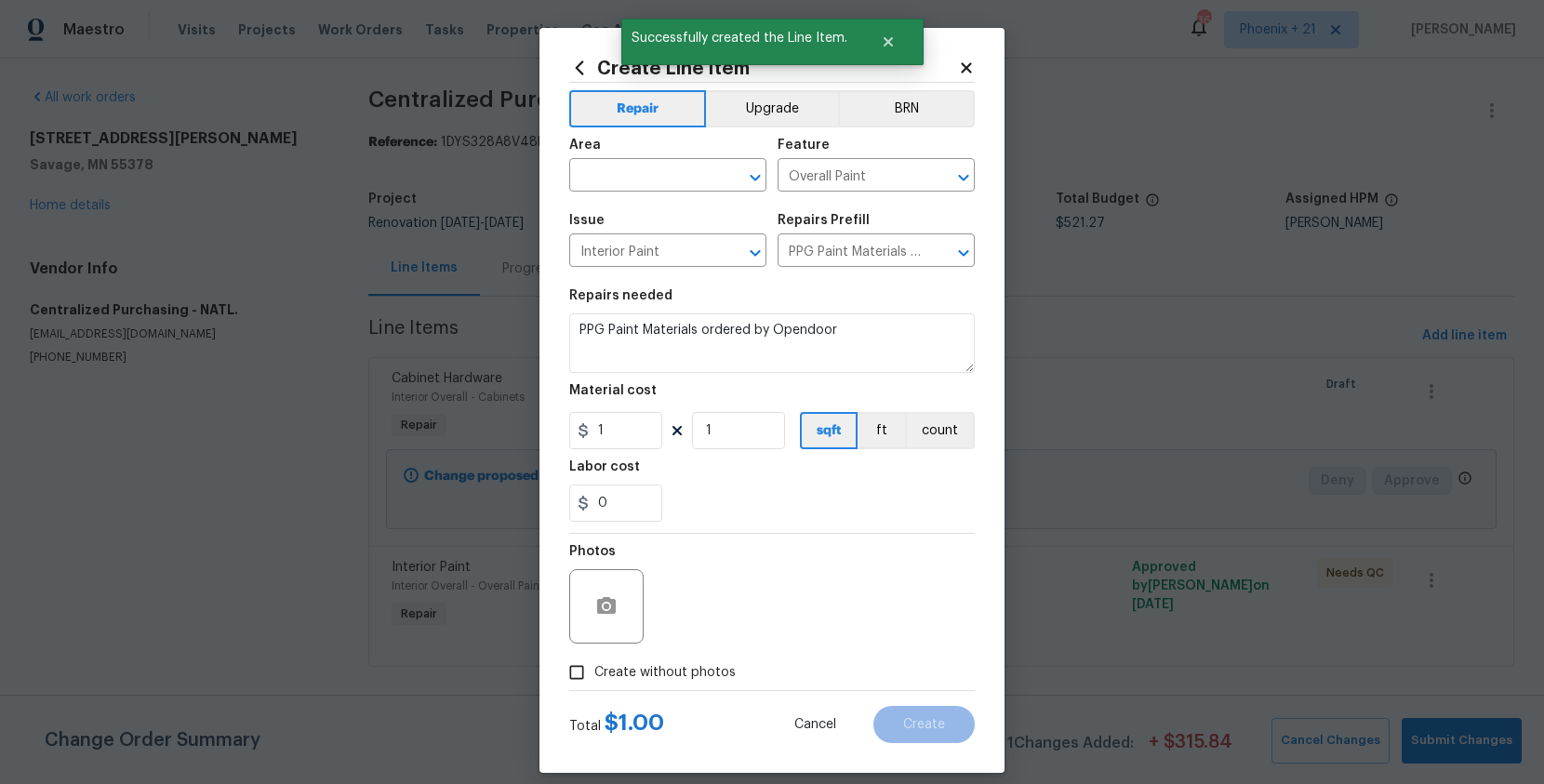
click at [655, 194] on span "Area ​" at bounding box center [668, 165] width 198 height 76
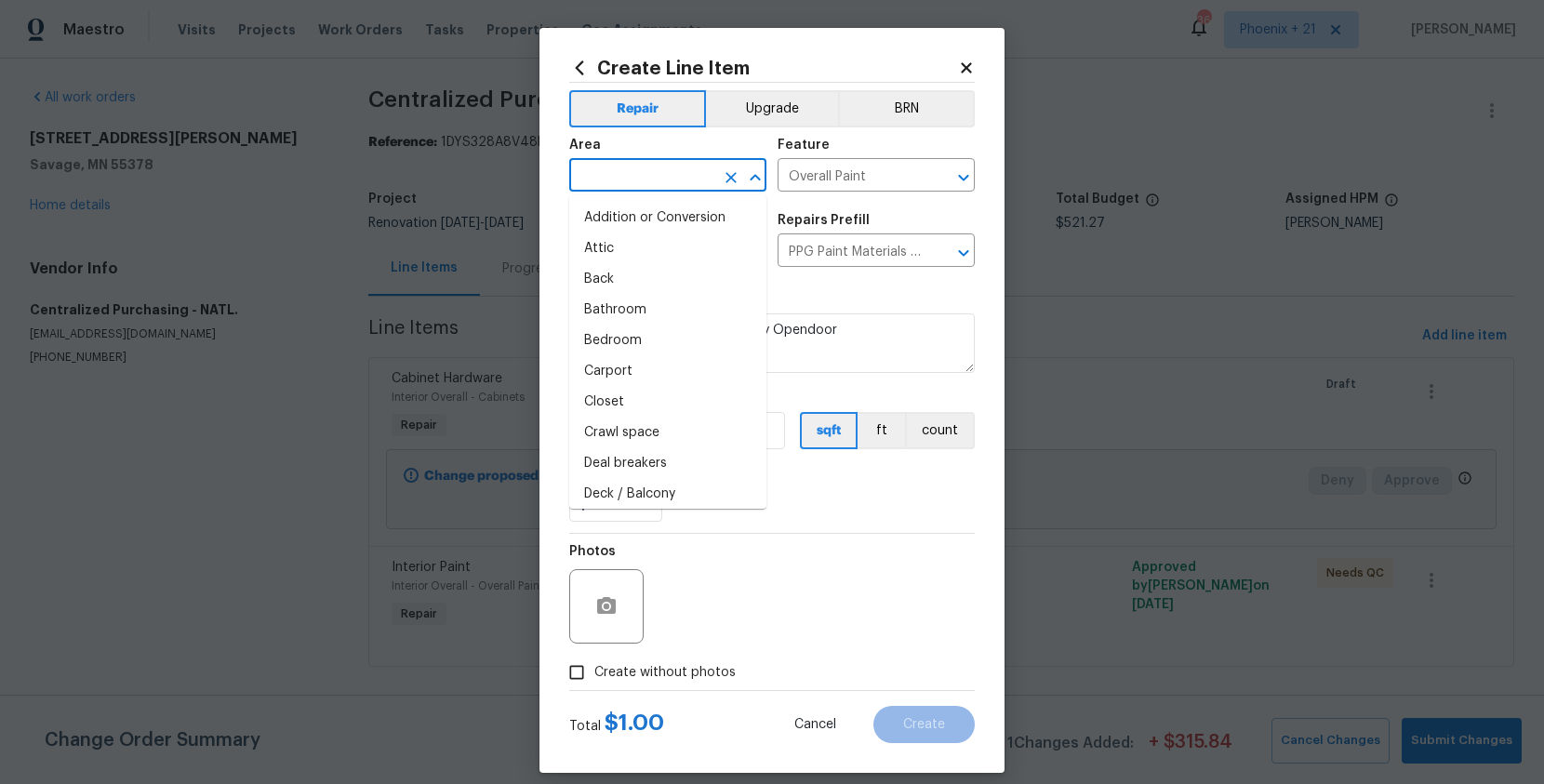
click at [659, 183] on input "text" at bounding box center [642, 177] width 145 height 29
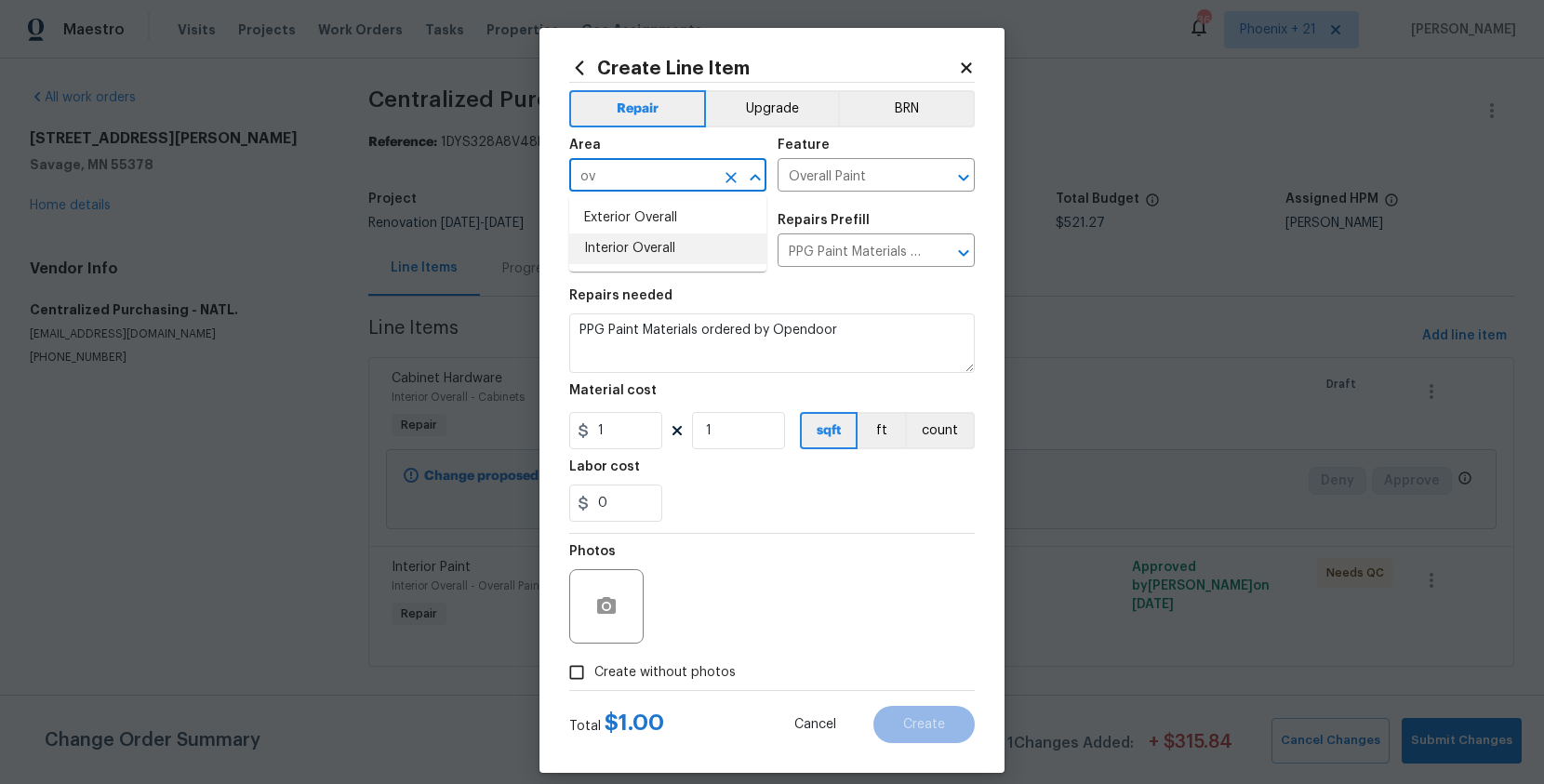
click at [656, 257] on li "Interior Overall" at bounding box center [668, 248] width 198 height 31
type input "Interior Overall"
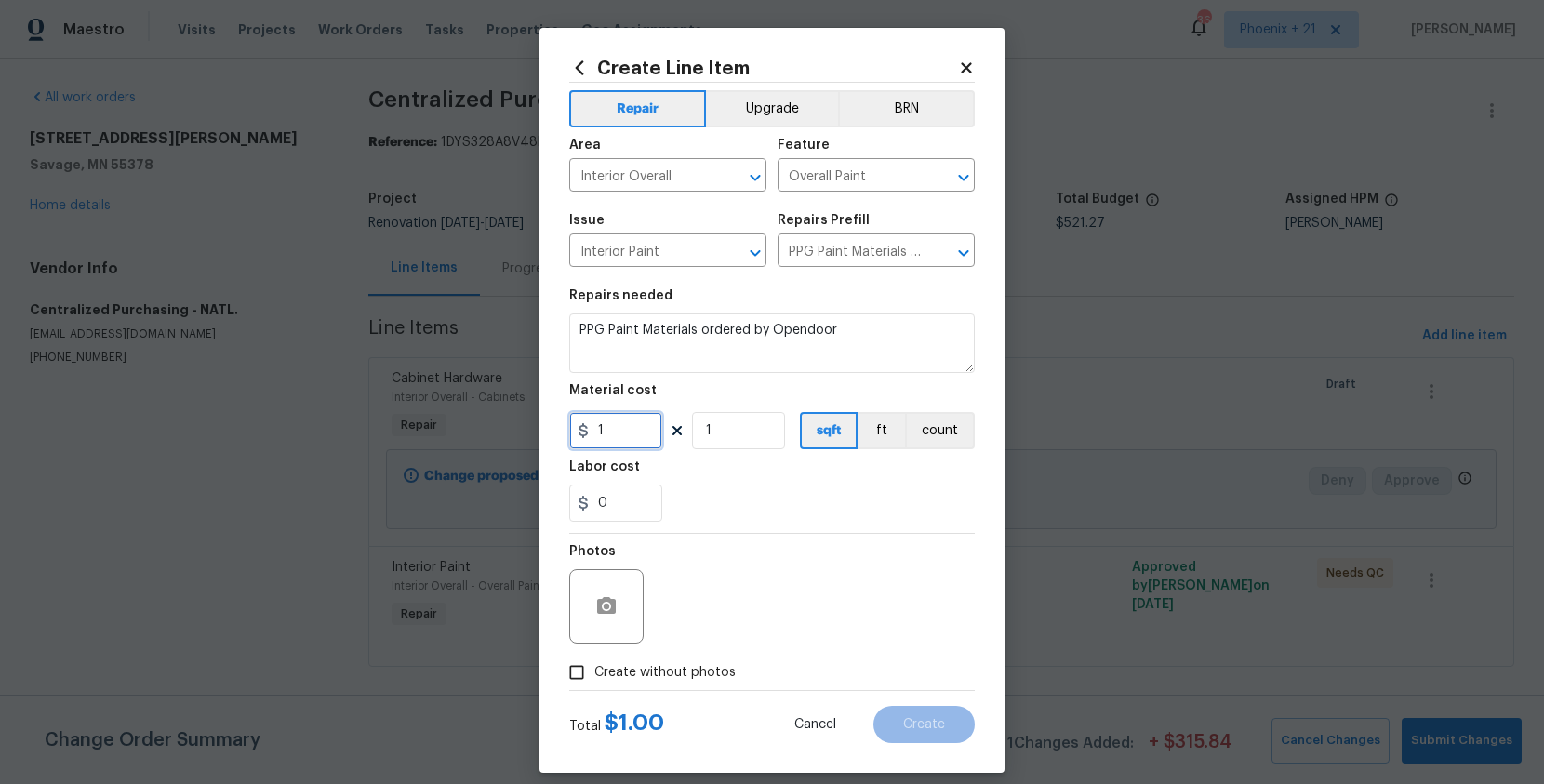
click at [636, 422] on input "1" at bounding box center [616, 430] width 93 height 37
type input "16"
click at [711, 664] on span "Create without photos" at bounding box center [665, 673] width 141 height 19
click at [595, 664] on input "Create without photos" at bounding box center [576, 672] width 35 height 35
checkbox input "true"
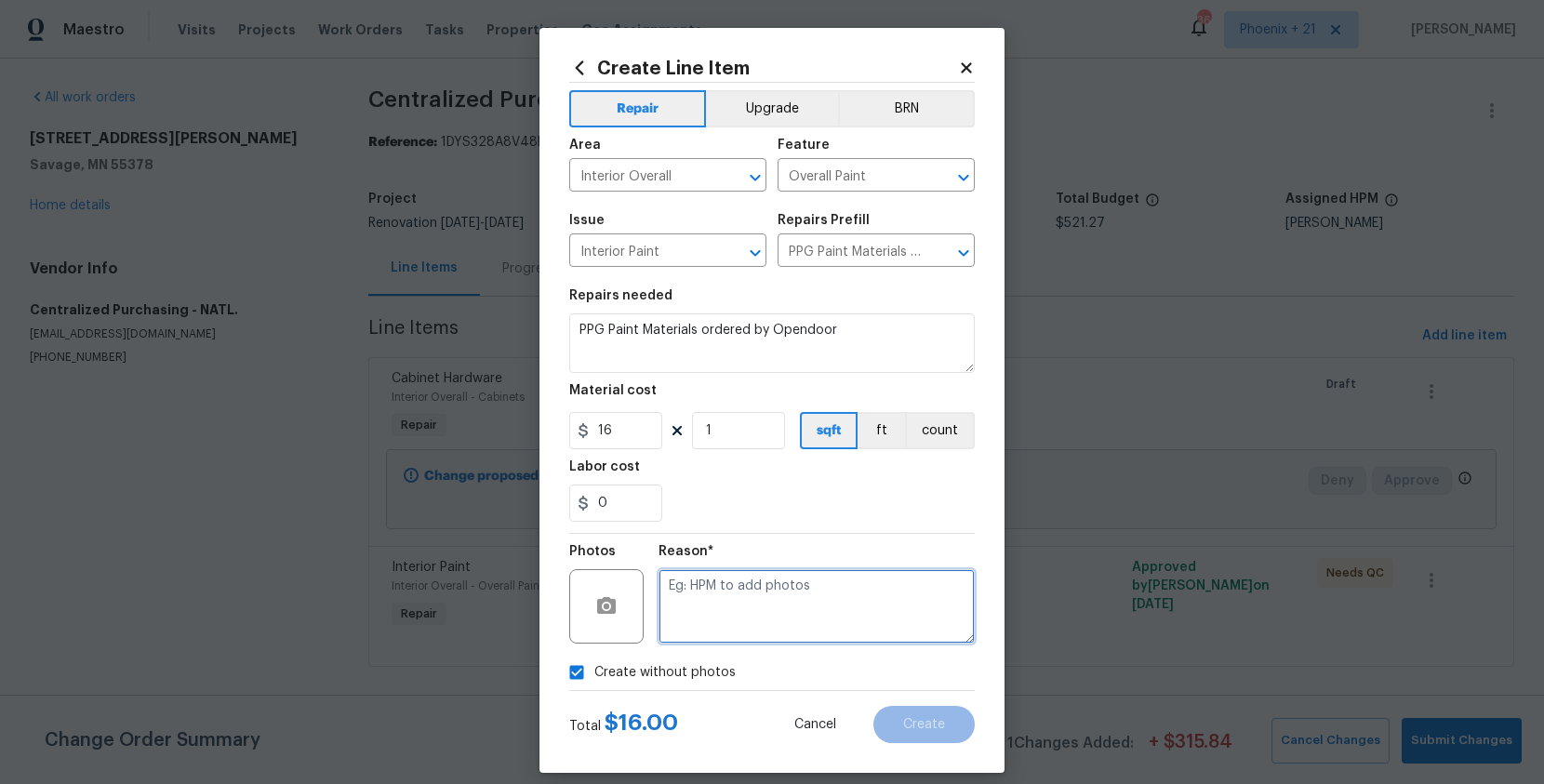
click at [723, 617] on textarea at bounding box center [817, 607] width 316 height 75
type textarea "NA"
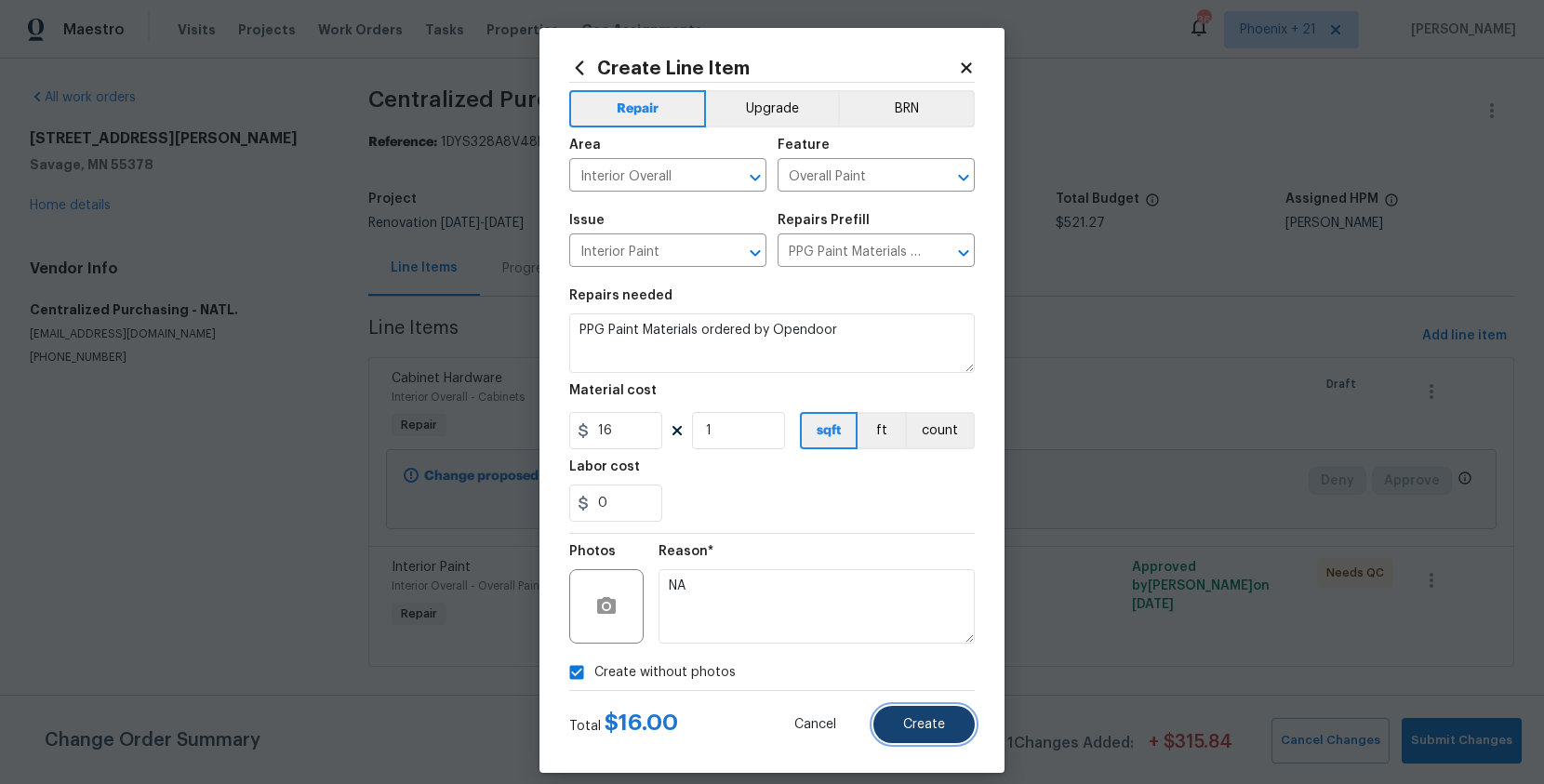
click at [891, 713] on button "Create" at bounding box center [924, 724] width 102 height 37
